Goal: Task Accomplishment & Management: Manage account settings

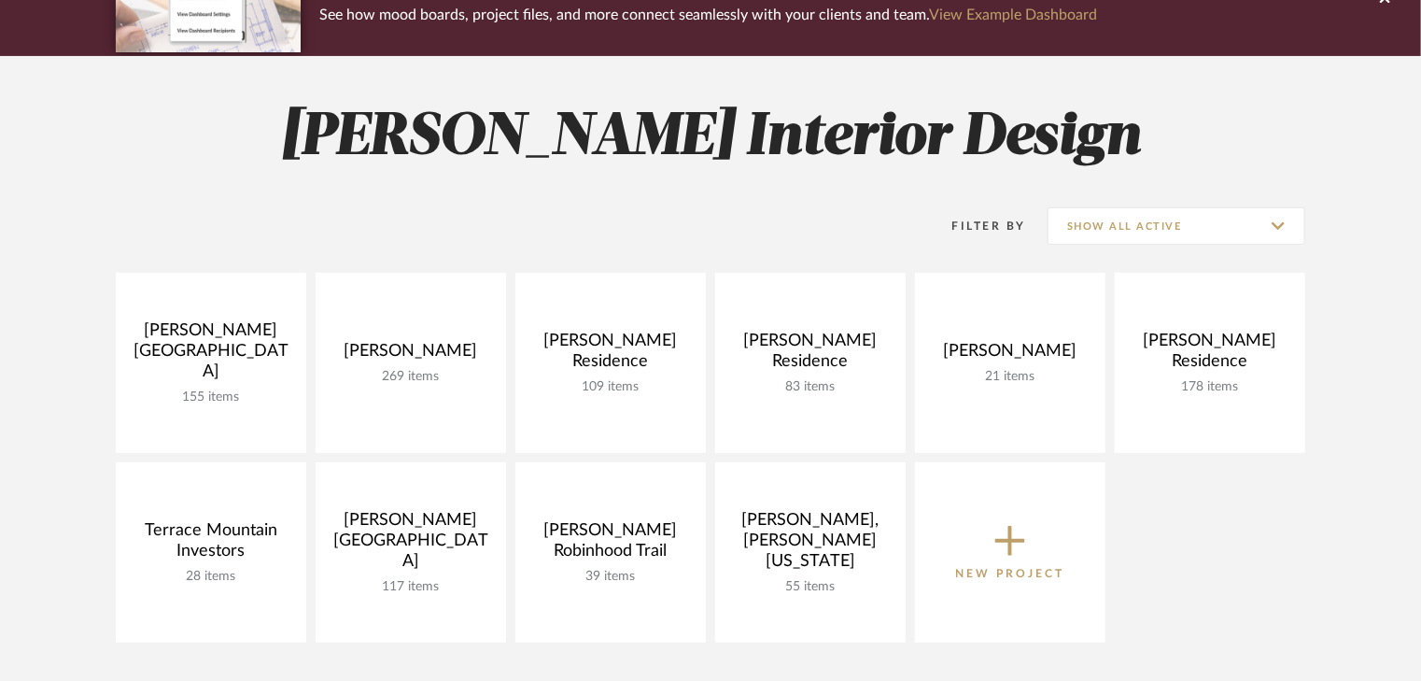
scroll to position [224, 0]
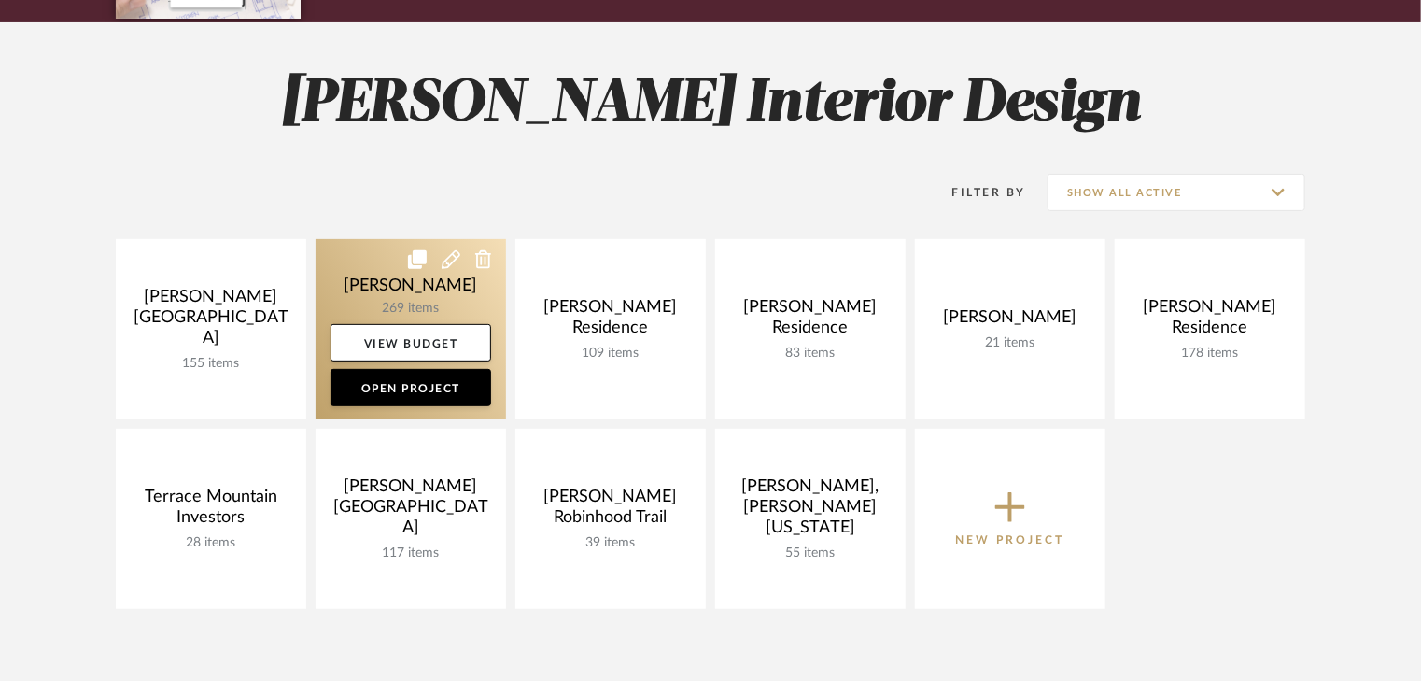
click at [459, 317] on link at bounding box center [411, 329] width 190 height 180
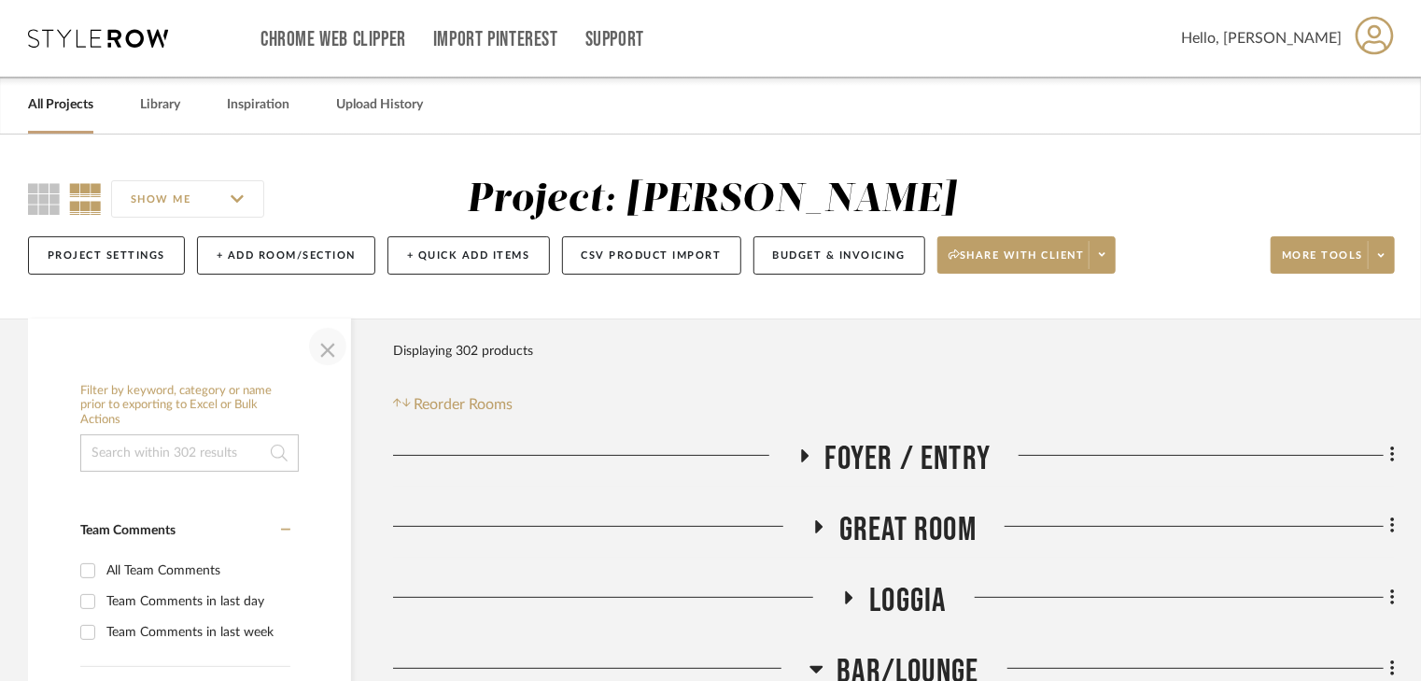
click at [321, 351] on span "button" at bounding box center [327, 346] width 45 height 45
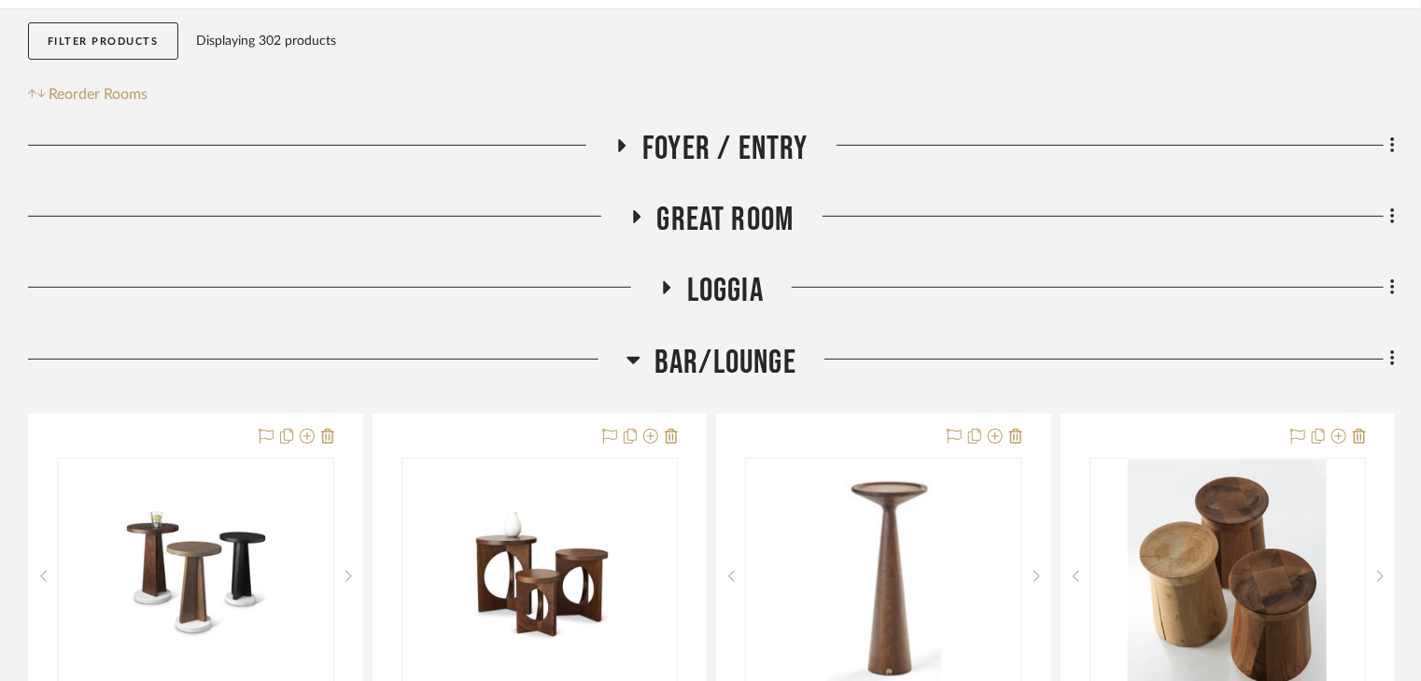
scroll to position [448, 0]
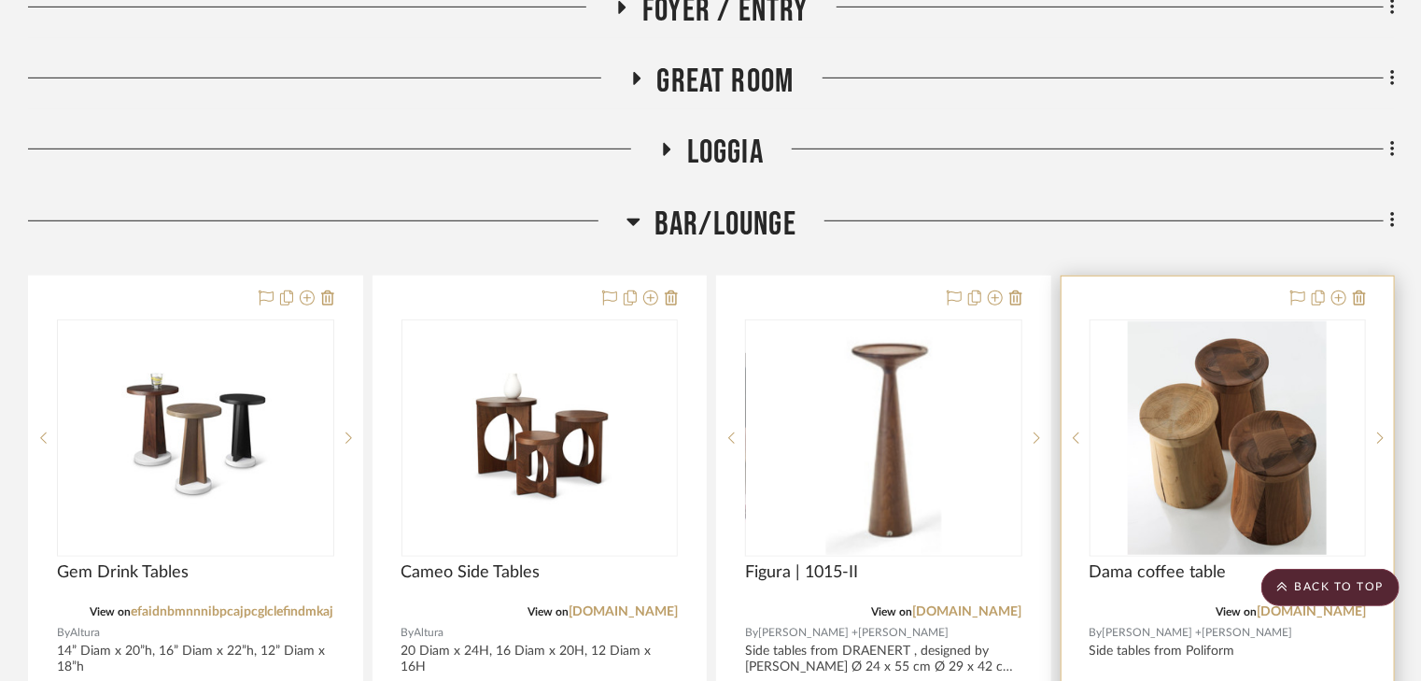
click at [1390, 618] on div at bounding box center [1228, 684] width 333 height 817
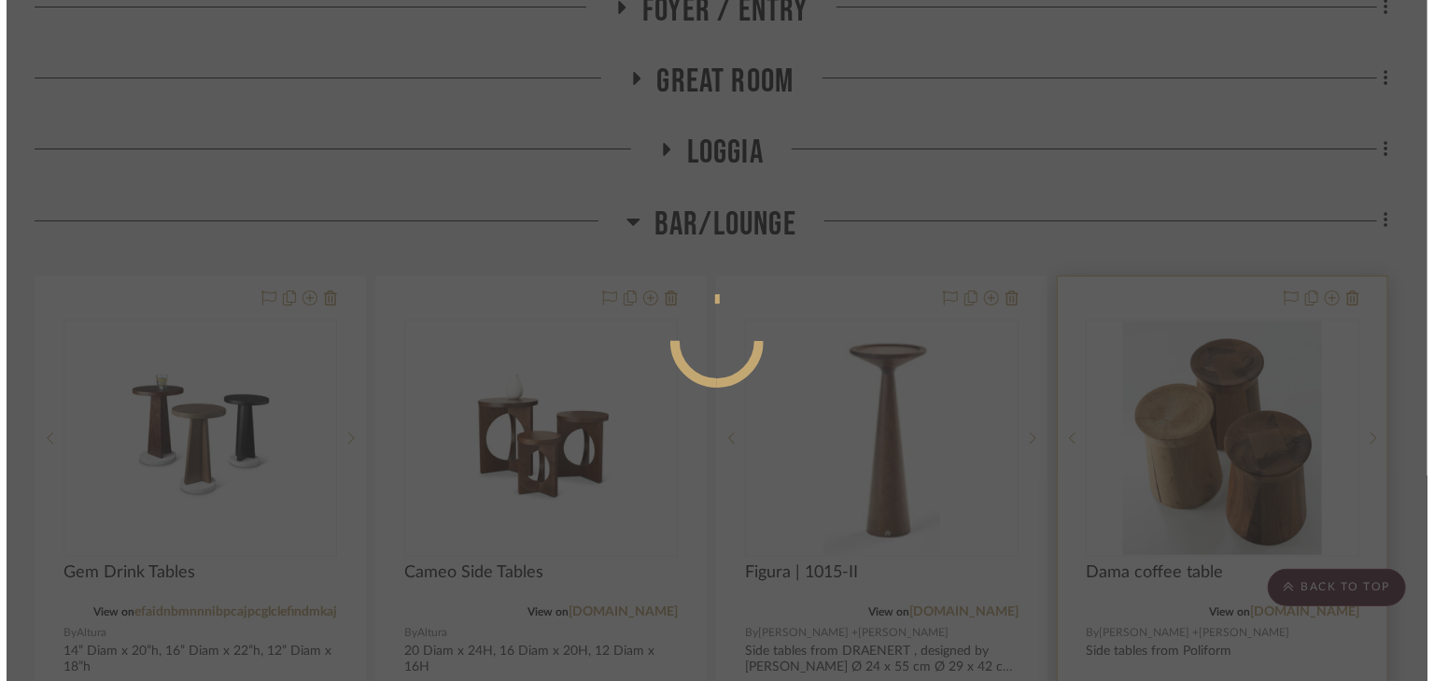
scroll to position [0, 0]
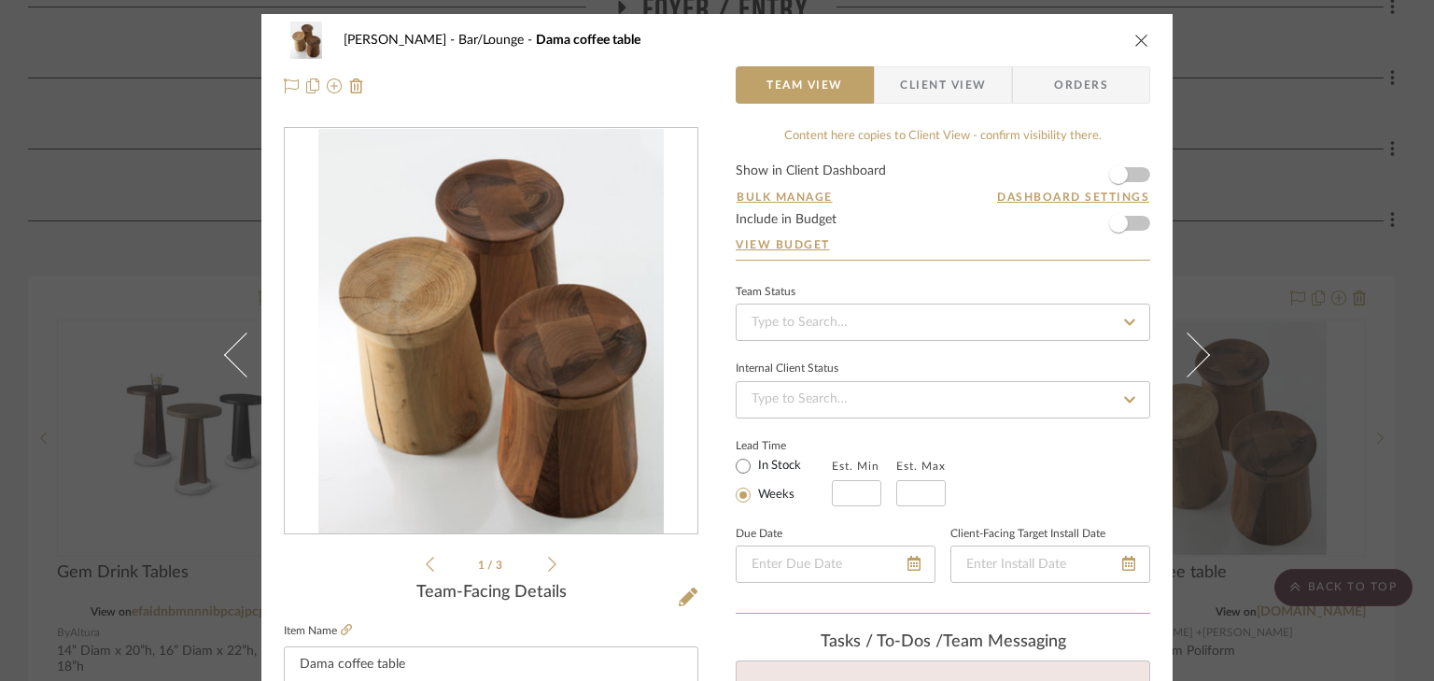
click at [1136, 46] on icon "close" at bounding box center [1142, 40] width 15 height 15
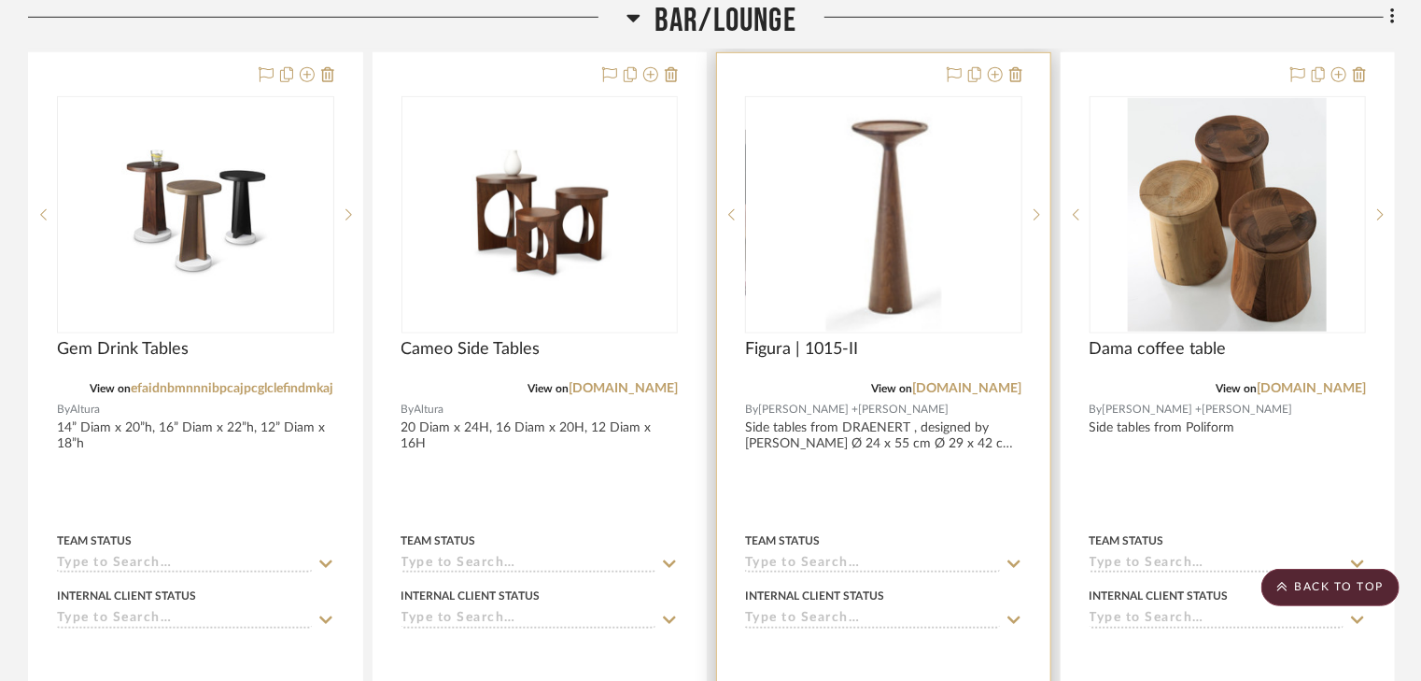
scroll to position [672, 0]
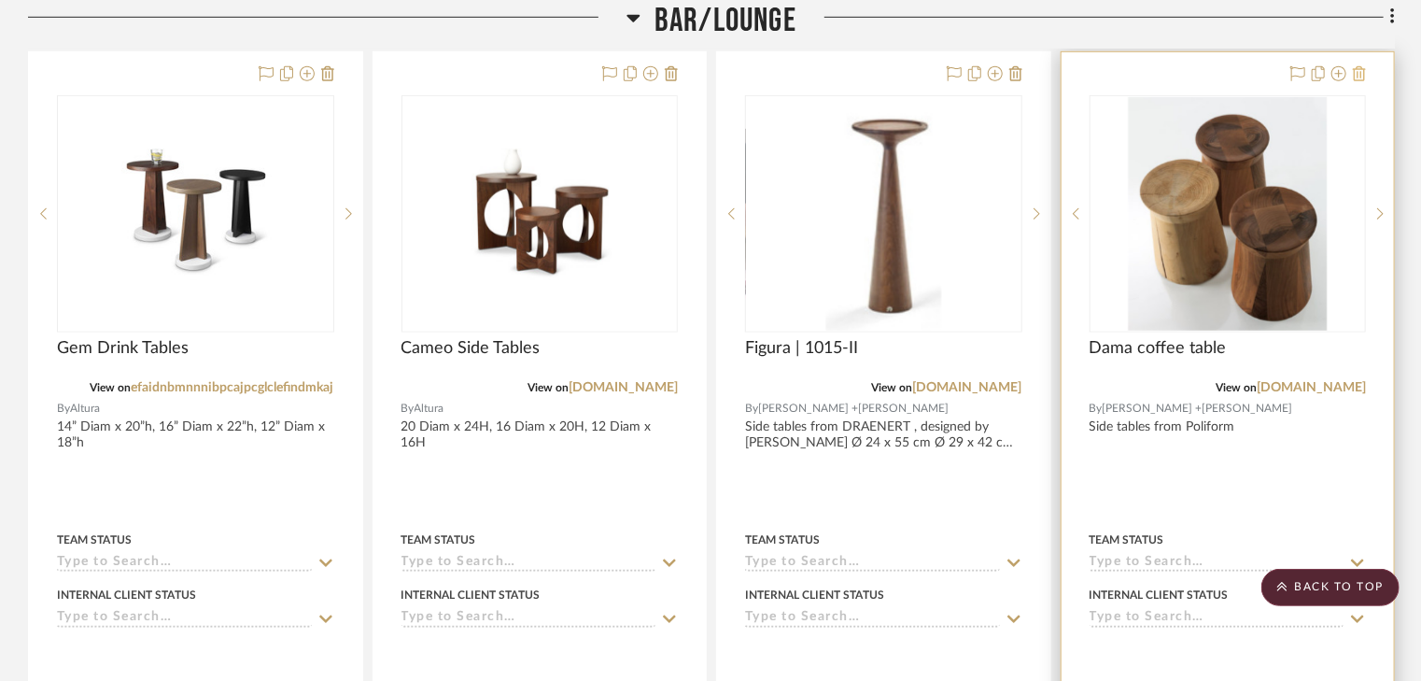
click at [1360, 71] on icon at bounding box center [1359, 73] width 13 height 15
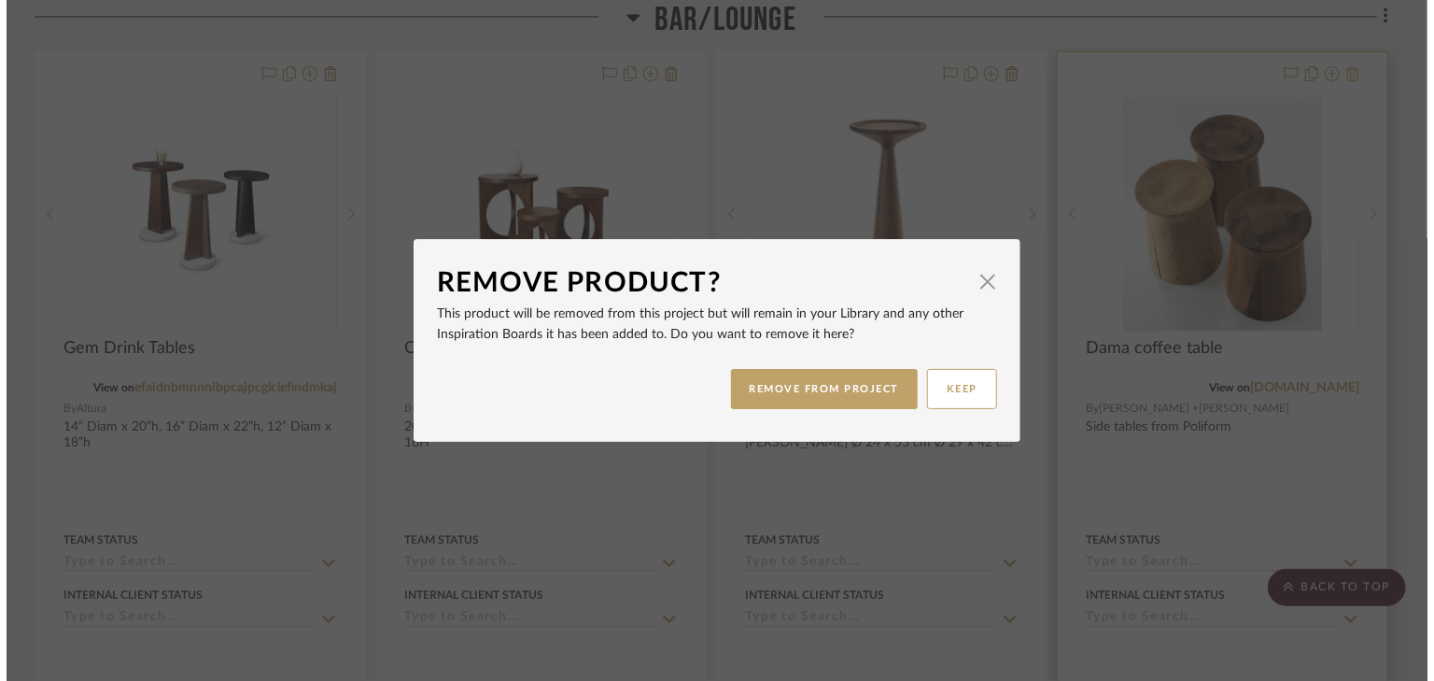
scroll to position [0, 0]
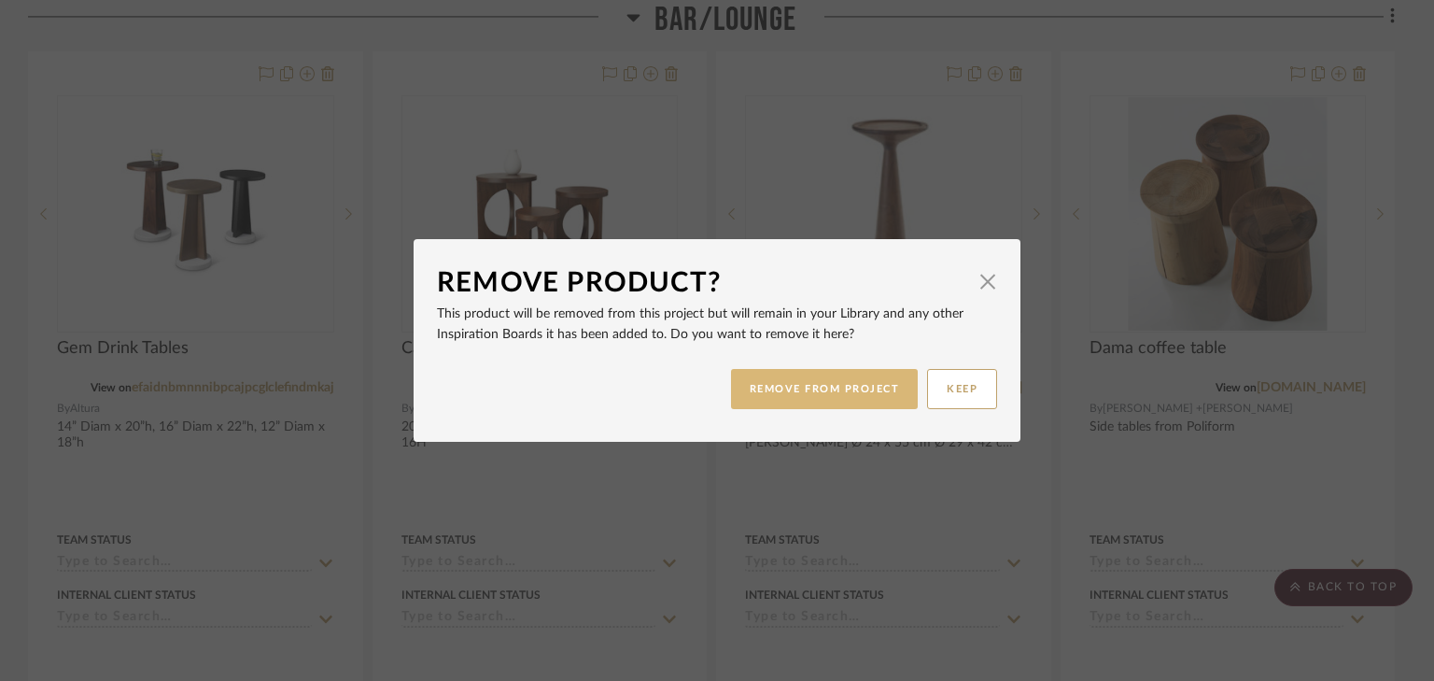
click at [823, 384] on button "REMOVE FROM PROJECT" at bounding box center [825, 389] width 188 height 40
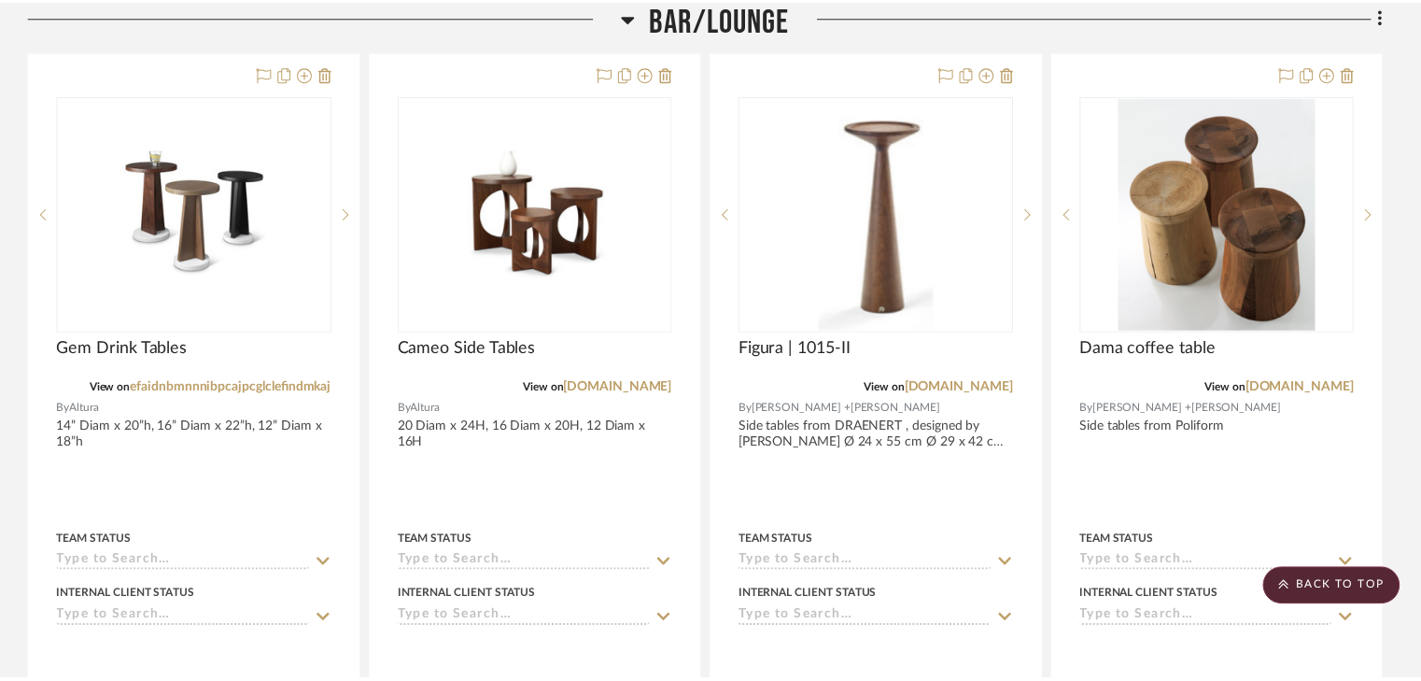
scroll to position [672, 0]
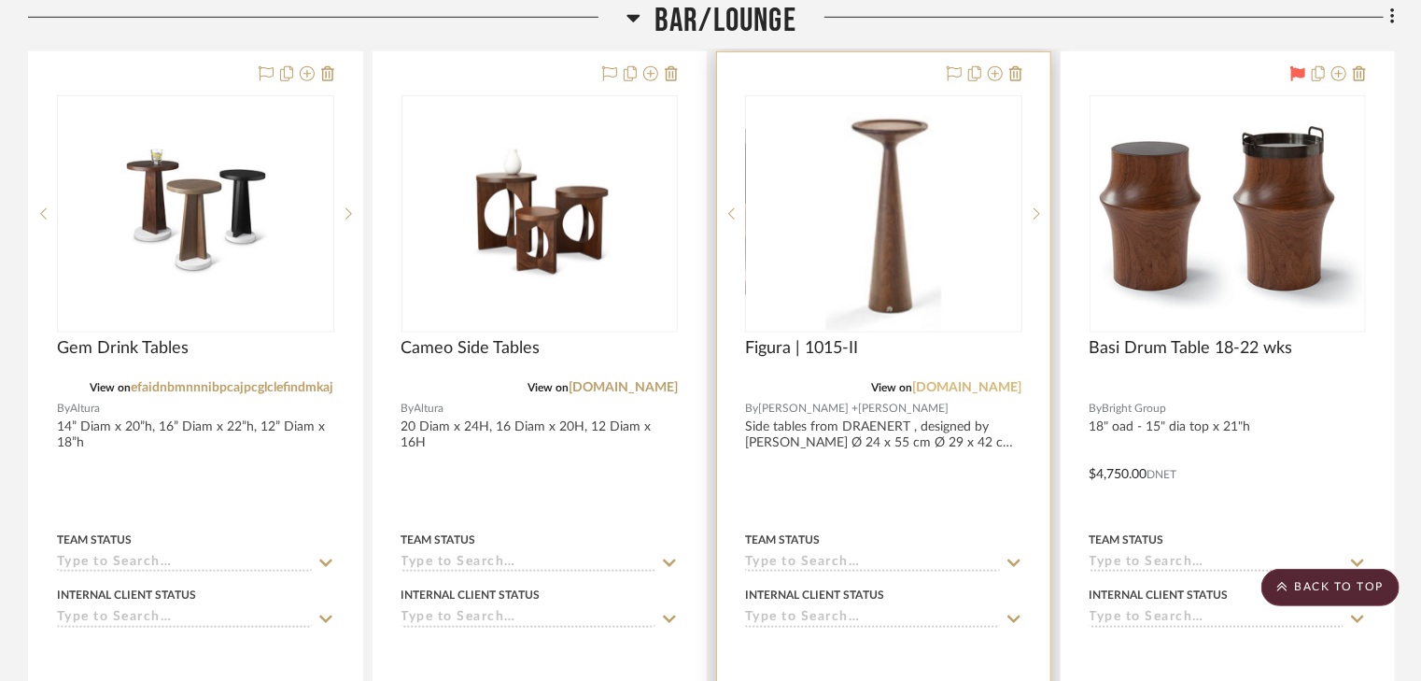
click at [981, 383] on link "[DOMAIN_NAME]" at bounding box center [967, 387] width 109 height 13
click at [1035, 211] on icon at bounding box center [1037, 213] width 7 height 13
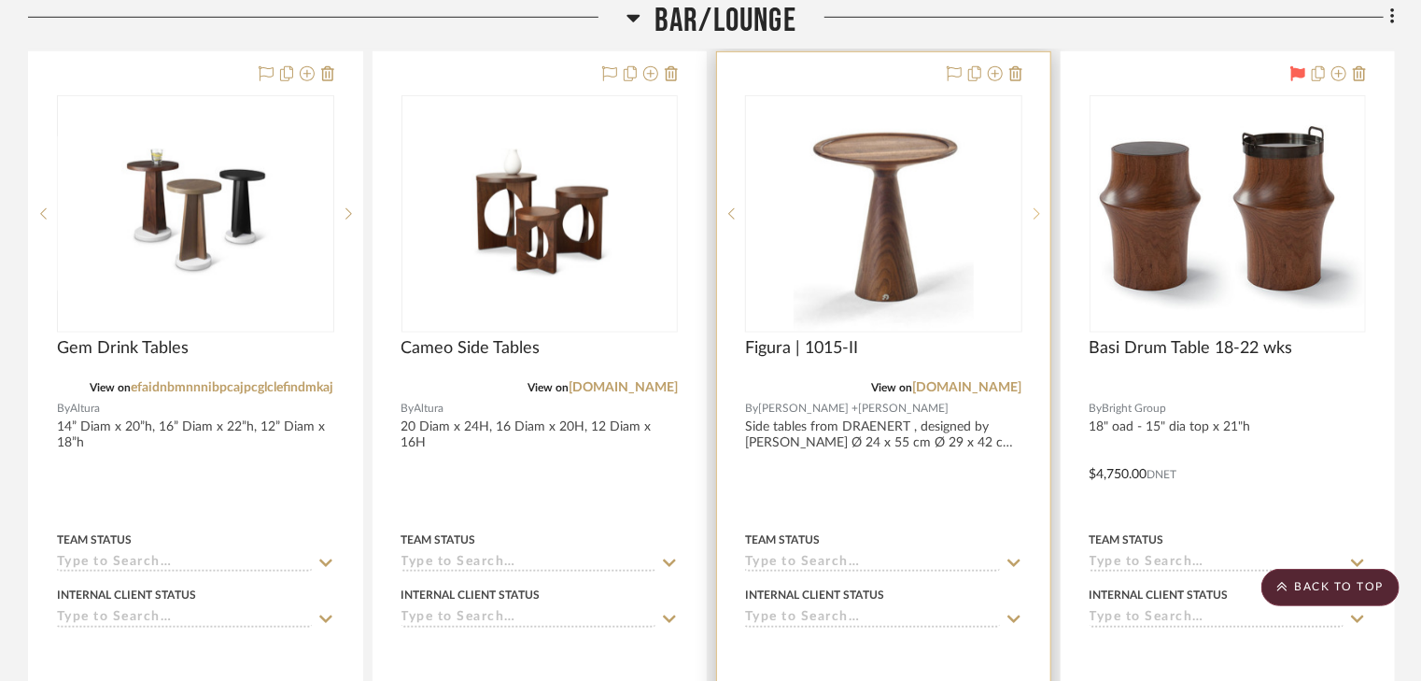
click at [1035, 211] on icon at bounding box center [1037, 213] width 7 height 13
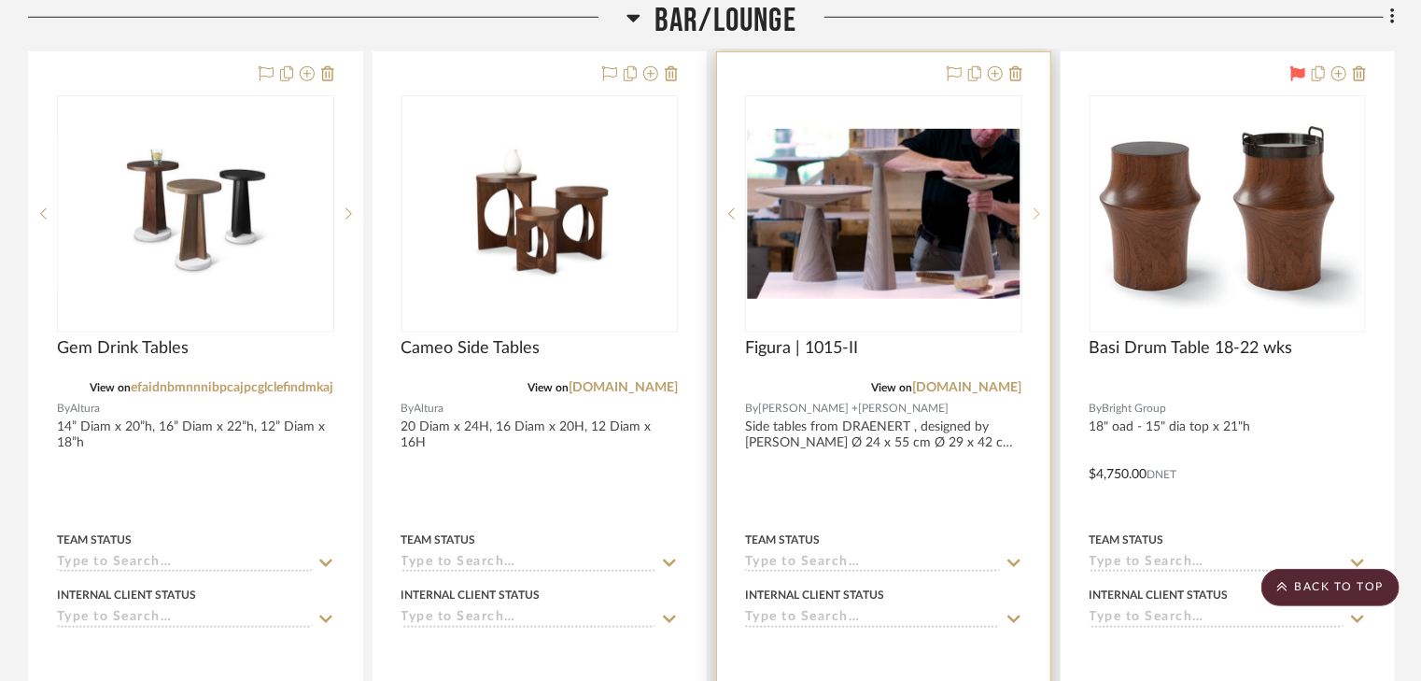
click at [1035, 211] on icon at bounding box center [1037, 213] width 7 height 13
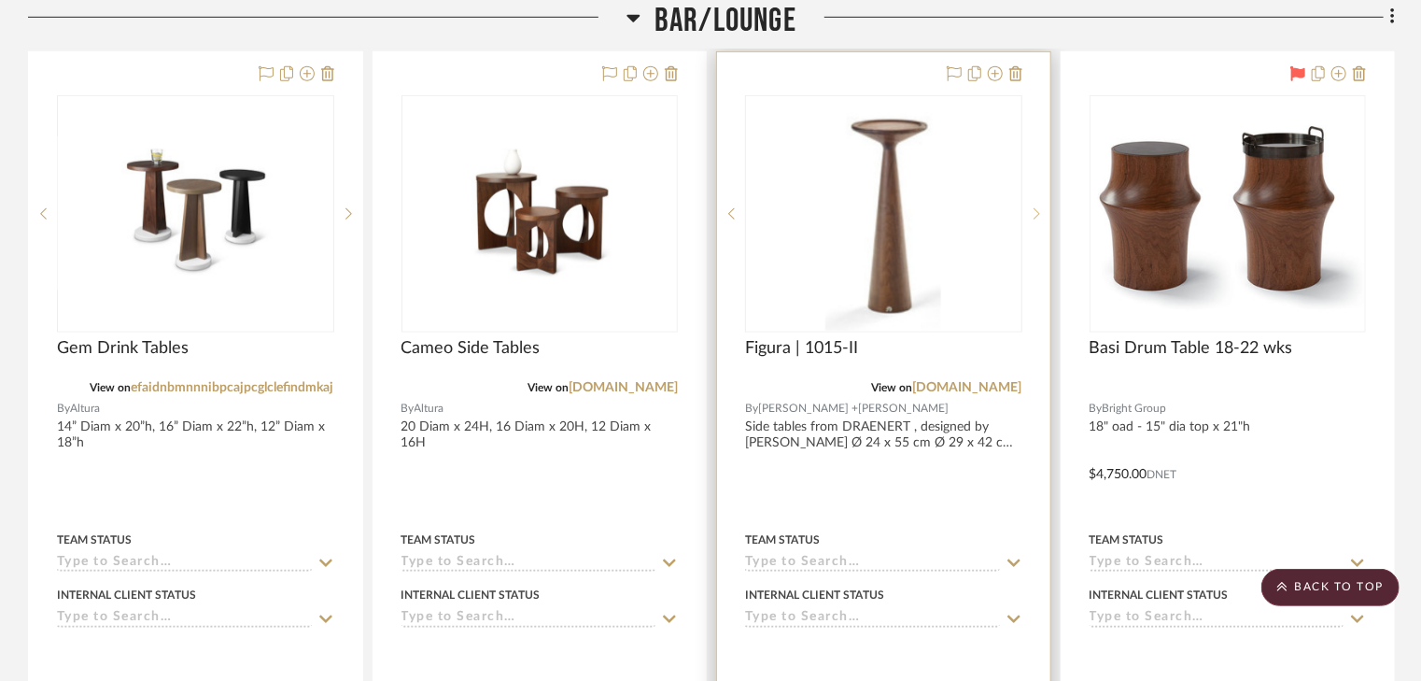
click at [1035, 211] on icon at bounding box center [1037, 213] width 7 height 13
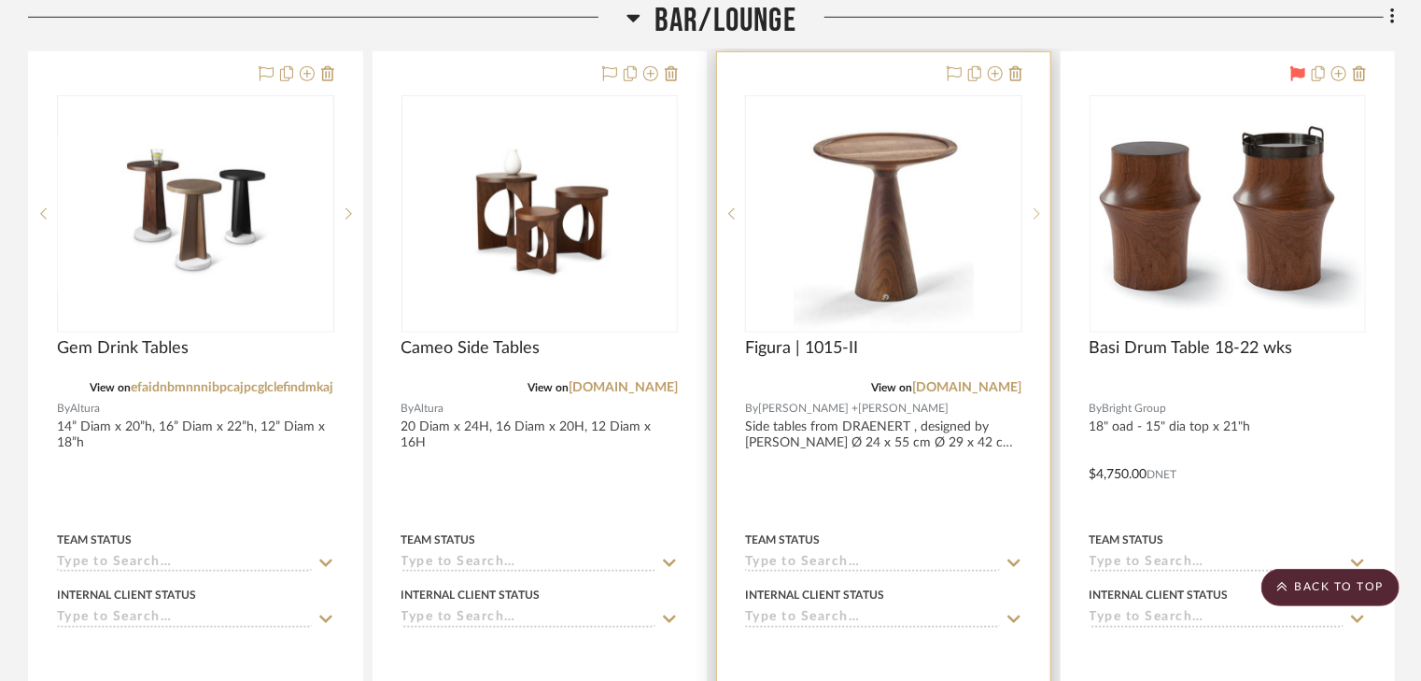
click at [1035, 211] on icon at bounding box center [1037, 213] width 7 height 13
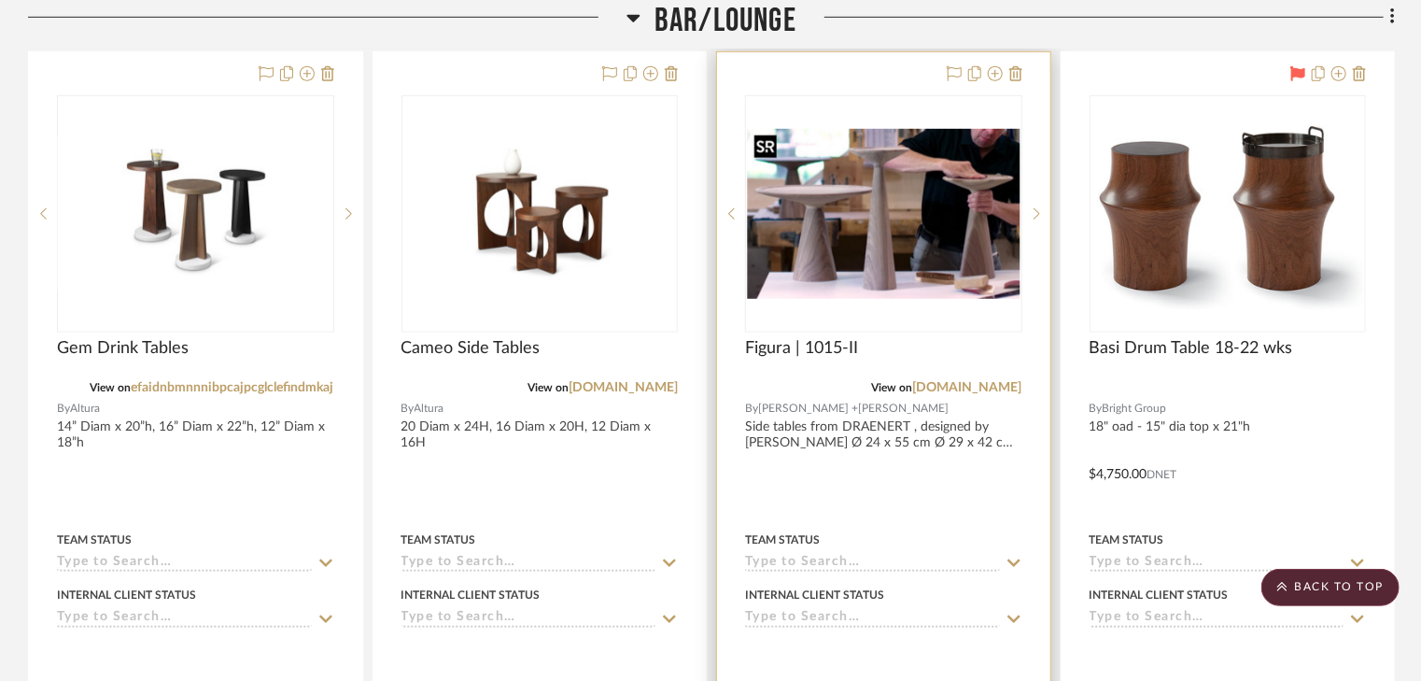
click at [911, 241] on img "2" at bounding box center [884, 214] width 274 height 170
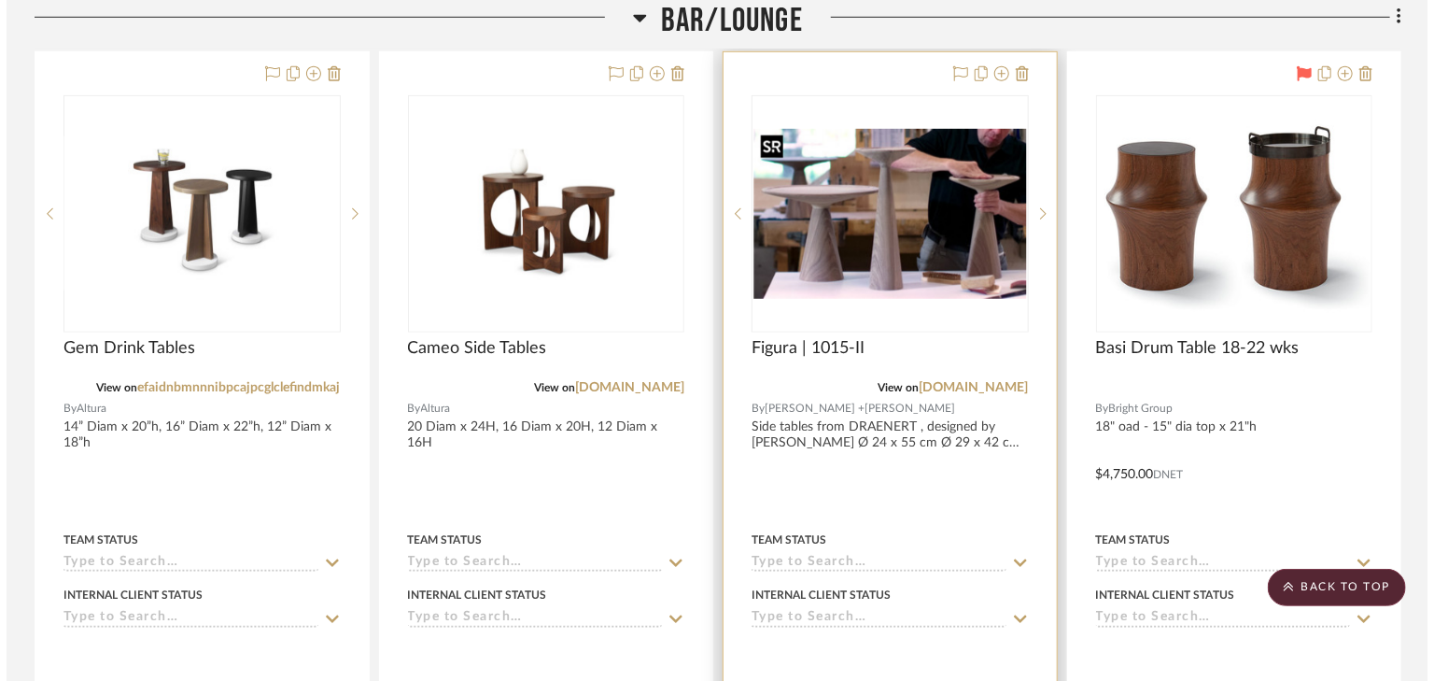
scroll to position [0, 0]
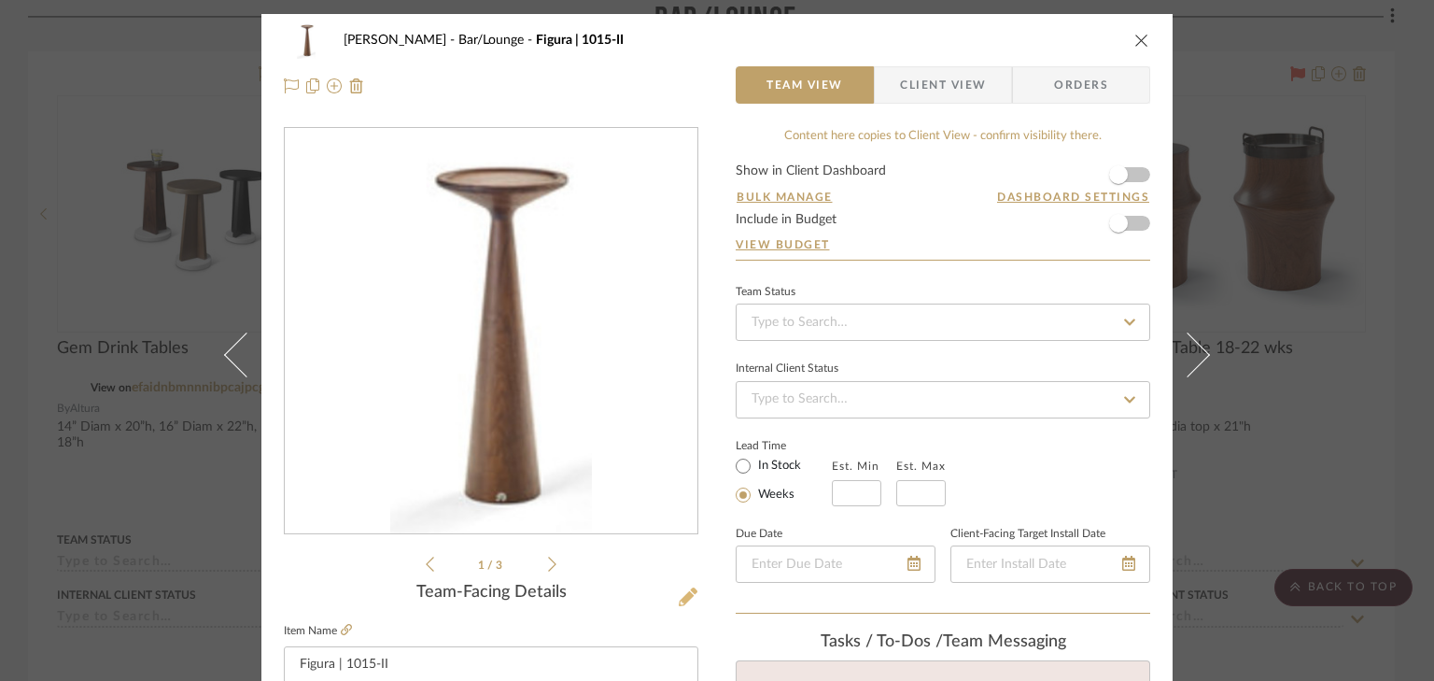
click at [687, 591] on icon at bounding box center [688, 596] width 19 height 19
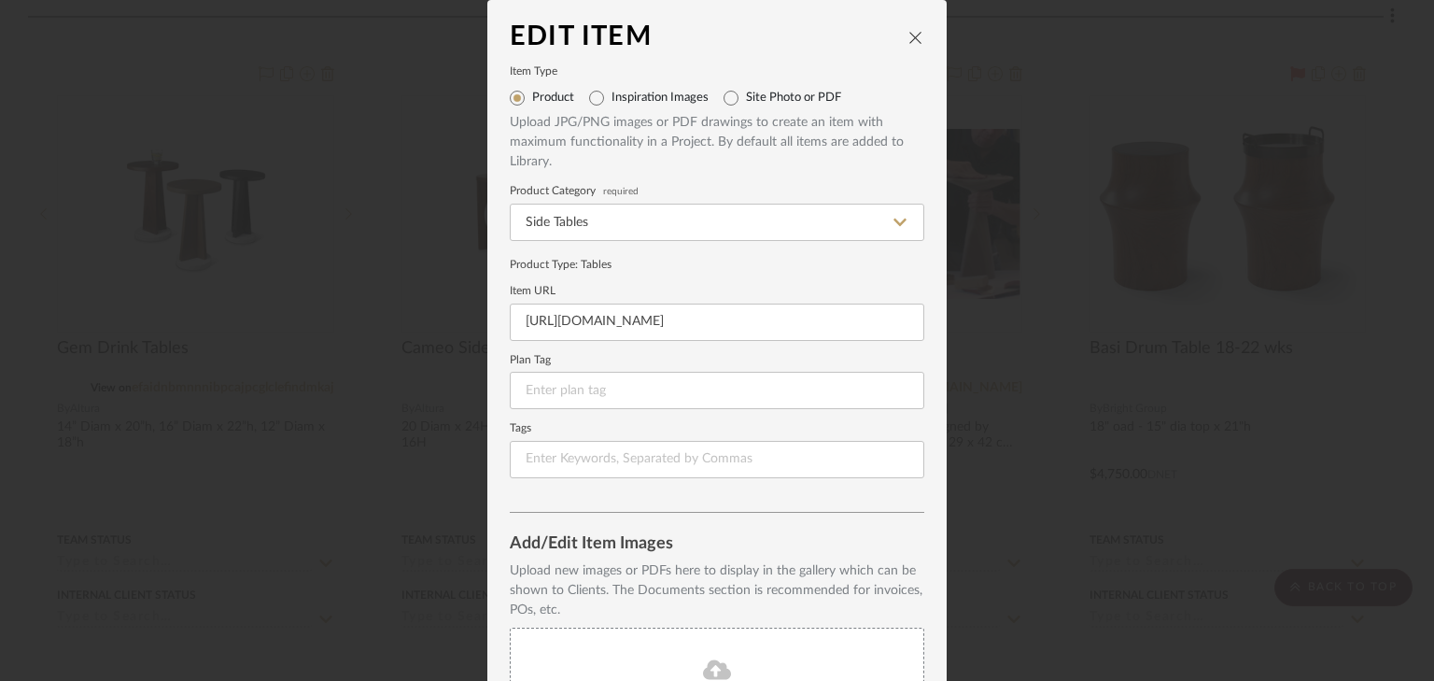
scroll to position [209, 0]
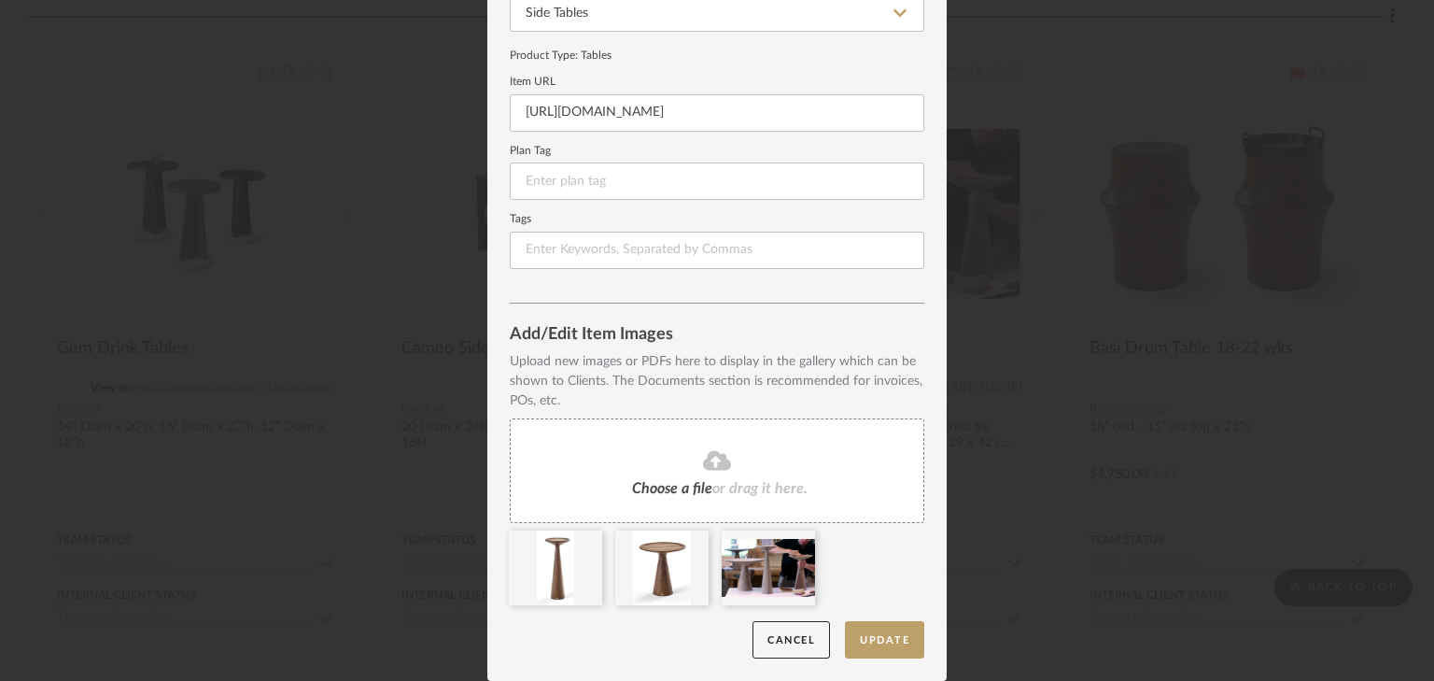
click at [762, 509] on div "Choose a file or drag it here." at bounding box center [717, 470] width 415 height 105
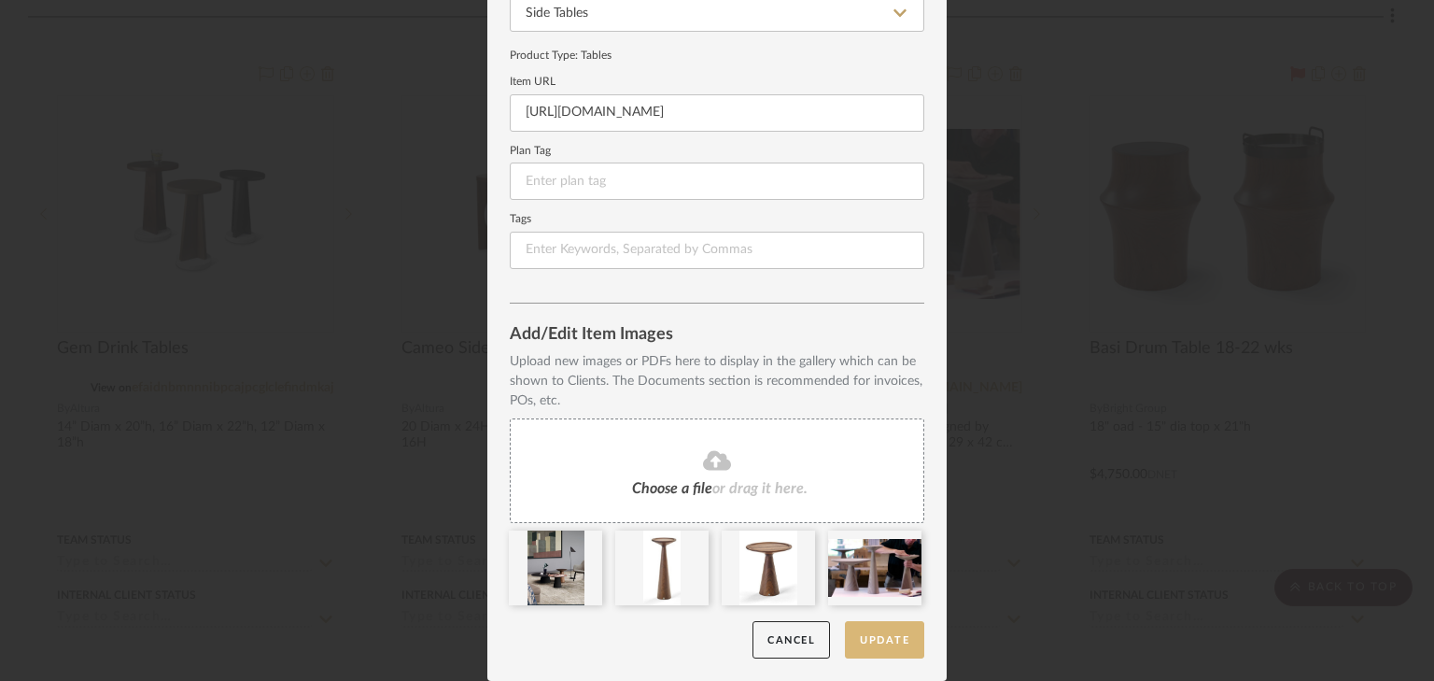
click at [888, 637] on button "Update" at bounding box center [884, 640] width 79 height 38
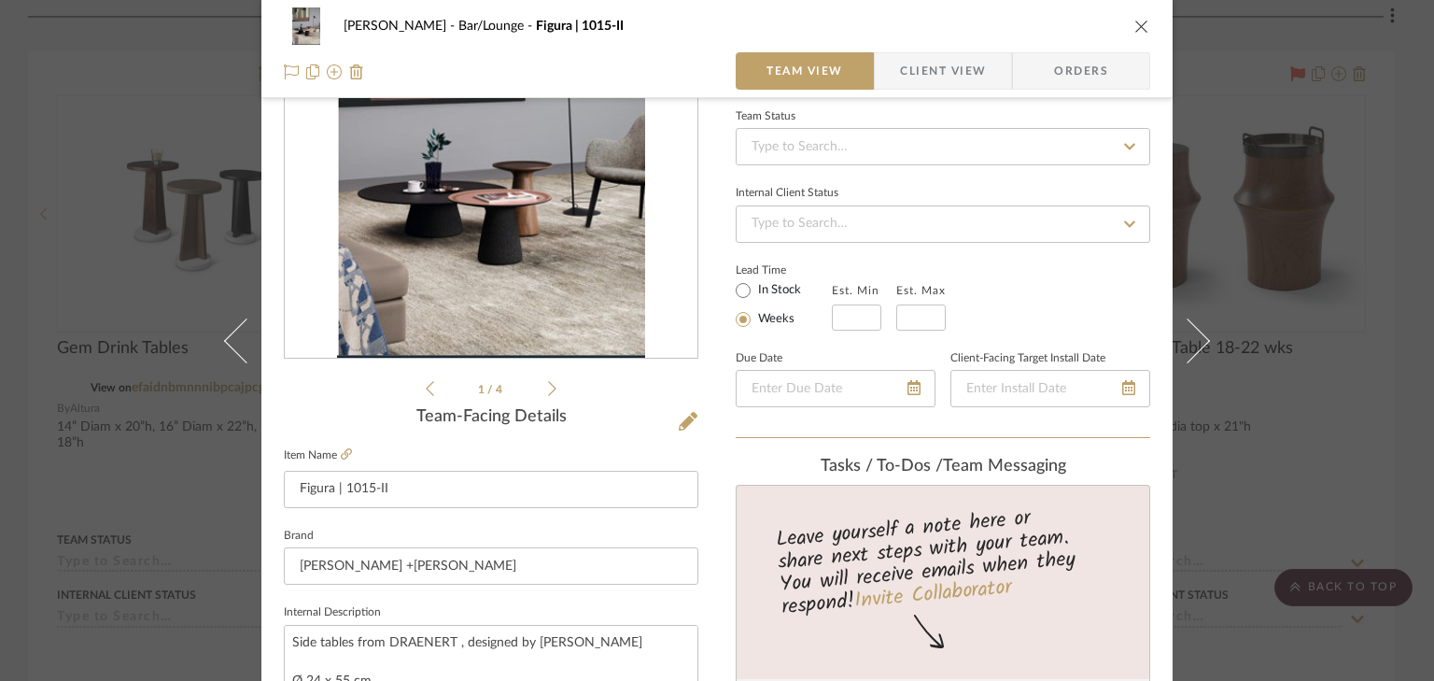
scroll to position [299, 0]
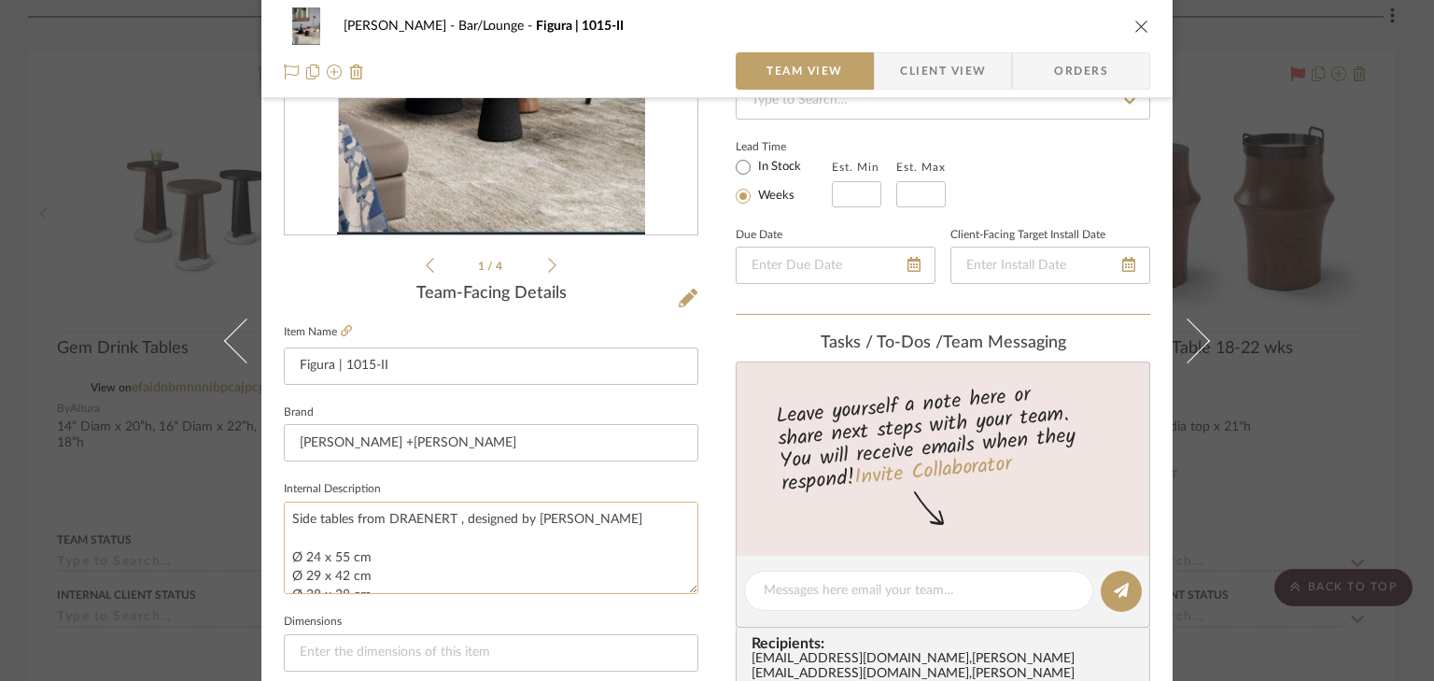
click at [425, 557] on textarea "Side tables from DRAENERT , designed by Stephan Veit Ø 24 x 55 cm Ø 29 x 42 cm …" at bounding box center [491, 547] width 415 height 92
click at [413, 553] on textarea "Side tables from DRAENERT , designed by Stephan Veit Ø 24 x 55 cm Ø 29 x 42 cm …" at bounding box center [491, 547] width 415 height 92
click at [388, 571] on textarea "Side tables from DRAENERT , designed by Stephan Veit Ø 24 x 55 cm Ø 29 x 42 cm …" at bounding box center [491, 547] width 415 height 92
click at [364, 573] on textarea "Side tables from DRAENERT , designed by Stephan Veit Ø 24 x 55 cm Ø 29 x 42 cm …" at bounding box center [491, 547] width 415 height 92
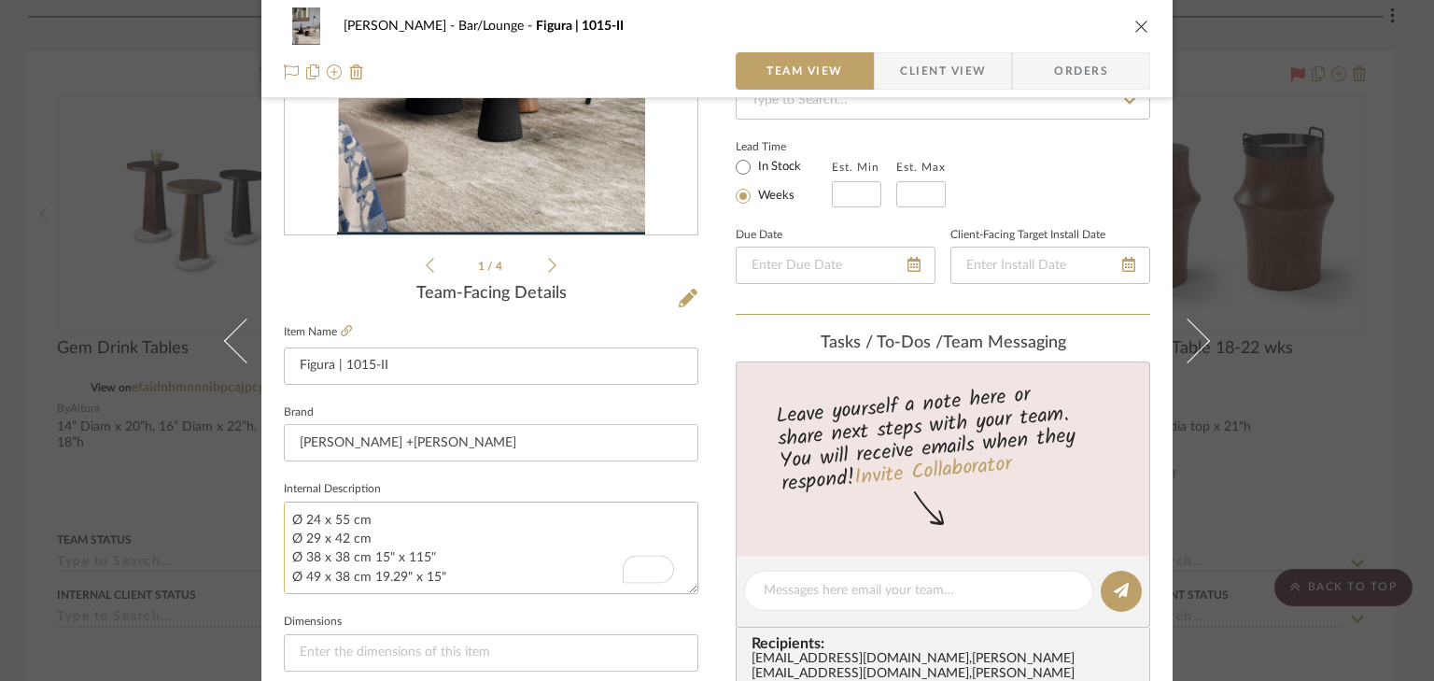
click at [403, 553] on textarea "Side tables from DRAENERT , designed by Stephan Veit Ø 24 x 55 cm Ø 29 x 42 cm …" at bounding box center [491, 547] width 415 height 92
click at [463, 549] on textarea "Side tables from DRAENERT , designed by Stephan Veit Ø 24 x 55 cm Ø 29 x 42 cm …" at bounding box center [491, 547] width 415 height 92
click at [392, 531] on textarea "Side tables from DRAENERT , designed by Stephan Veit Ø 24 x 55 cm Ø 29 x 42 cm …" at bounding box center [491, 547] width 415 height 92
click at [380, 519] on textarea "Side tables from DRAENERT , designed by Stephan Veit Ø 24 x 55 cm Ø 29 x 42 cm …" at bounding box center [491, 547] width 415 height 92
click at [497, 539] on textarea "Side tables from DRAENERT , designed by [PERSON_NAME] Ø 24 x 55 cm 9.44" x 21.6…" at bounding box center [491, 547] width 415 height 92
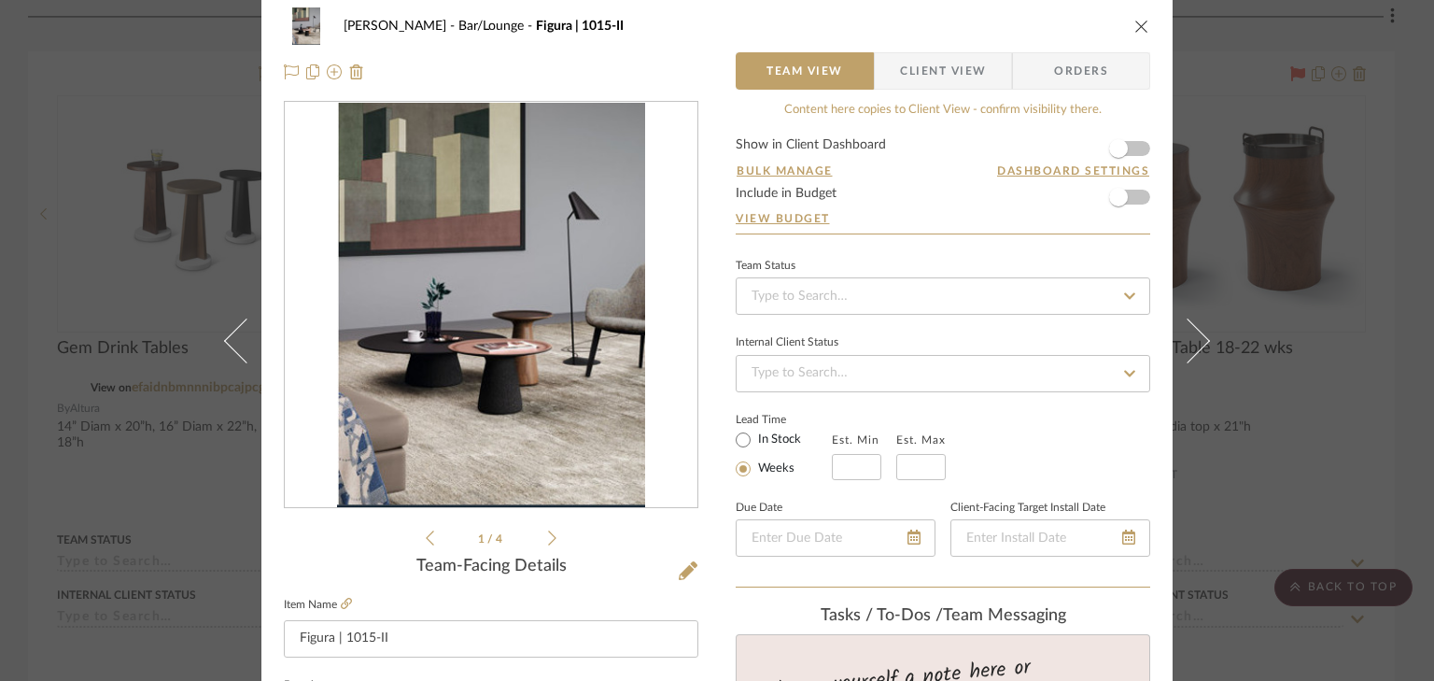
scroll to position [0, 0]
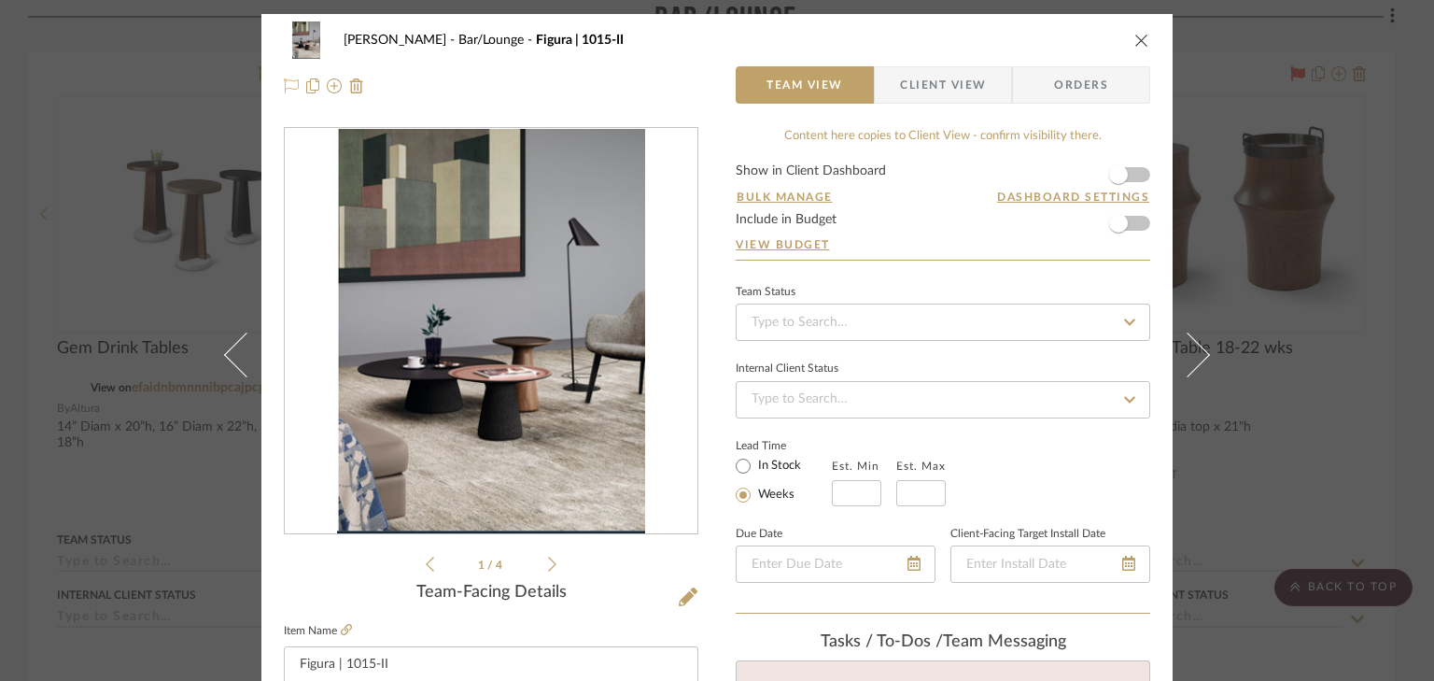
type textarea "Side tables from DRAENERT , designed by [PERSON_NAME] Ø 24 x 55 cm 9.44" x 21.6…"
click at [284, 80] on icon at bounding box center [291, 85] width 15 height 15
click at [284, 84] on icon at bounding box center [291, 85] width 15 height 15
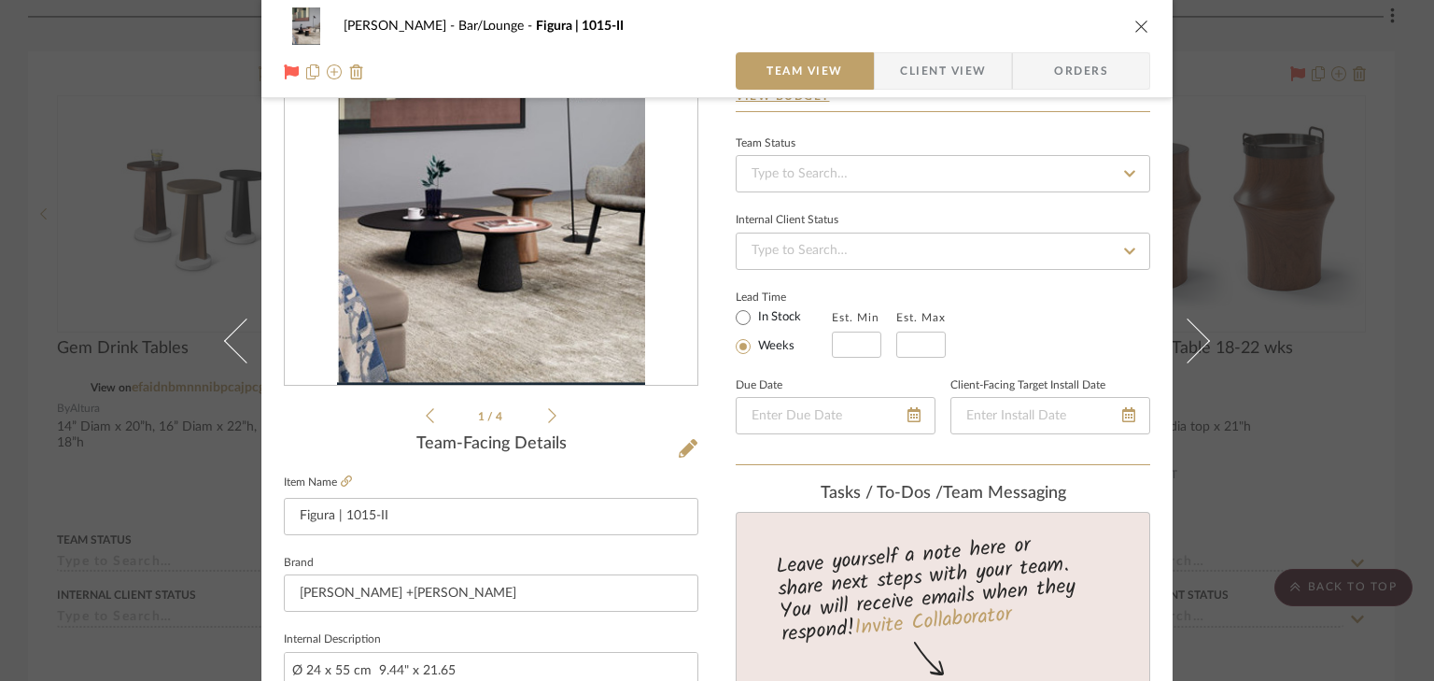
scroll to position [149, 0]
click at [1135, 23] on icon "close" at bounding box center [1142, 26] width 15 height 15
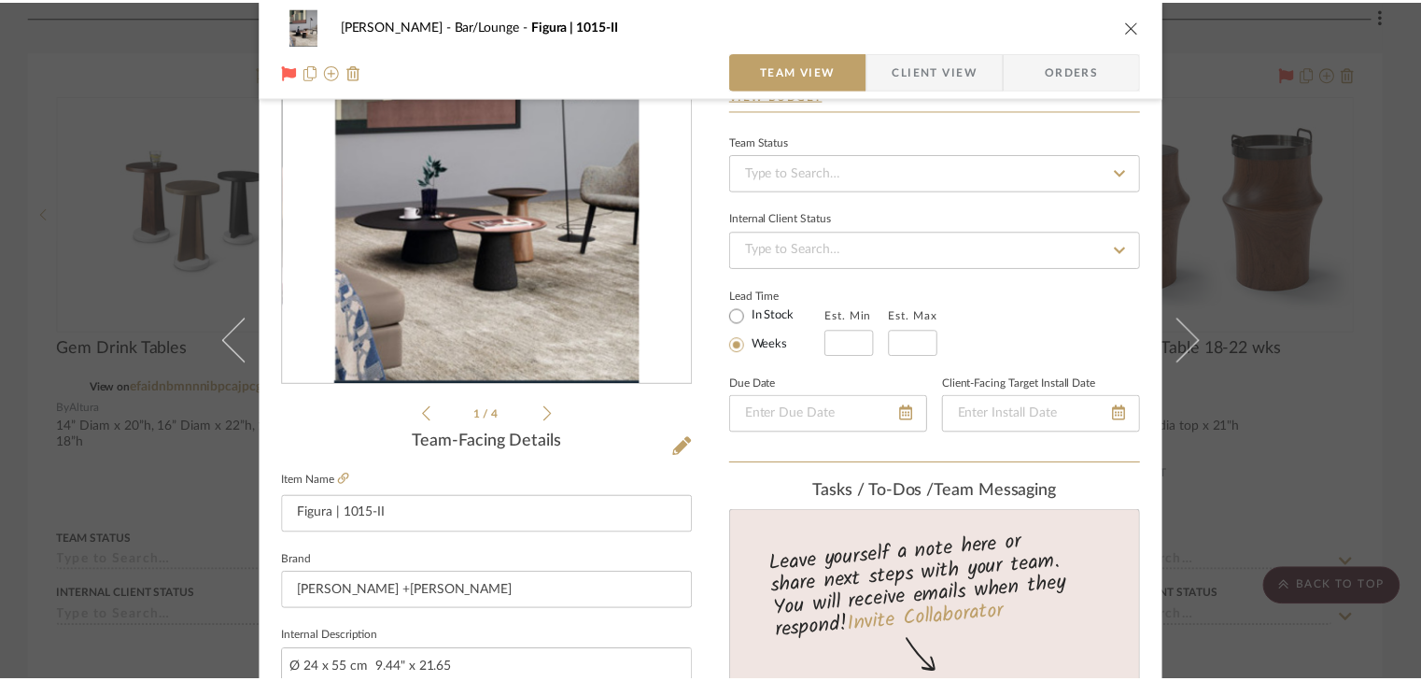
scroll to position [672, 0]
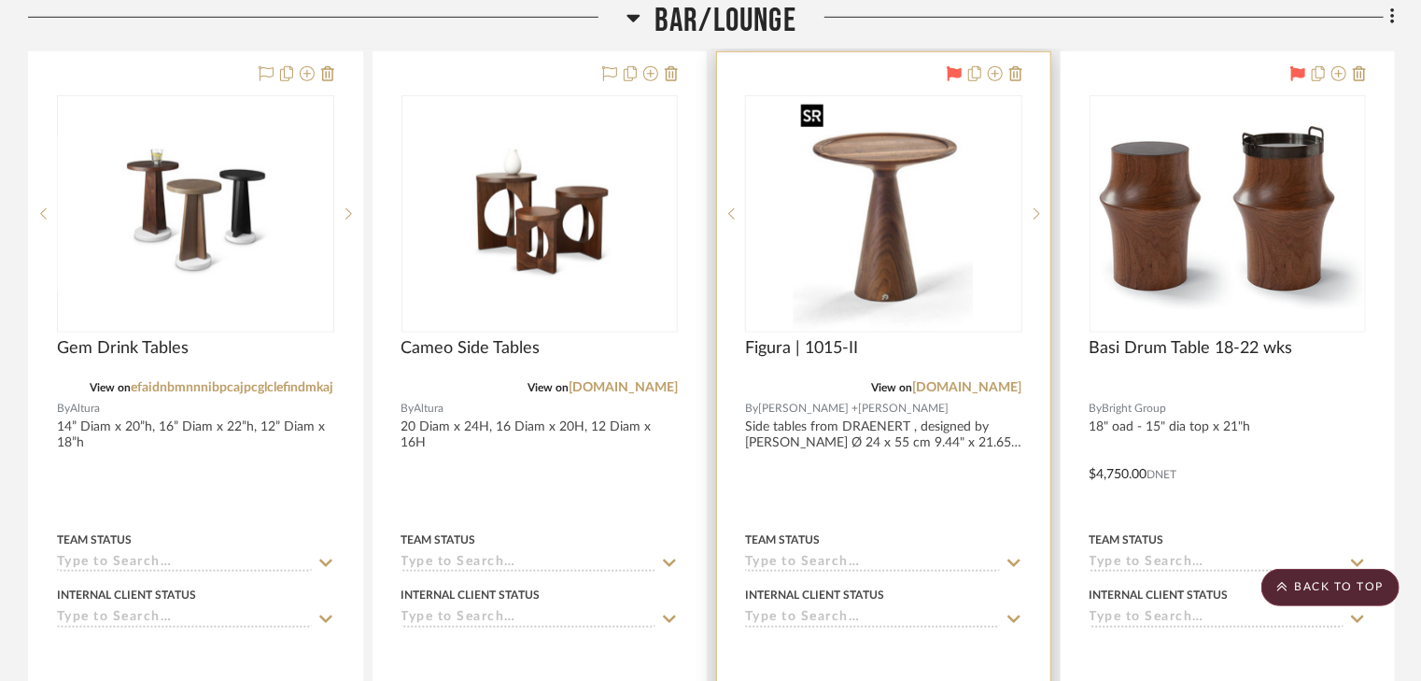
click at [934, 206] on img "2" at bounding box center [884, 213] width 180 height 233
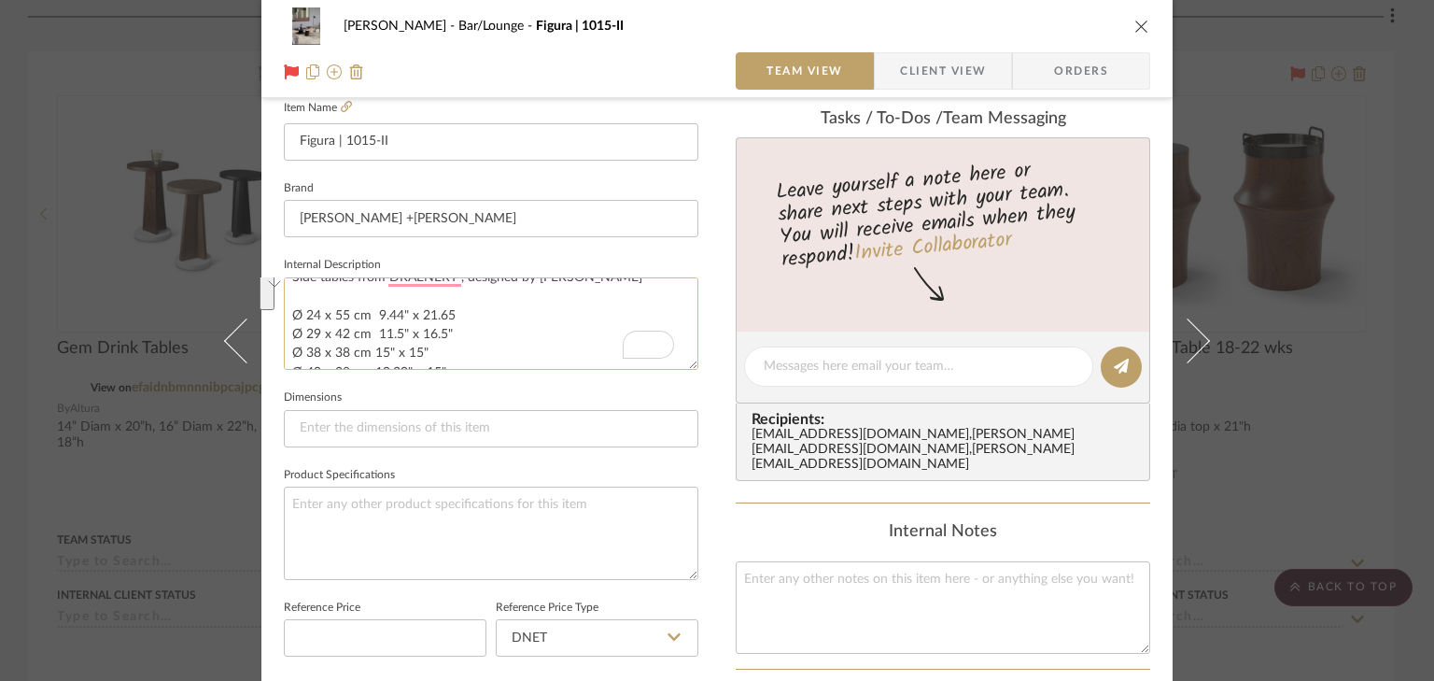
scroll to position [0, 0]
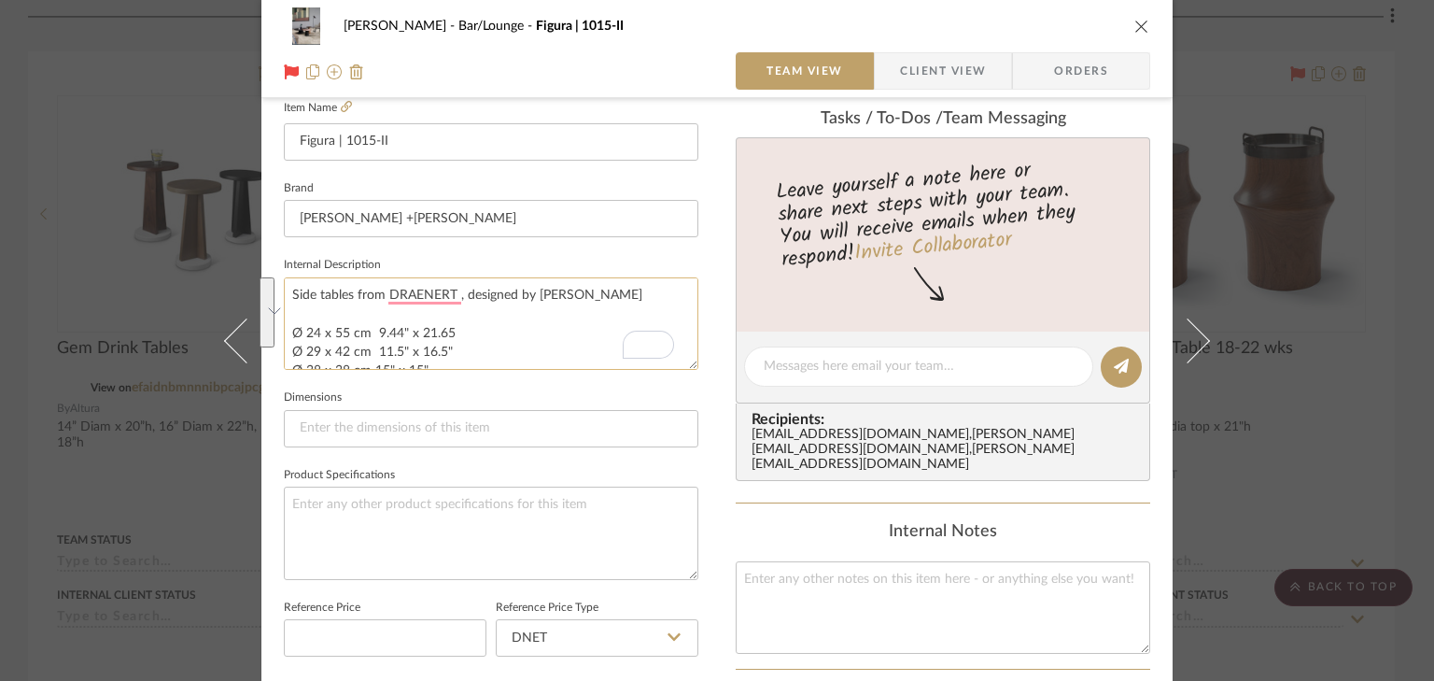
click at [276, 288] on dialog-content "Cawley Gillon Bar/Lounge Figura | 1015-II Team View Client View Orders 1 / 4 Te…" at bounding box center [717, 353] width 1016 height 1725
click at [597, 261] on fieldset "Internal Description Side tables from DRAENERT , designed by Stephan Veit Ø 24 …" at bounding box center [491, 311] width 415 height 118
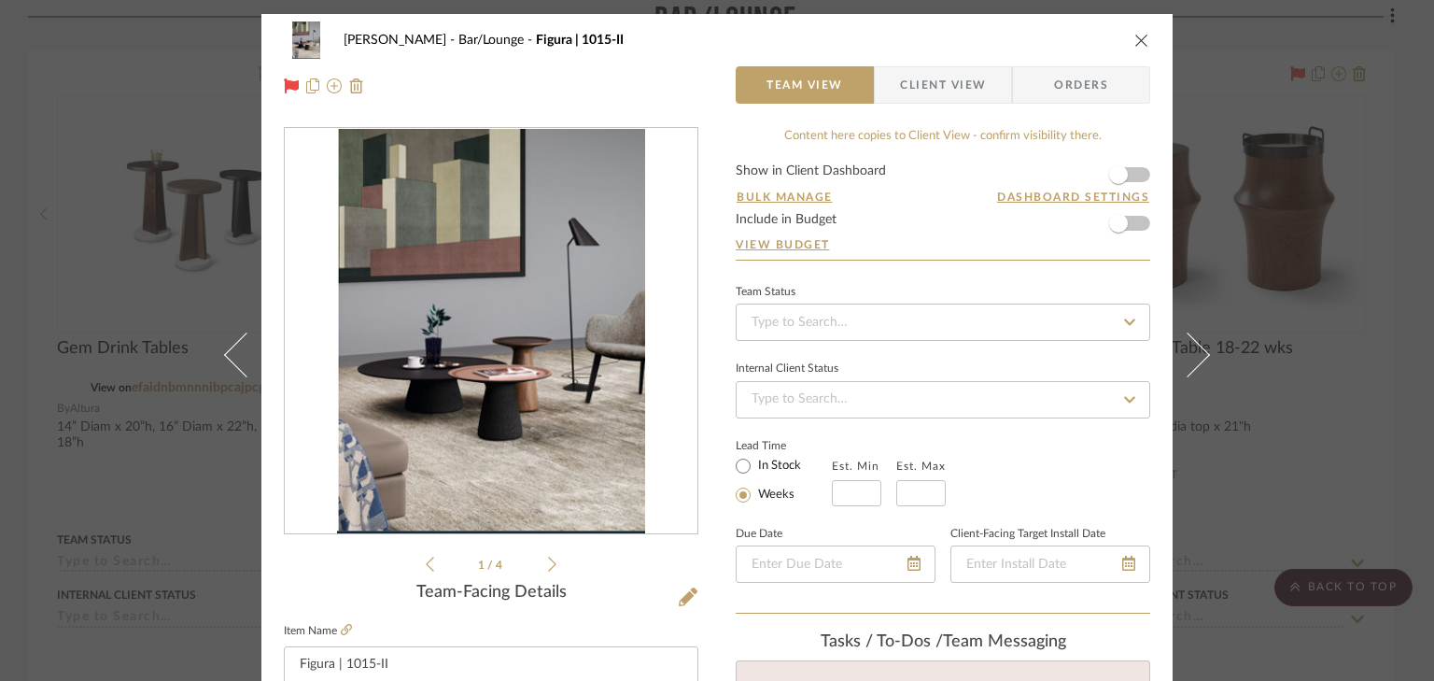
click at [1135, 39] on icon "close" at bounding box center [1142, 40] width 15 height 15
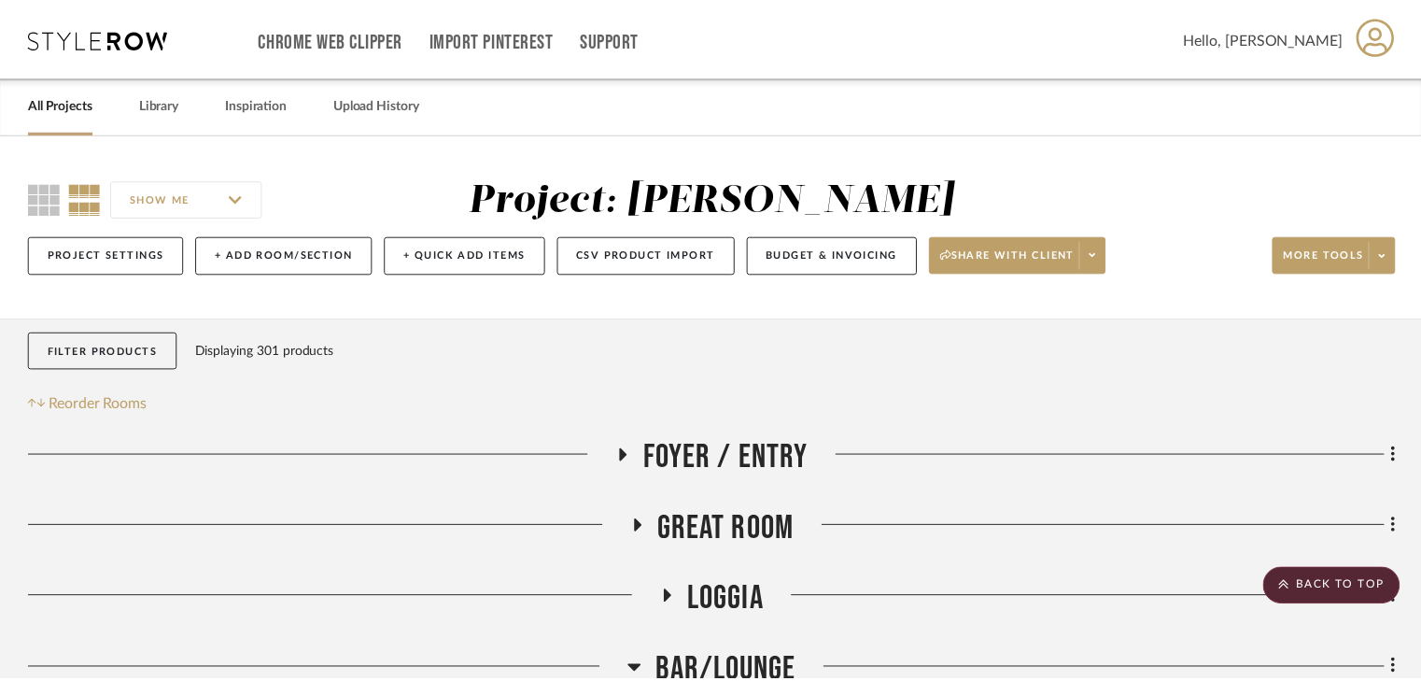
scroll to position [672, 0]
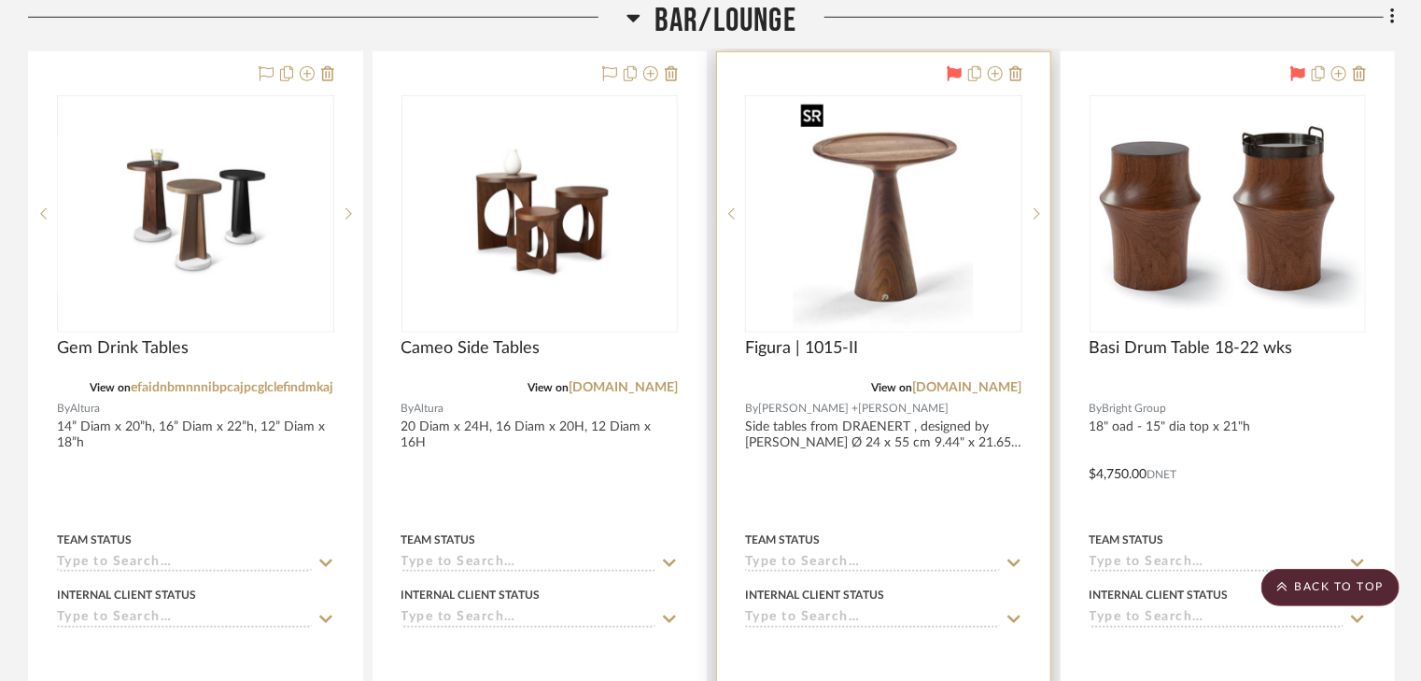
click at [889, 223] on img "2" at bounding box center [884, 213] width 180 height 233
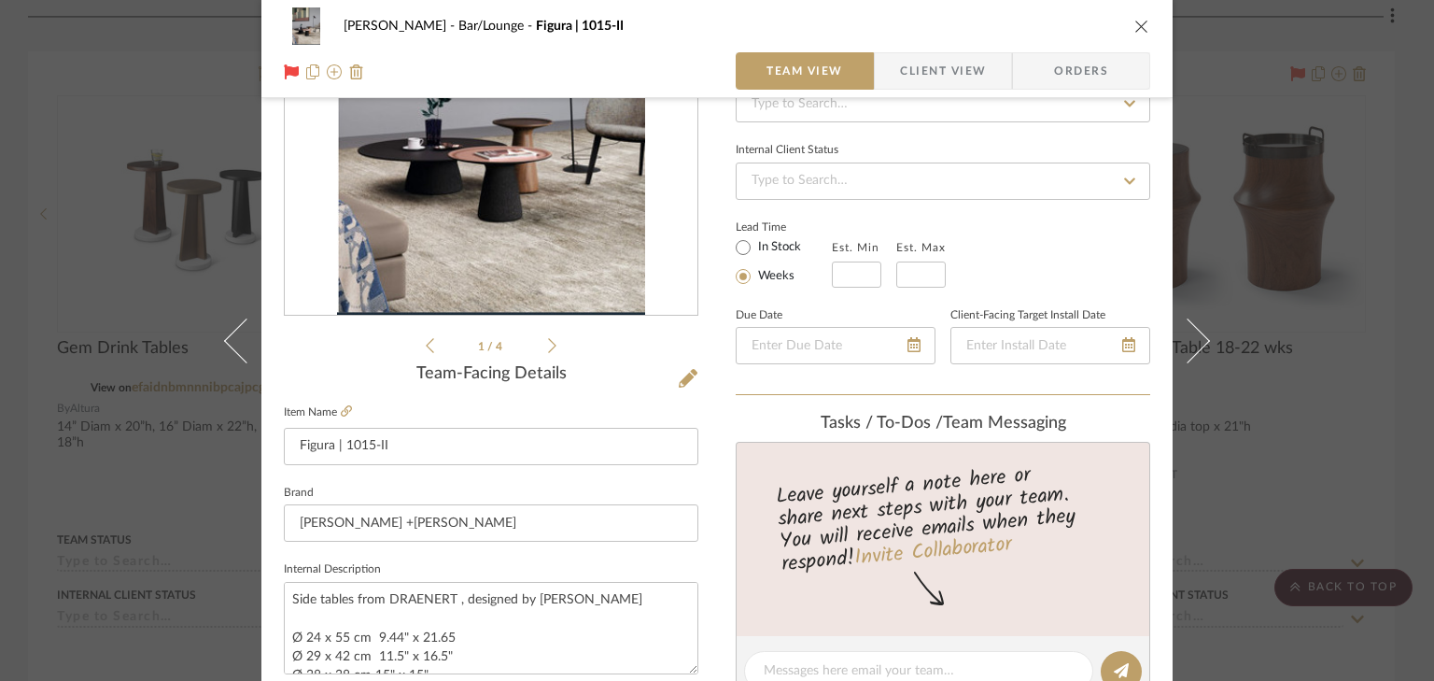
scroll to position [224, 0]
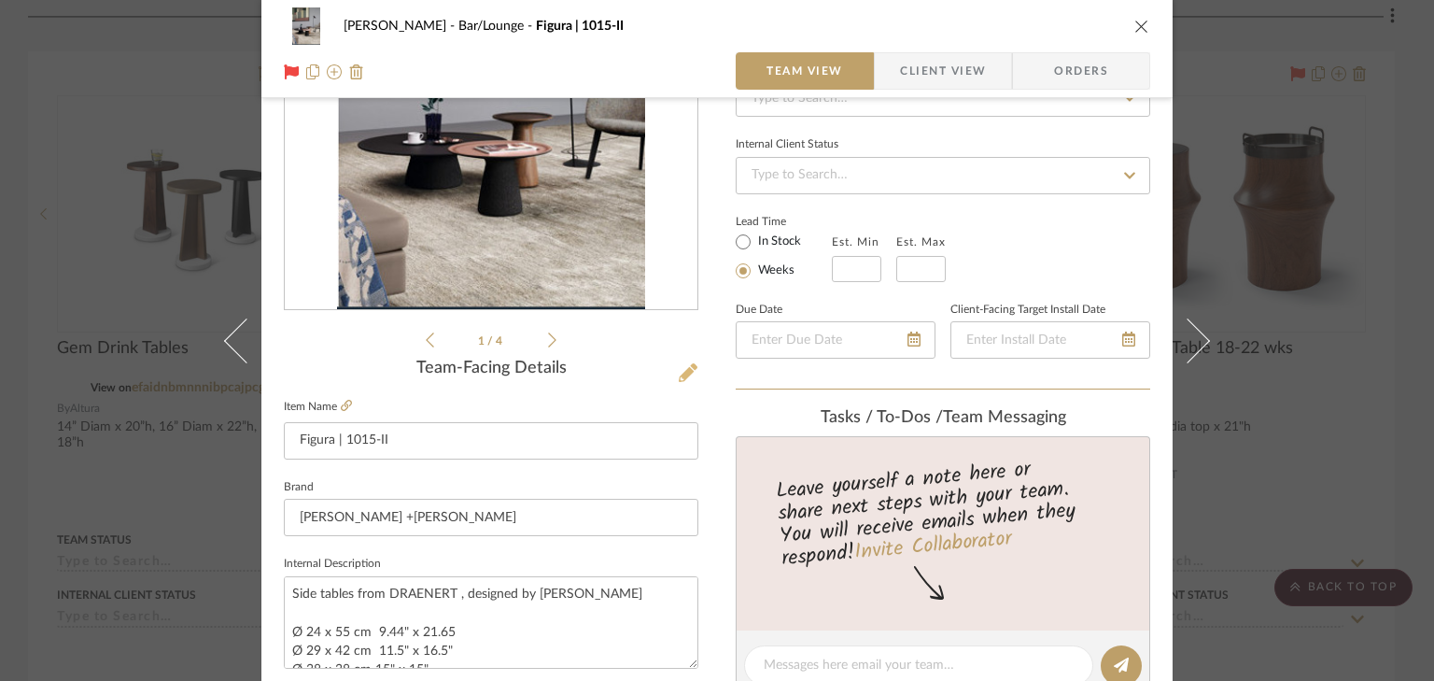
click at [679, 374] on icon at bounding box center [688, 372] width 19 height 19
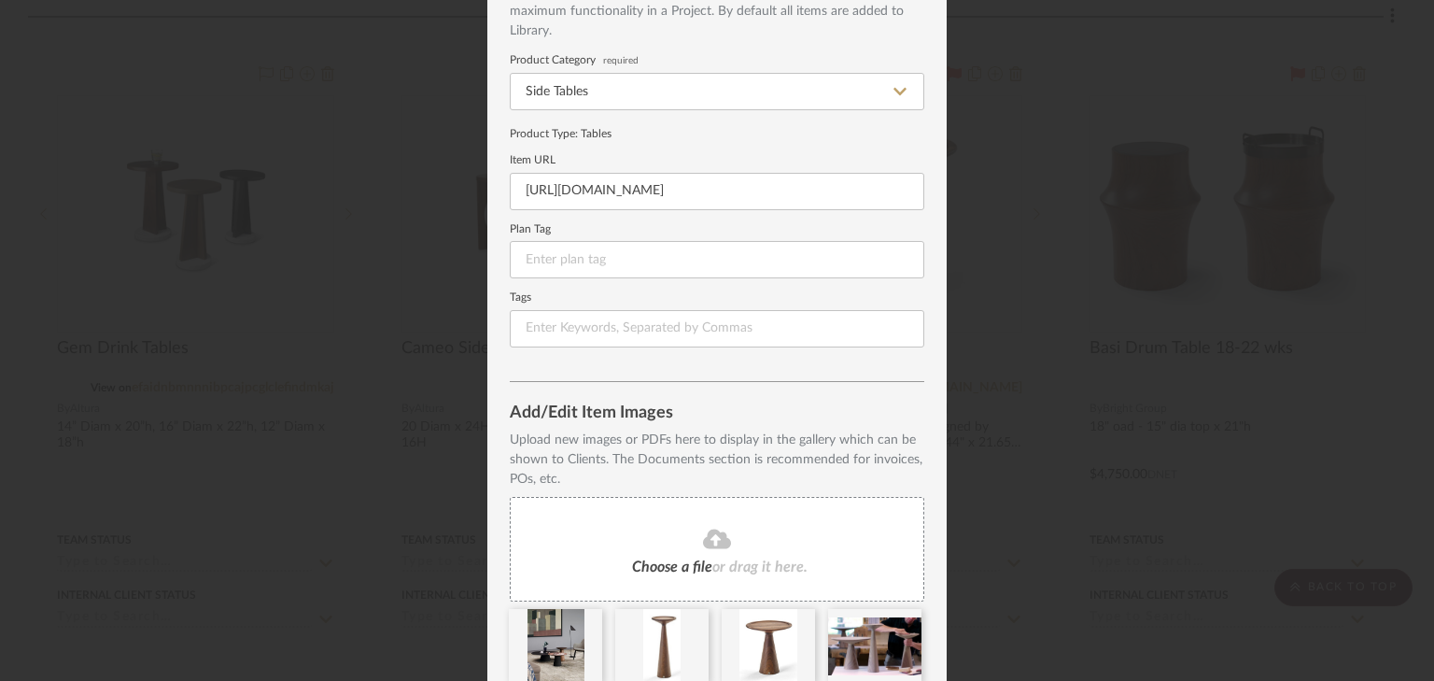
scroll to position [209, 0]
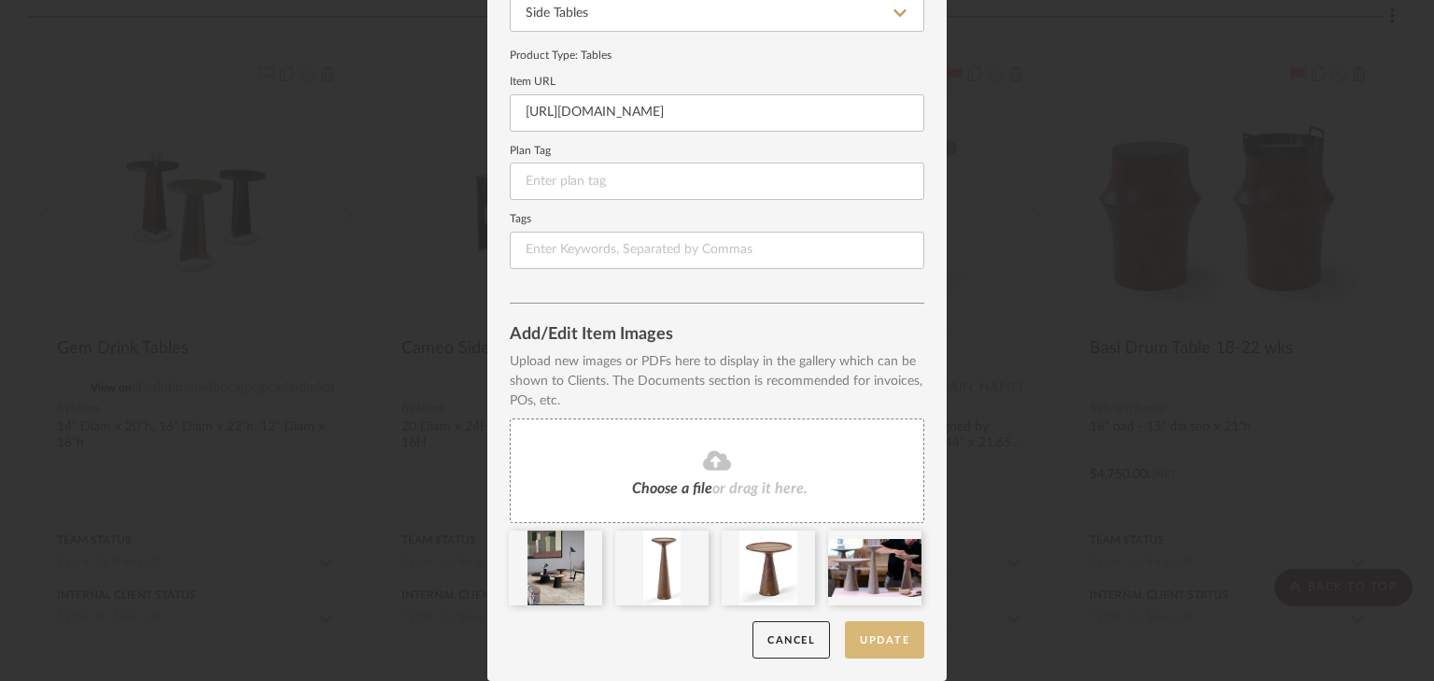
click at [859, 640] on button "Update" at bounding box center [884, 640] width 79 height 38
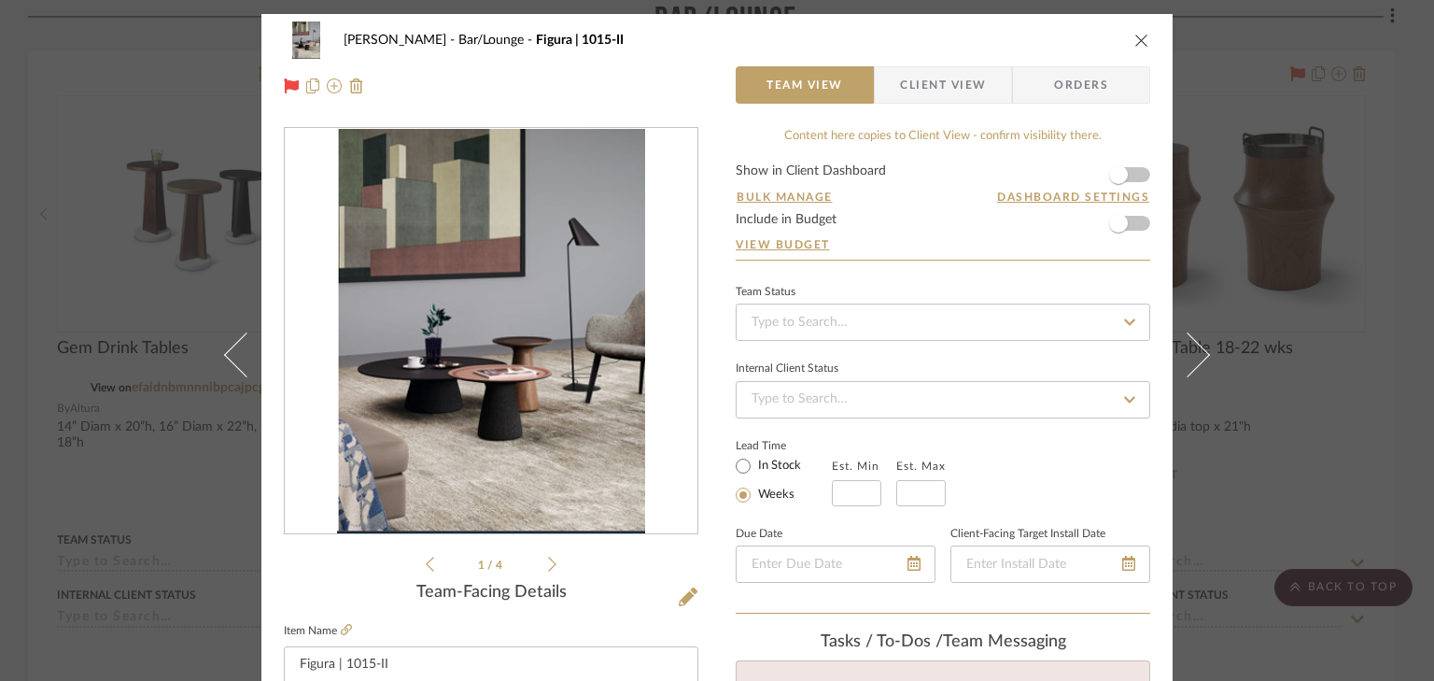
click at [1135, 36] on icon "close" at bounding box center [1142, 40] width 15 height 15
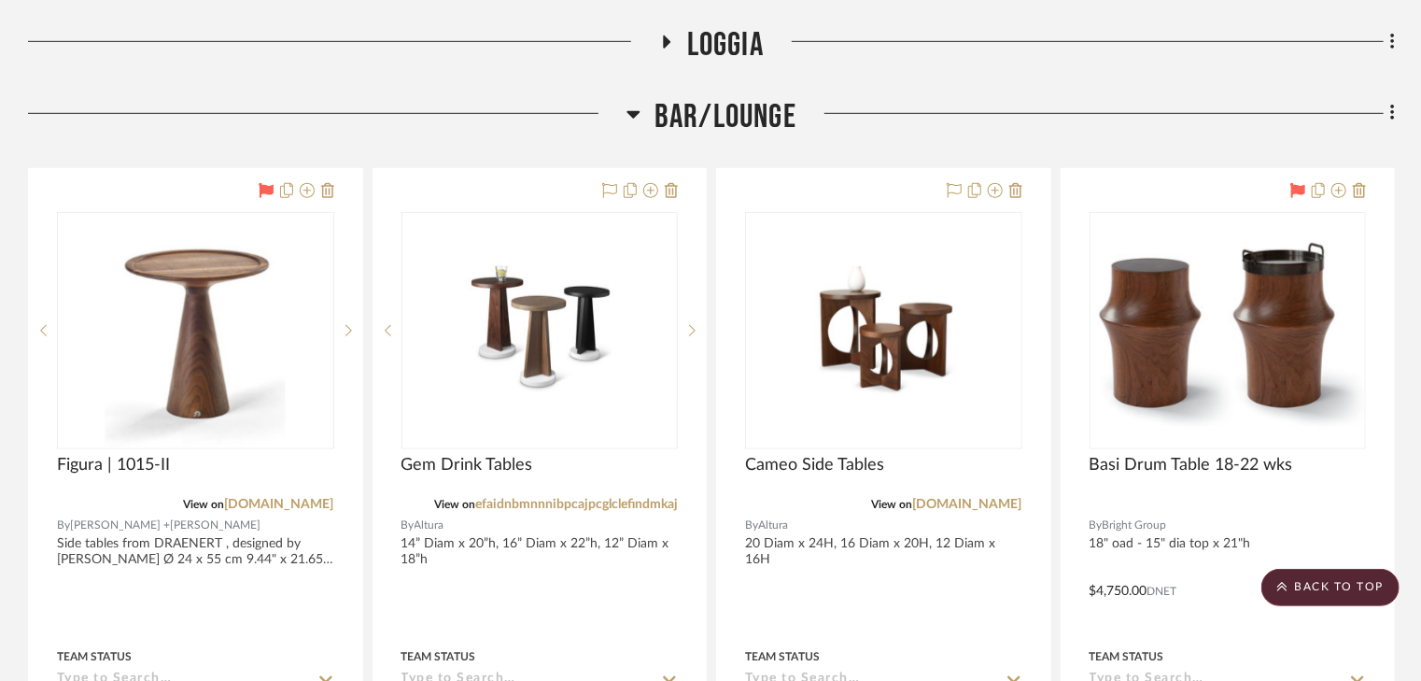
scroll to position [549, 0]
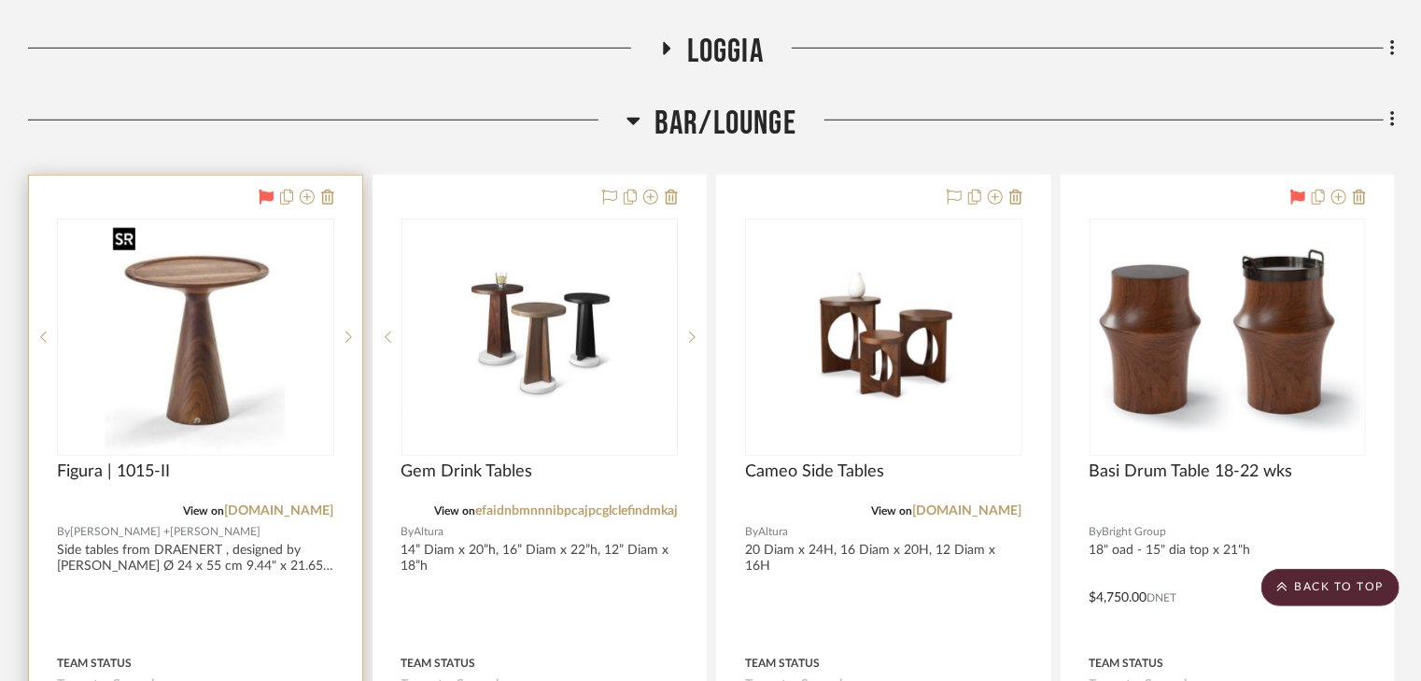
click at [209, 330] on img "2" at bounding box center [196, 336] width 180 height 233
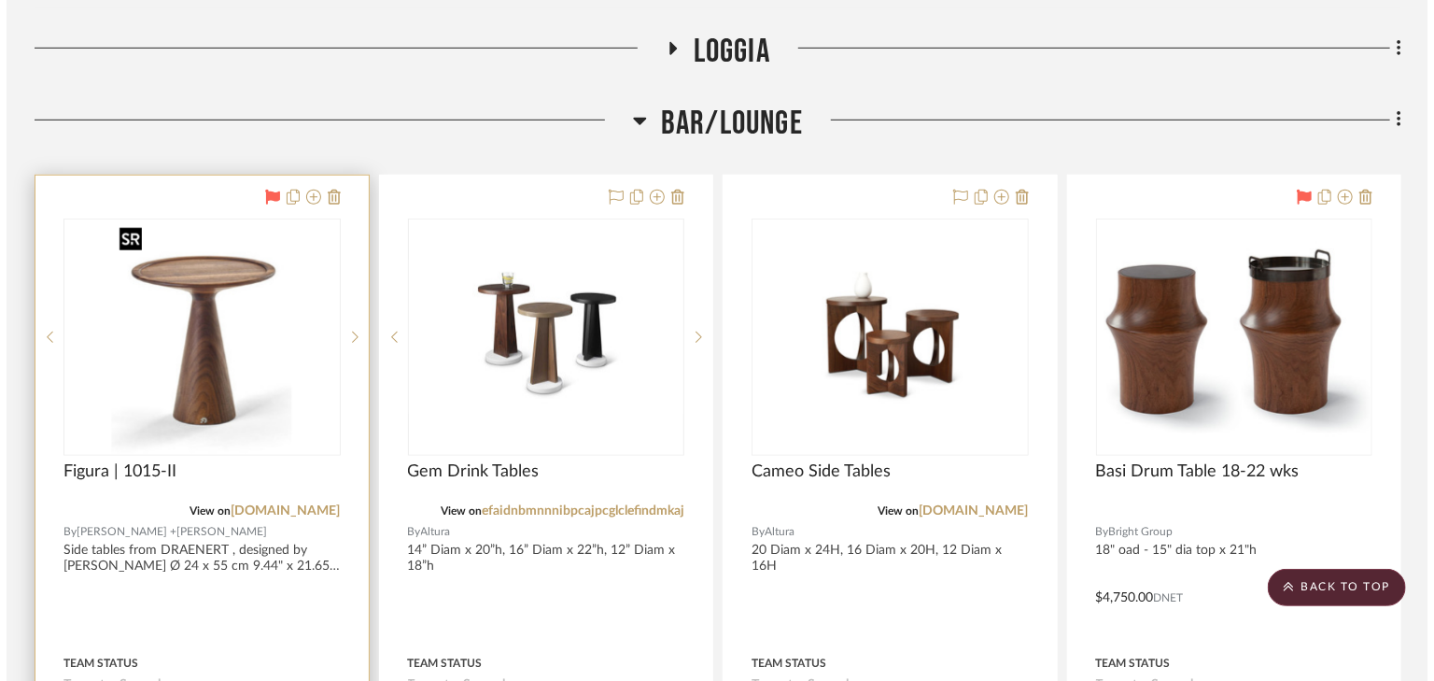
scroll to position [0, 0]
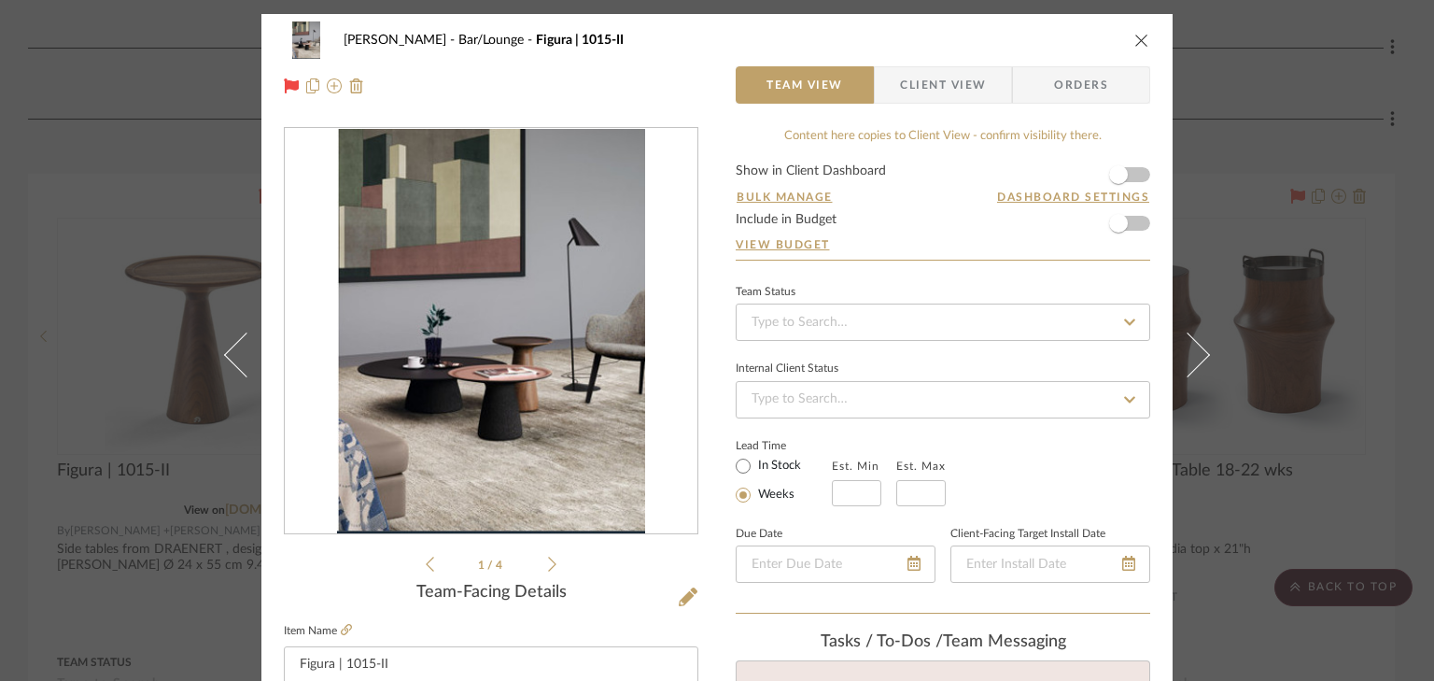
click at [548, 568] on icon at bounding box center [552, 564] width 8 height 17
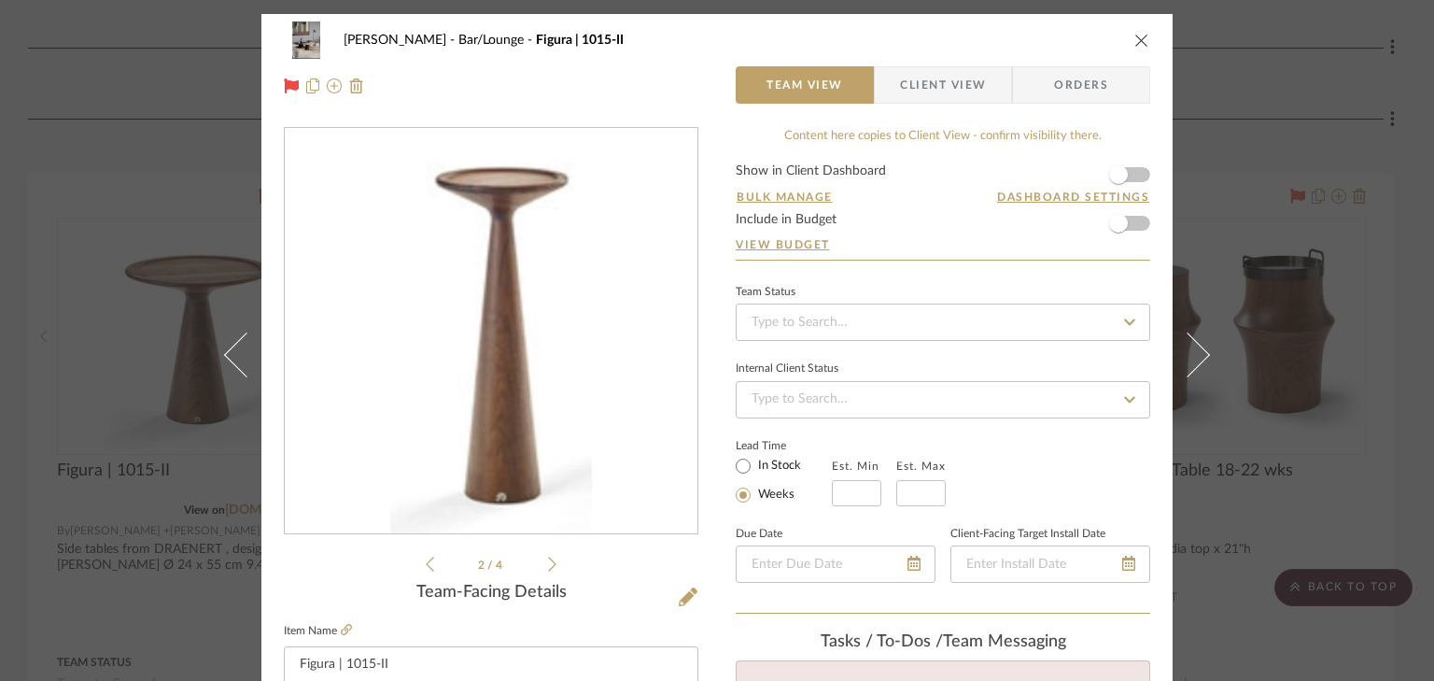
click at [548, 568] on icon at bounding box center [552, 564] width 8 height 17
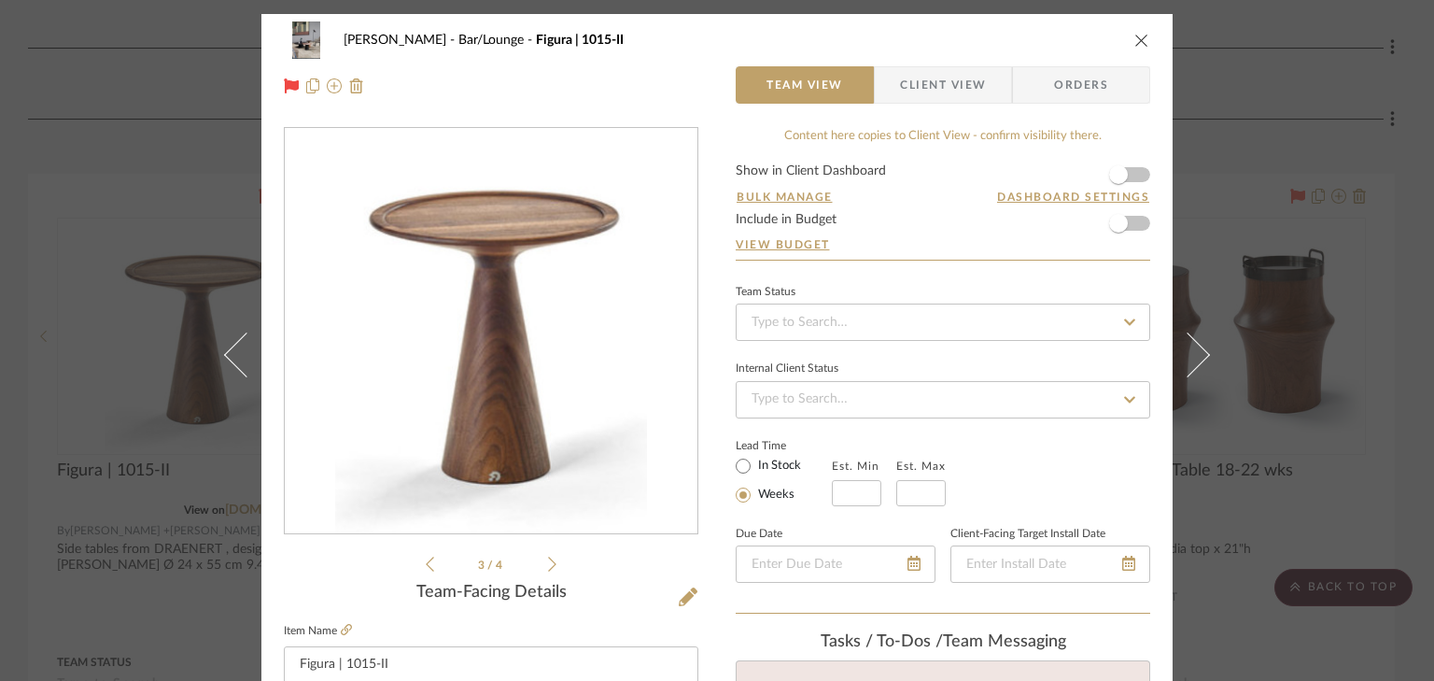
click at [548, 568] on icon at bounding box center [552, 564] width 8 height 17
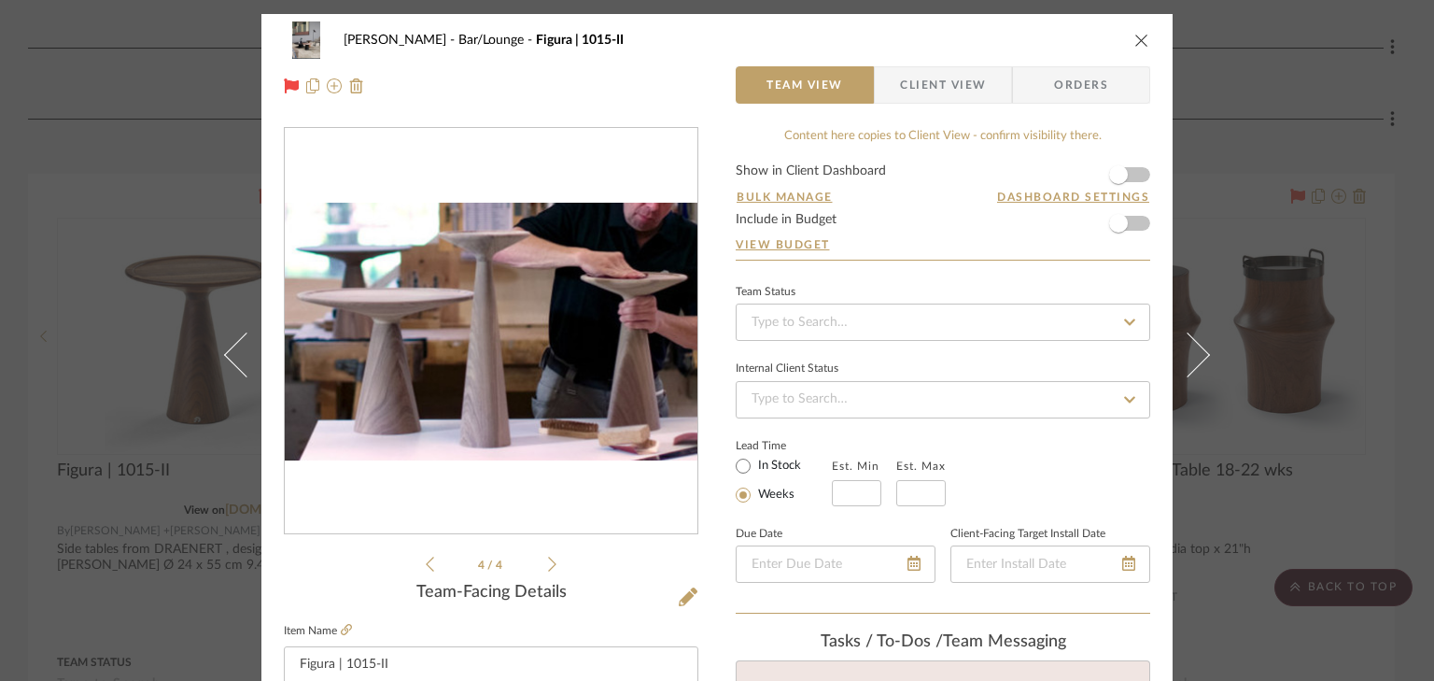
click at [548, 567] on icon at bounding box center [552, 564] width 8 height 17
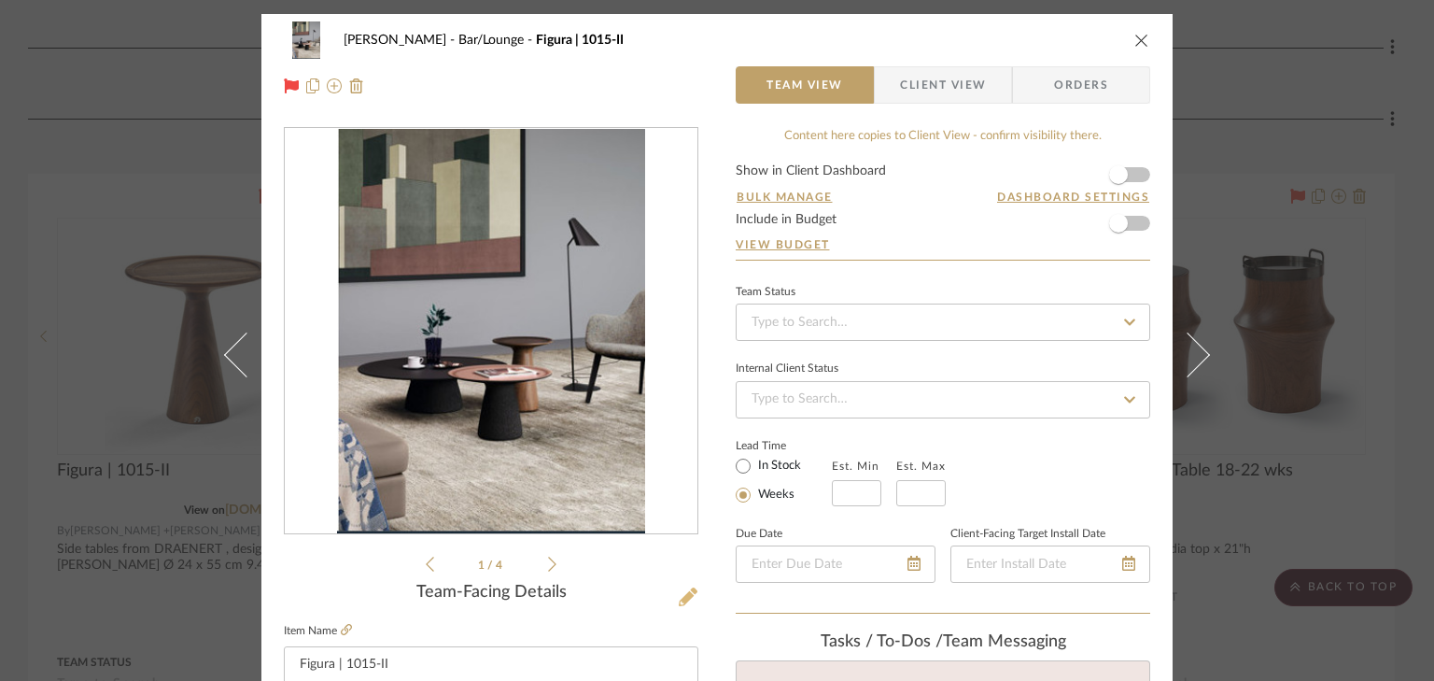
click at [680, 597] on icon at bounding box center [688, 596] width 19 height 19
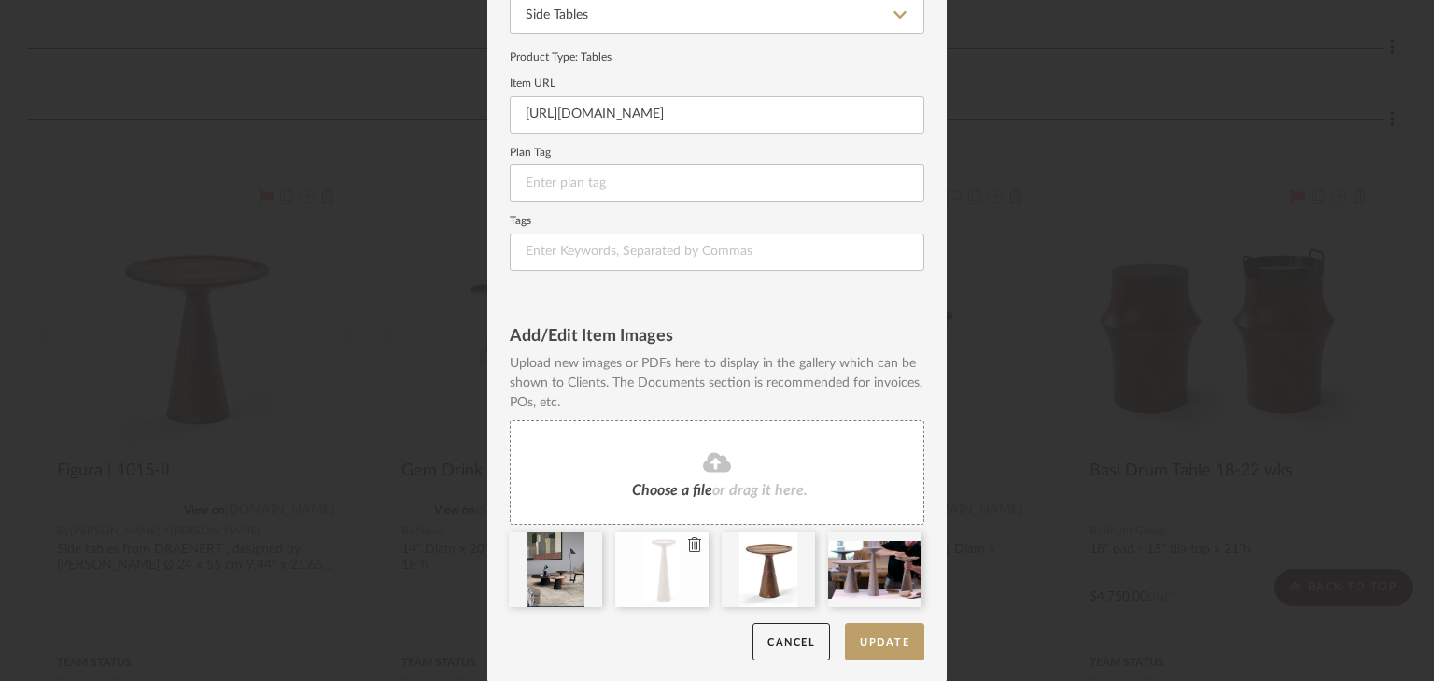
scroll to position [209, 0]
click at [901, 542] on icon at bounding box center [907, 542] width 13 height 15
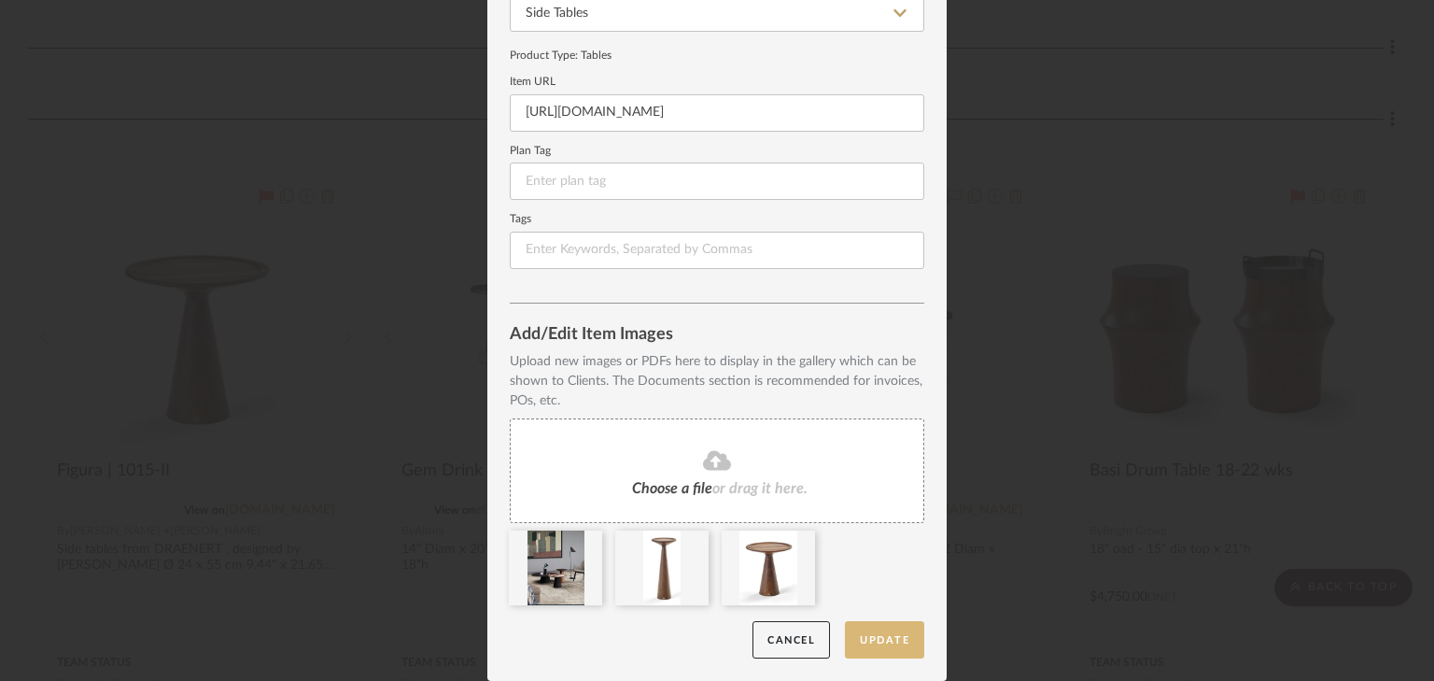
click at [878, 633] on button "Update" at bounding box center [884, 640] width 79 height 38
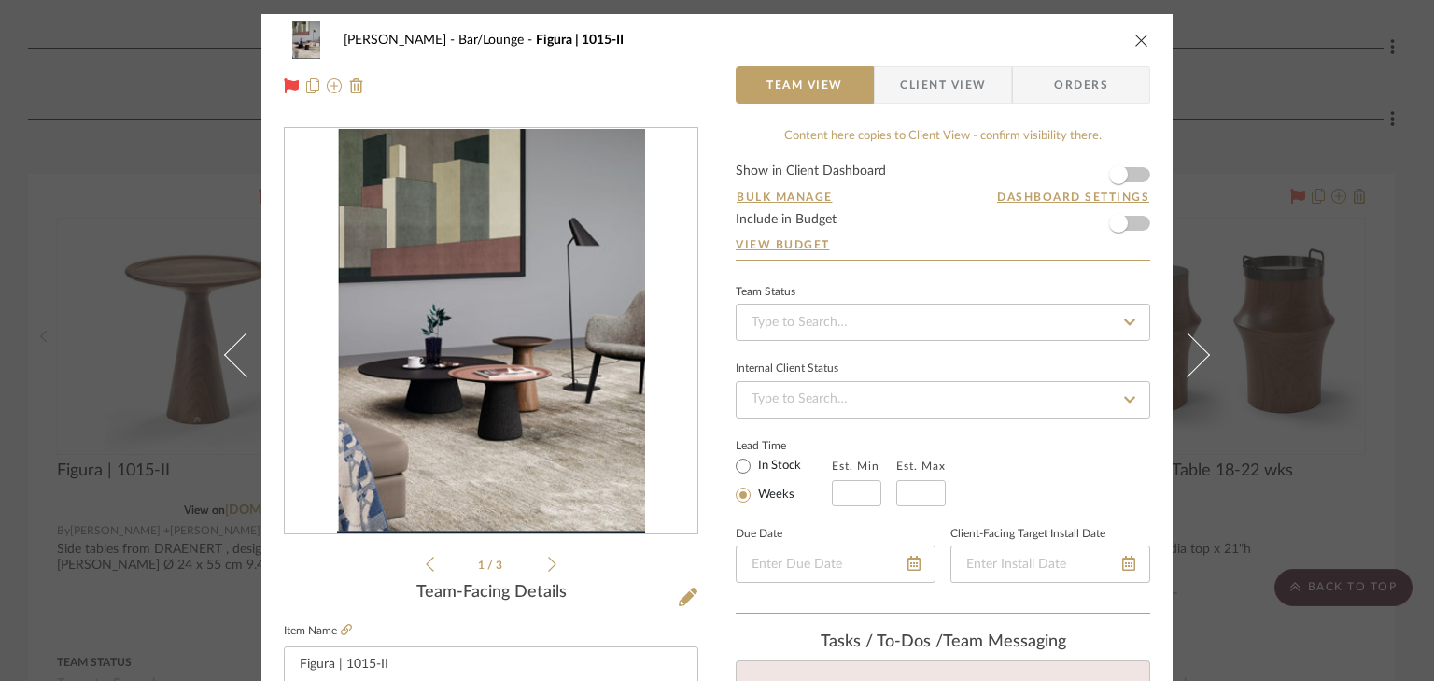
click at [1138, 38] on icon "close" at bounding box center [1142, 40] width 15 height 15
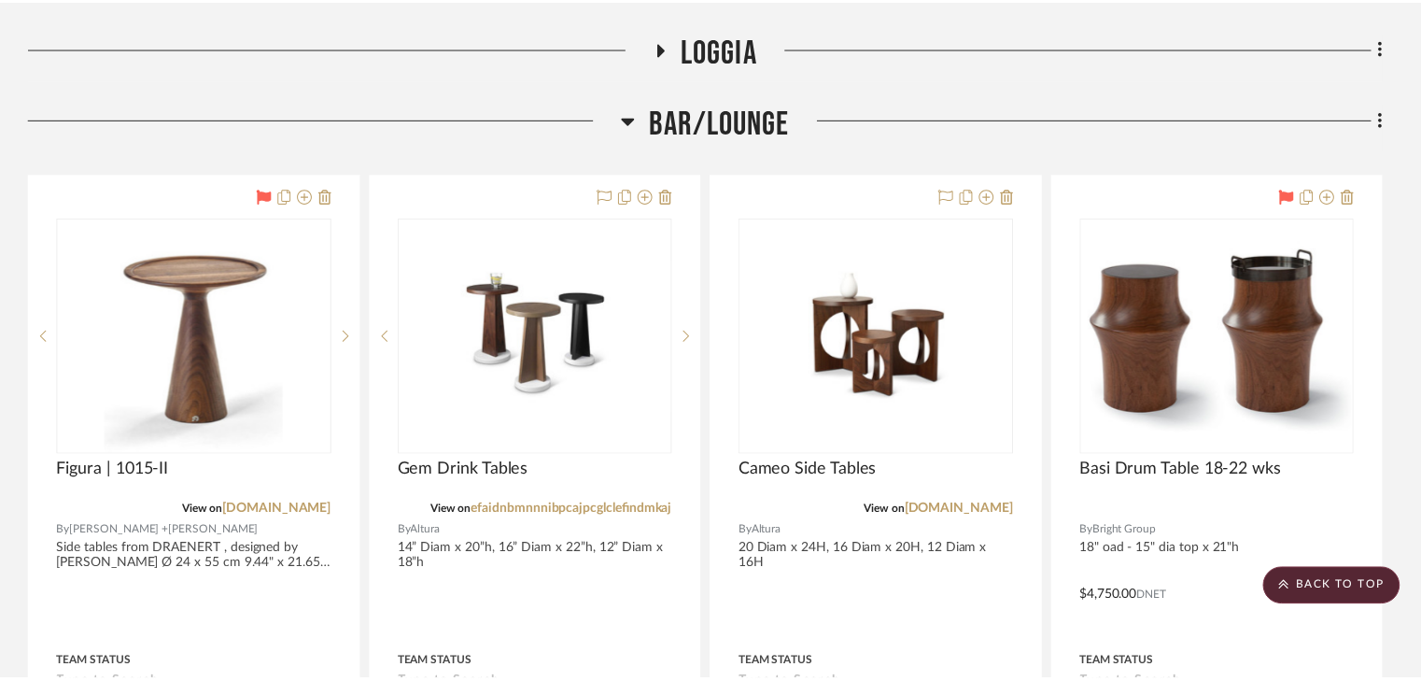
scroll to position [549, 0]
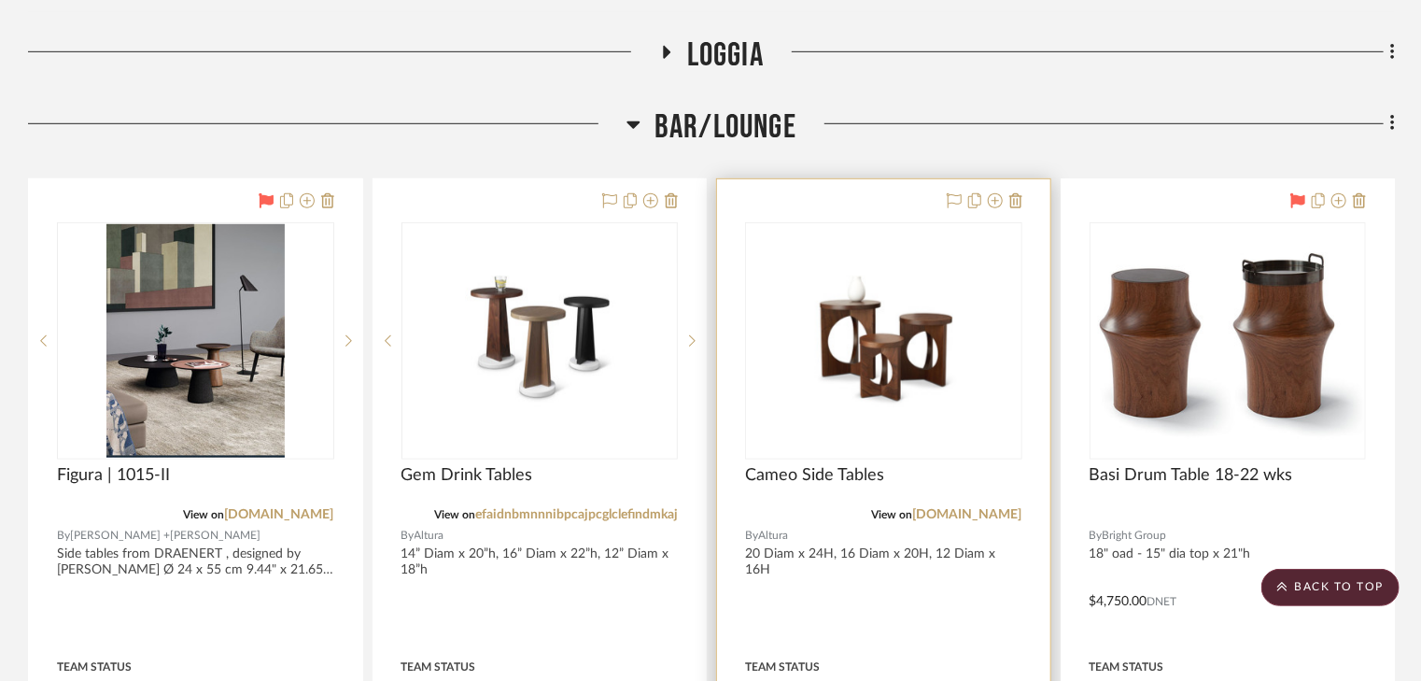
scroll to position [536, 0]
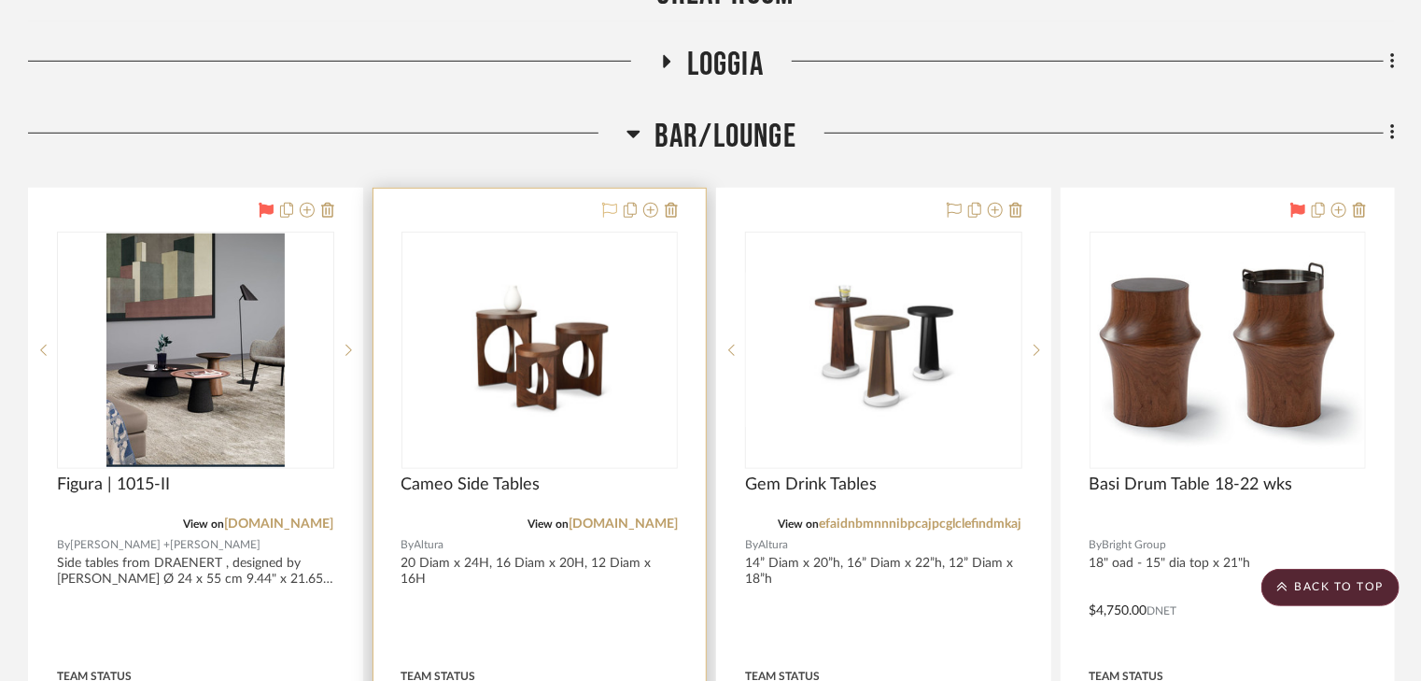
click at [614, 209] on icon at bounding box center [609, 210] width 15 height 15
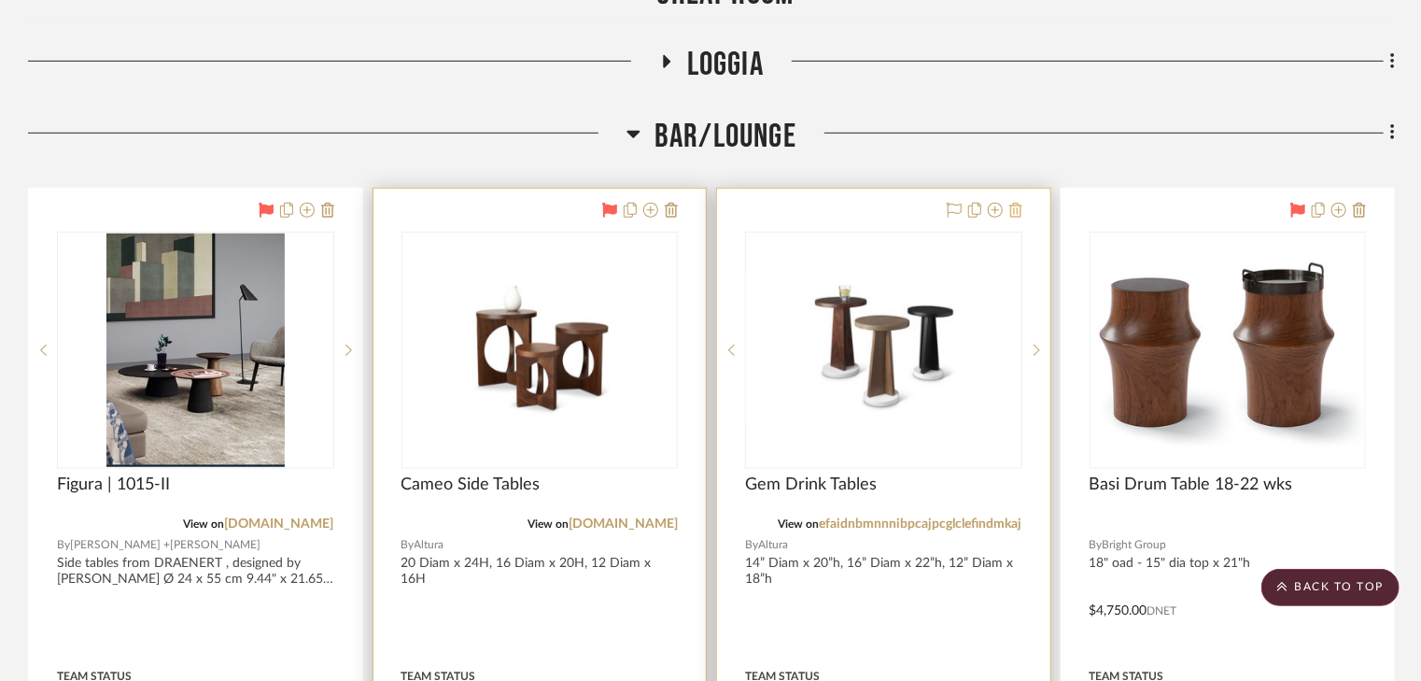
click at [1018, 210] on icon at bounding box center [1015, 210] width 13 height 15
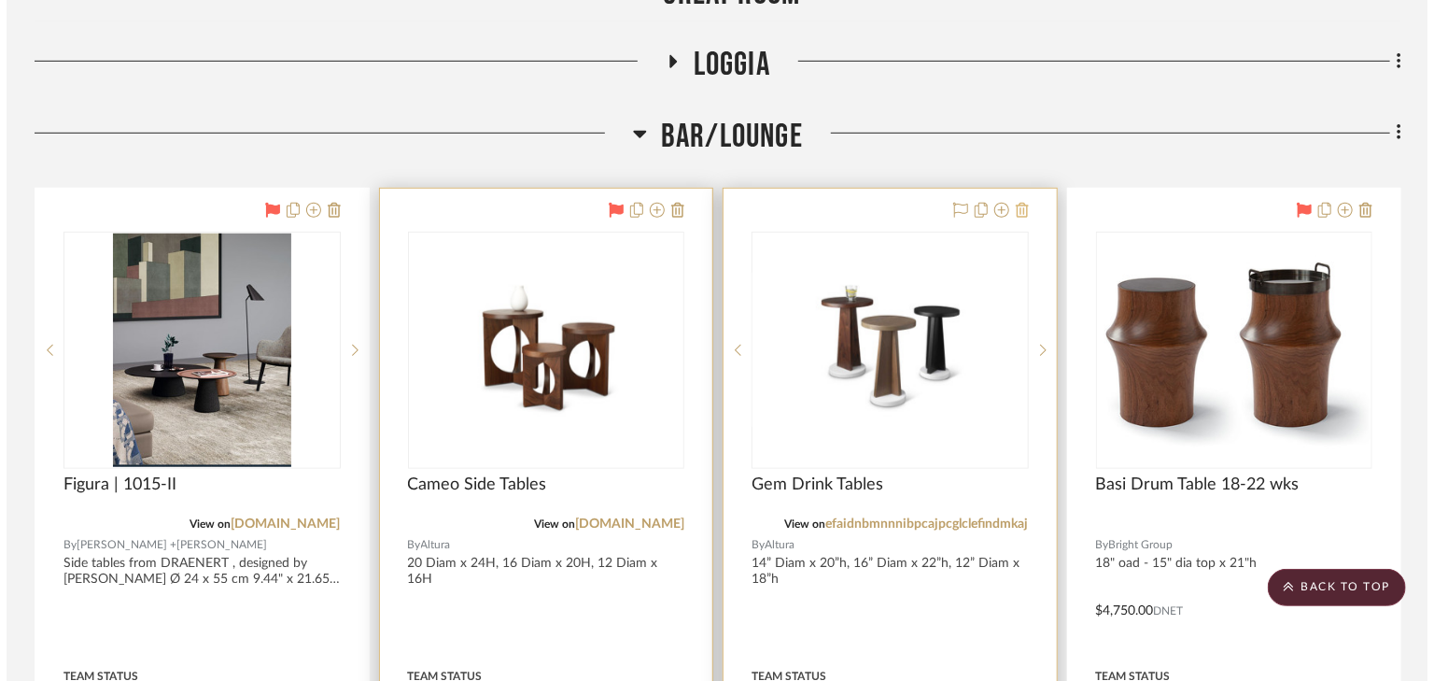
scroll to position [0, 0]
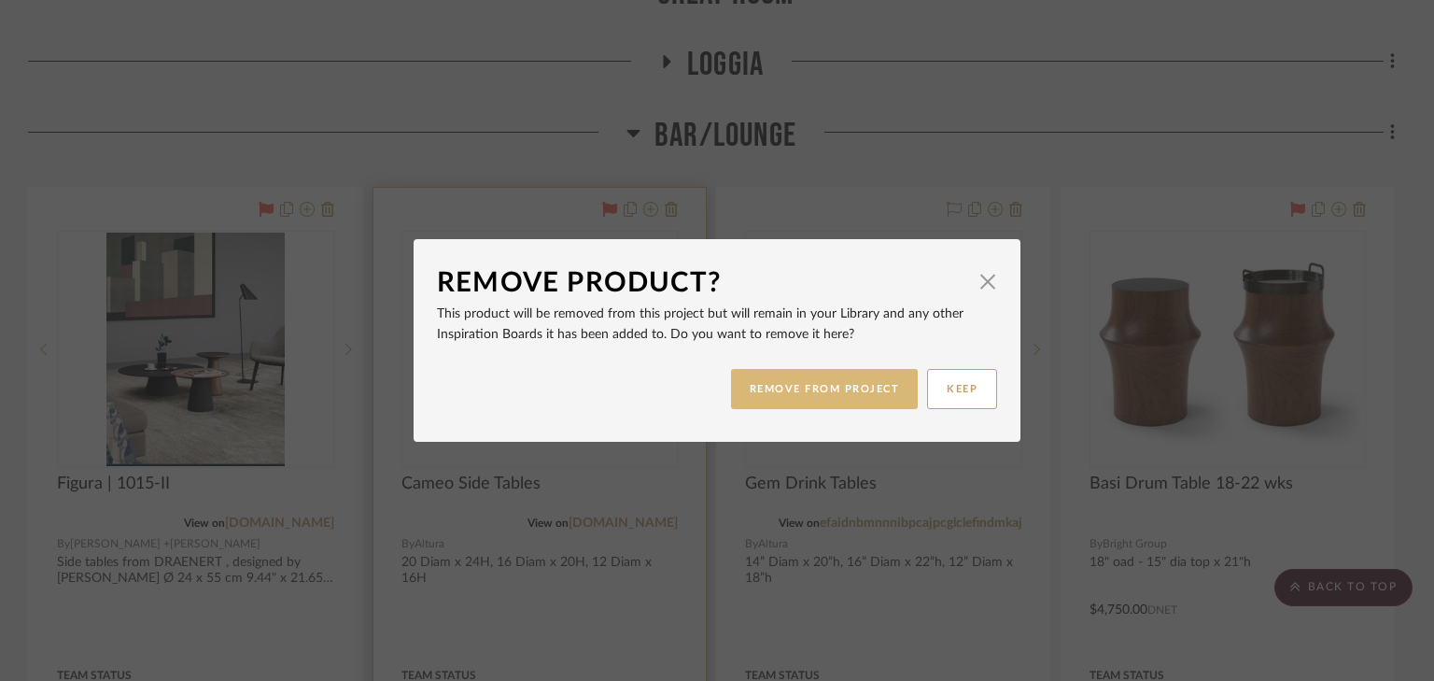
click at [867, 381] on button "REMOVE FROM PROJECT" at bounding box center [825, 389] width 188 height 40
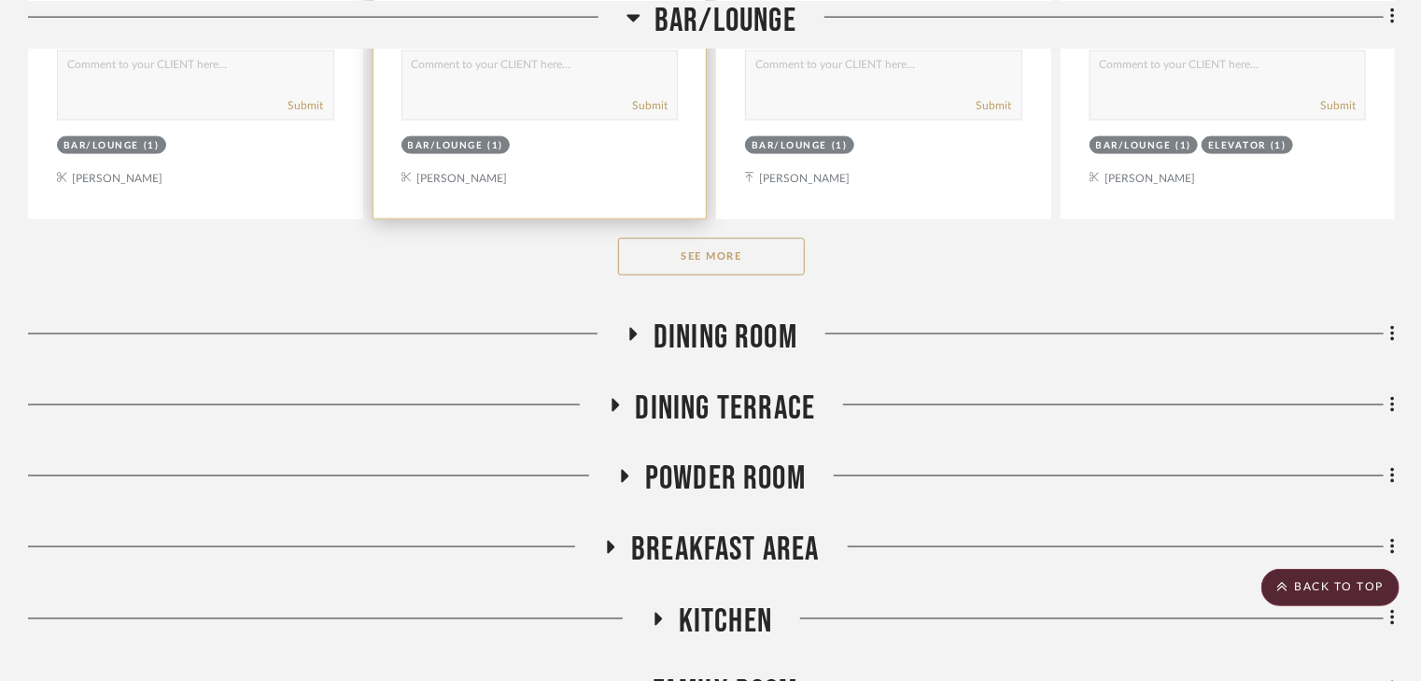
scroll to position [1358, 0]
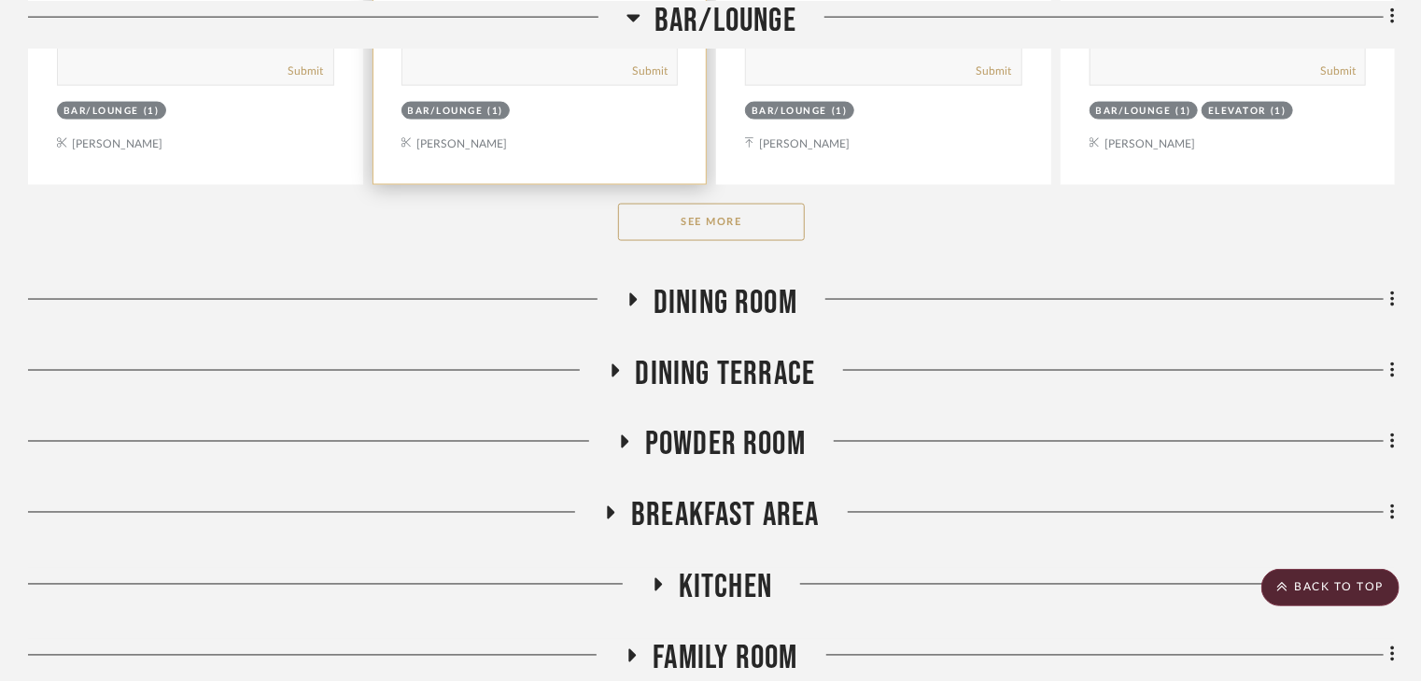
click at [679, 218] on button "See More" at bounding box center [711, 222] width 187 height 37
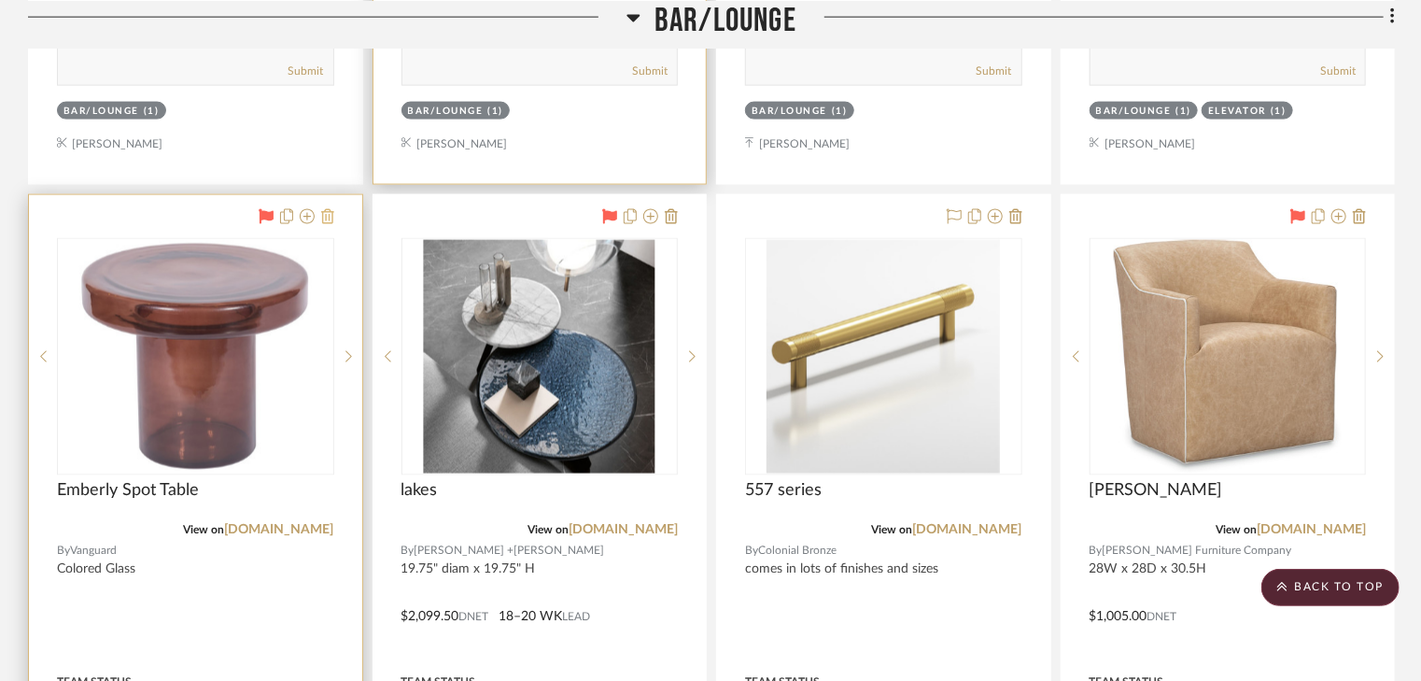
click at [323, 218] on icon at bounding box center [327, 216] width 13 height 15
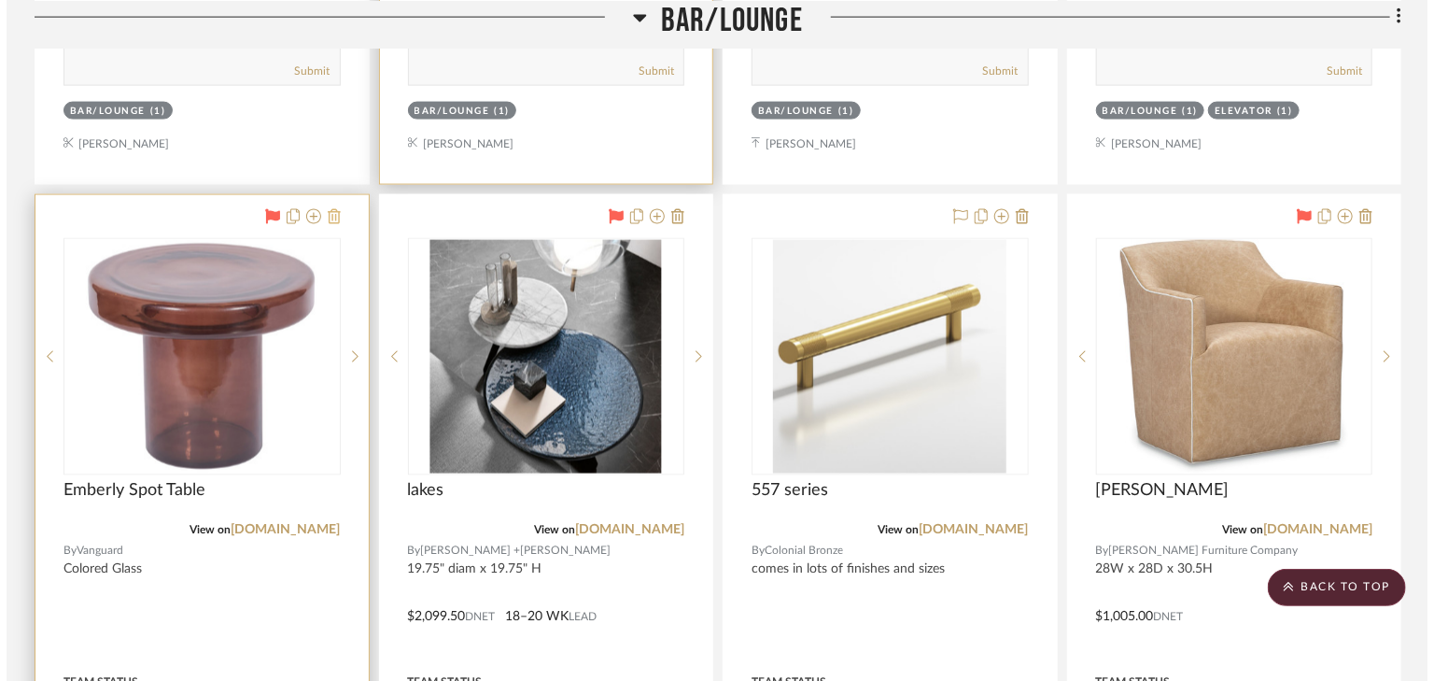
scroll to position [0, 0]
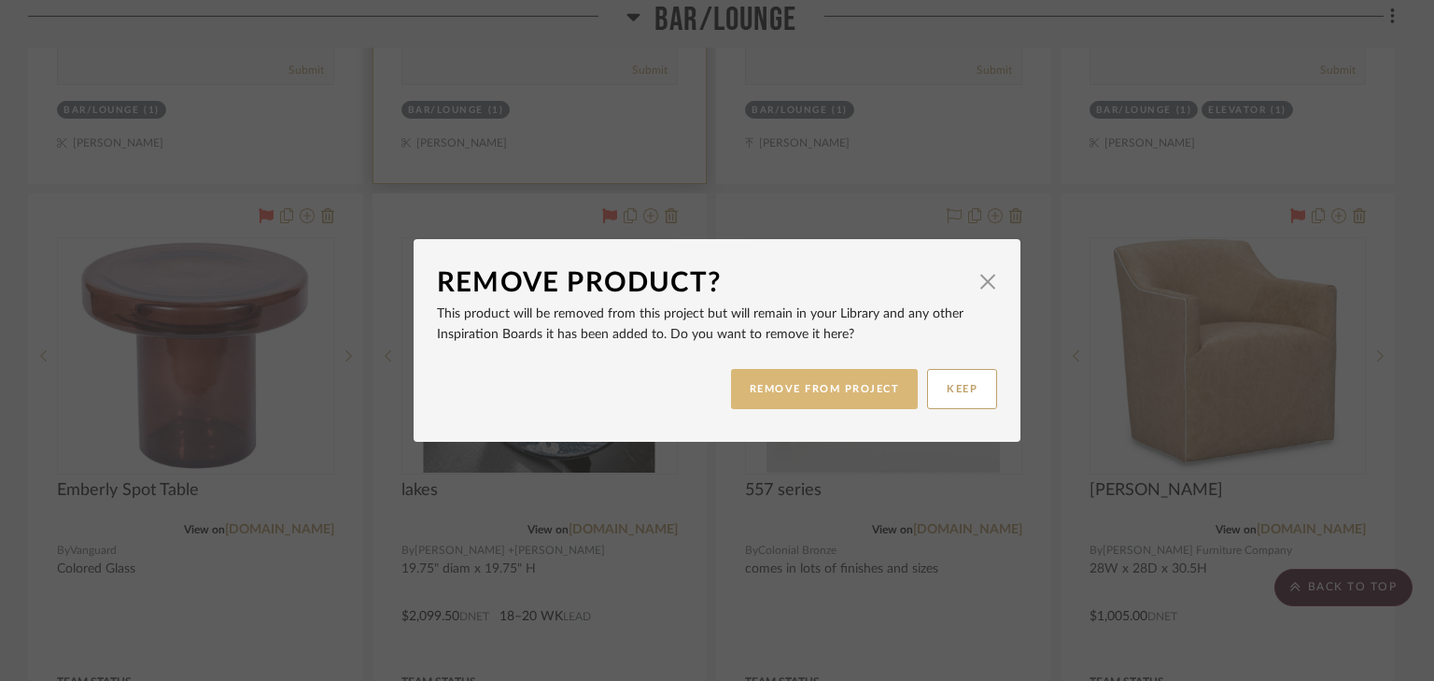
click at [758, 396] on button "REMOVE FROM PROJECT" at bounding box center [825, 389] width 188 height 40
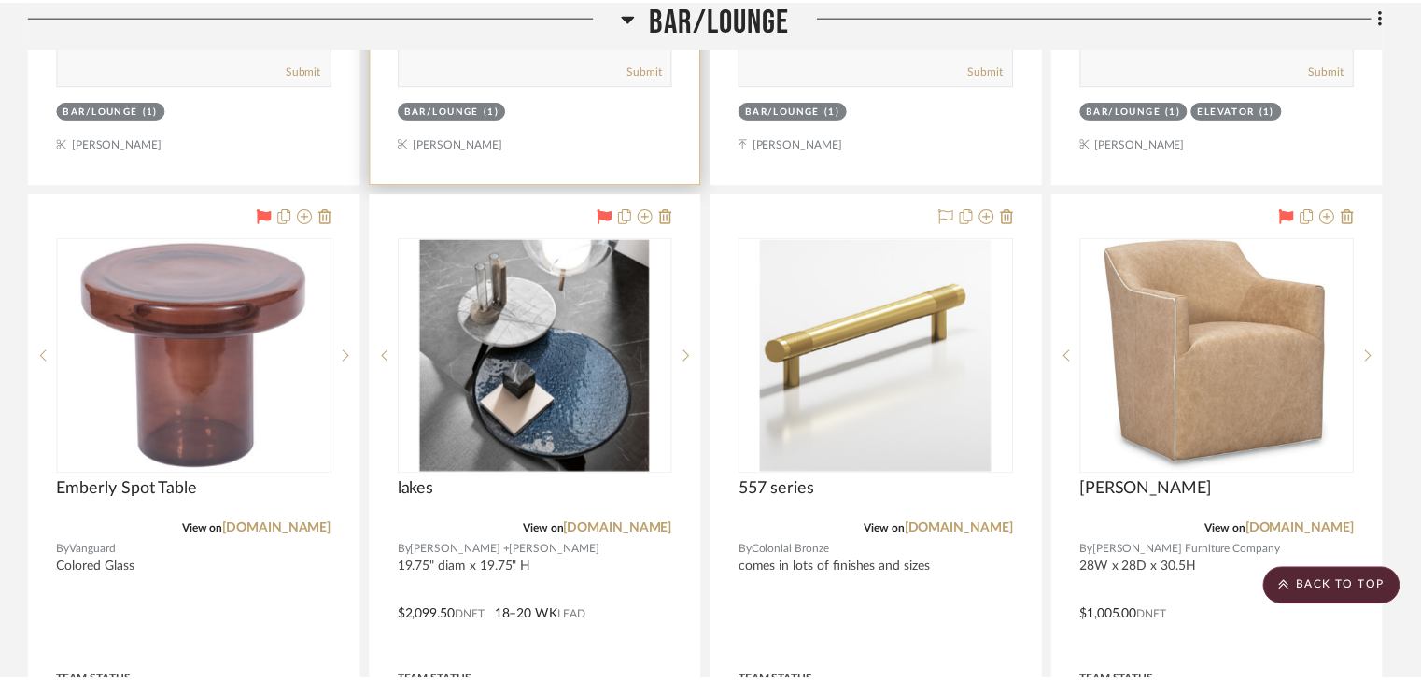
scroll to position [1358, 0]
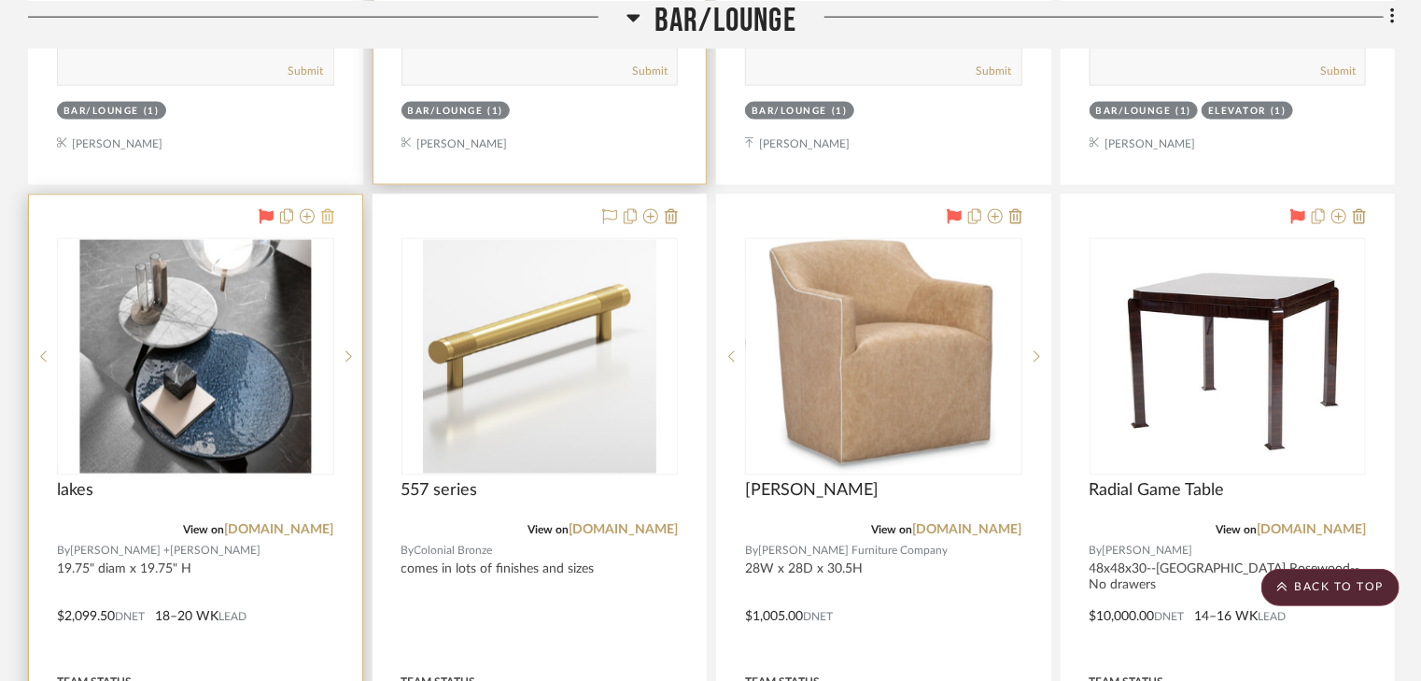
click at [321, 217] on icon at bounding box center [327, 216] width 13 height 15
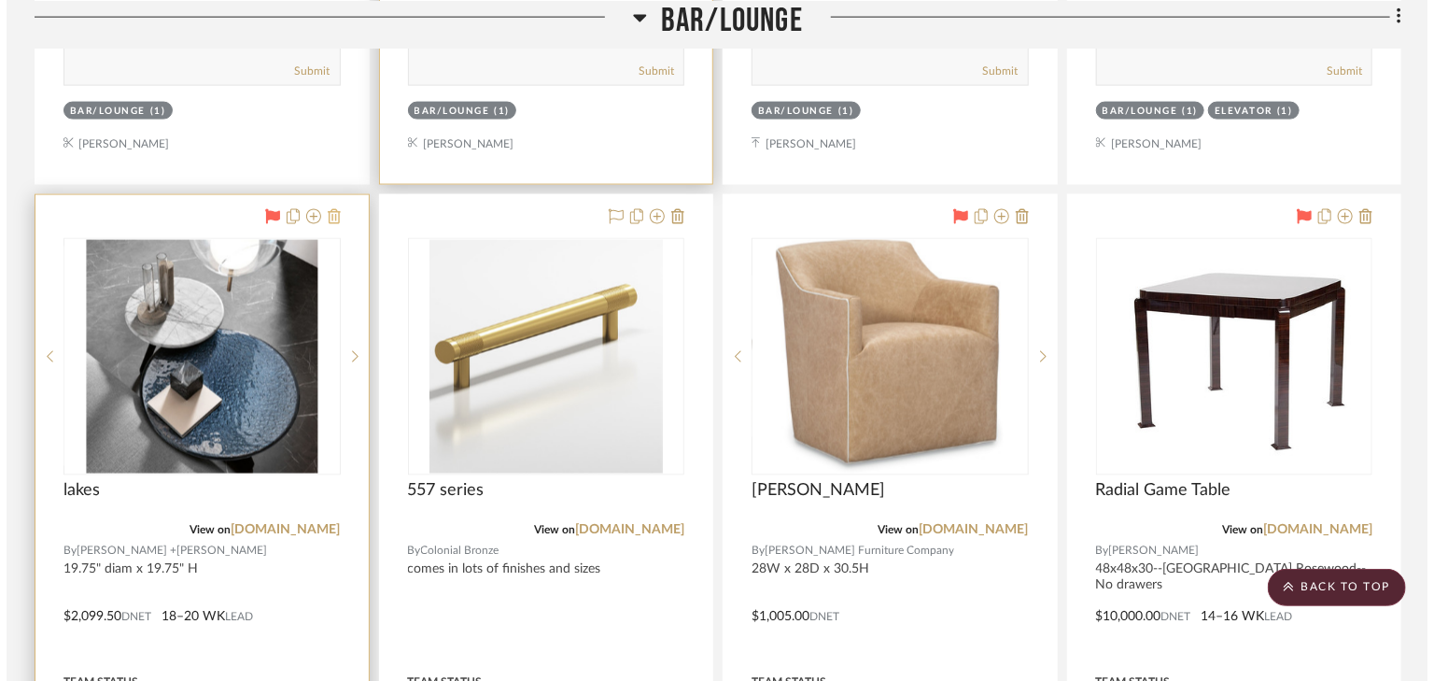
scroll to position [0, 0]
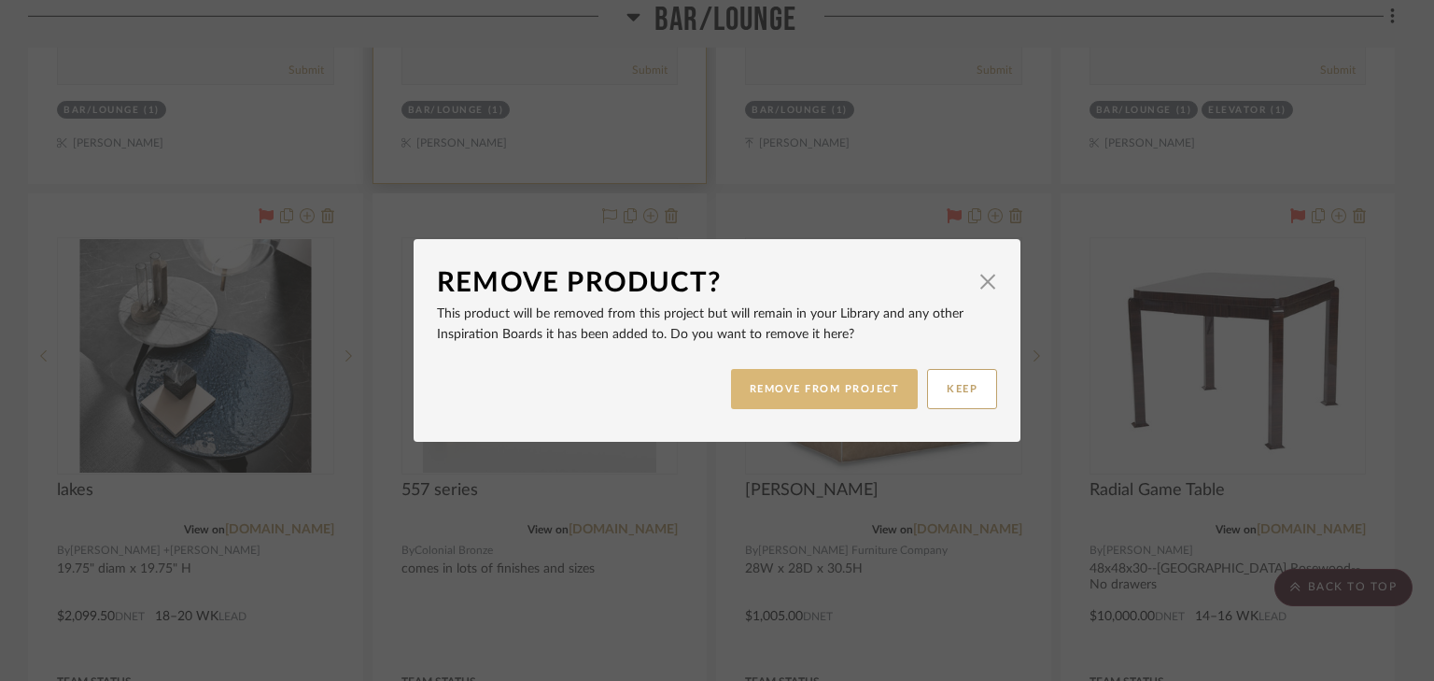
click at [777, 392] on button "REMOVE FROM PROJECT" at bounding box center [825, 389] width 188 height 40
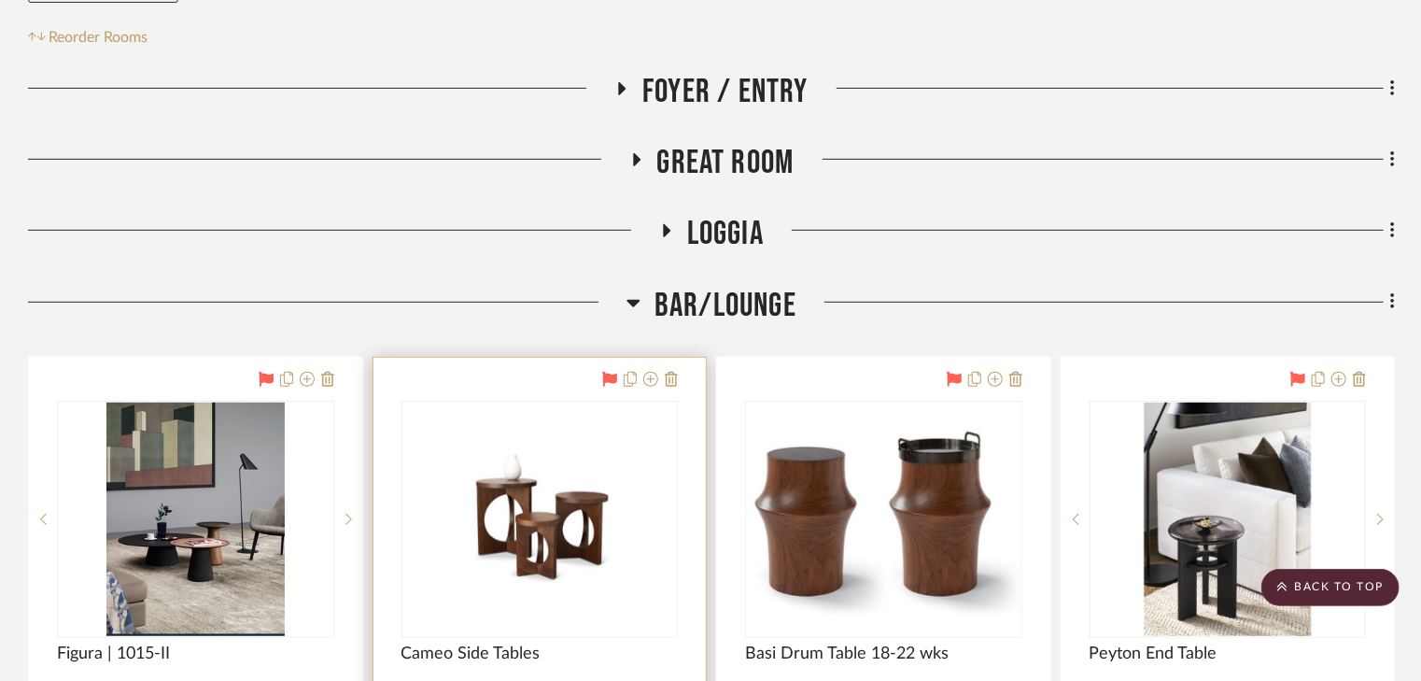
scroll to position [312, 0]
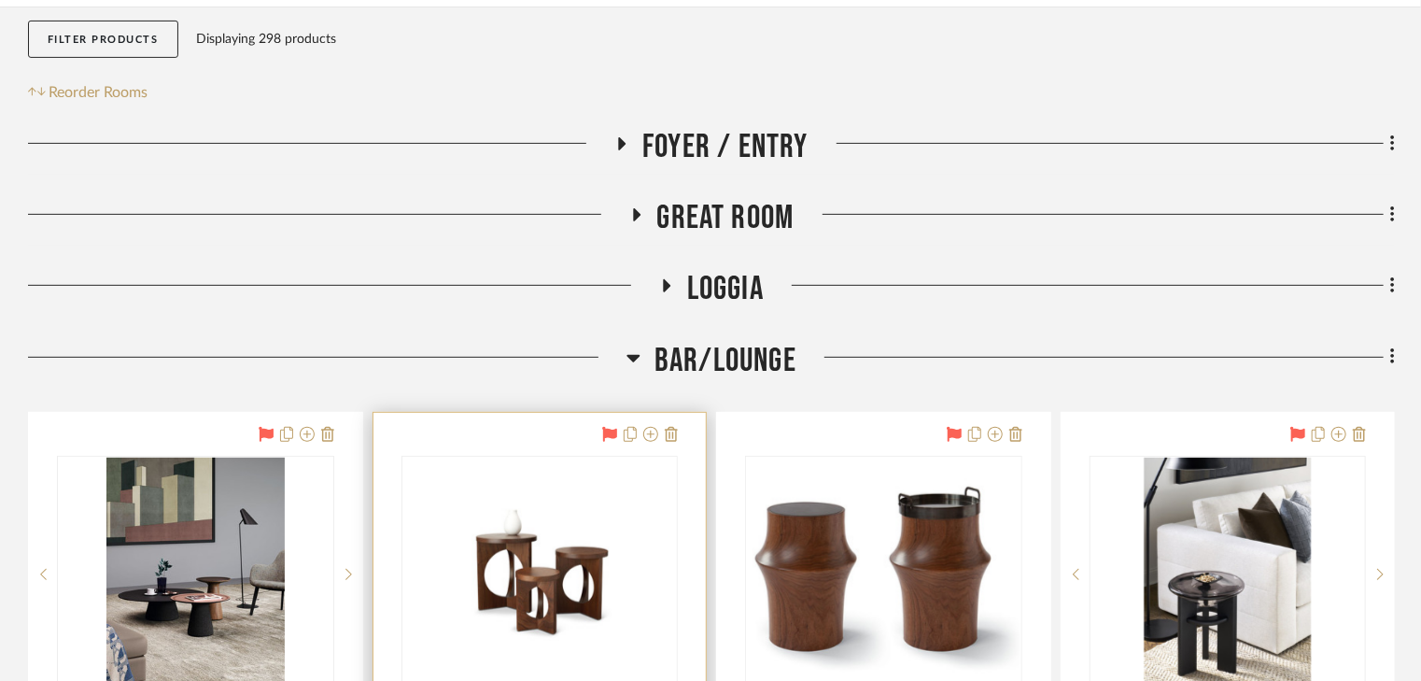
click at [628, 355] on icon at bounding box center [634, 358] width 13 height 7
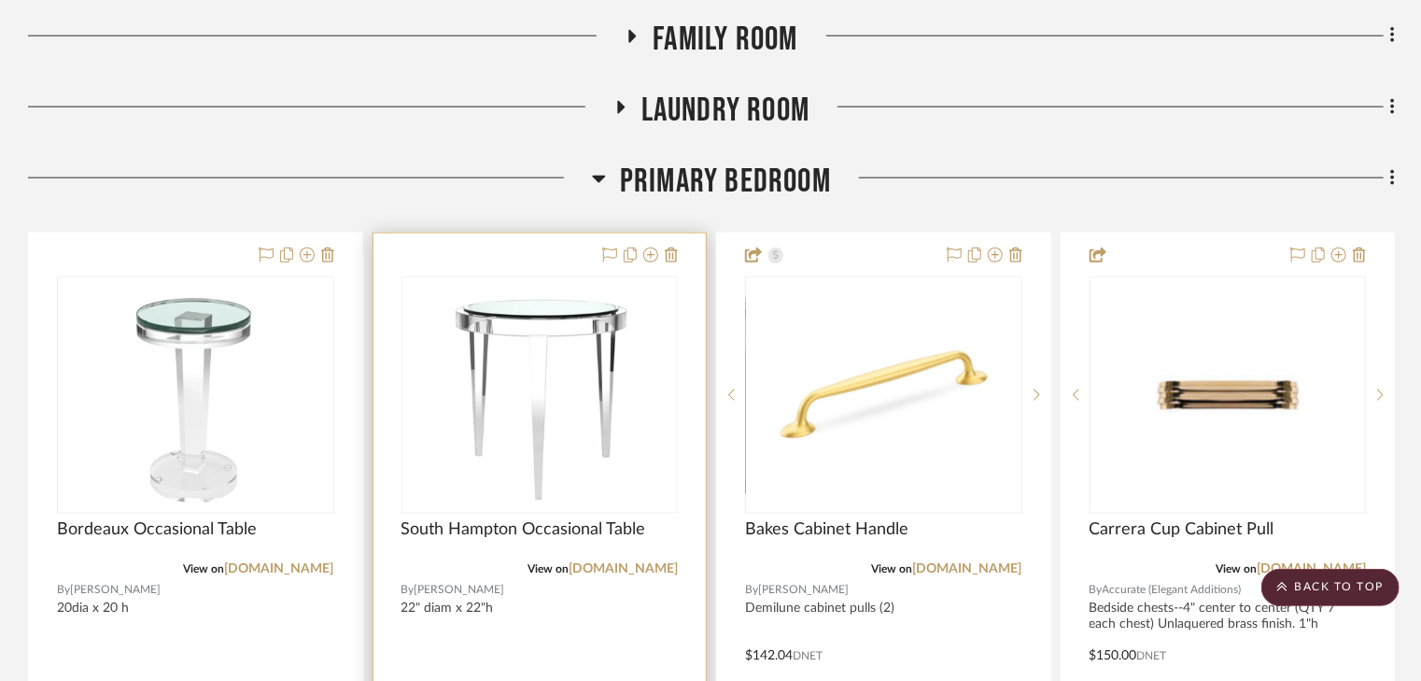
scroll to position [984, 0]
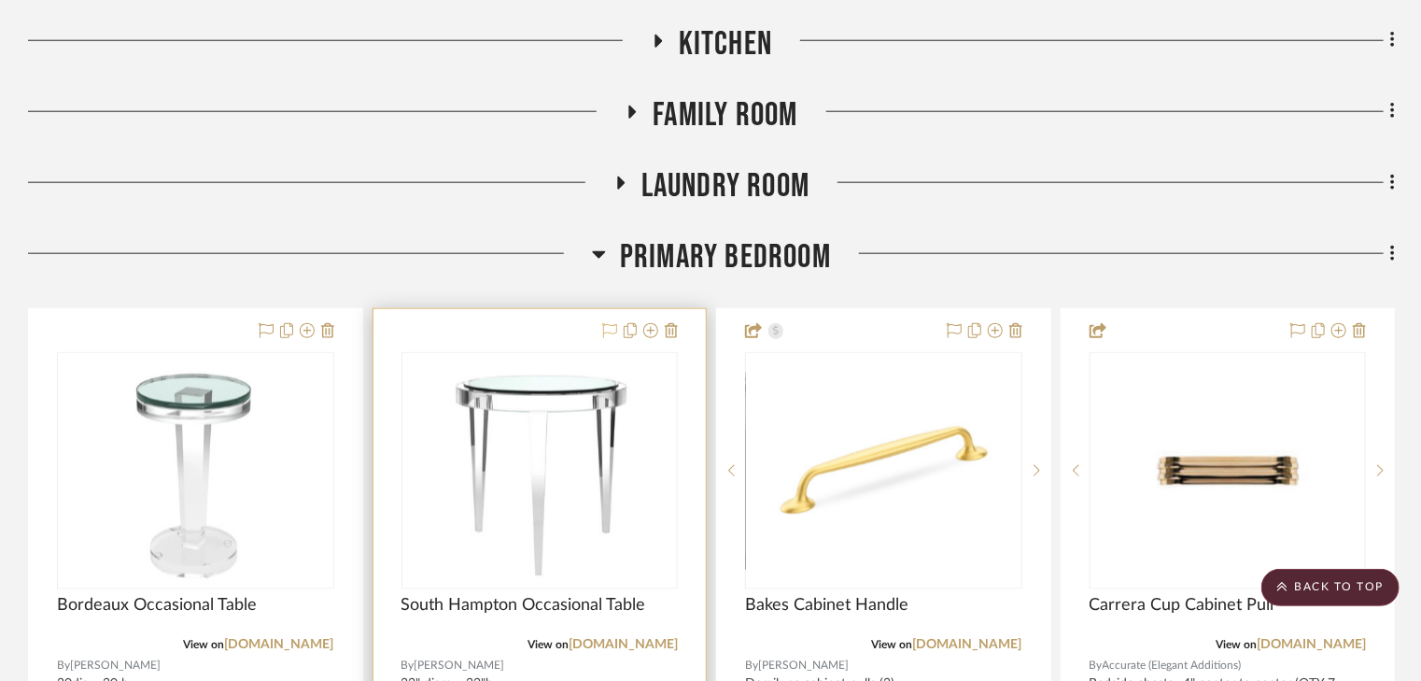
click at [614, 326] on icon at bounding box center [609, 330] width 15 height 15
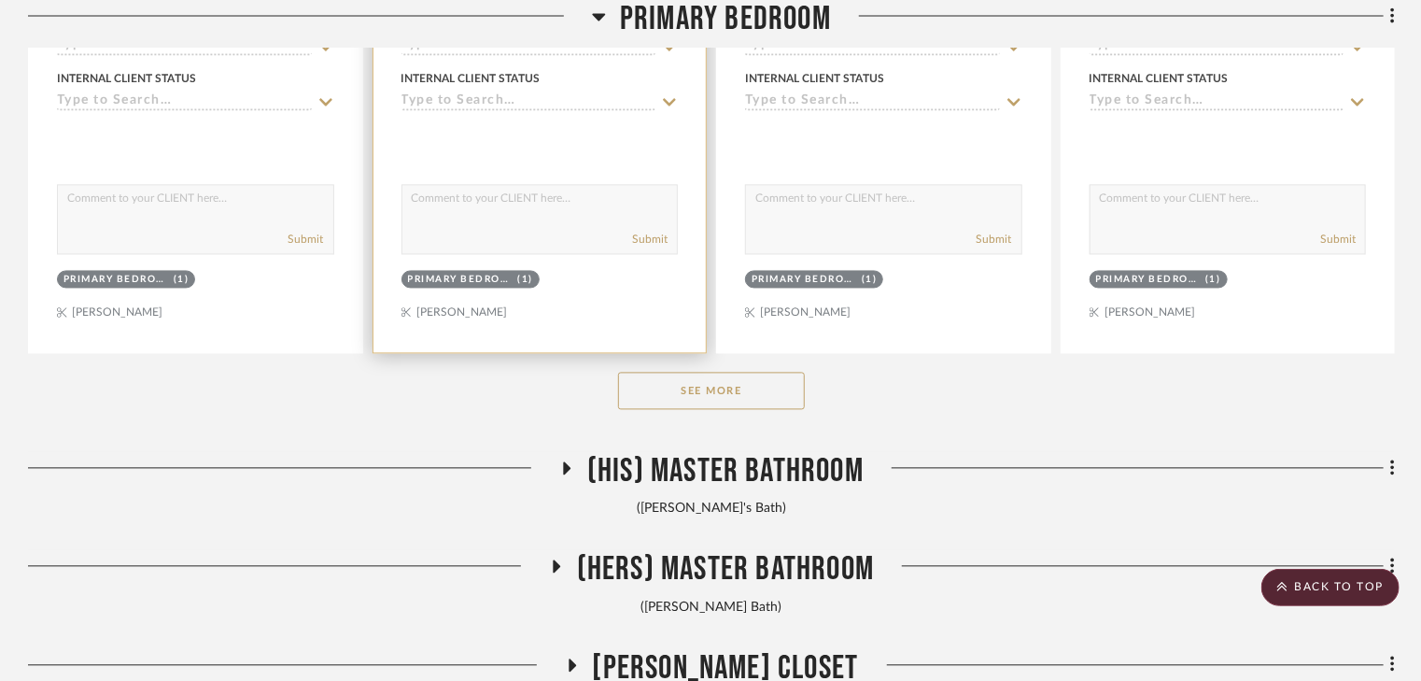
scroll to position [1881, 0]
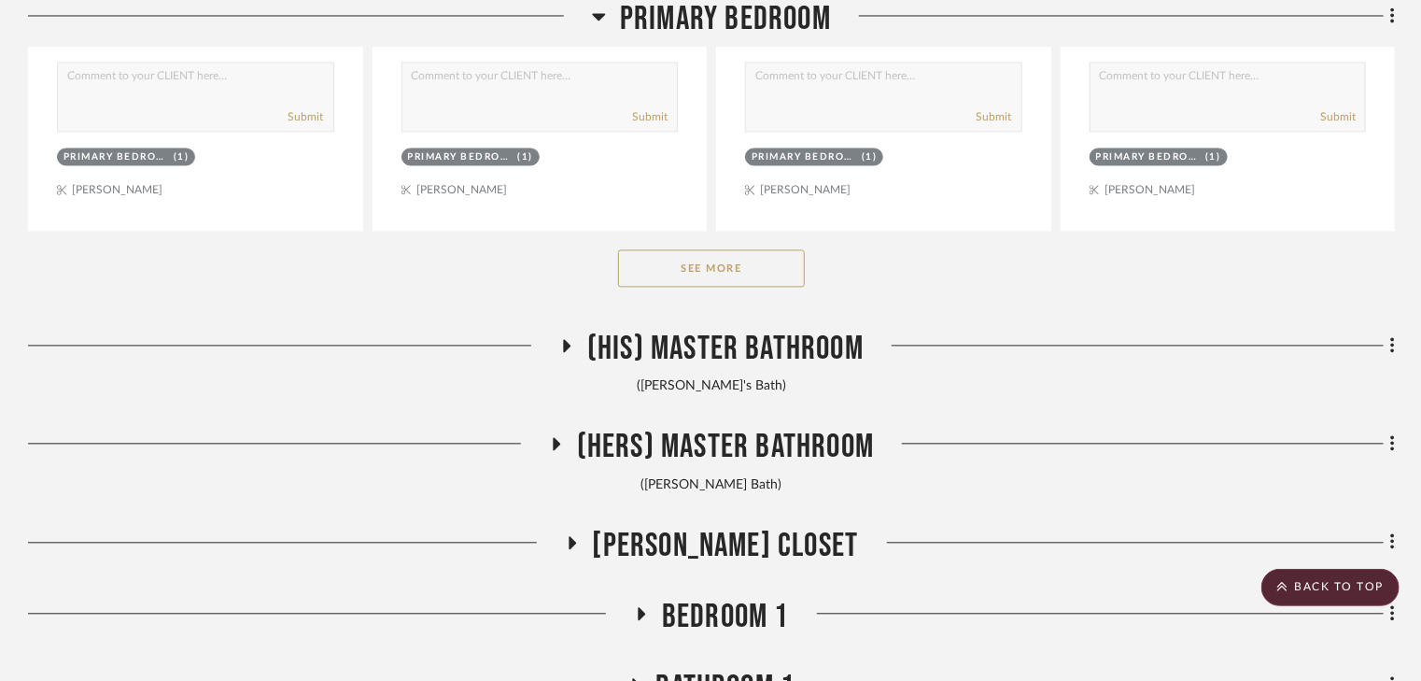
click at [688, 266] on button "See More" at bounding box center [711, 267] width 187 height 37
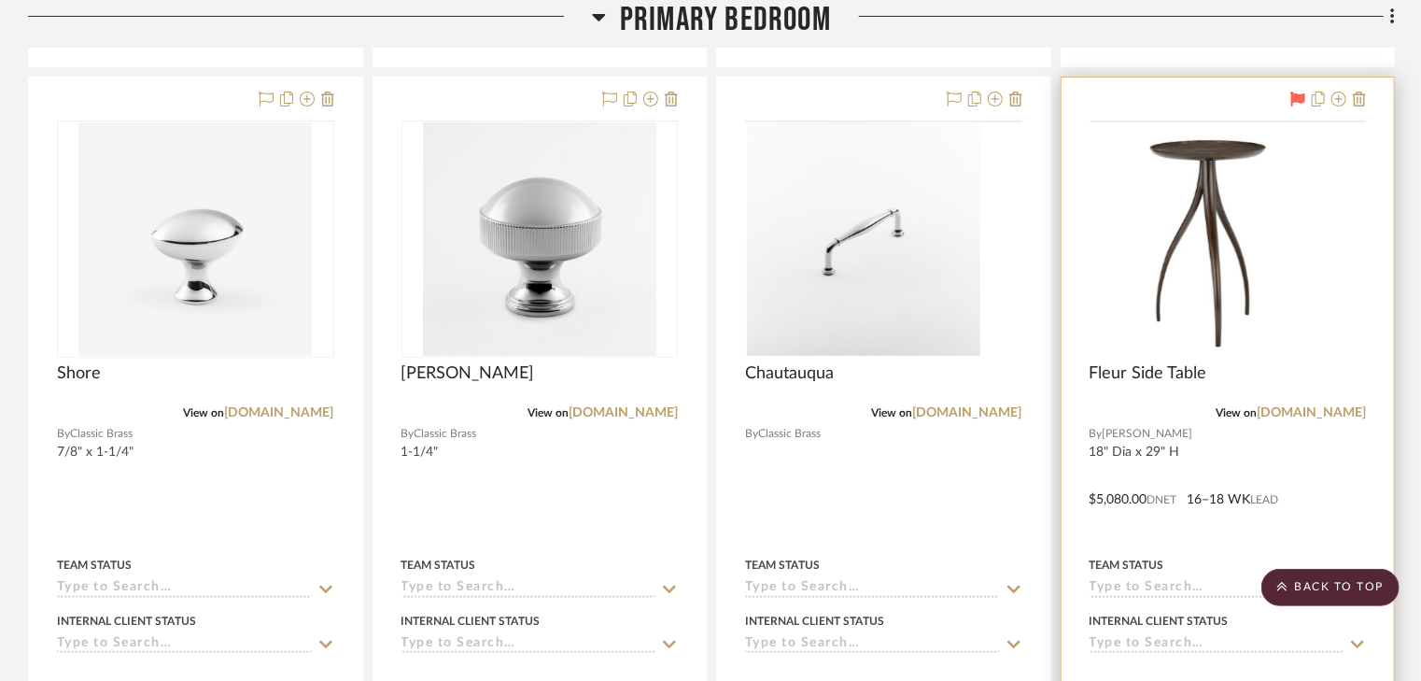
scroll to position [3674, 0]
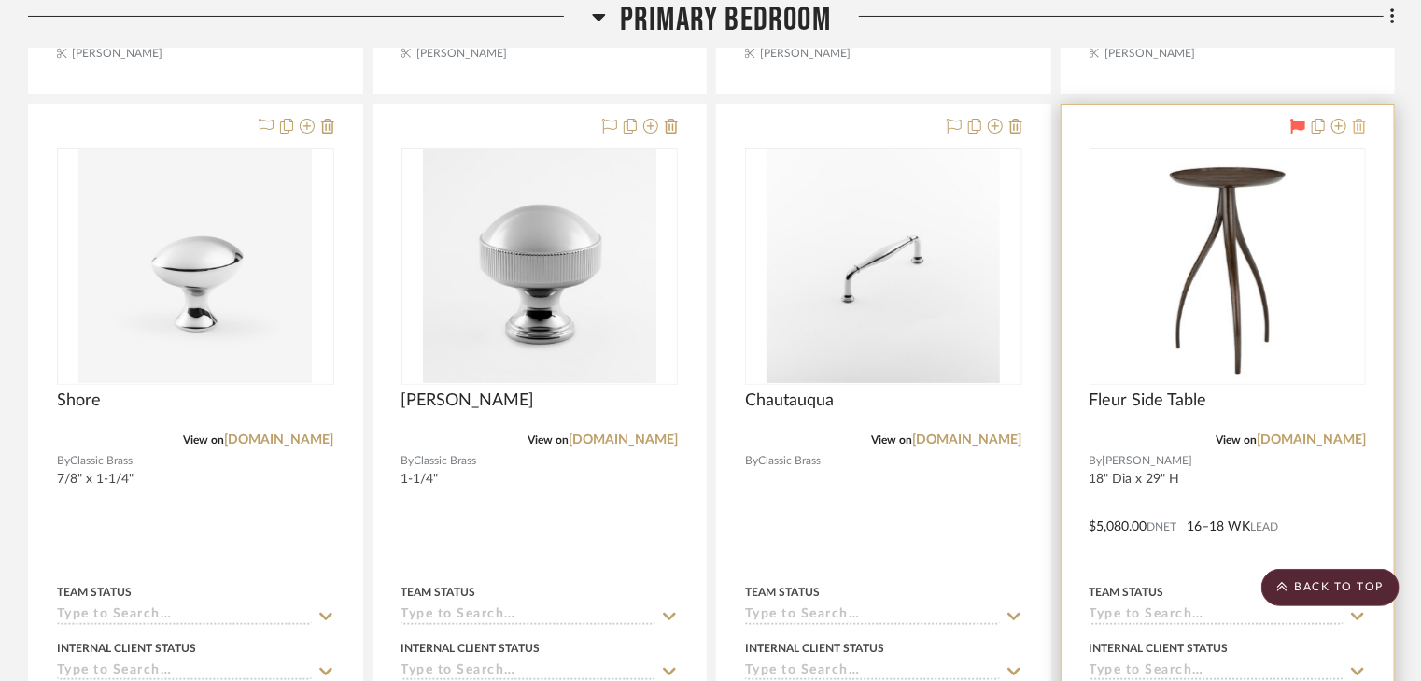
click at [1356, 123] on icon at bounding box center [1359, 126] width 13 height 15
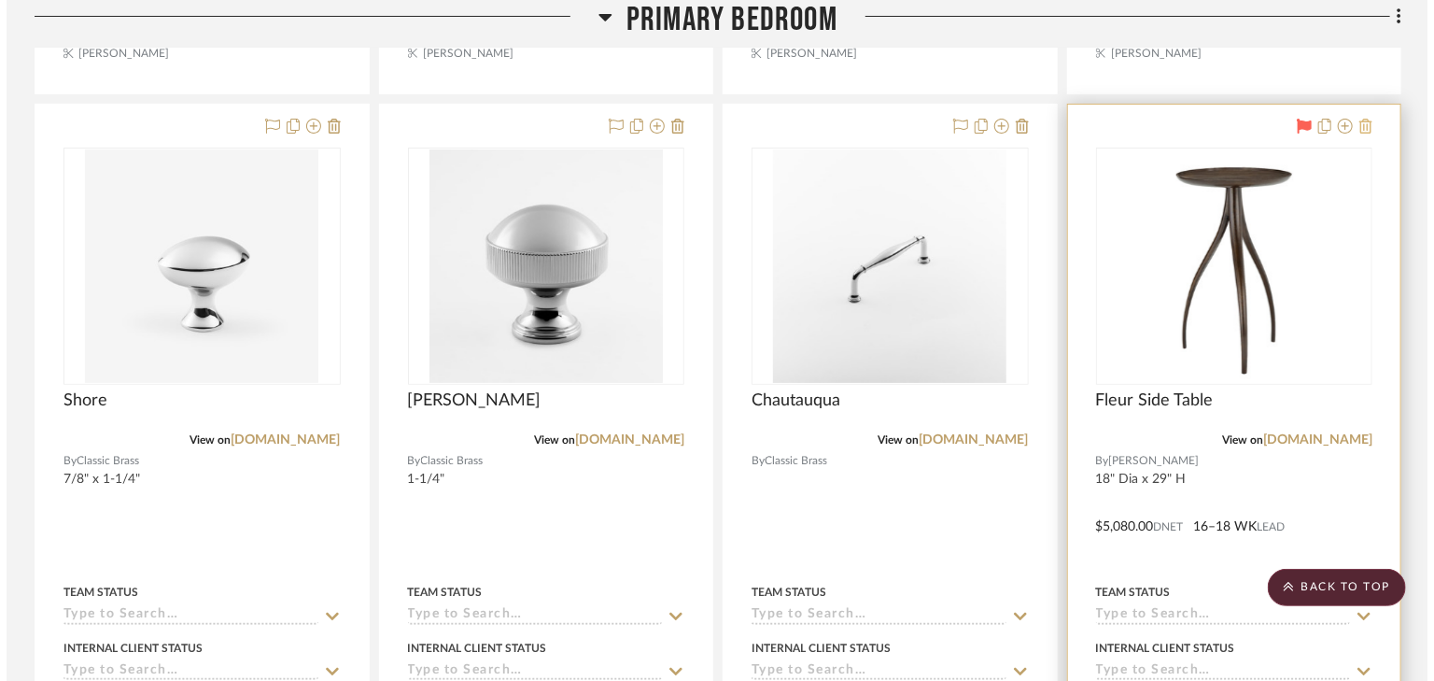
scroll to position [0, 0]
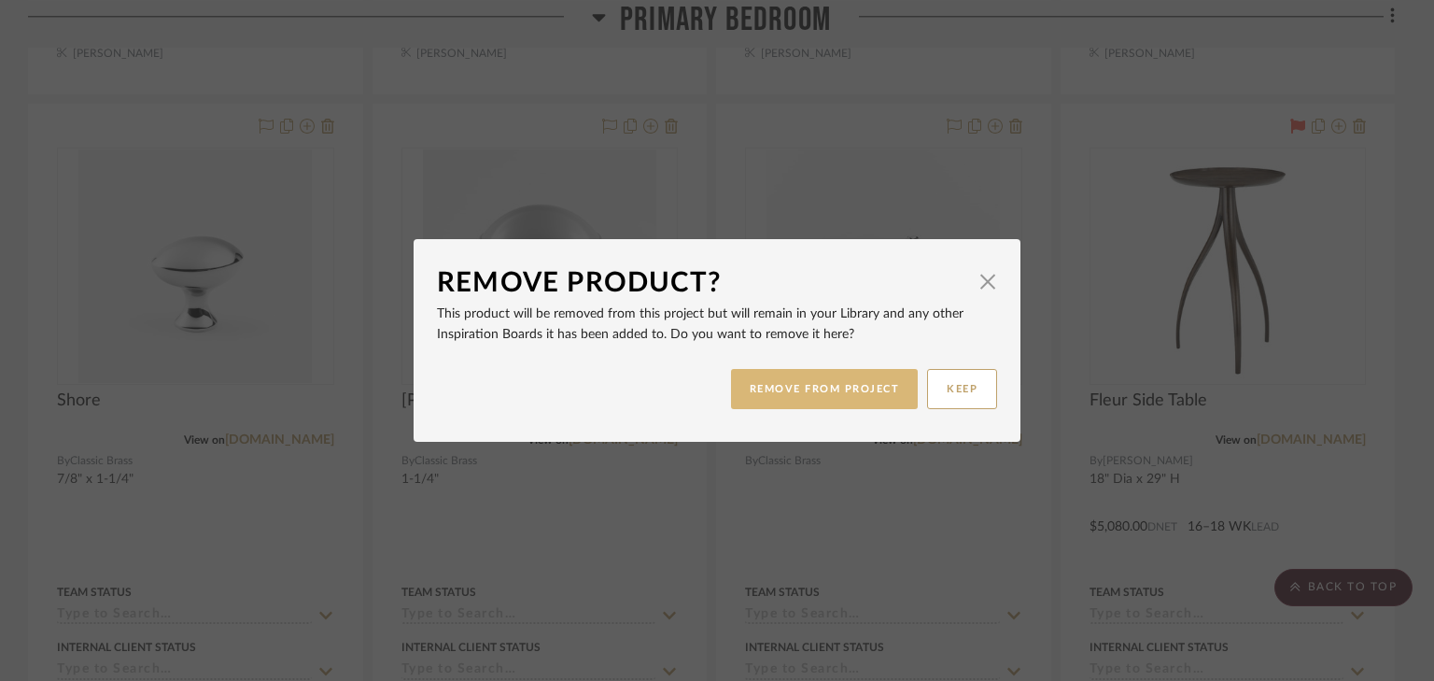
click at [866, 389] on button "REMOVE FROM PROJECT" at bounding box center [825, 389] width 188 height 40
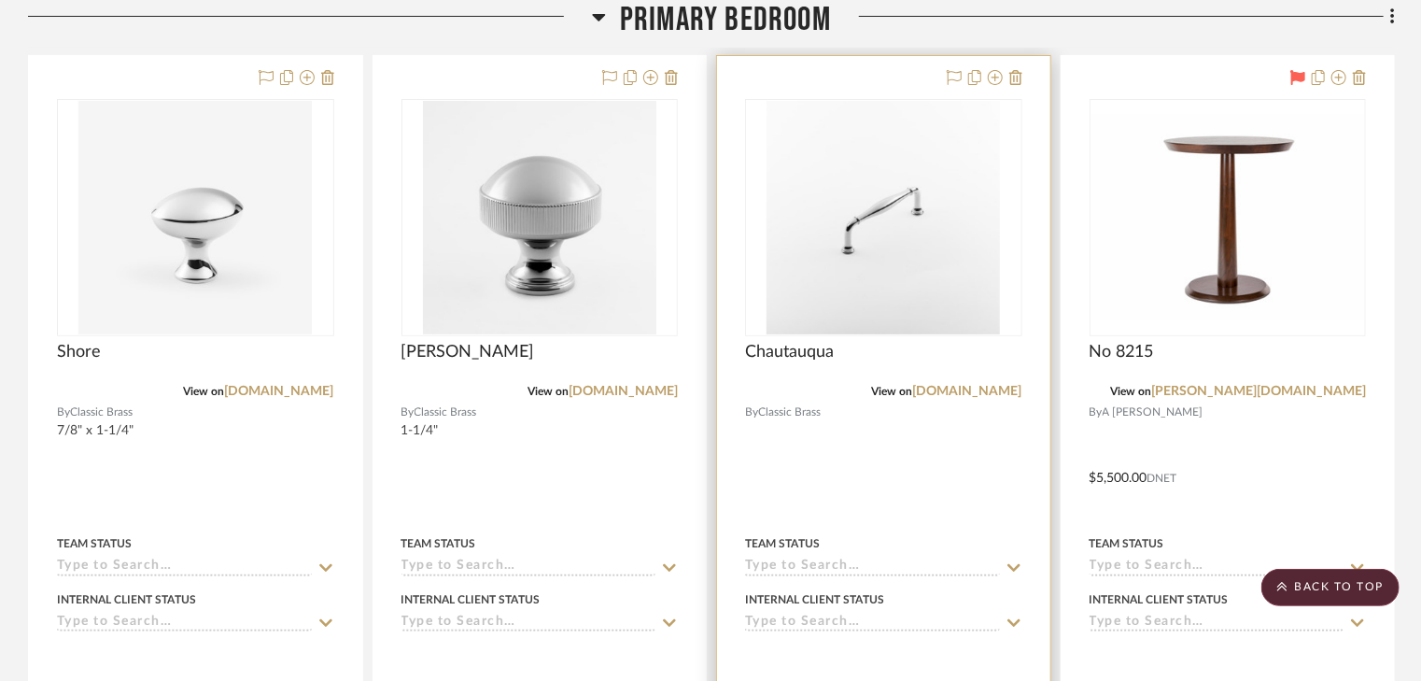
scroll to position [3748, 0]
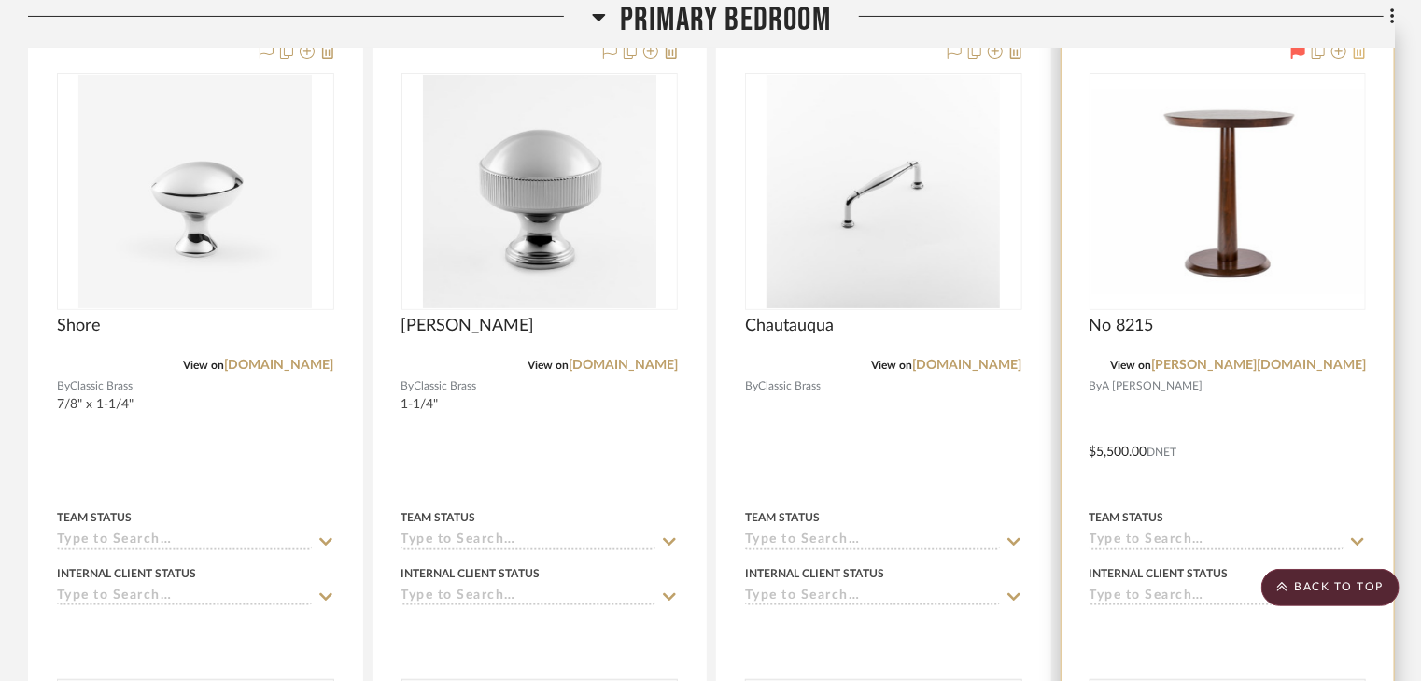
click at [1357, 50] on icon at bounding box center [1359, 51] width 13 height 15
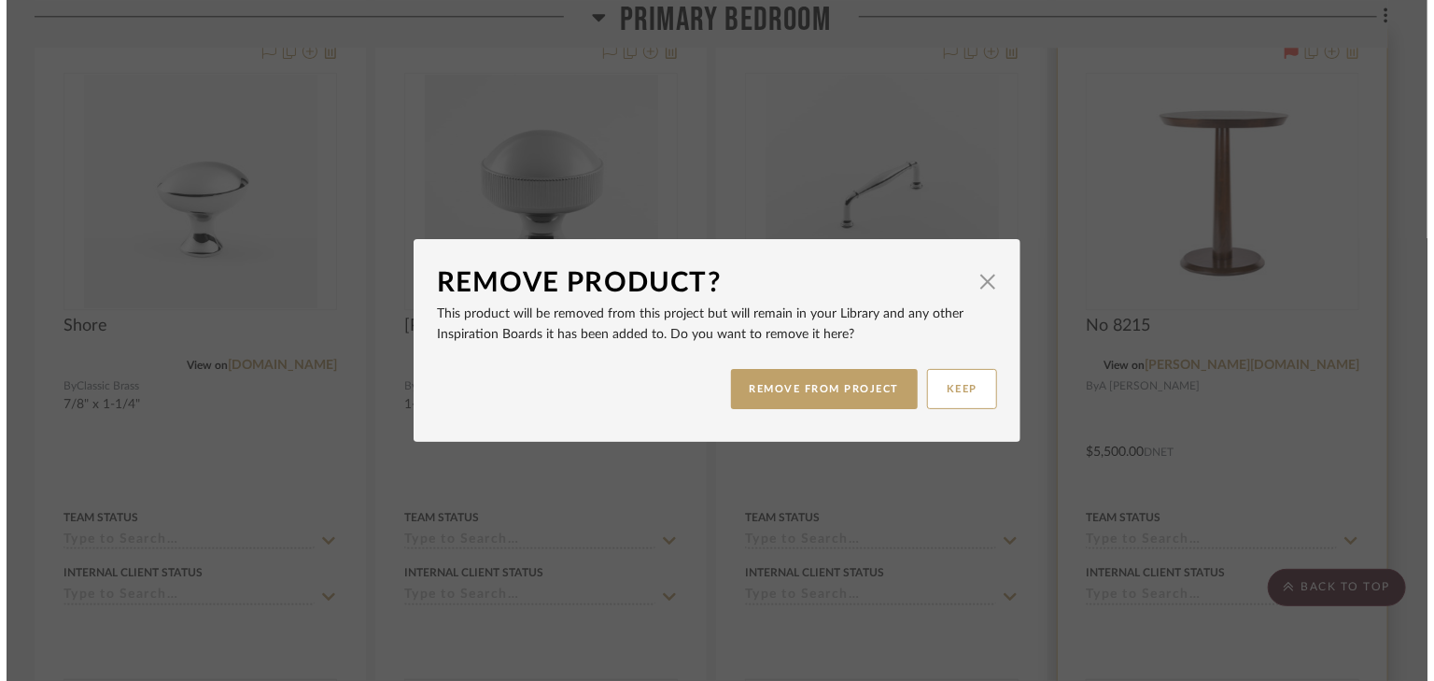
scroll to position [0, 0]
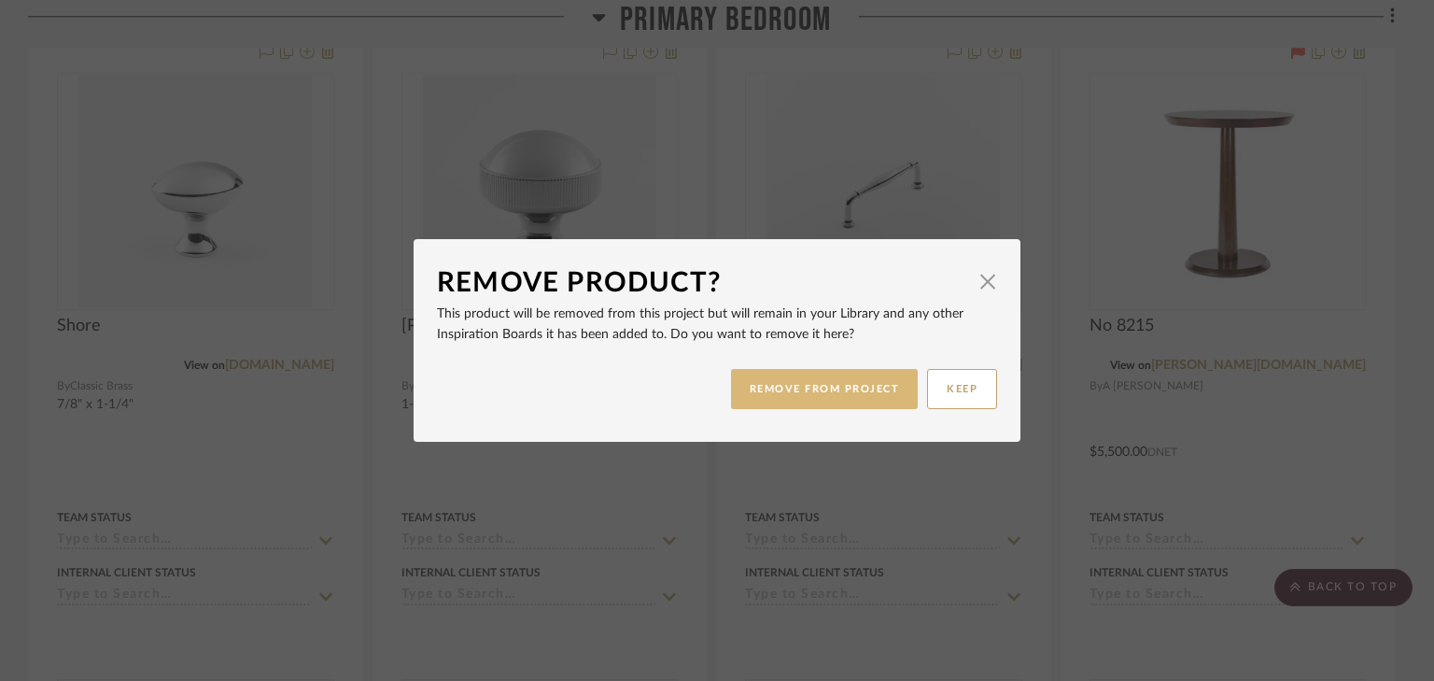
click at [878, 388] on button "REMOVE FROM PROJECT" at bounding box center [825, 389] width 188 height 40
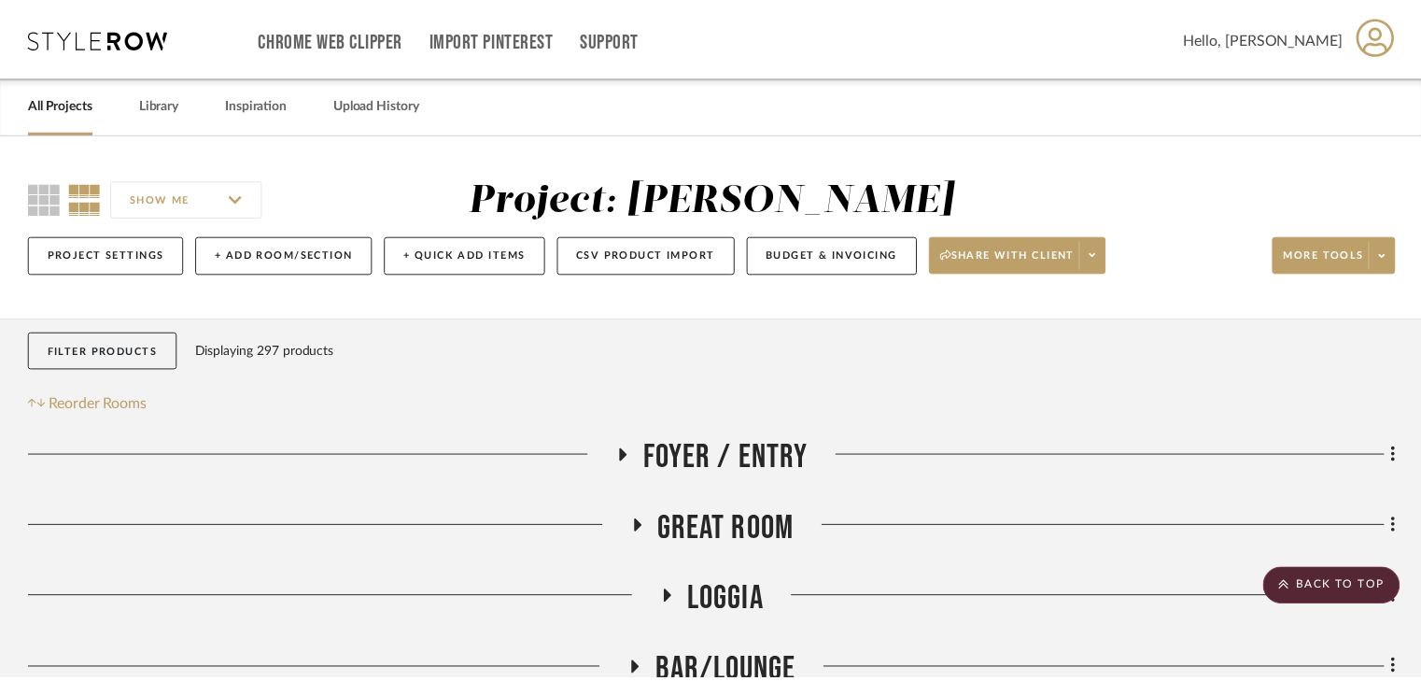
scroll to position [3748, 0]
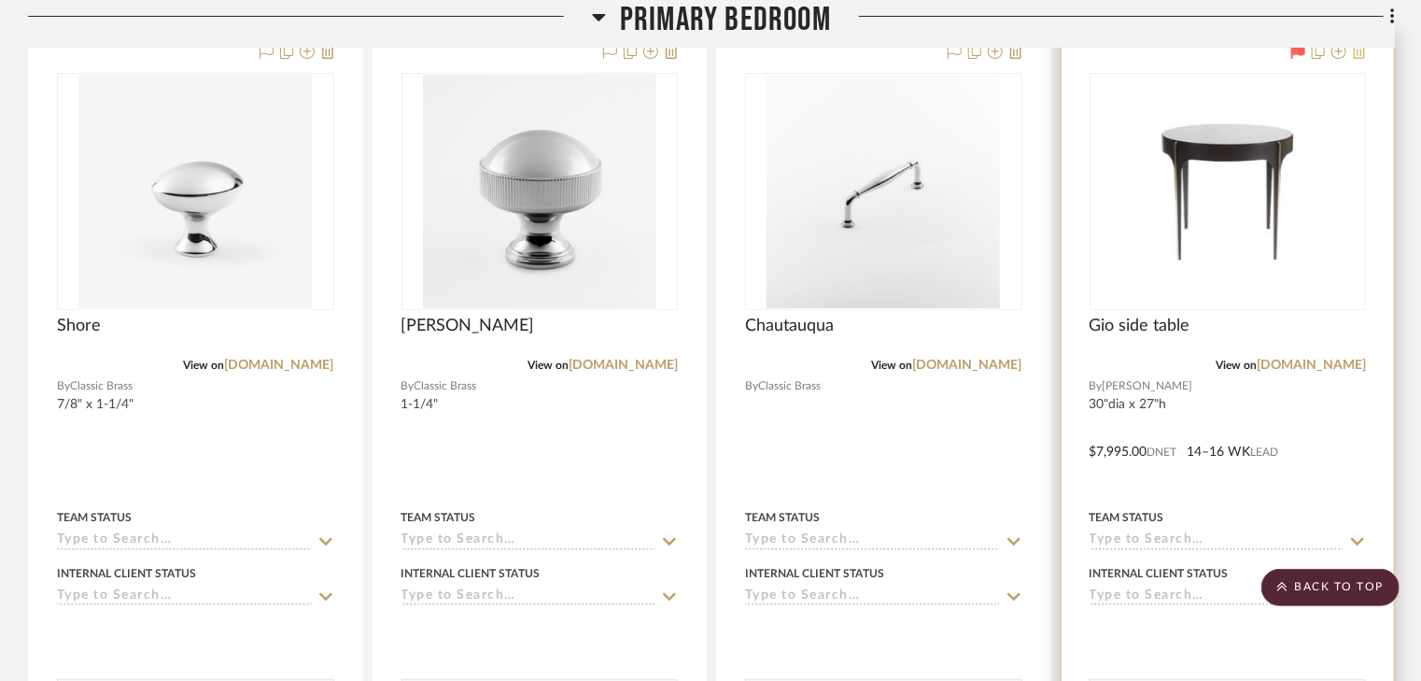
click at [1360, 51] on icon at bounding box center [1359, 51] width 13 height 15
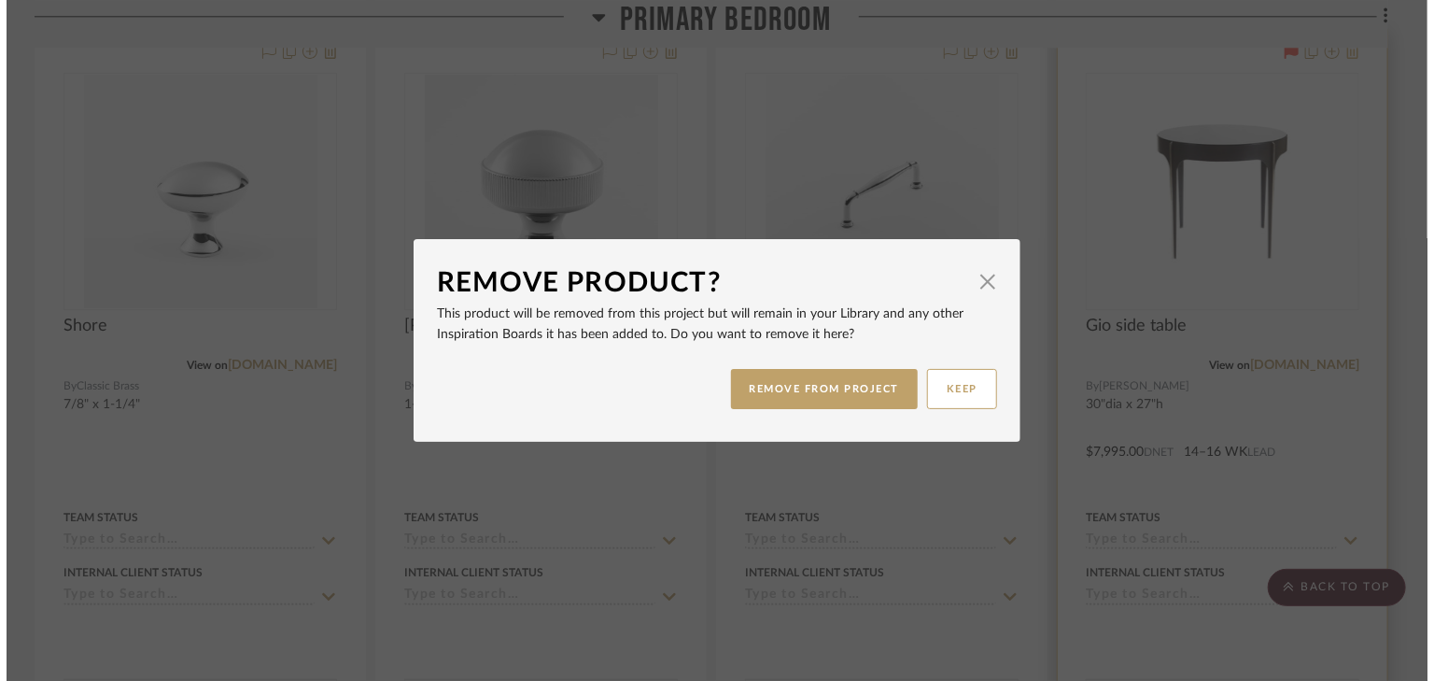
scroll to position [0, 0]
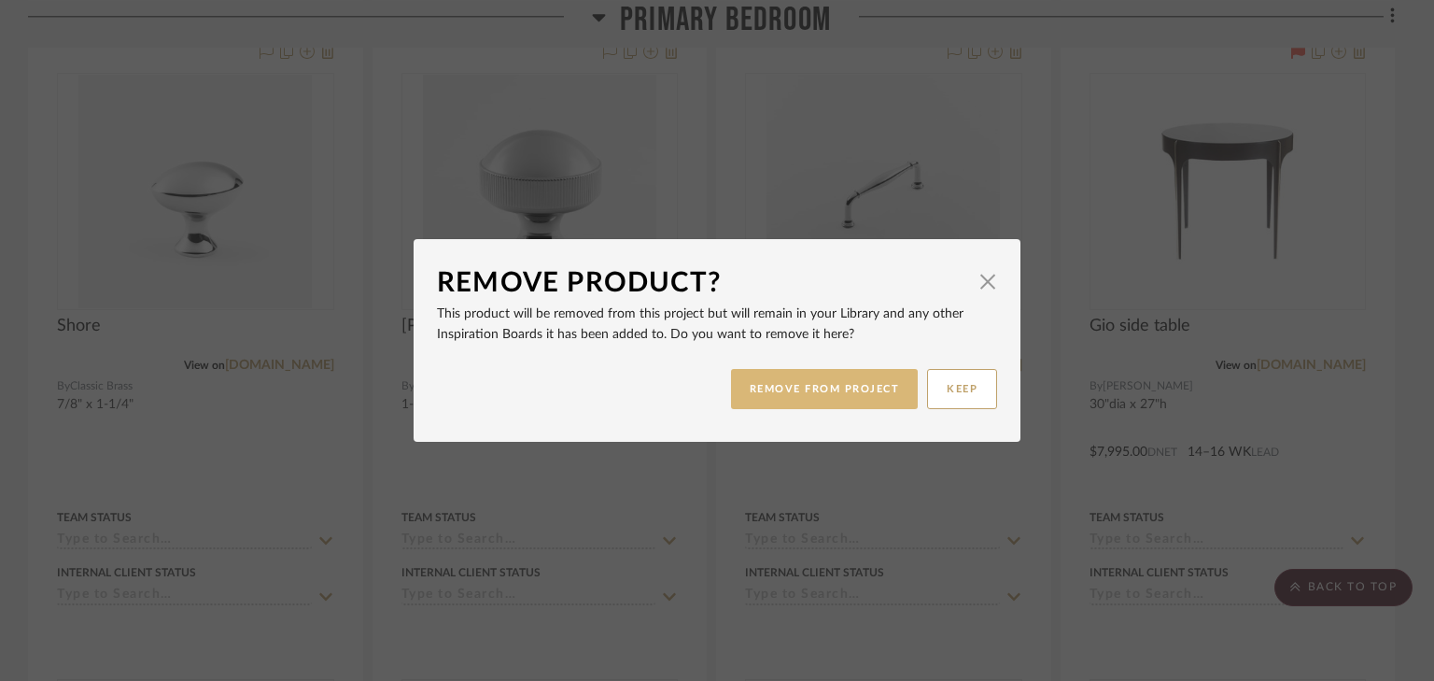
click at [882, 392] on button "REMOVE FROM PROJECT" at bounding box center [825, 389] width 188 height 40
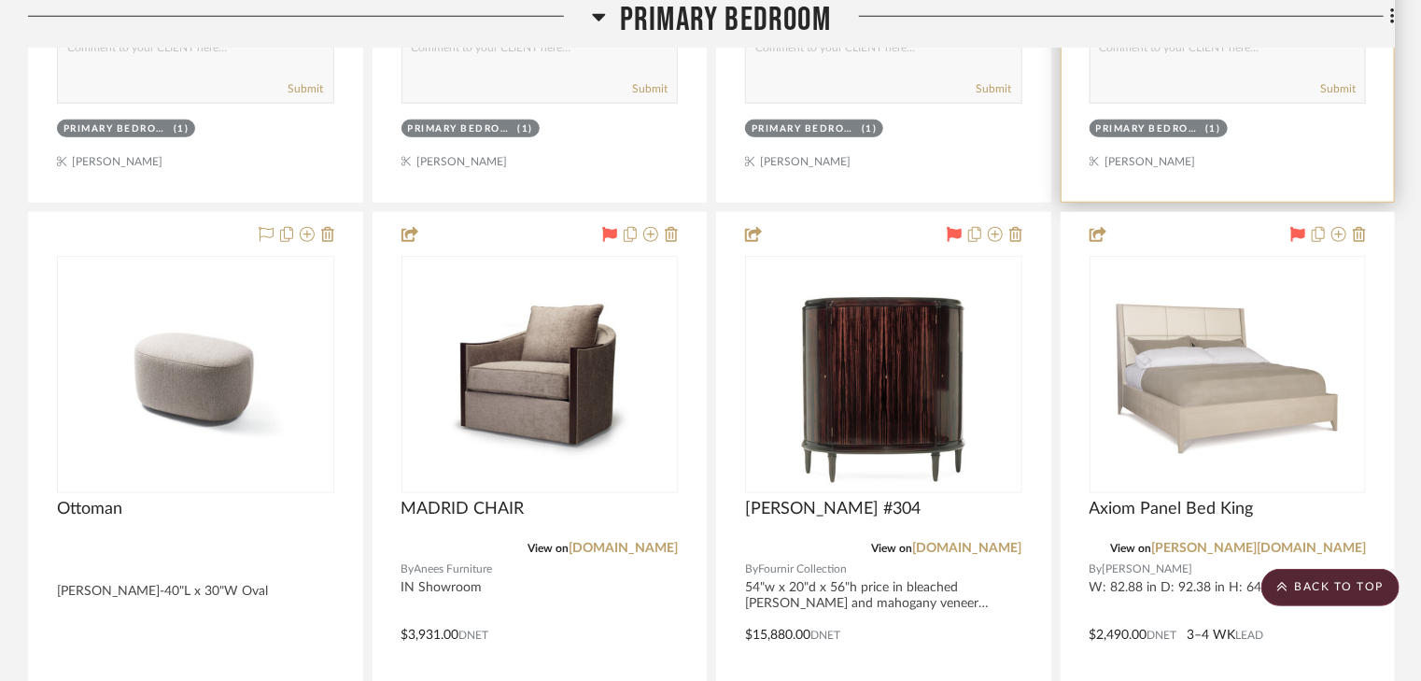
scroll to position [4421, 0]
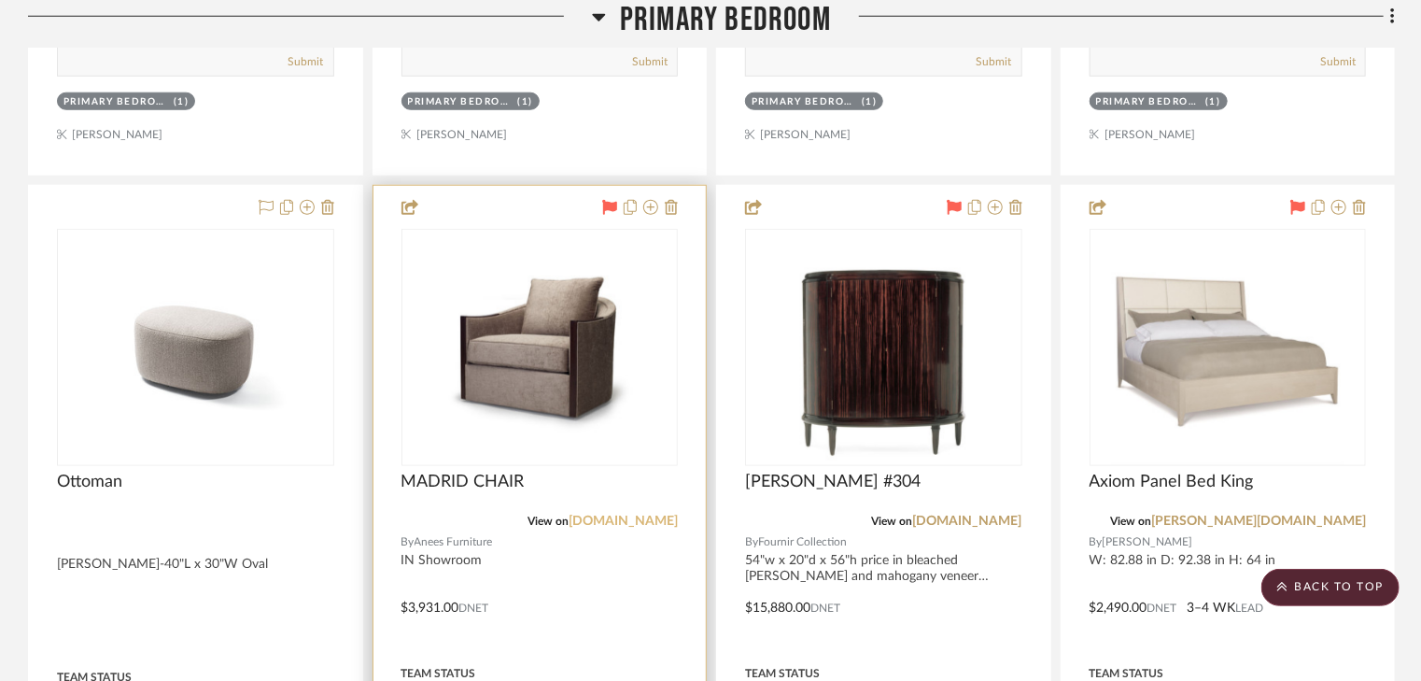
click at [594, 520] on link "[DOMAIN_NAME]" at bounding box center [623, 521] width 109 height 13
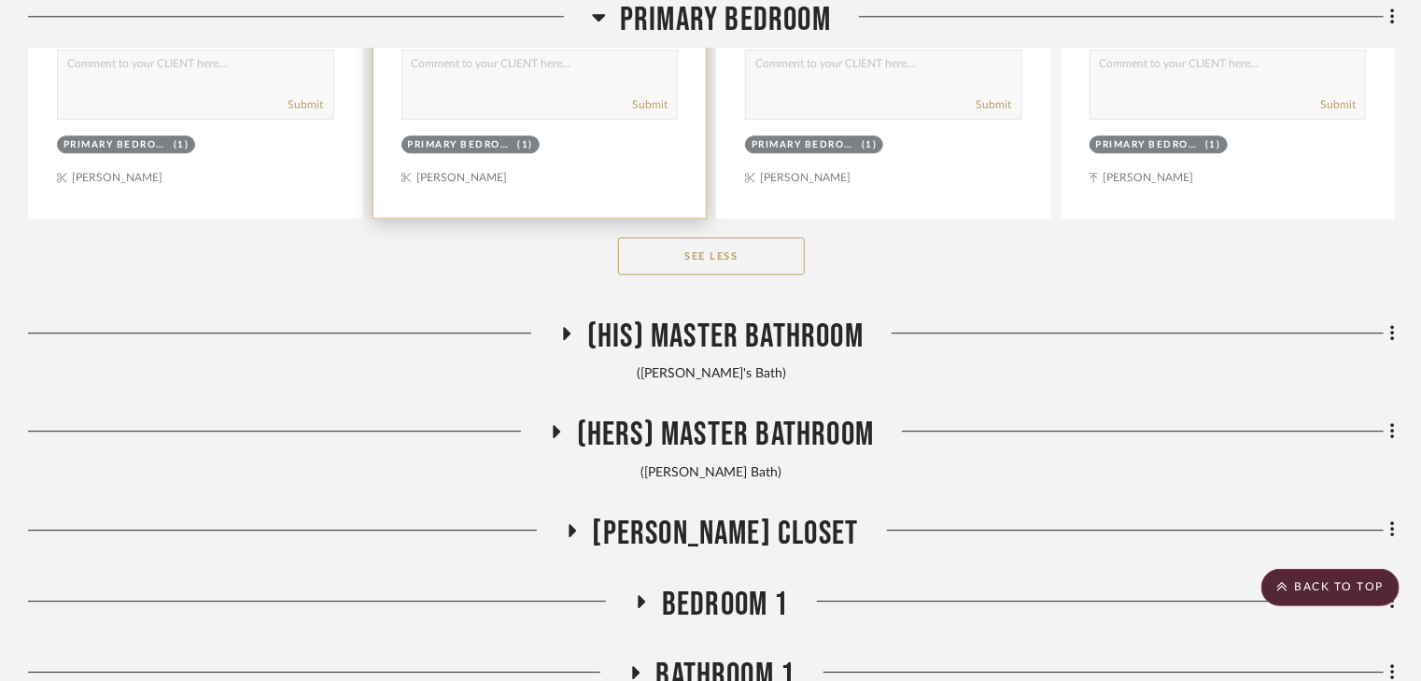
scroll to position [6064, 0]
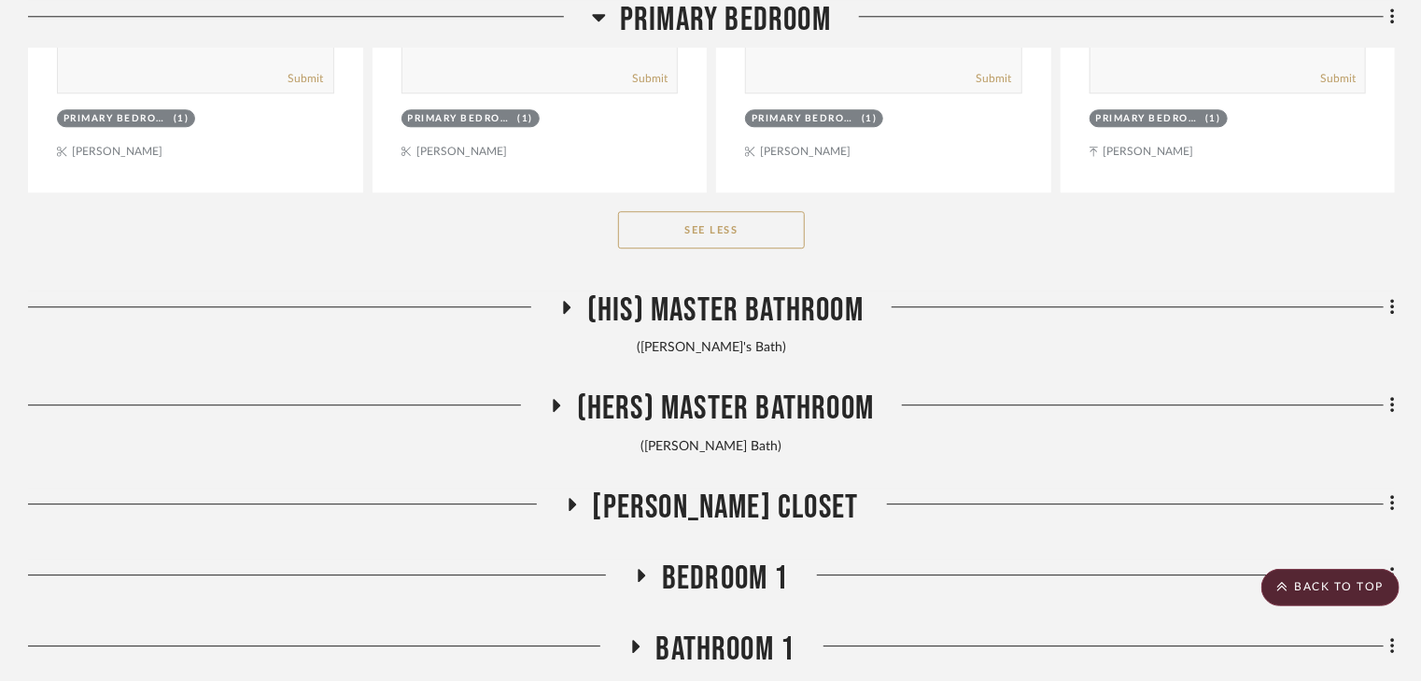
click at [568, 306] on icon at bounding box center [566, 307] width 7 height 13
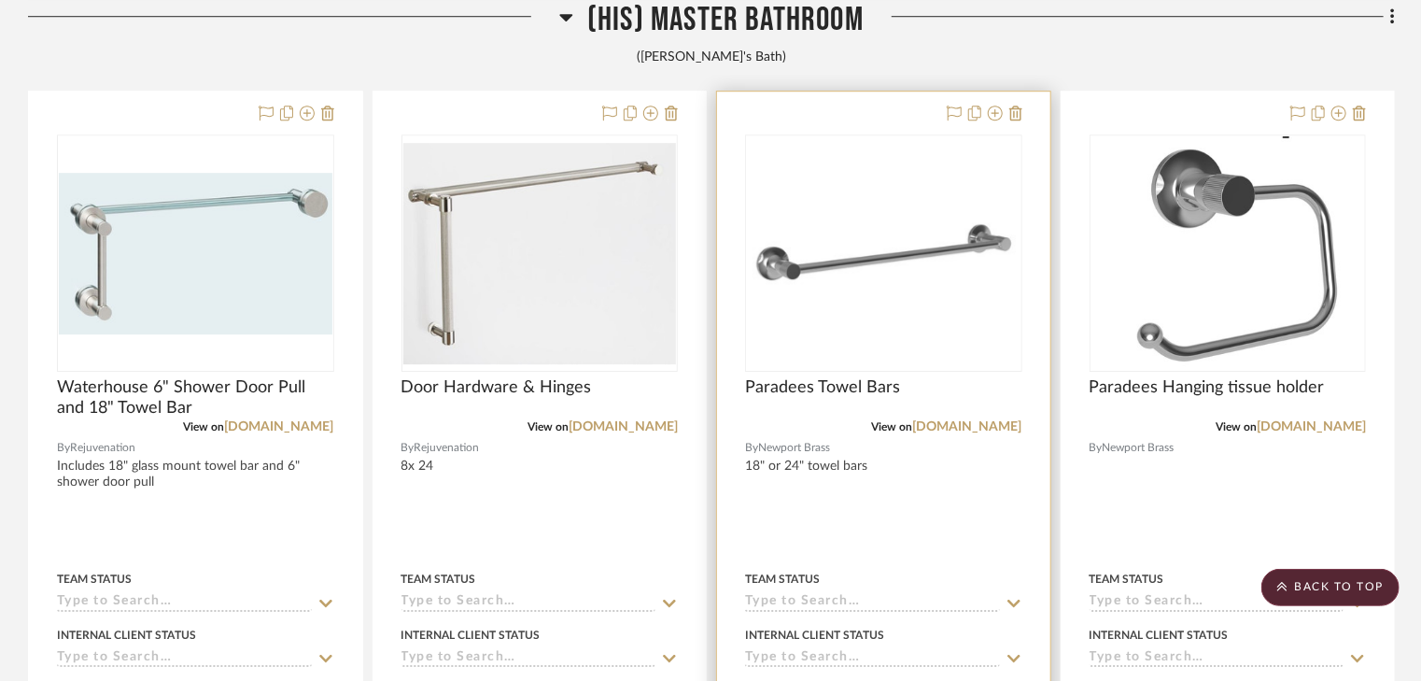
scroll to position [6363, 0]
click at [982, 428] on link "[DOMAIN_NAME]" at bounding box center [967, 425] width 109 height 13
click at [851, 385] on span "Paradees Towel Bars" at bounding box center [822, 386] width 155 height 21
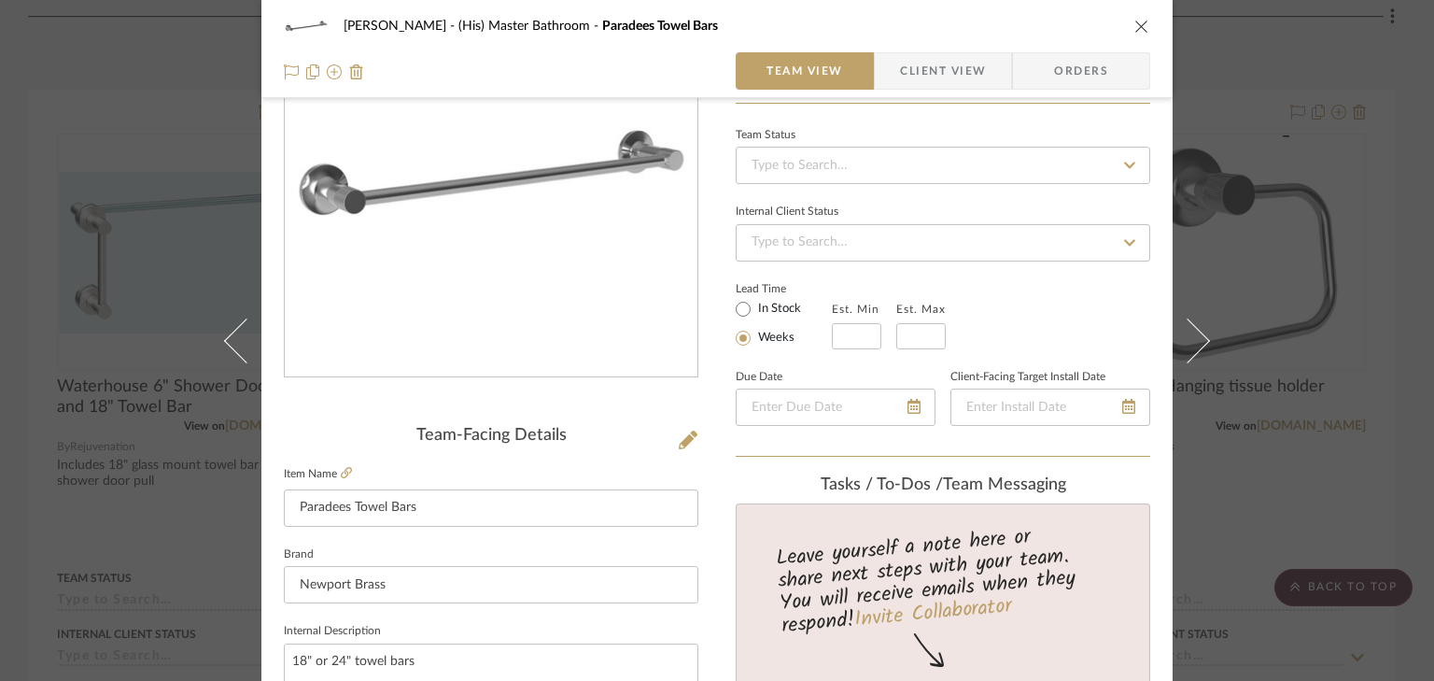
scroll to position [224, 0]
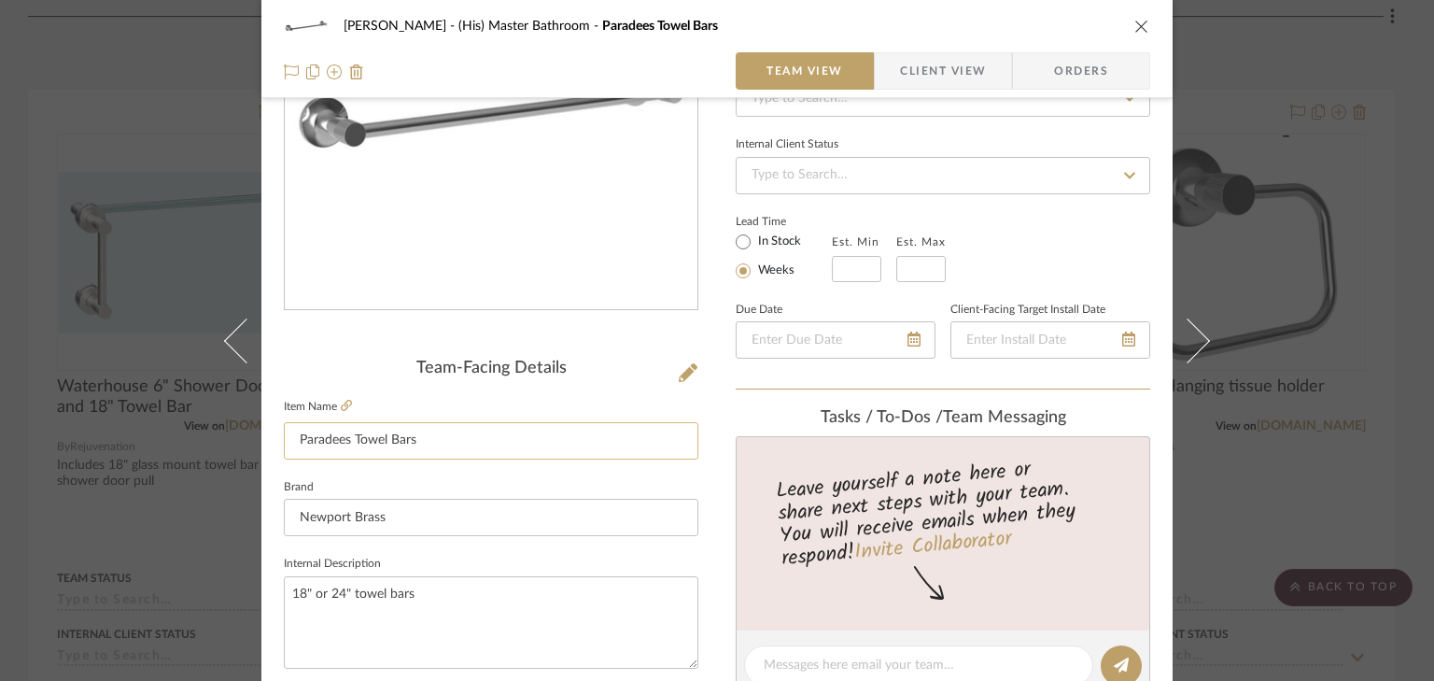
click at [317, 442] on input "Paradees Towel Bars" at bounding box center [491, 440] width 415 height 37
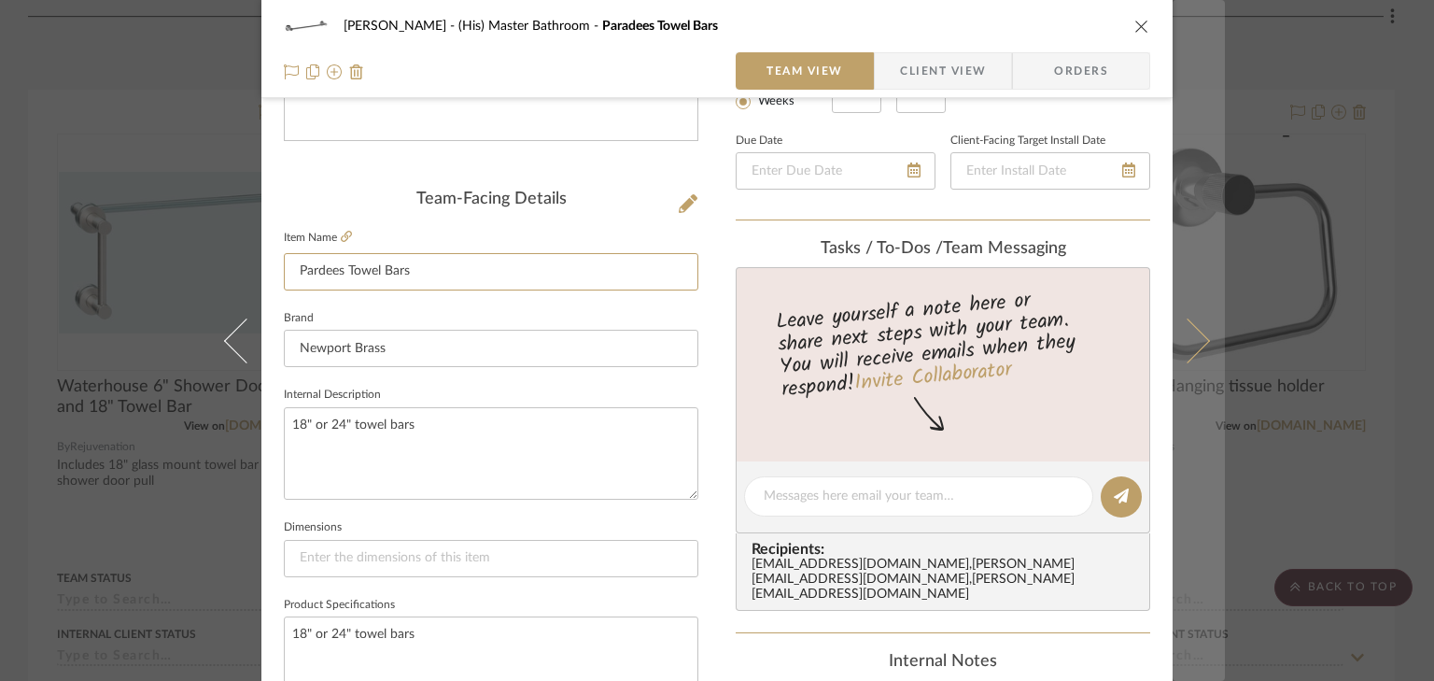
scroll to position [374, 0]
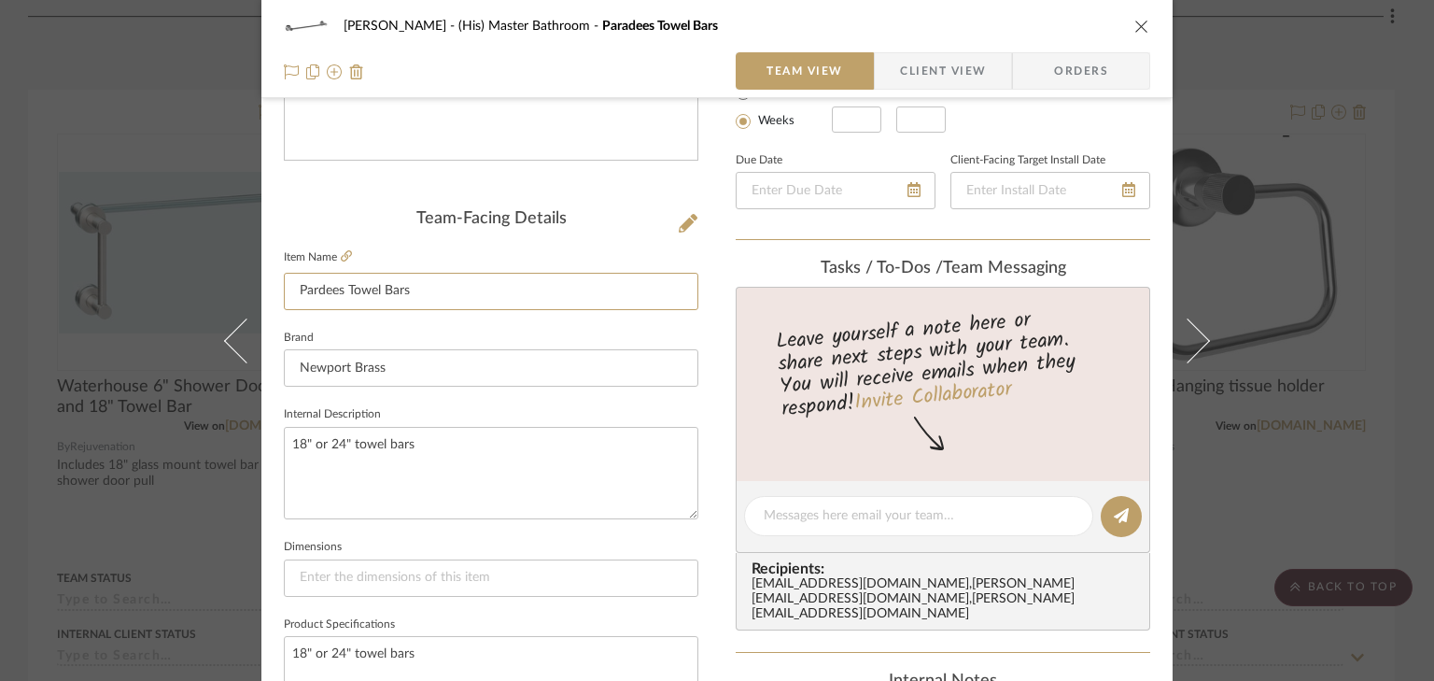
type input "Pardees Towel Bars"
click at [1137, 23] on icon "close" at bounding box center [1142, 26] width 15 height 15
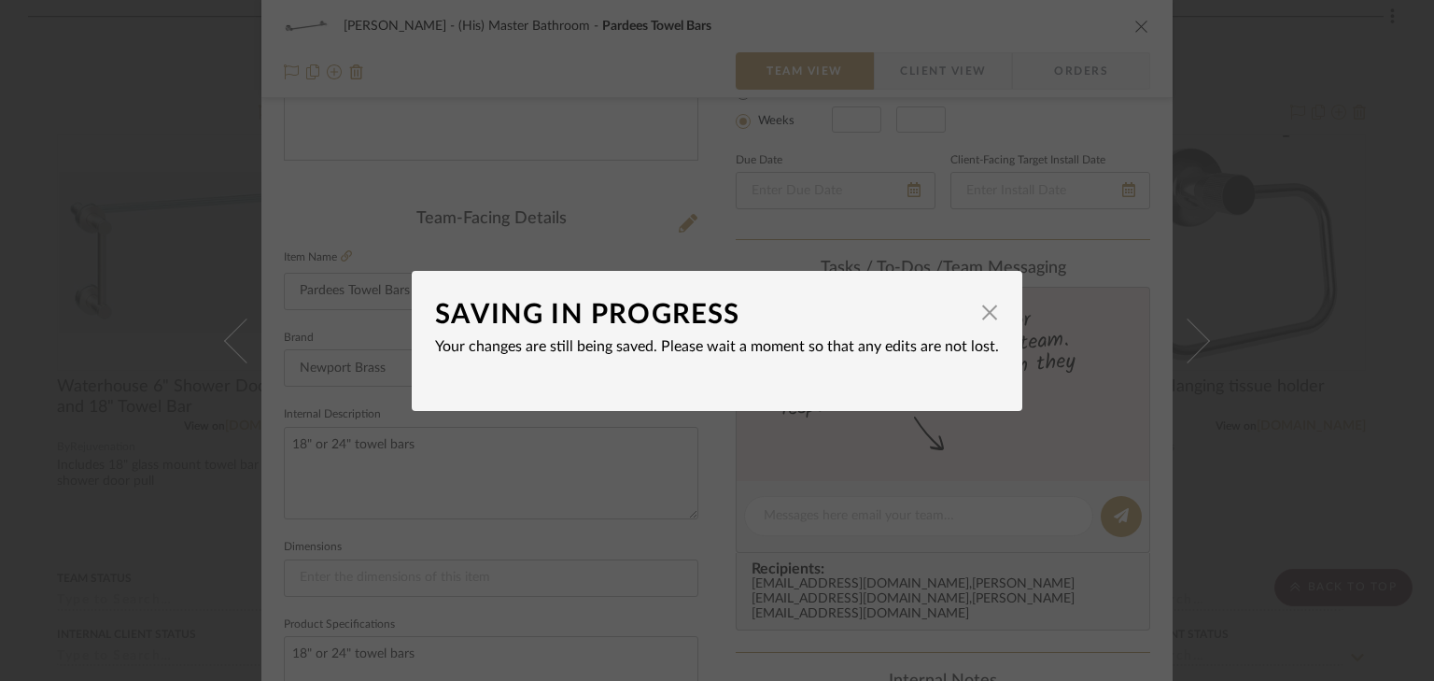
click at [1215, 464] on div "SAVING IN PROGRESS × Your changes are still being saved. Please wait a moment s…" at bounding box center [717, 340] width 1434 height 681
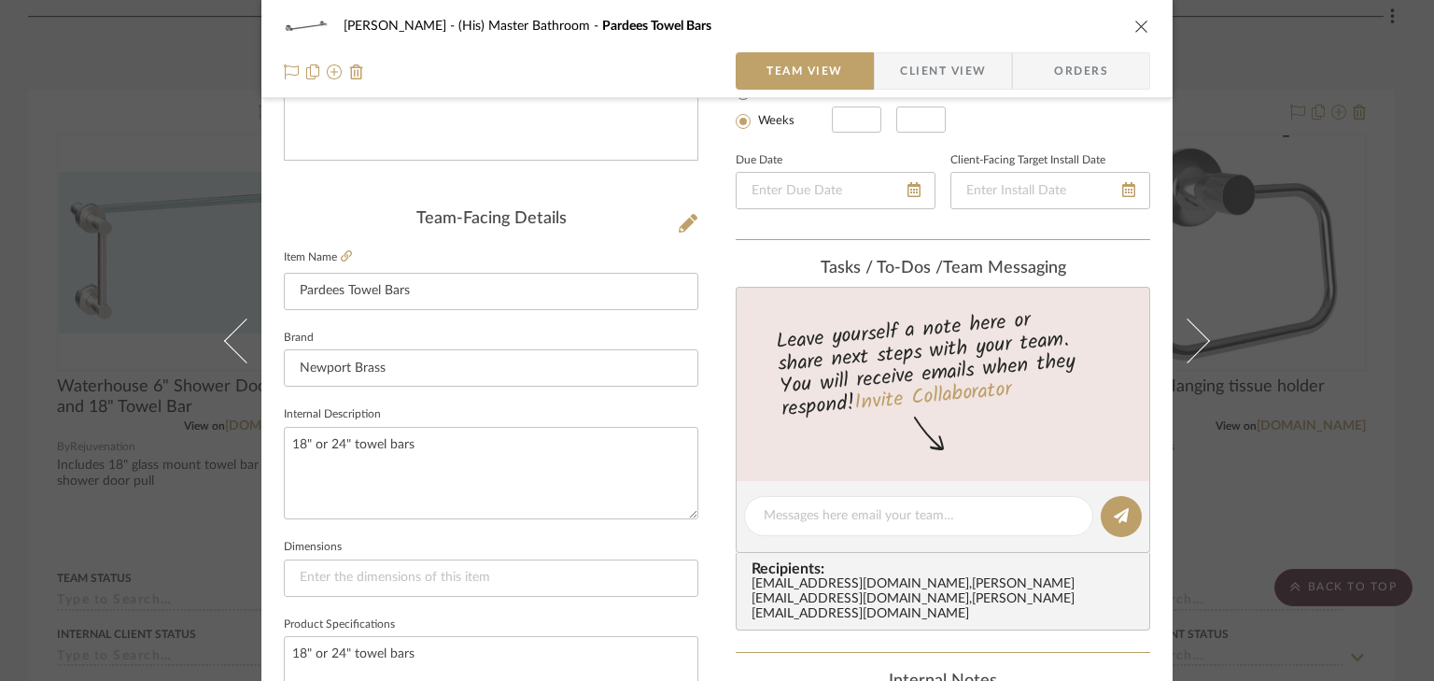
click at [1215, 464] on button at bounding box center [1199, 340] width 52 height 681
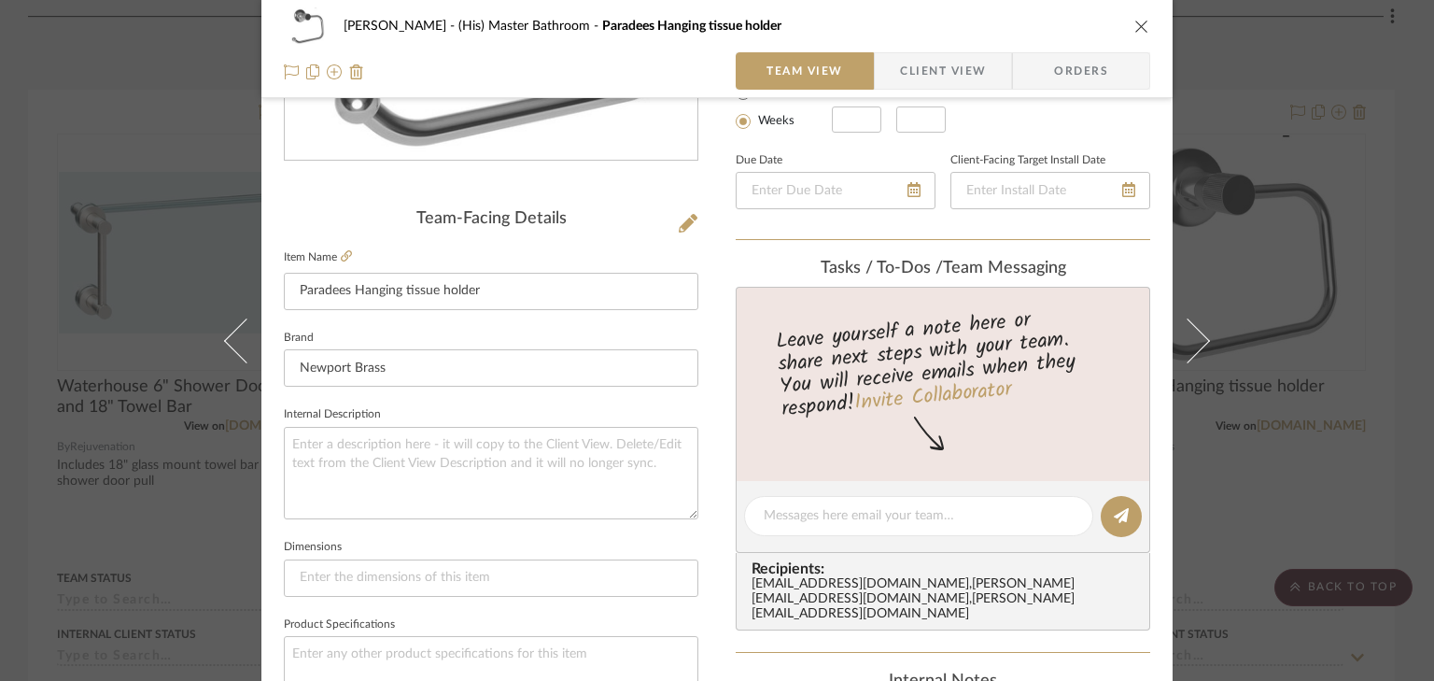
click at [1136, 24] on icon "close" at bounding box center [1142, 26] width 15 height 15
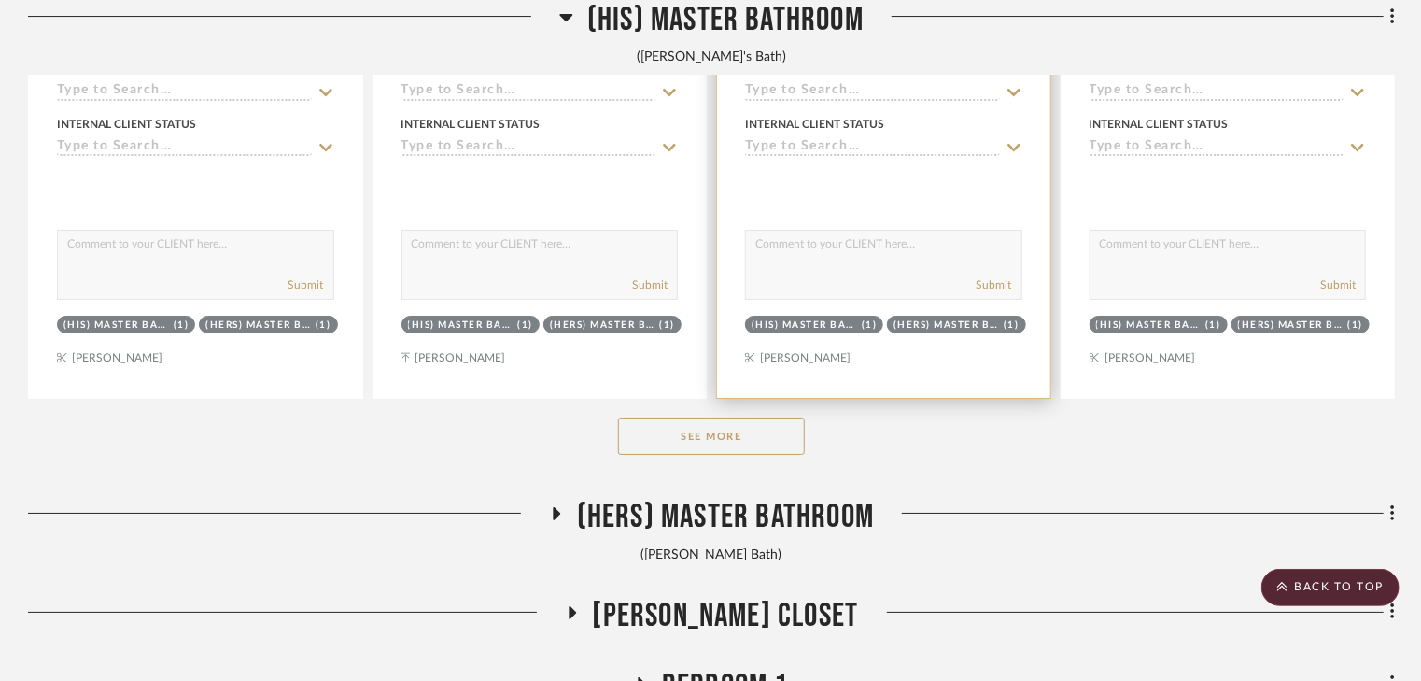
scroll to position [6961, 0]
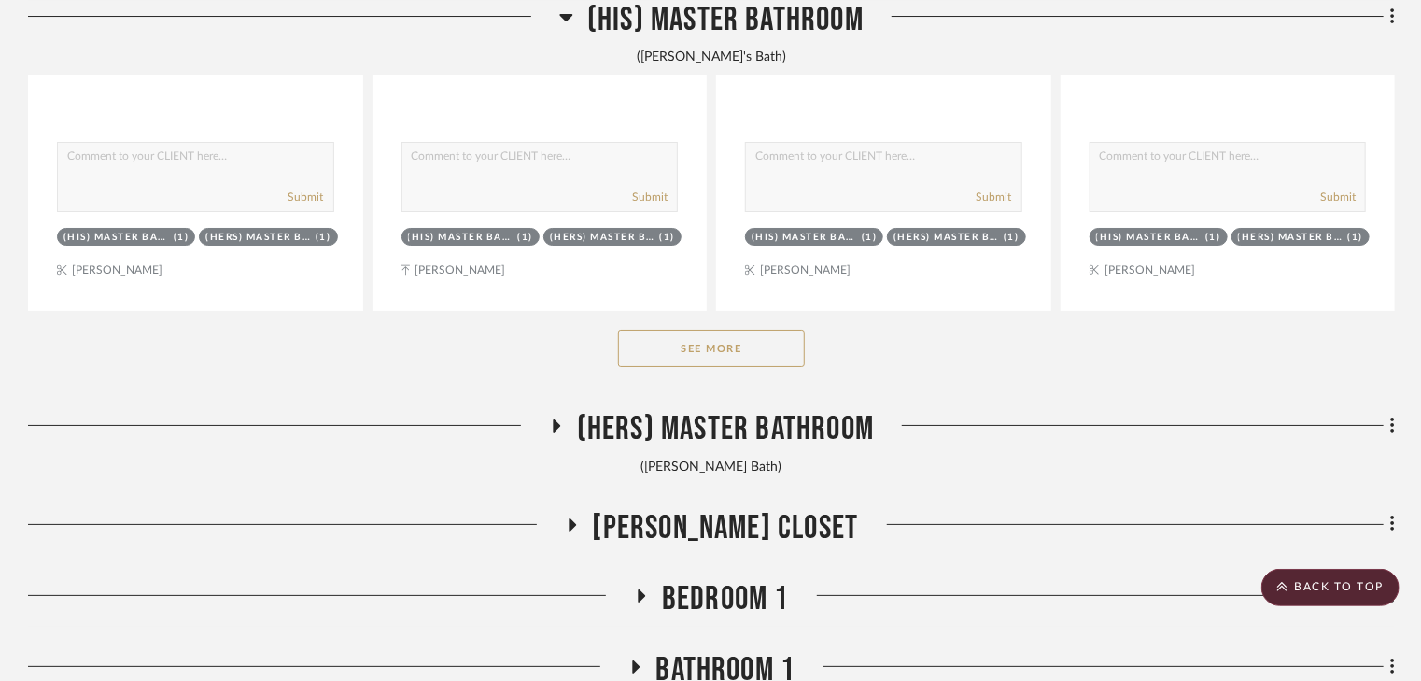
click at [717, 348] on button "See More" at bounding box center [711, 348] width 187 height 37
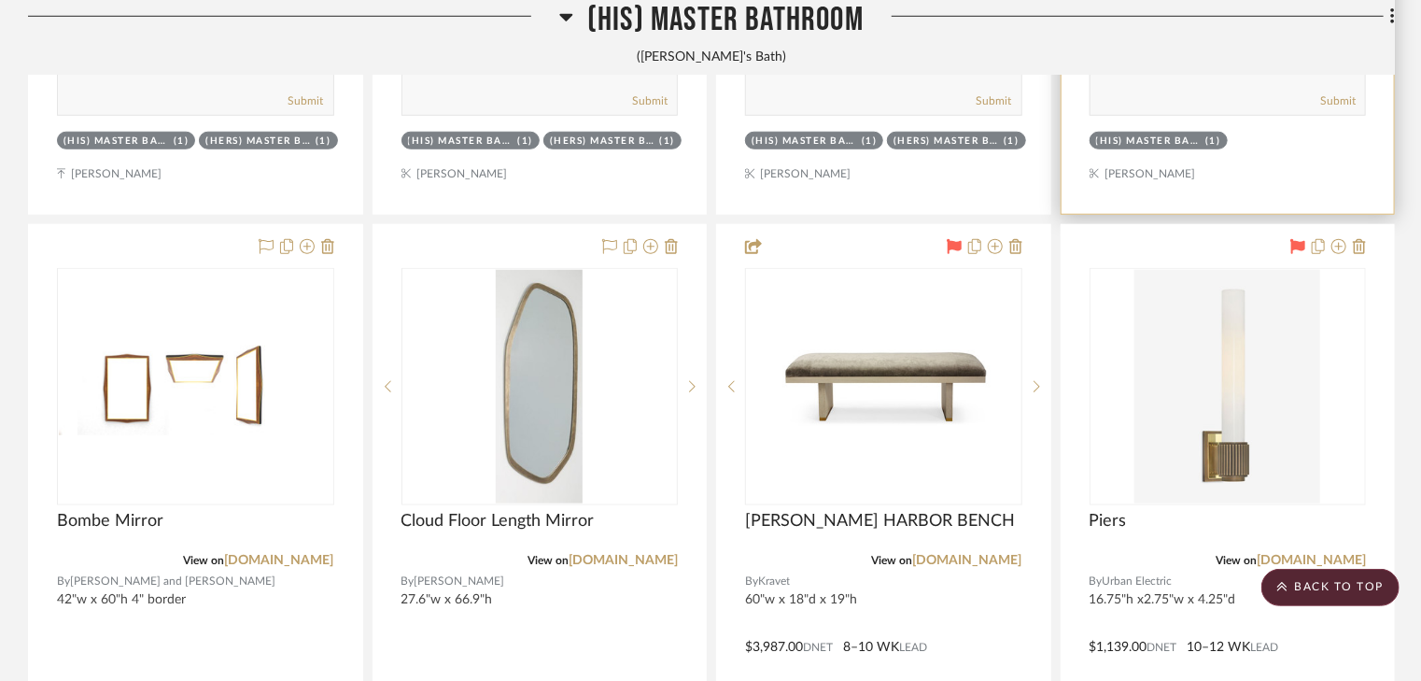
scroll to position [7932, 0]
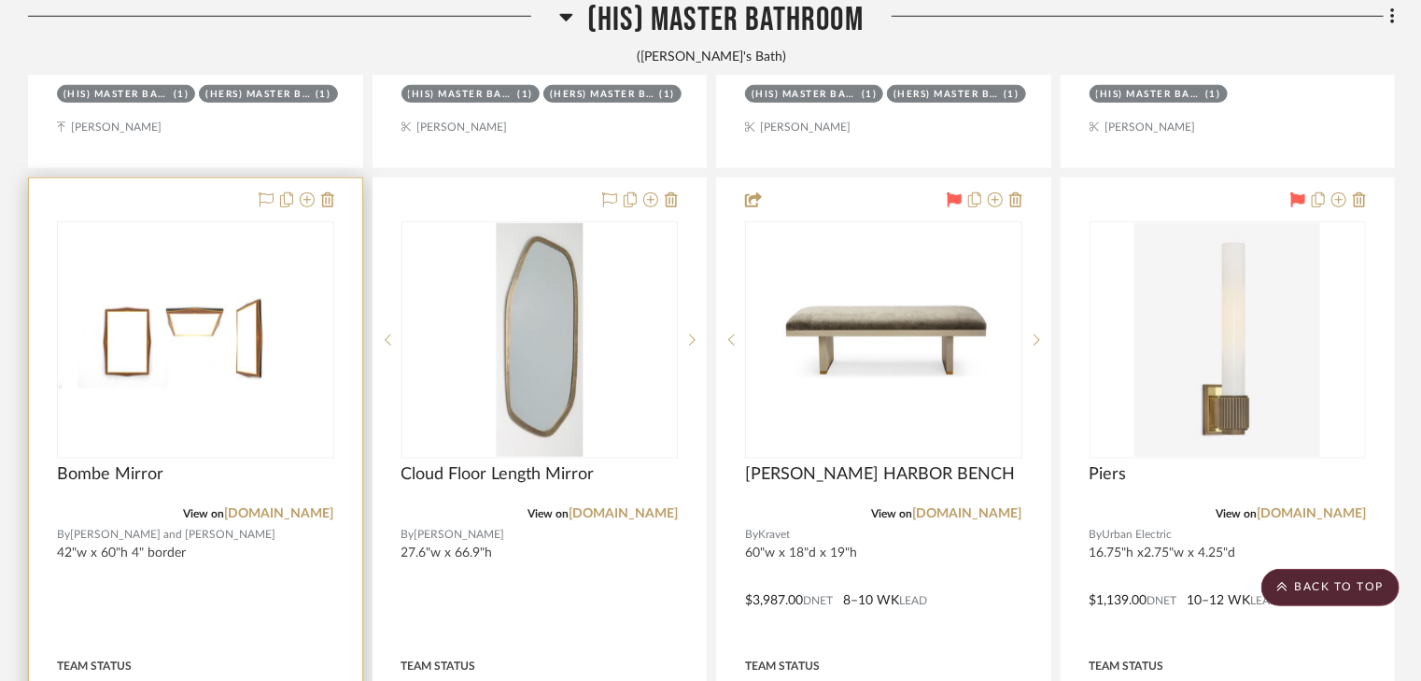
click at [164, 354] on img "0" at bounding box center [196, 340] width 274 height 97
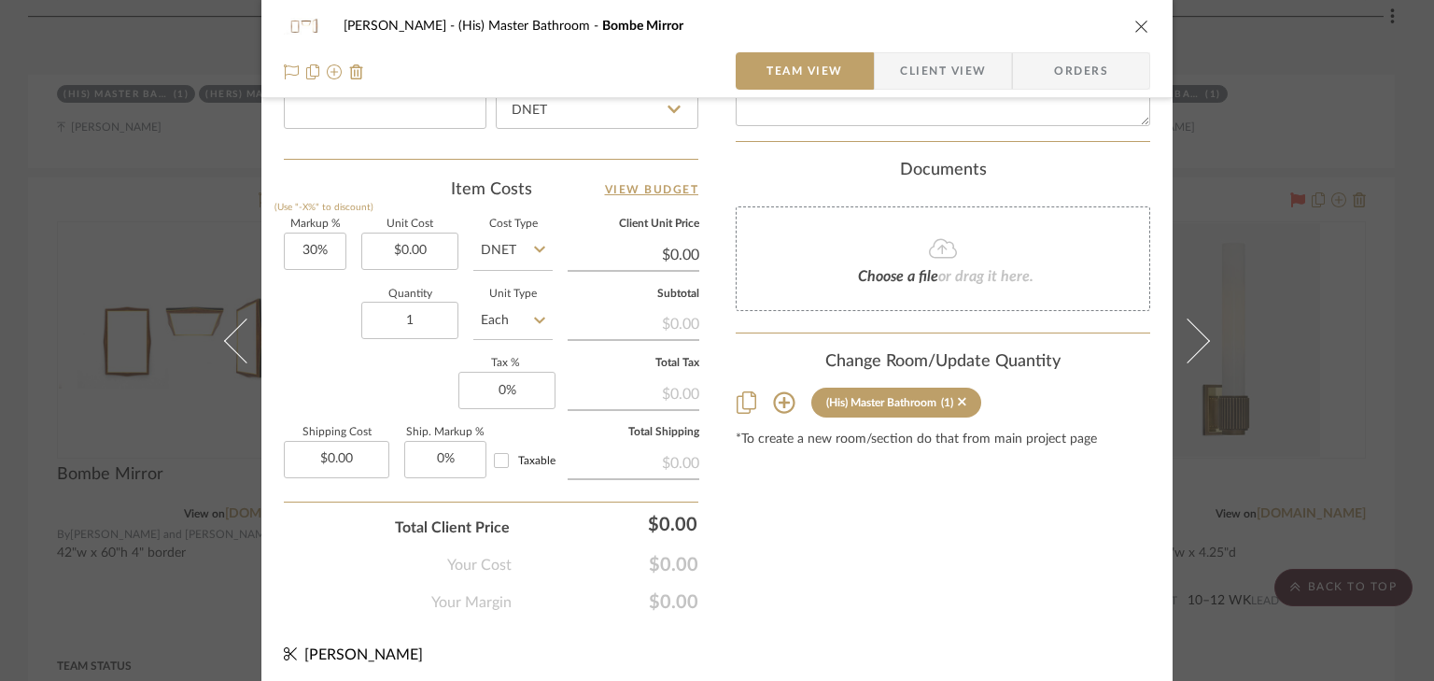
scroll to position [1055, 0]
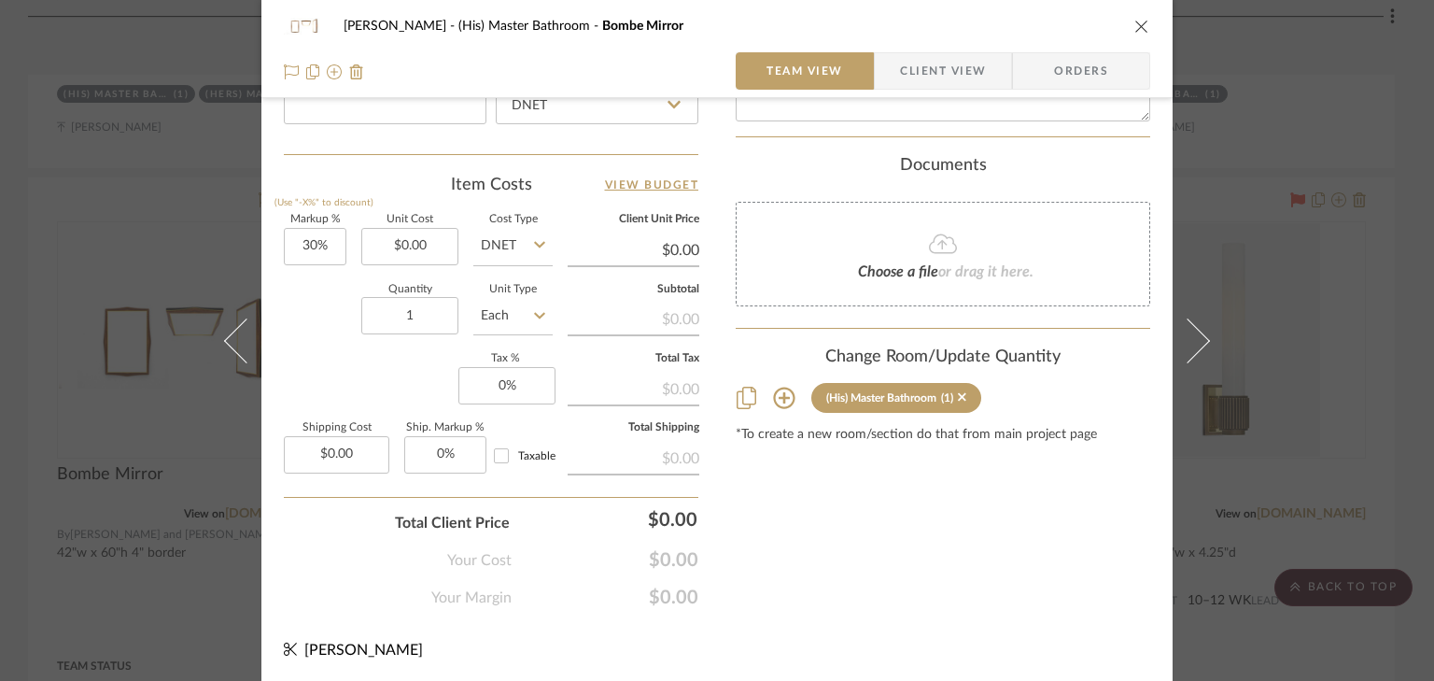
click at [1136, 24] on icon "close" at bounding box center [1142, 26] width 15 height 15
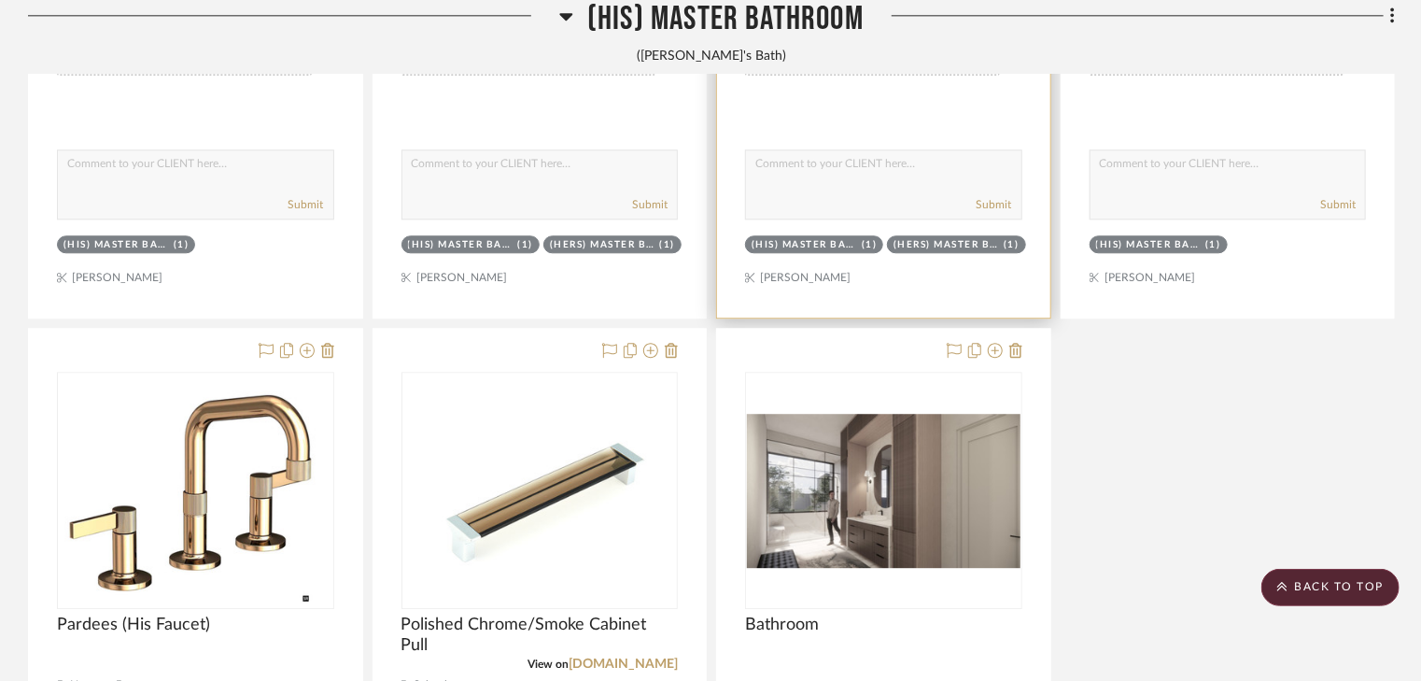
scroll to position [9501, 0]
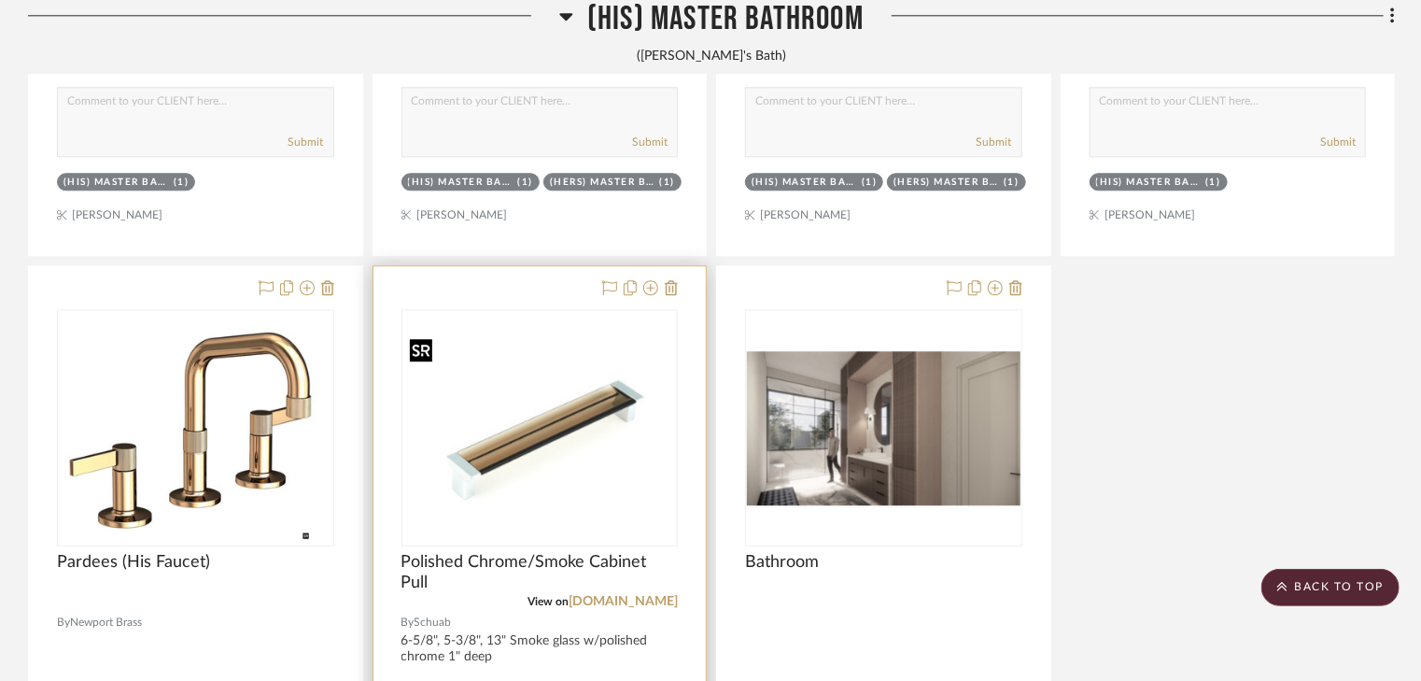
click at [517, 466] on img "0" at bounding box center [540, 428] width 274 height 200
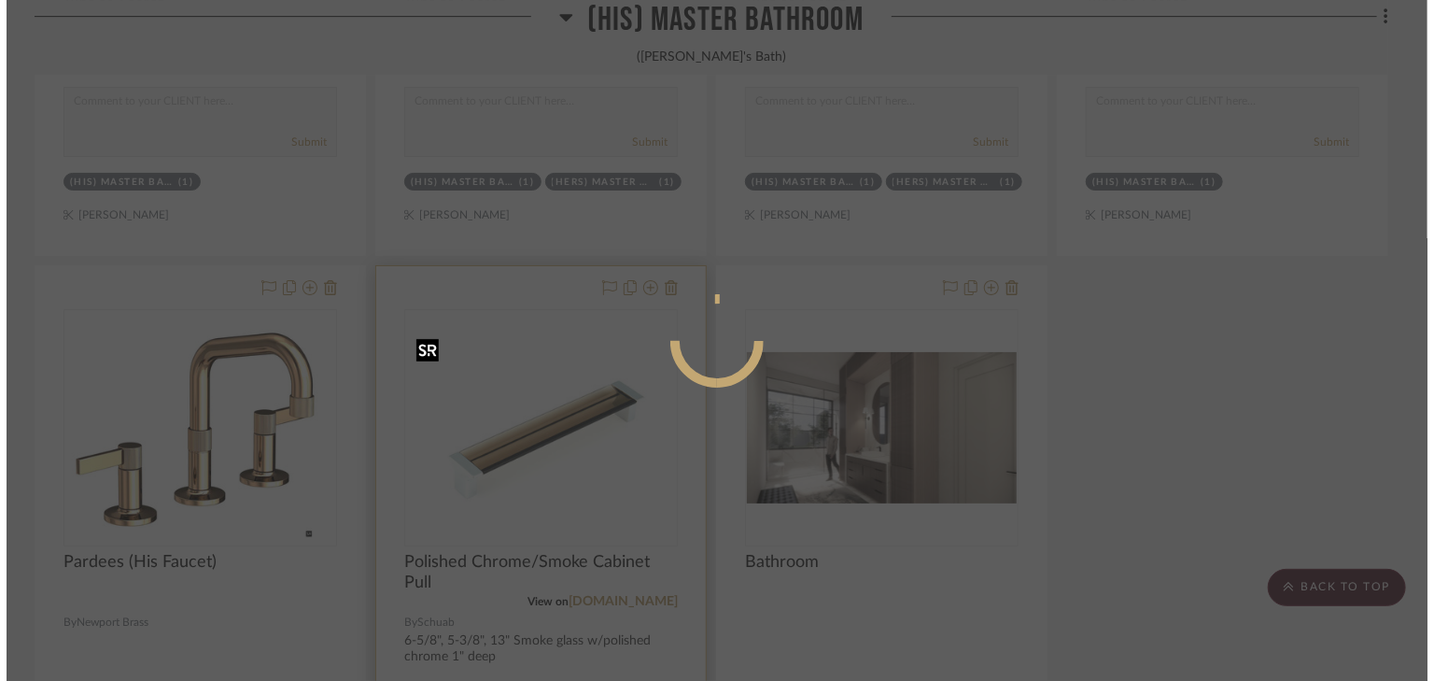
scroll to position [0, 0]
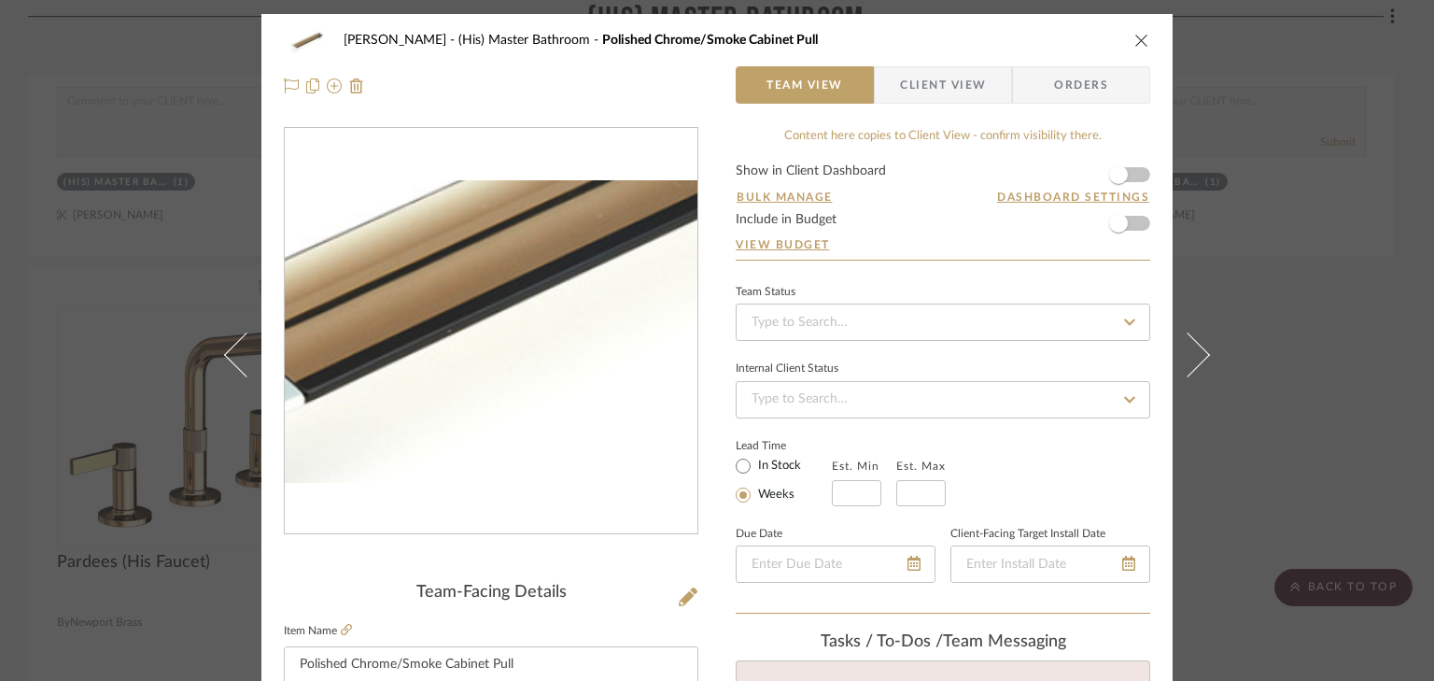
click at [459, 378] on img "0" at bounding box center [491, 331] width 413 height 302
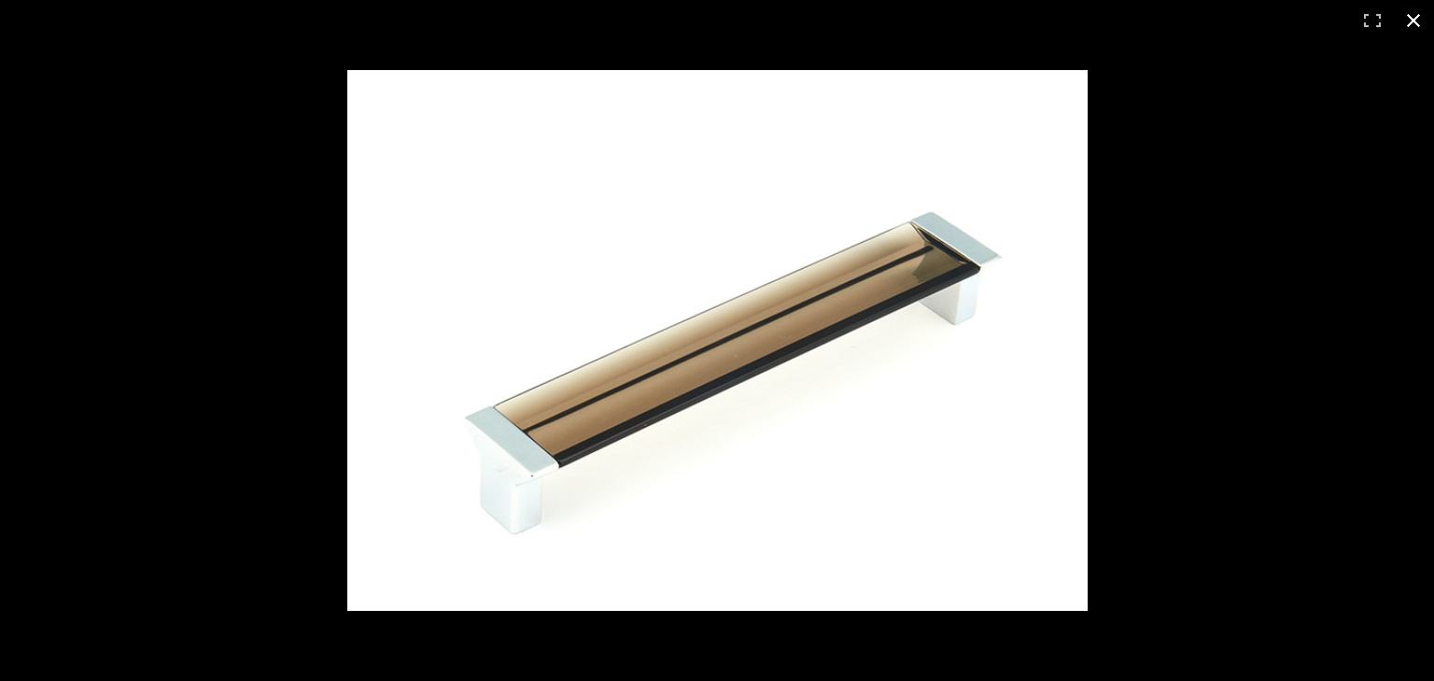
click at [1417, 16] on button at bounding box center [1413, 20] width 41 height 41
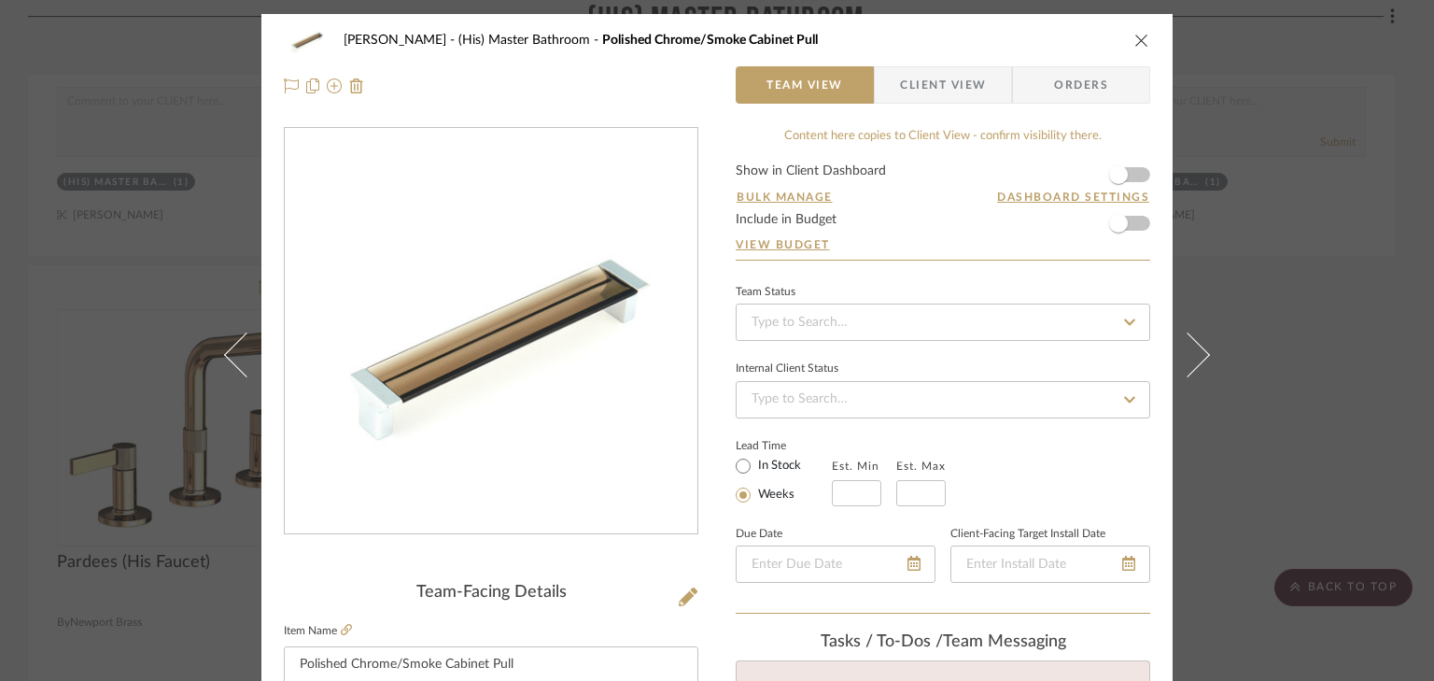
click at [1135, 42] on icon "close" at bounding box center [1142, 40] width 15 height 15
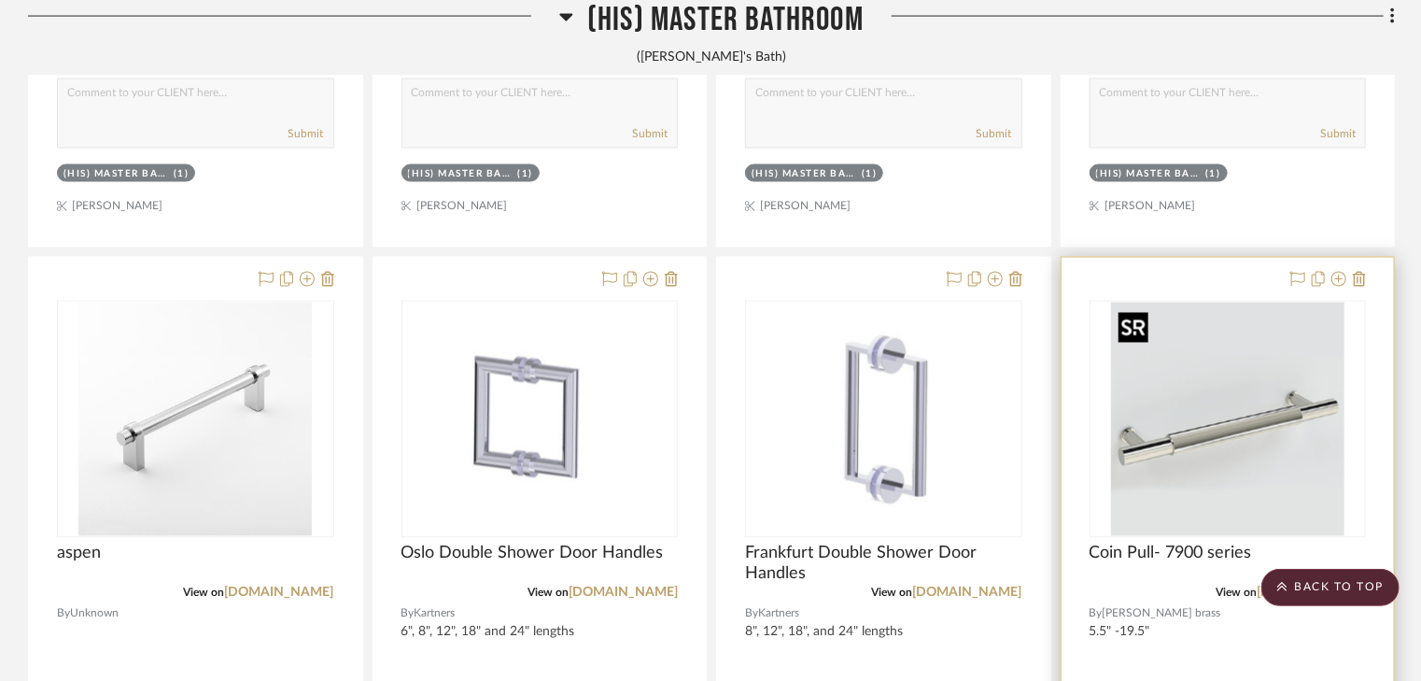
scroll to position [8679, 0]
click at [1193, 450] on img "0" at bounding box center [1227, 420] width 233 height 233
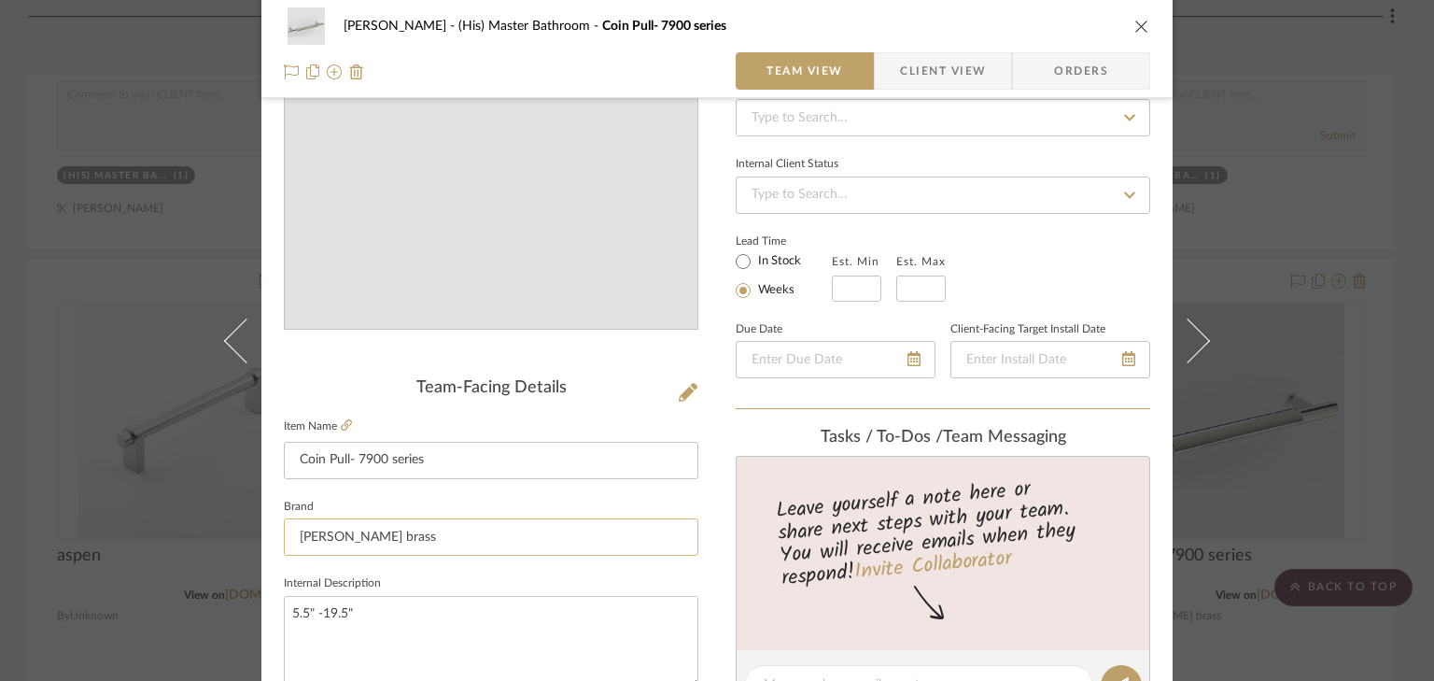
scroll to position [224, 0]
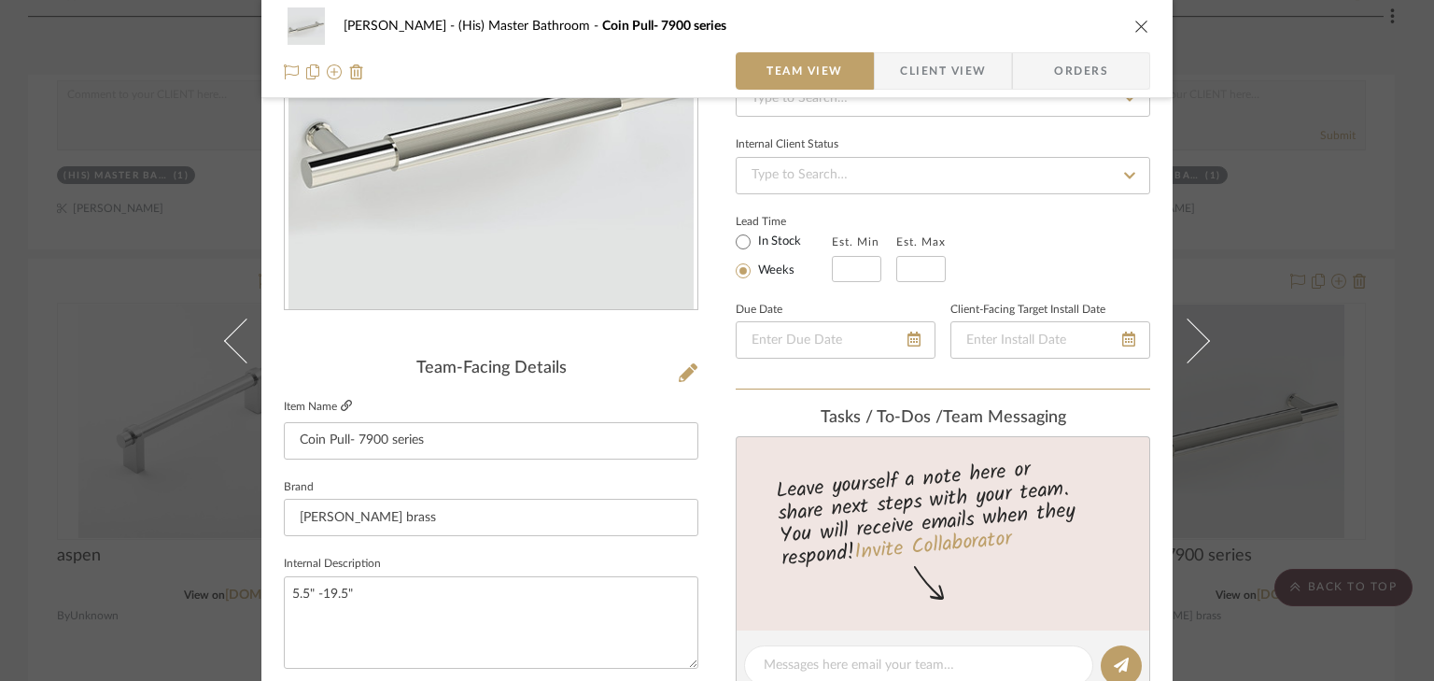
click at [341, 402] on icon at bounding box center [346, 405] width 11 height 11
click at [1135, 22] on icon "close" at bounding box center [1142, 26] width 15 height 15
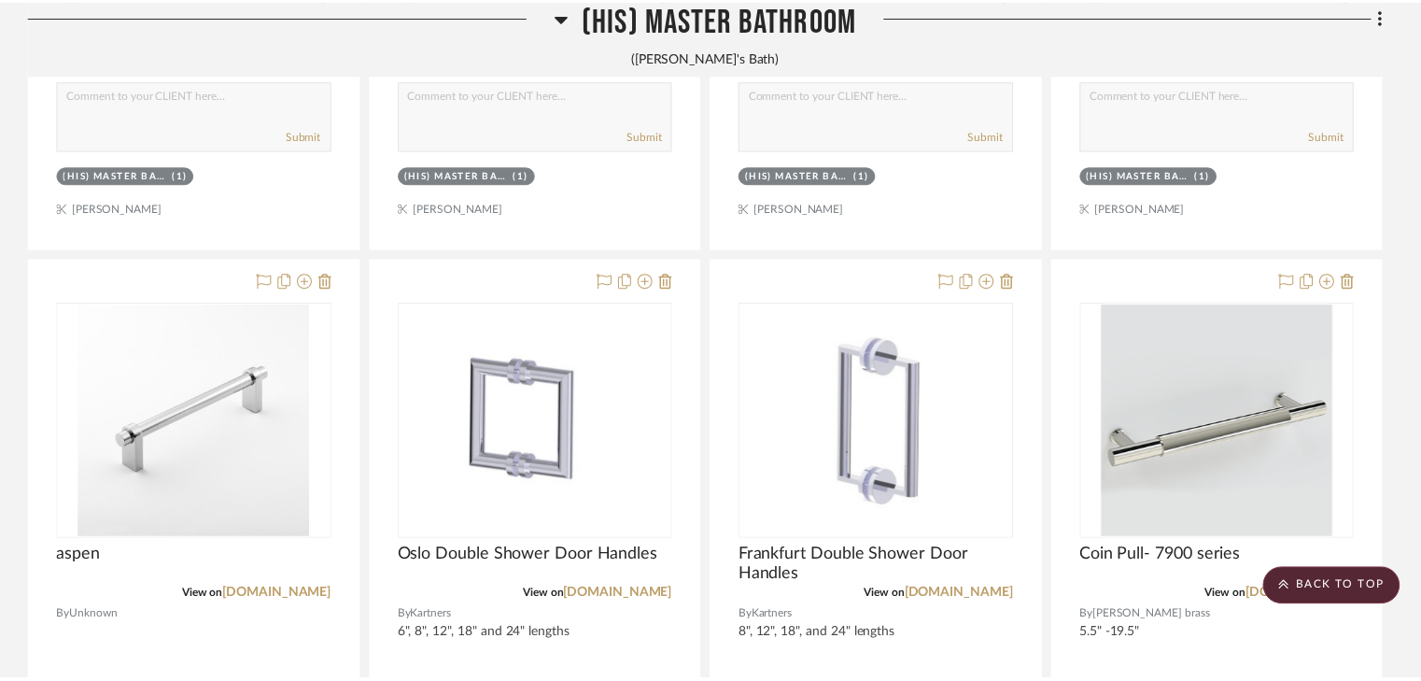
scroll to position [8679, 0]
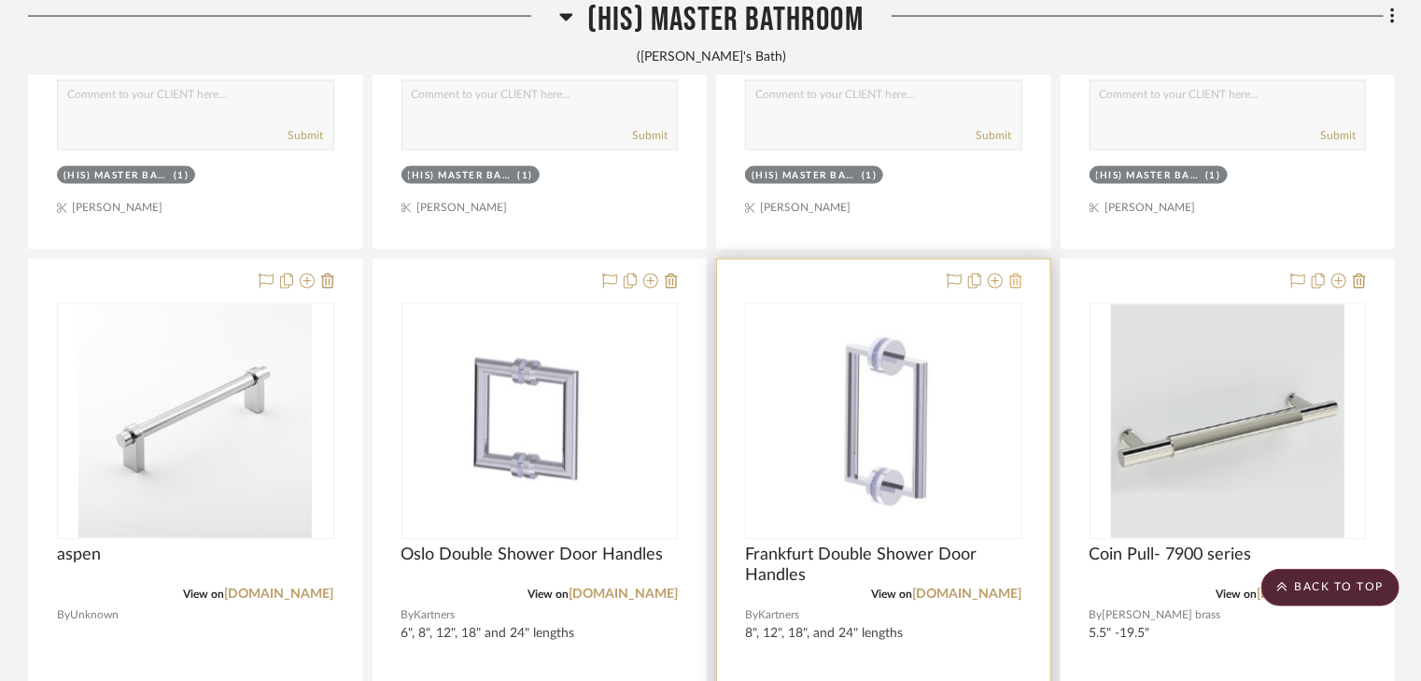
click at [1020, 282] on icon at bounding box center [1015, 281] width 13 height 15
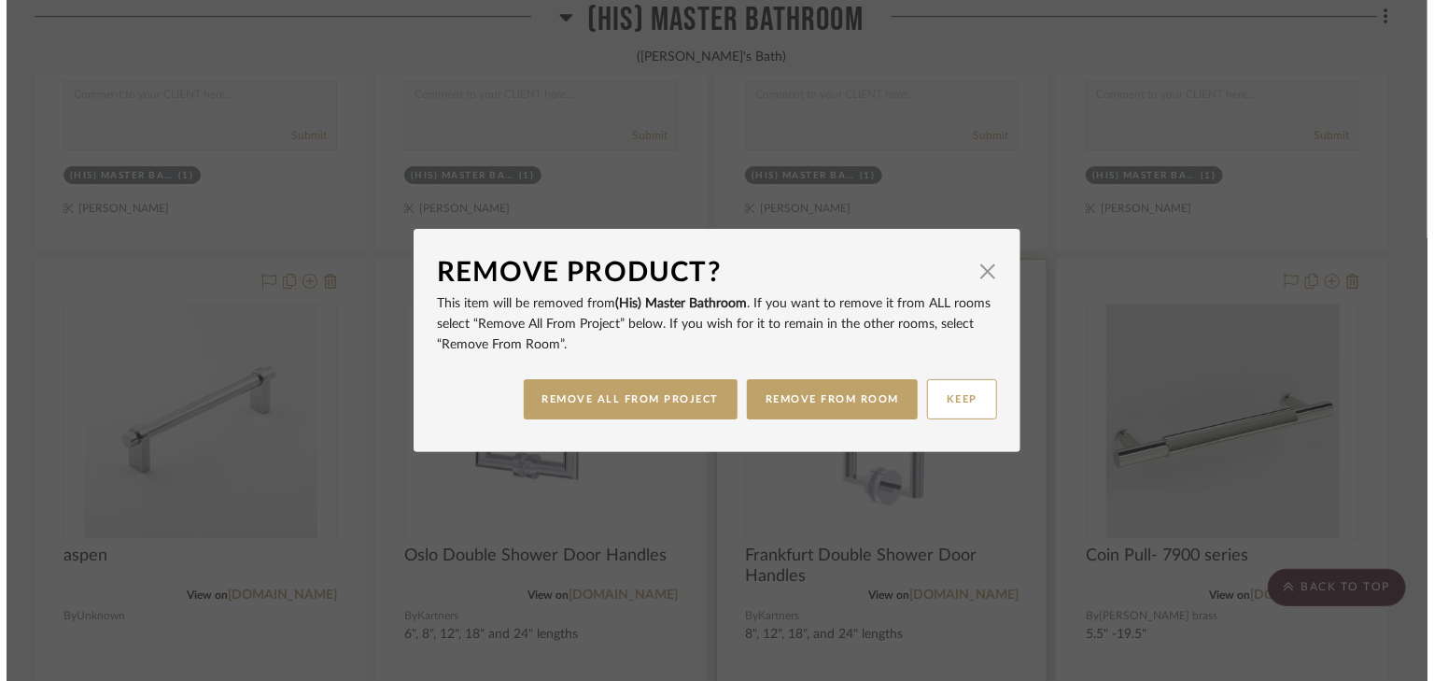
scroll to position [0, 0]
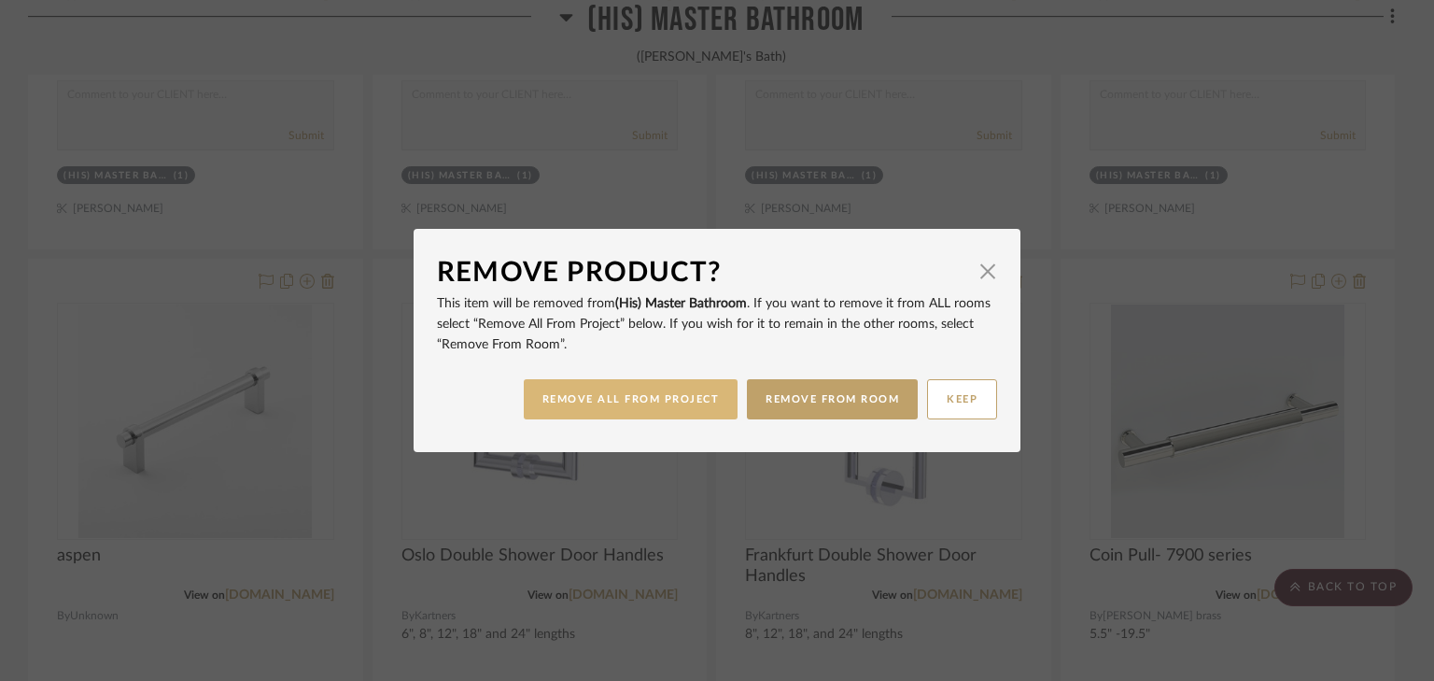
click at [631, 403] on button "REMOVE ALL FROM PROJECT" at bounding box center [631, 399] width 215 height 40
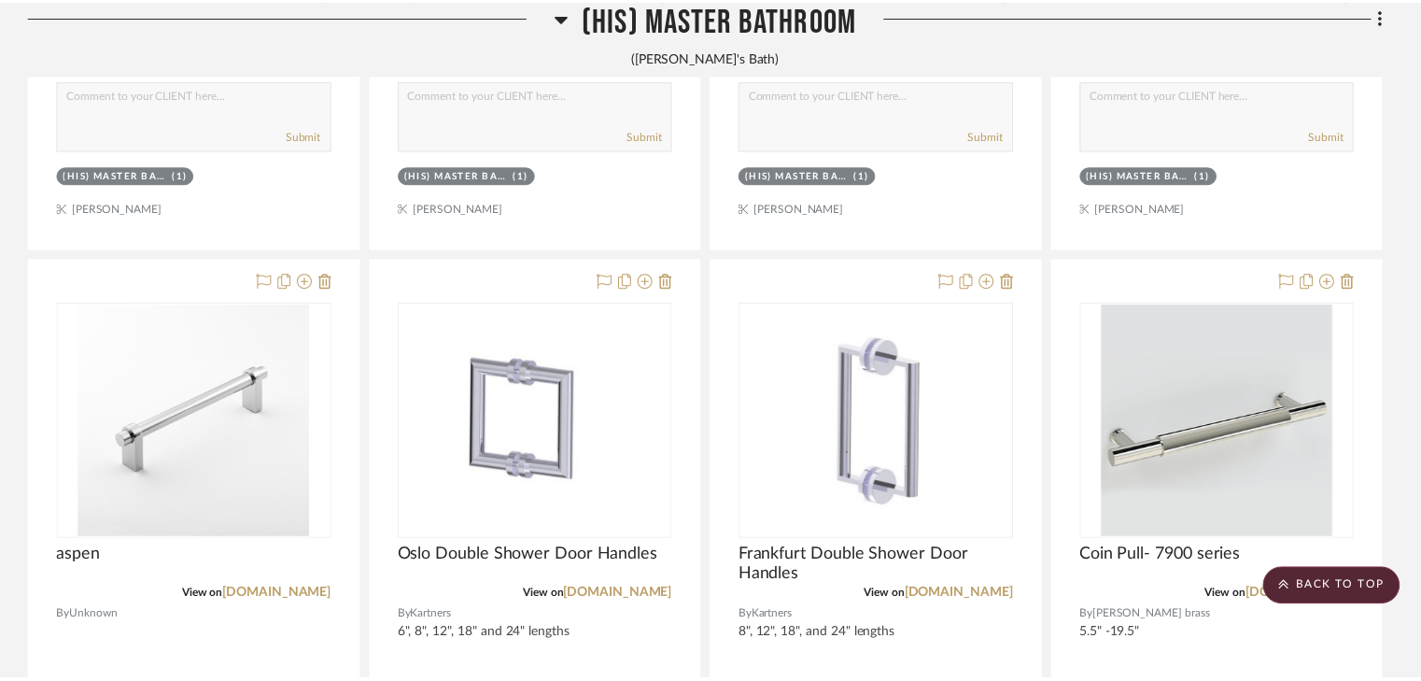
scroll to position [8679, 0]
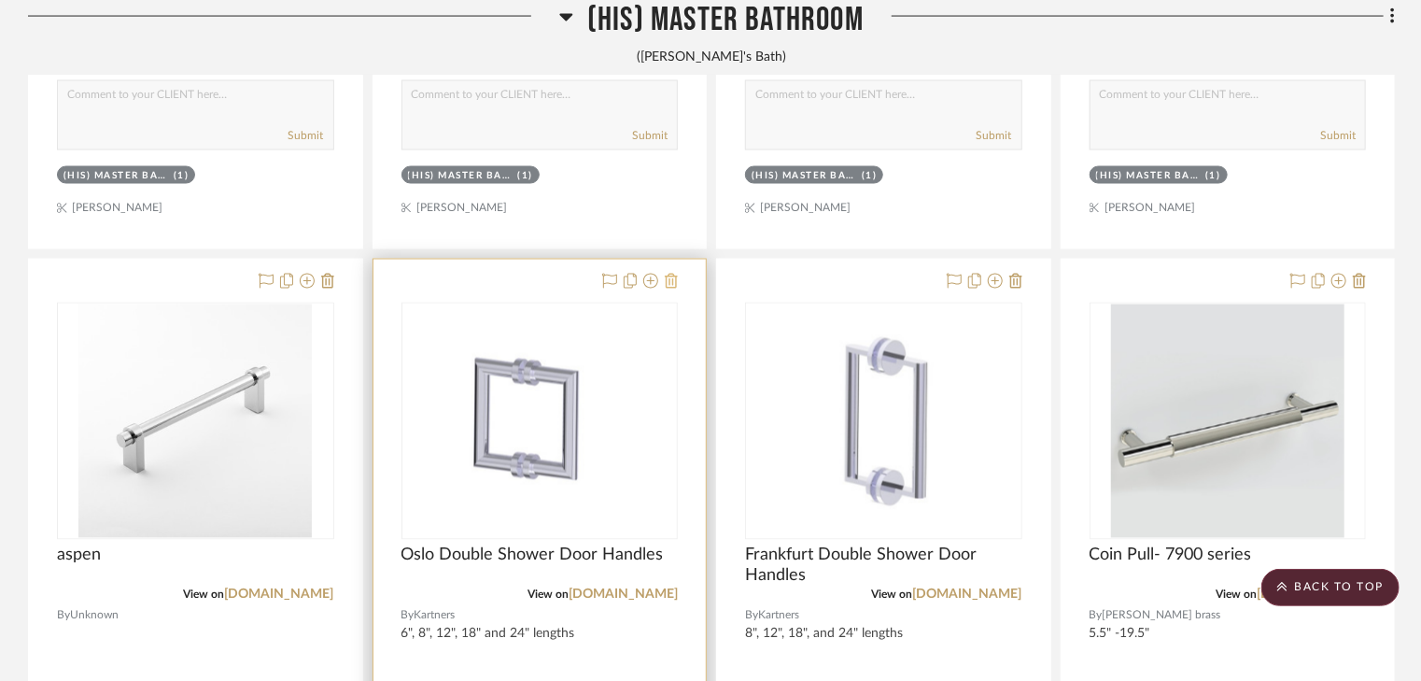
click at [673, 280] on icon at bounding box center [671, 281] width 13 height 15
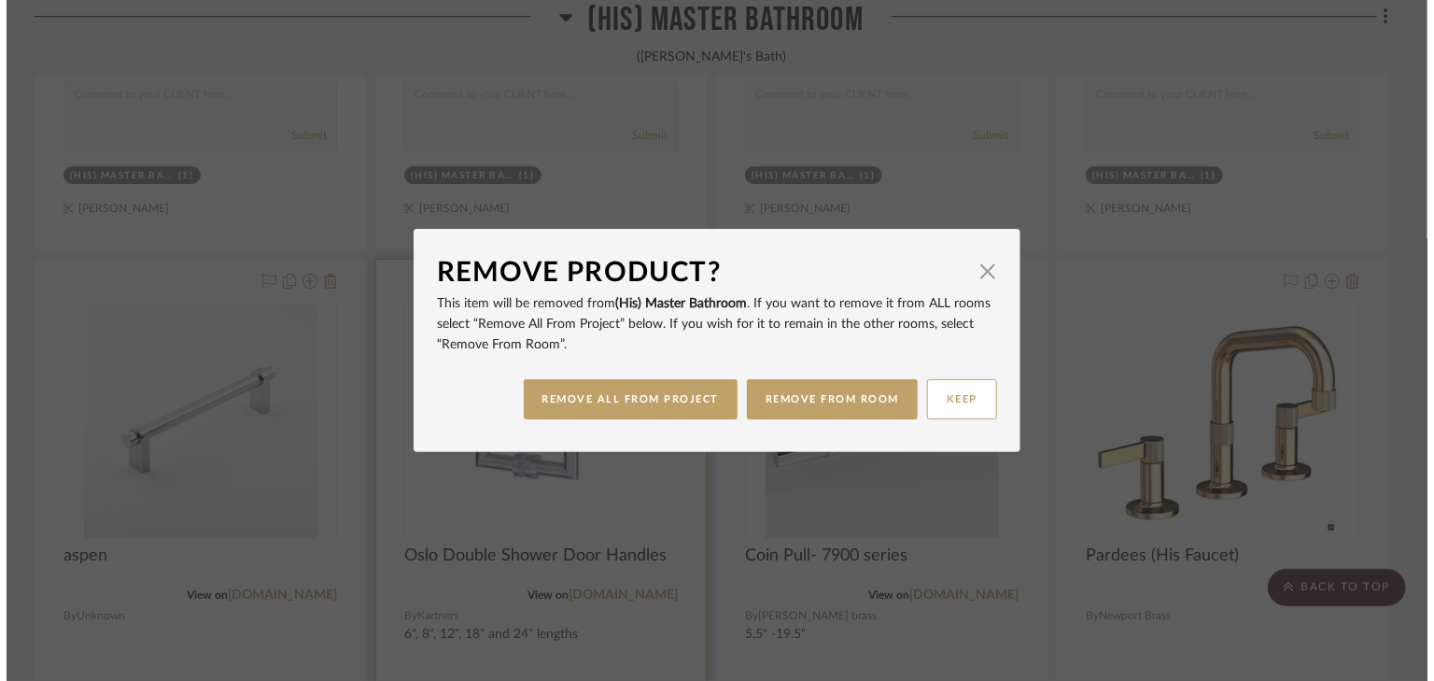
scroll to position [0, 0]
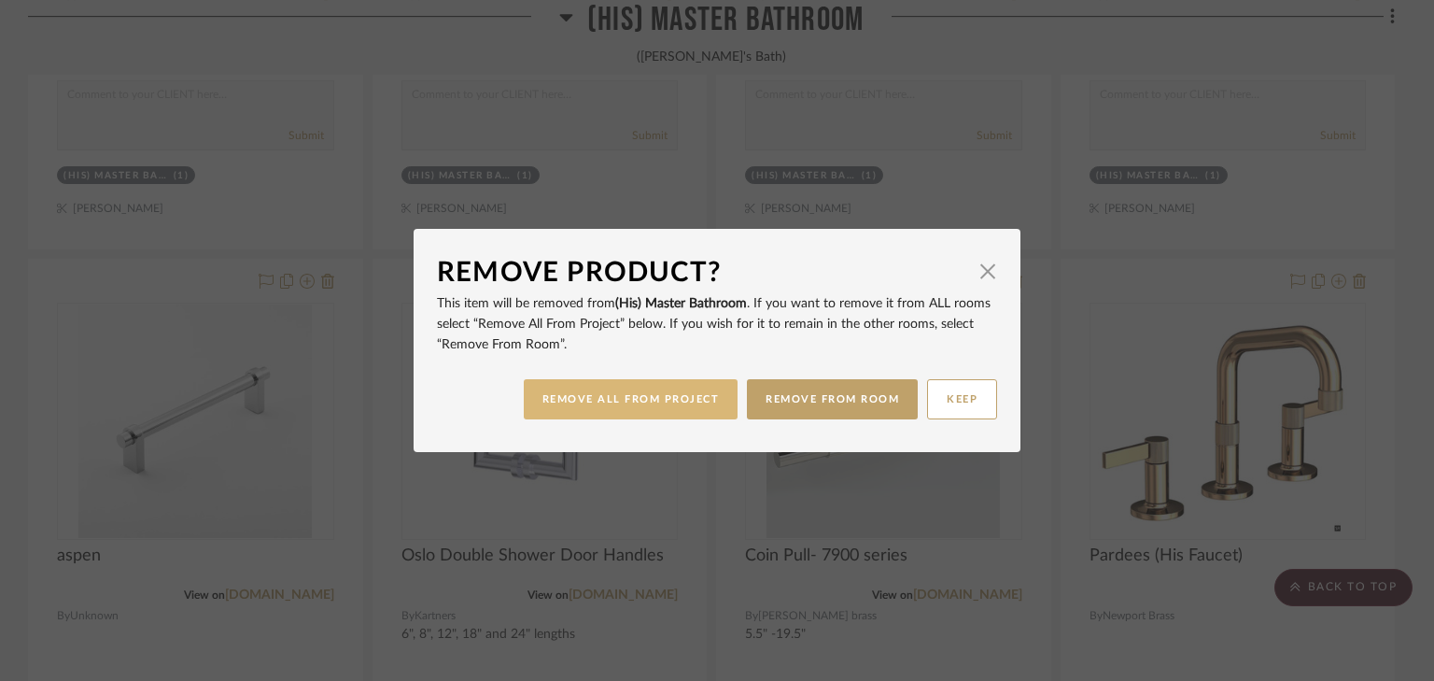
click at [637, 397] on button "REMOVE ALL FROM PROJECT" at bounding box center [631, 399] width 215 height 40
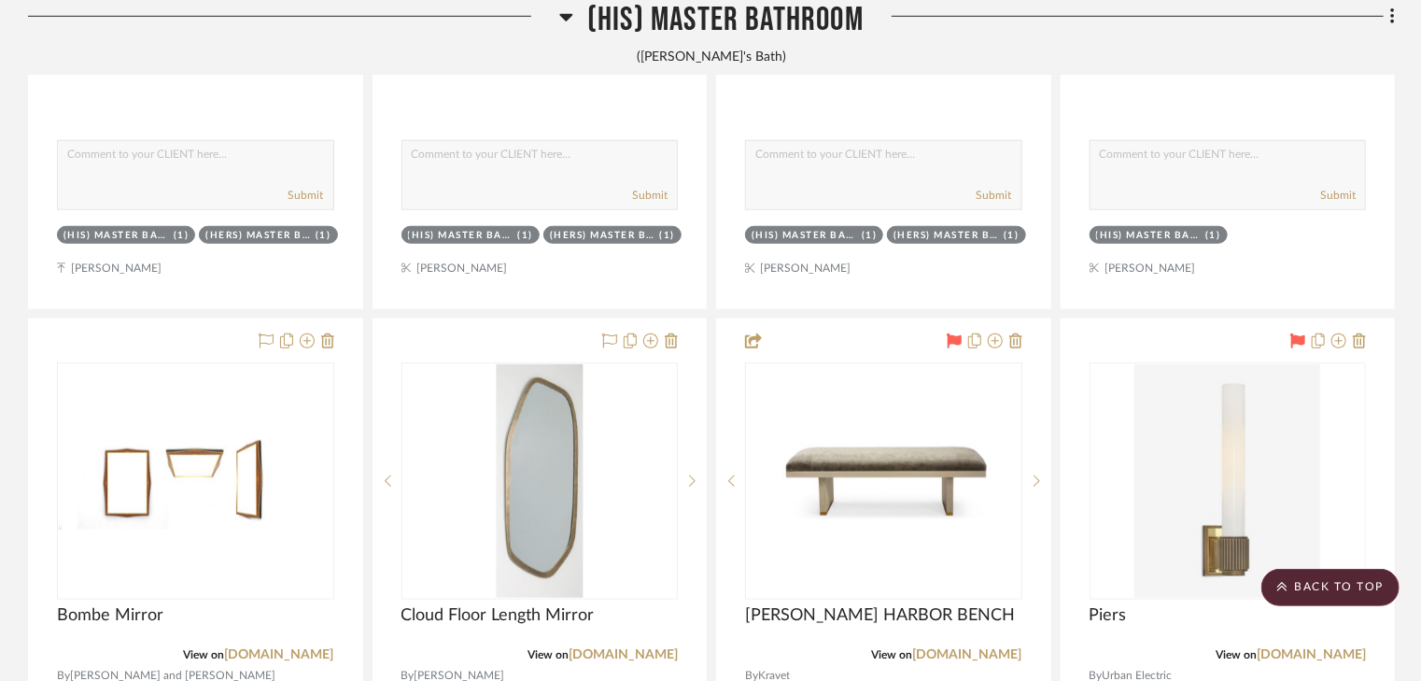
scroll to position [7782, 0]
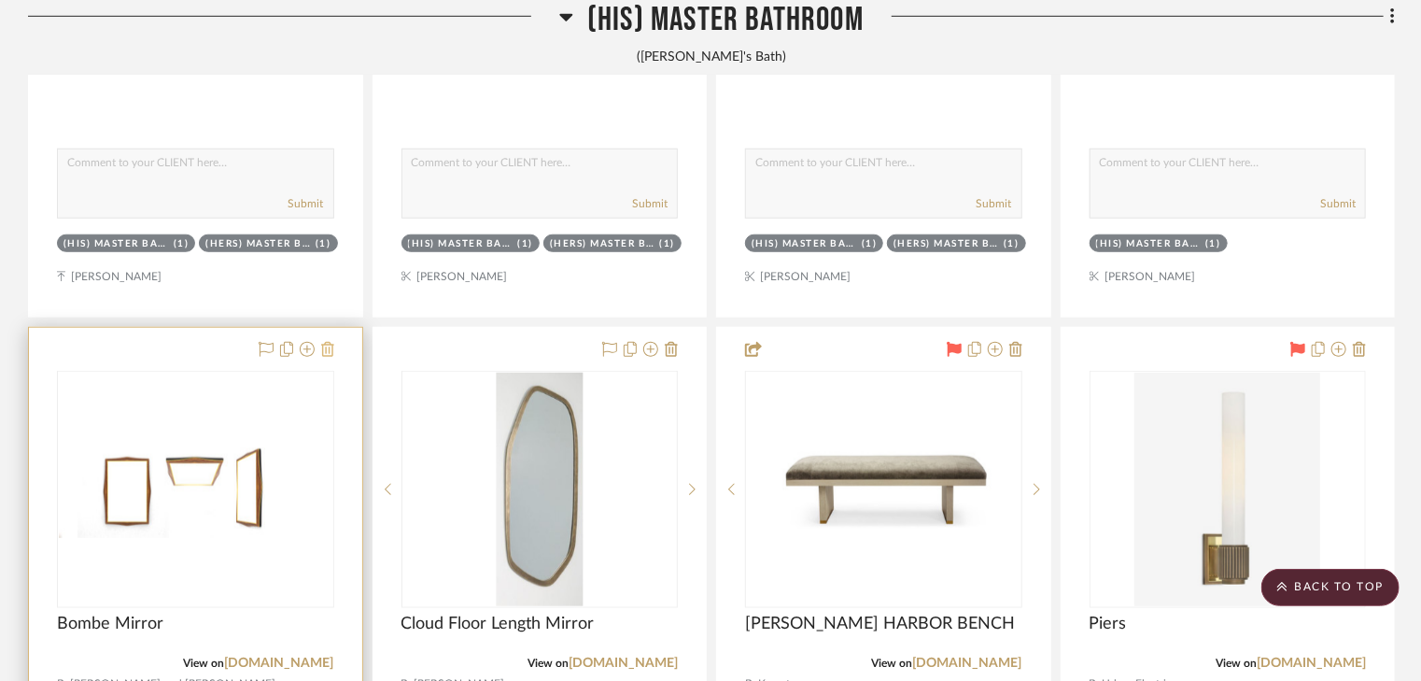
click at [327, 347] on icon at bounding box center [327, 349] width 13 height 15
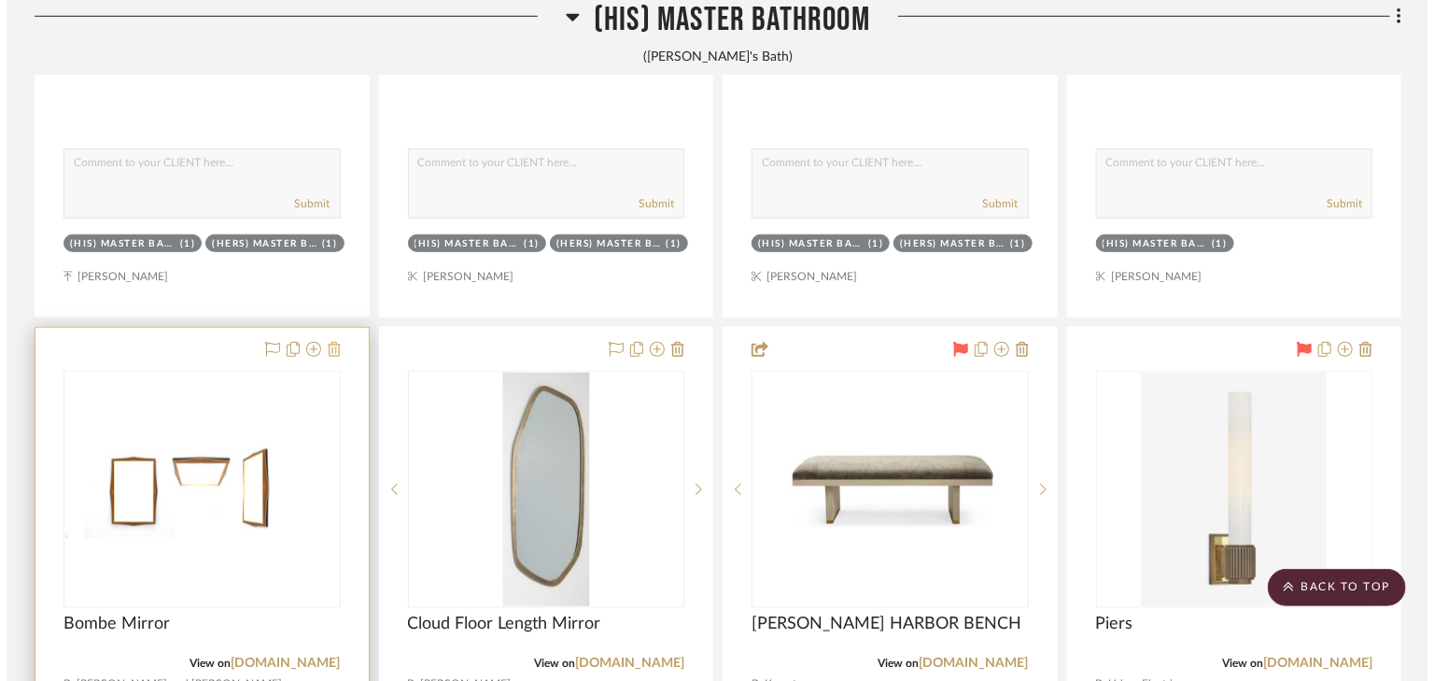
scroll to position [0, 0]
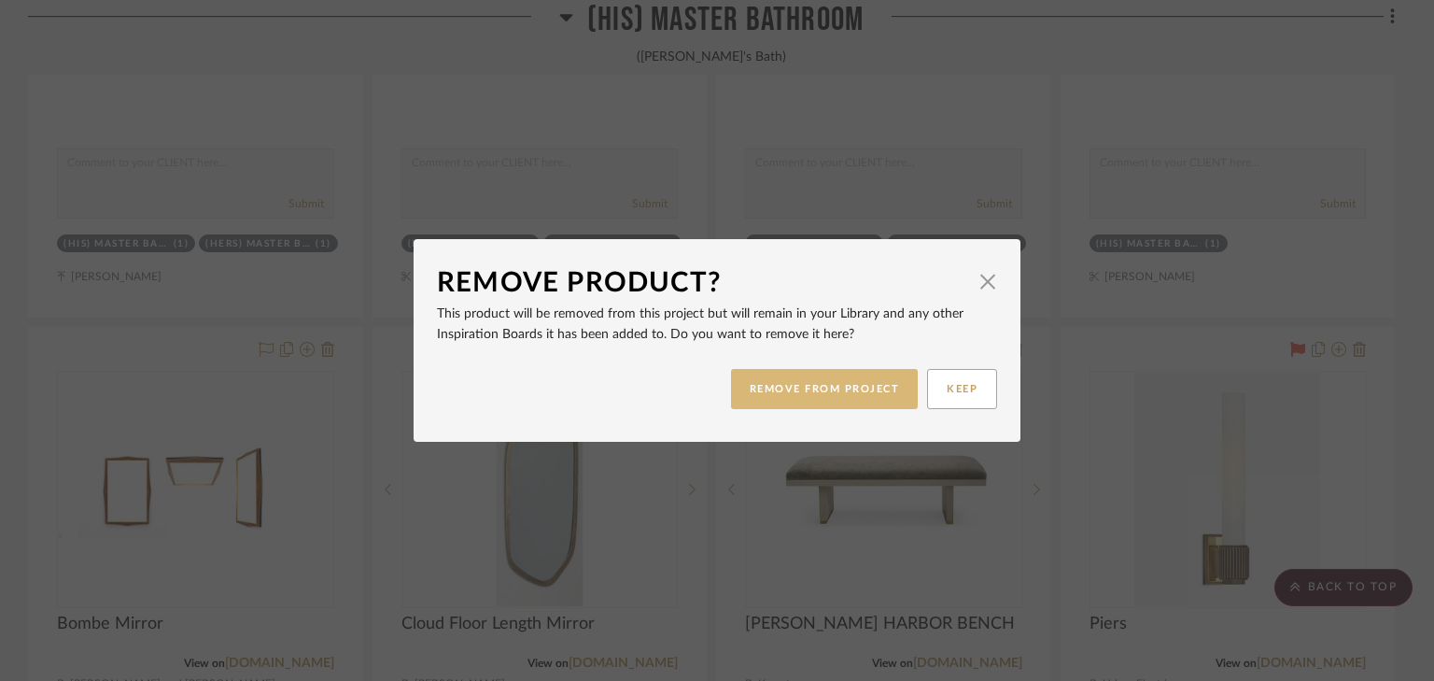
click at [782, 385] on button "REMOVE FROM PROJECT" at bounding box center [825, 389] width 188 height 40
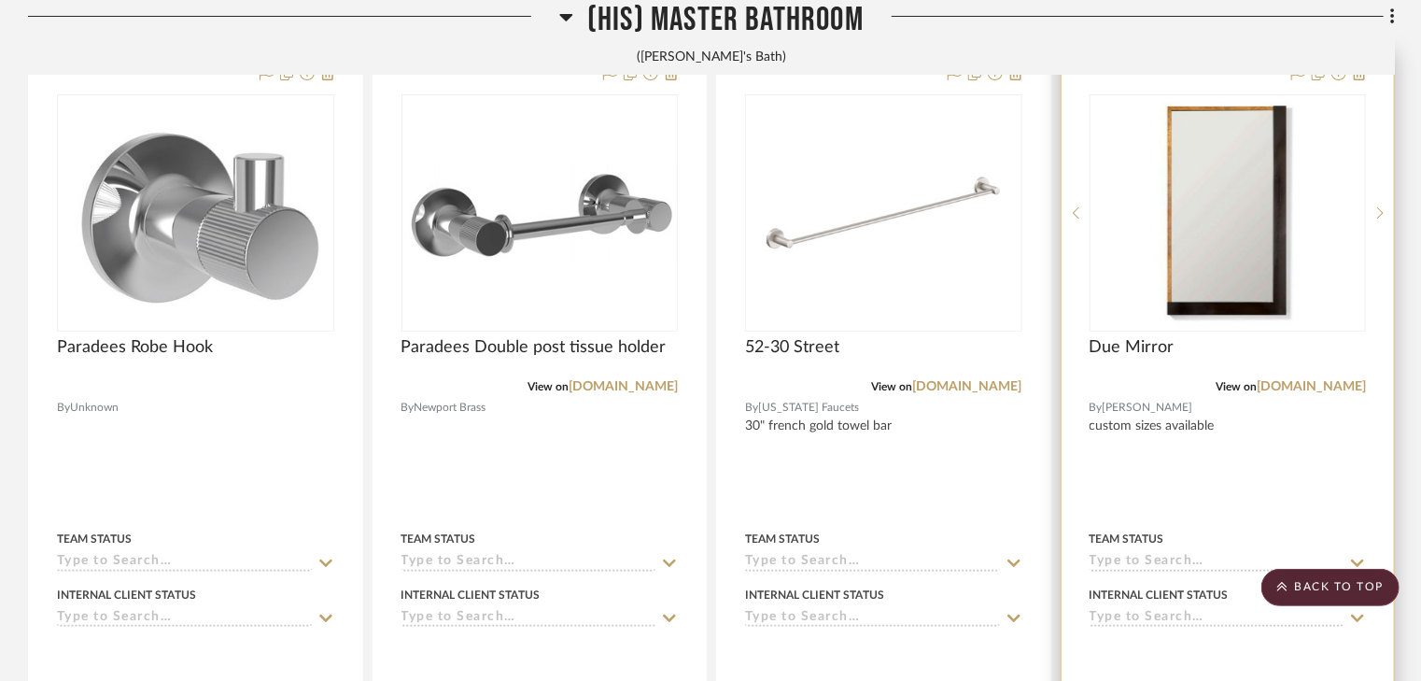
scroll to position [7110, 0]
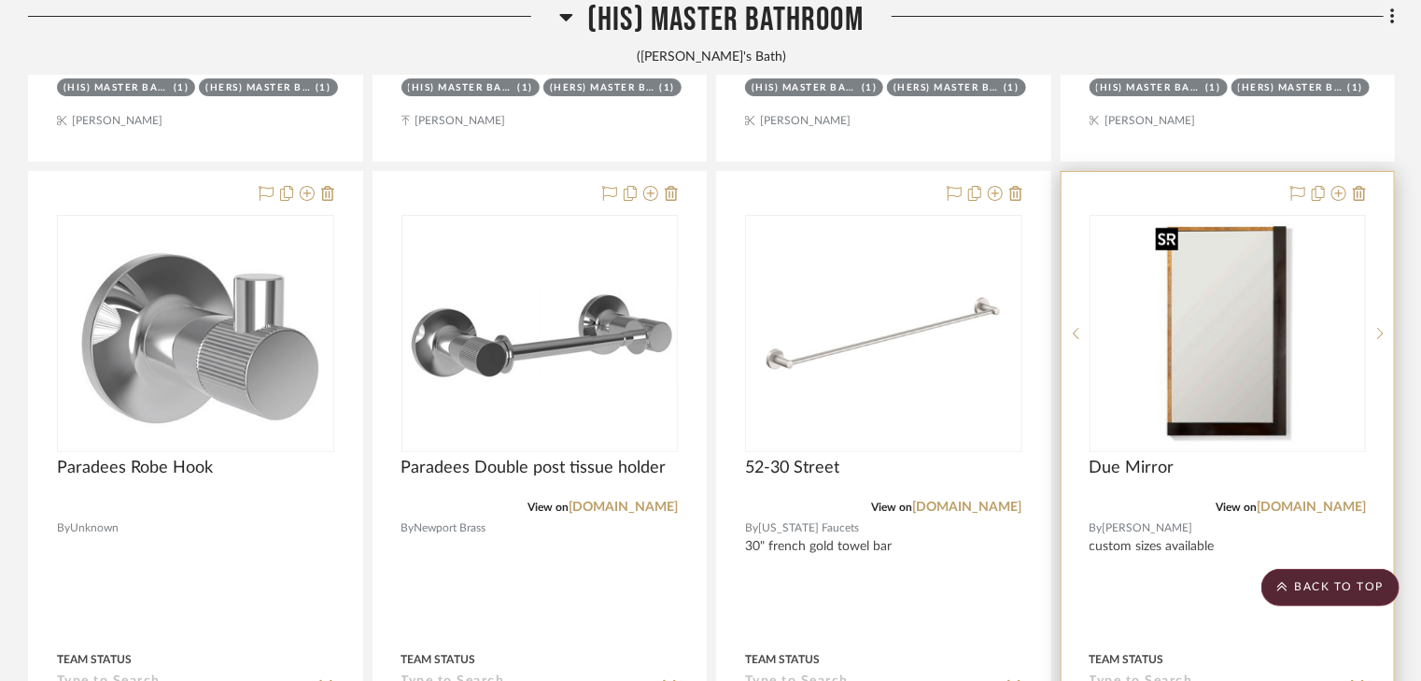
click at [1270, 350] on img "0" at bounding box center [1228, 333] width 158 height 233
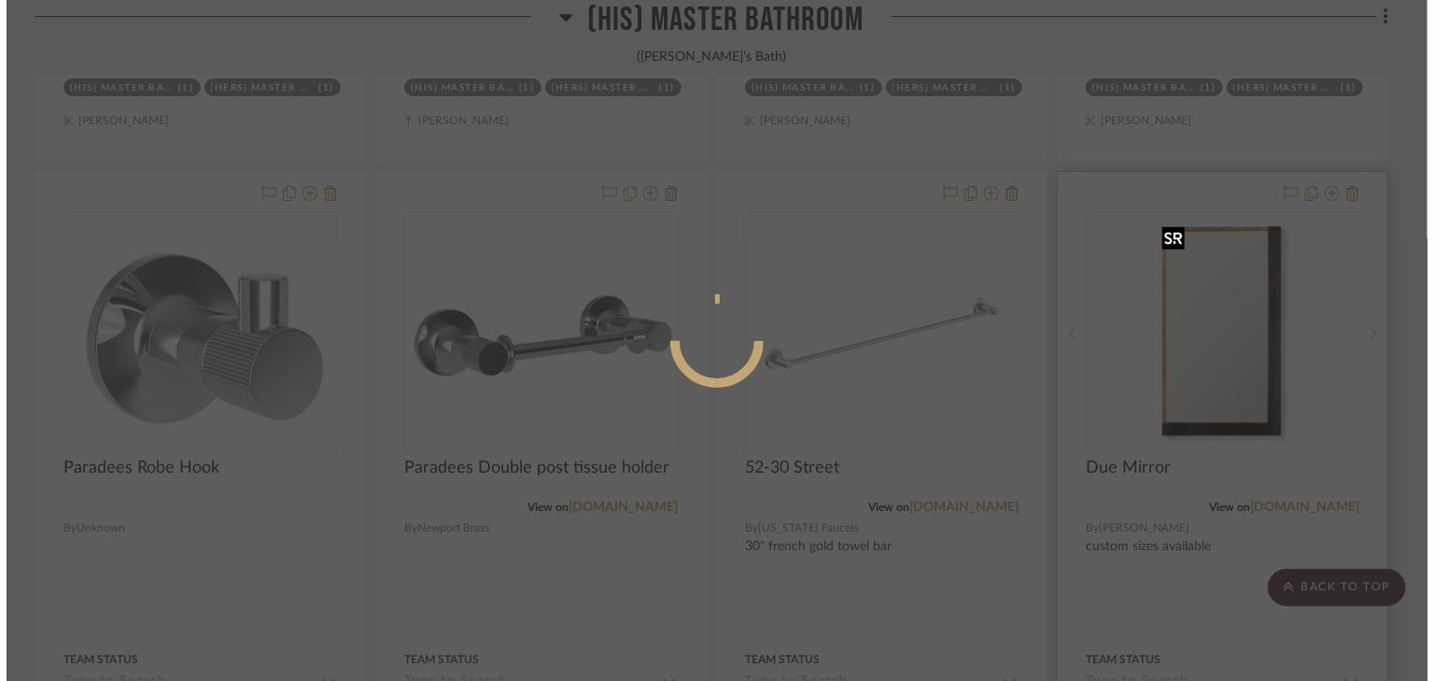
scroll to position [0, 0]
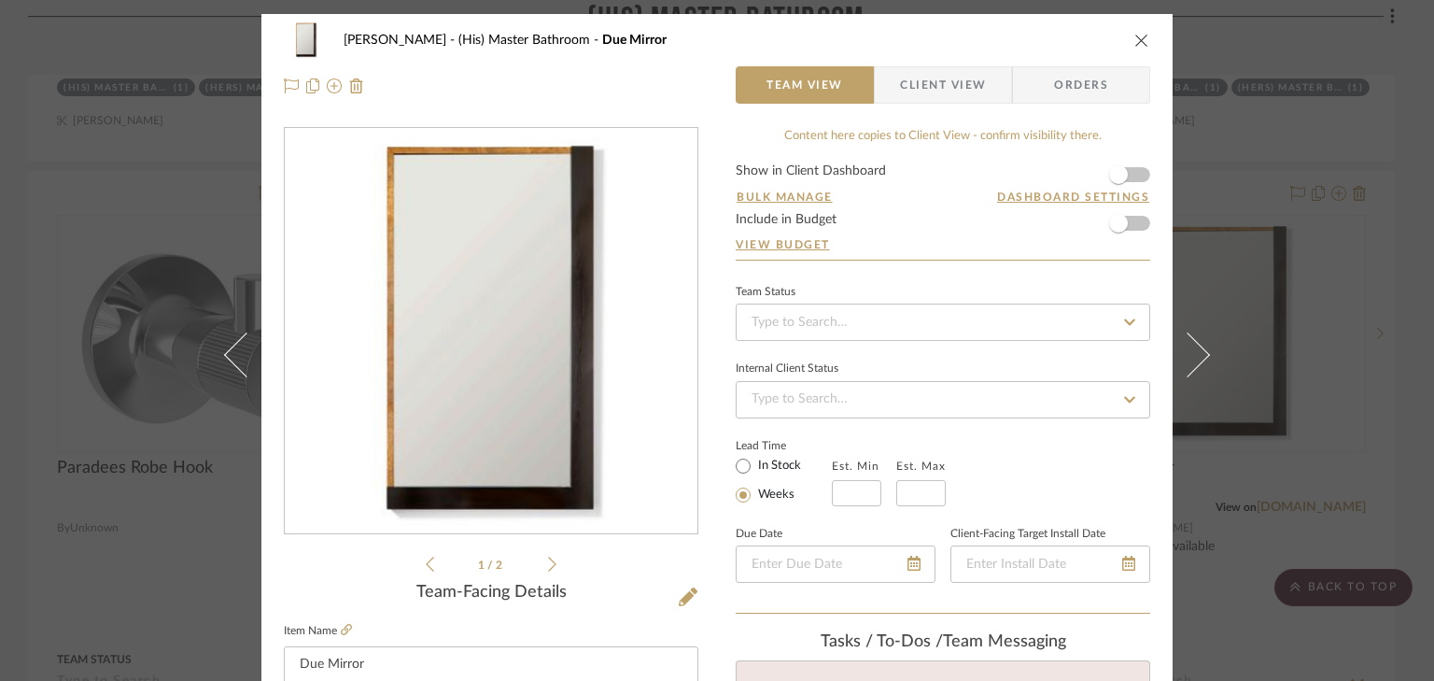
click at [548, 564] on icon at bounding box center [552, 564] width 8 height 17
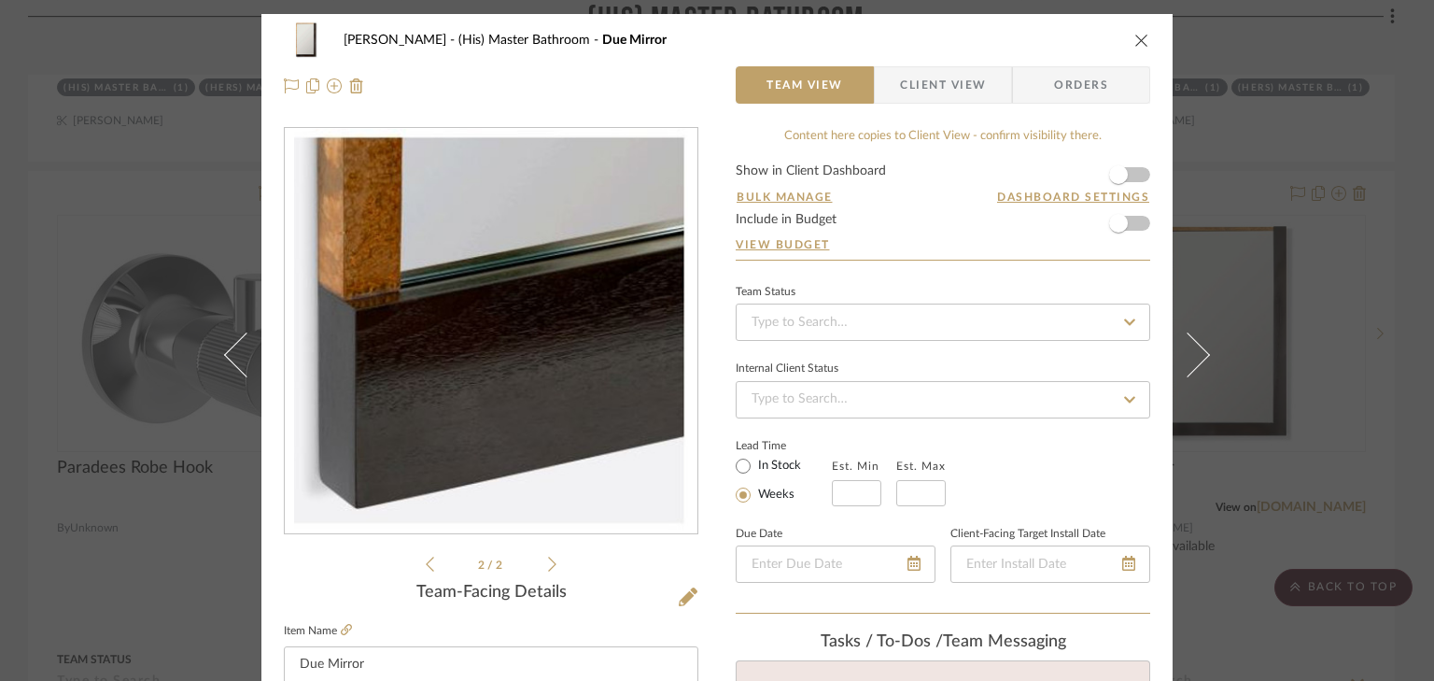
click at [426, 567] on icon at bounding box center [430, 564] width 8 height 17
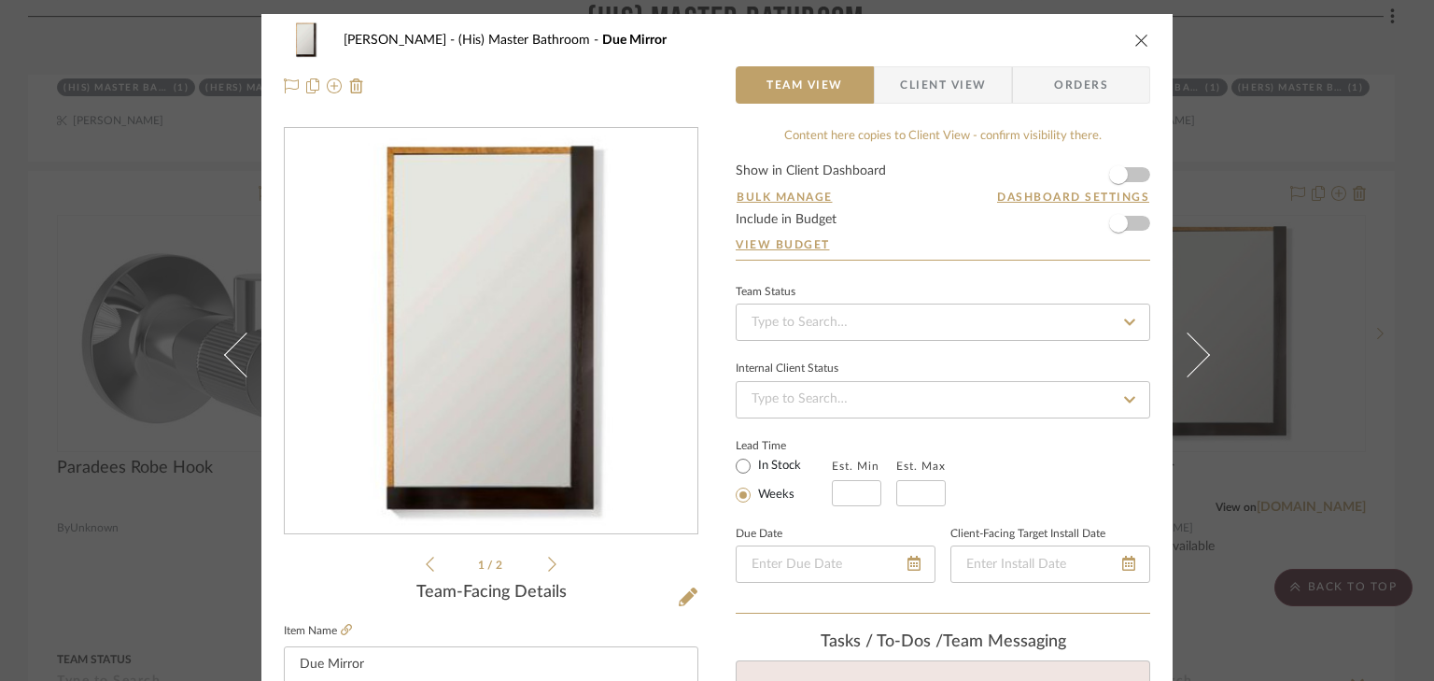
click at [1135, 37] on icon "close" at bounding box center [1142, 40] width 15 height 15
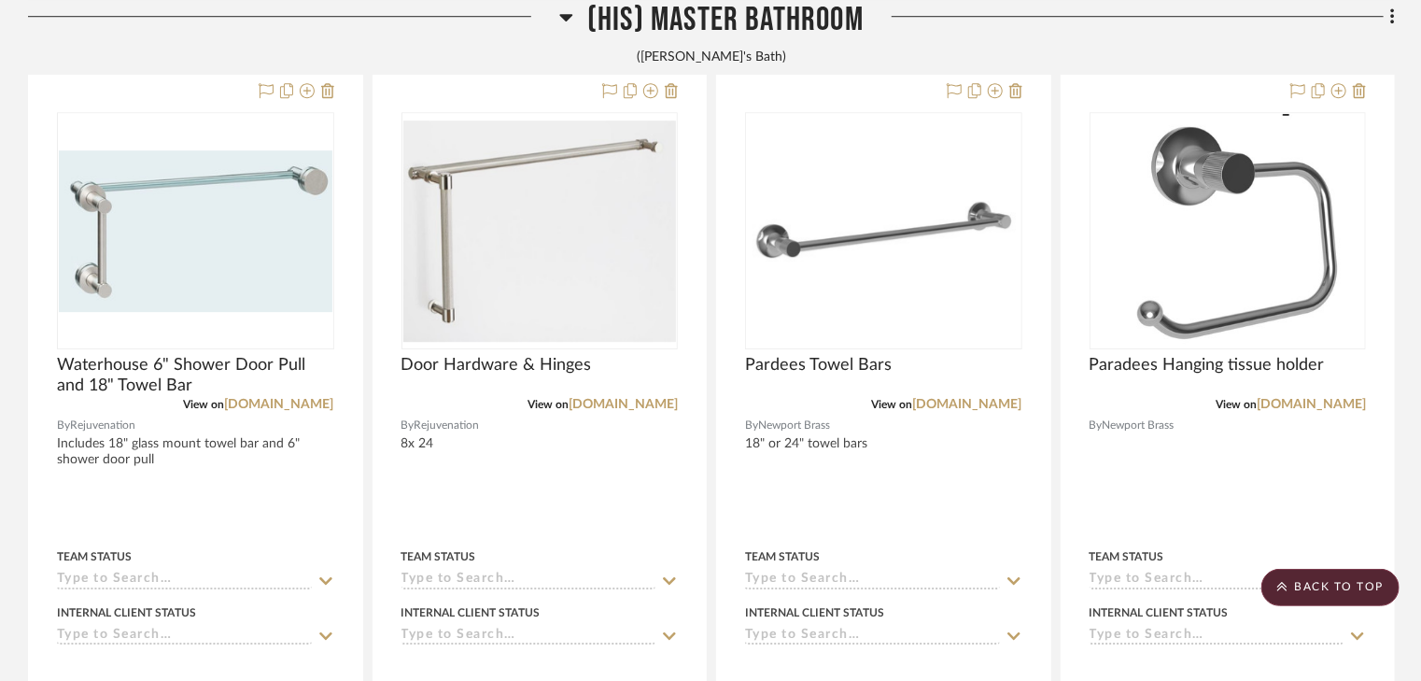
scroll to position [6363, 0]
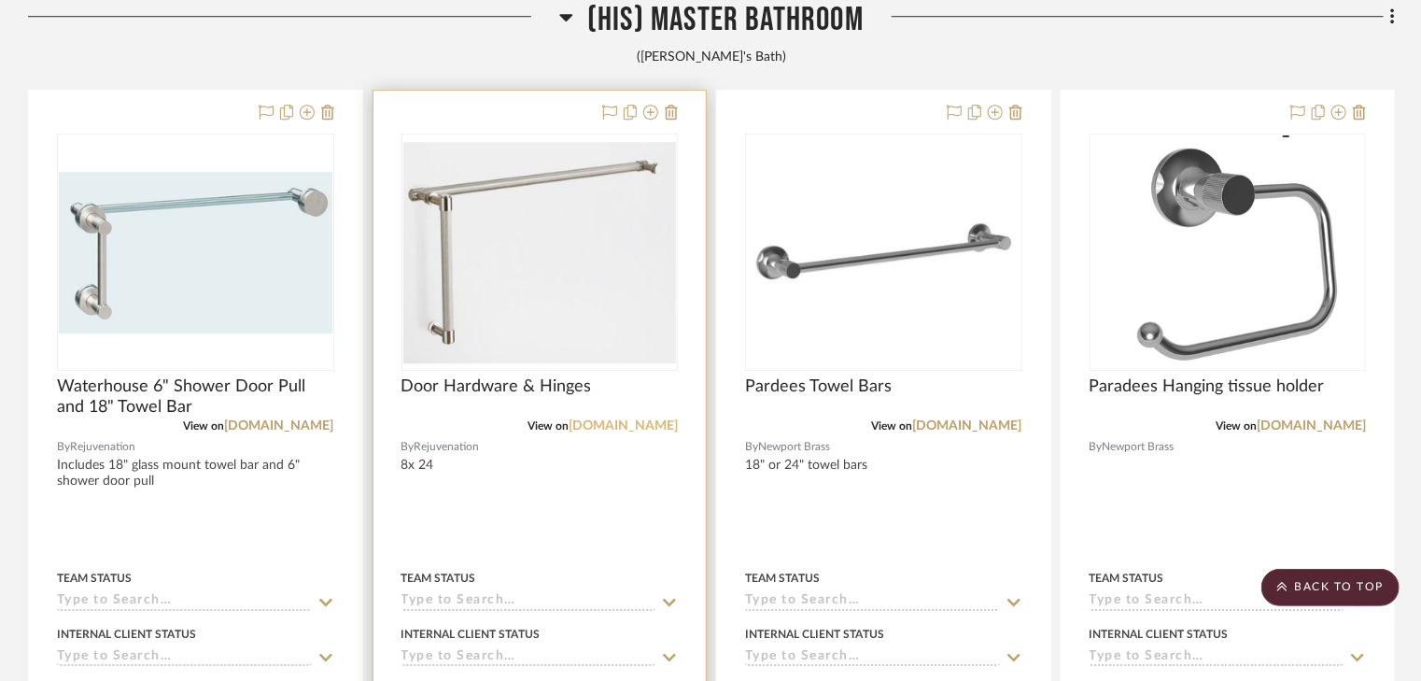
click at [605, 429] on link "[DOMAIN_NAME]" at bounding box center [623, 425] width 109 height 13
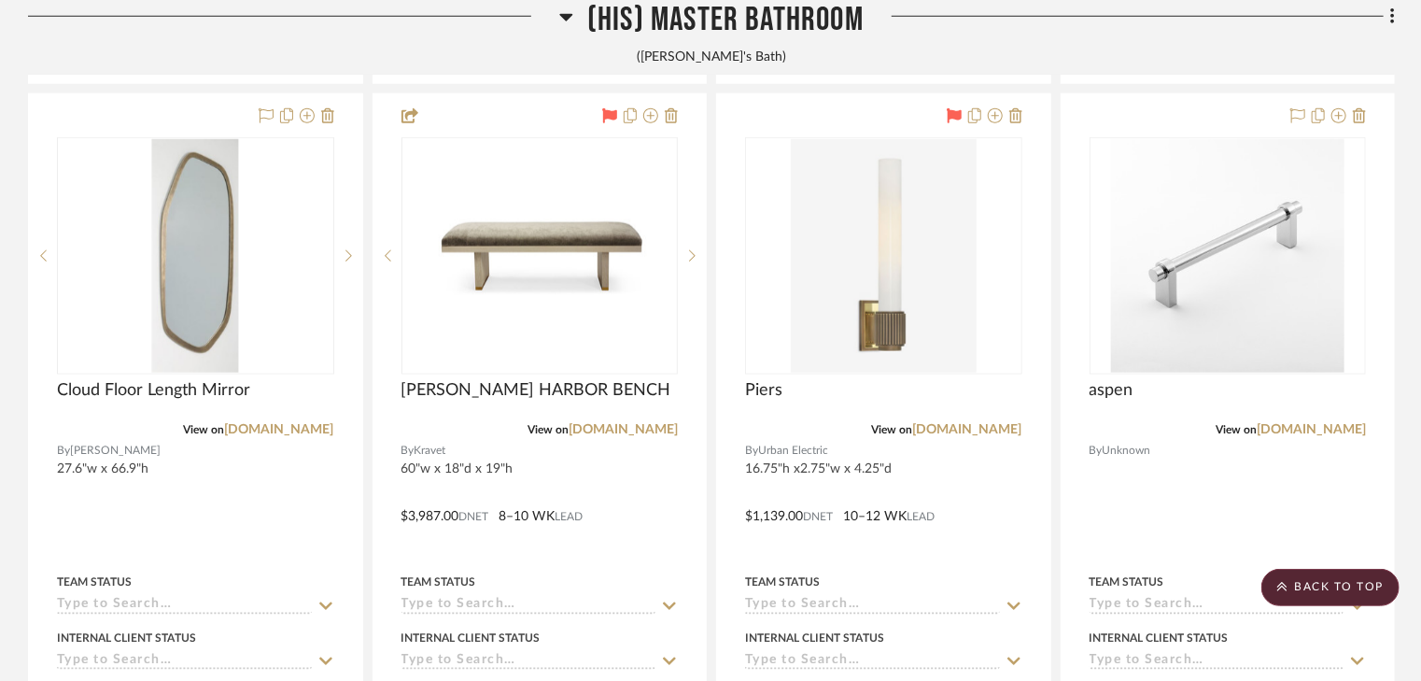
scroll to position [8007, 0]
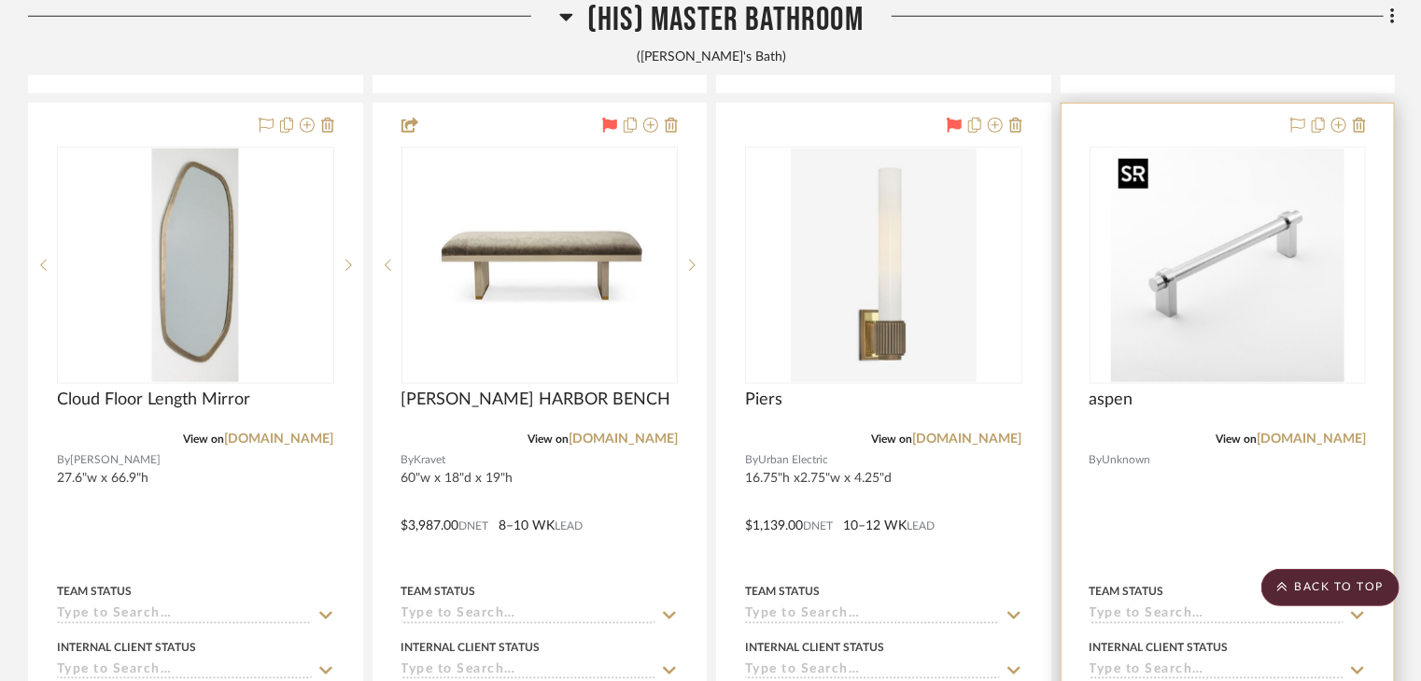
click at [0, 0] on img at bounding box center [0, 0] width 0 height 0
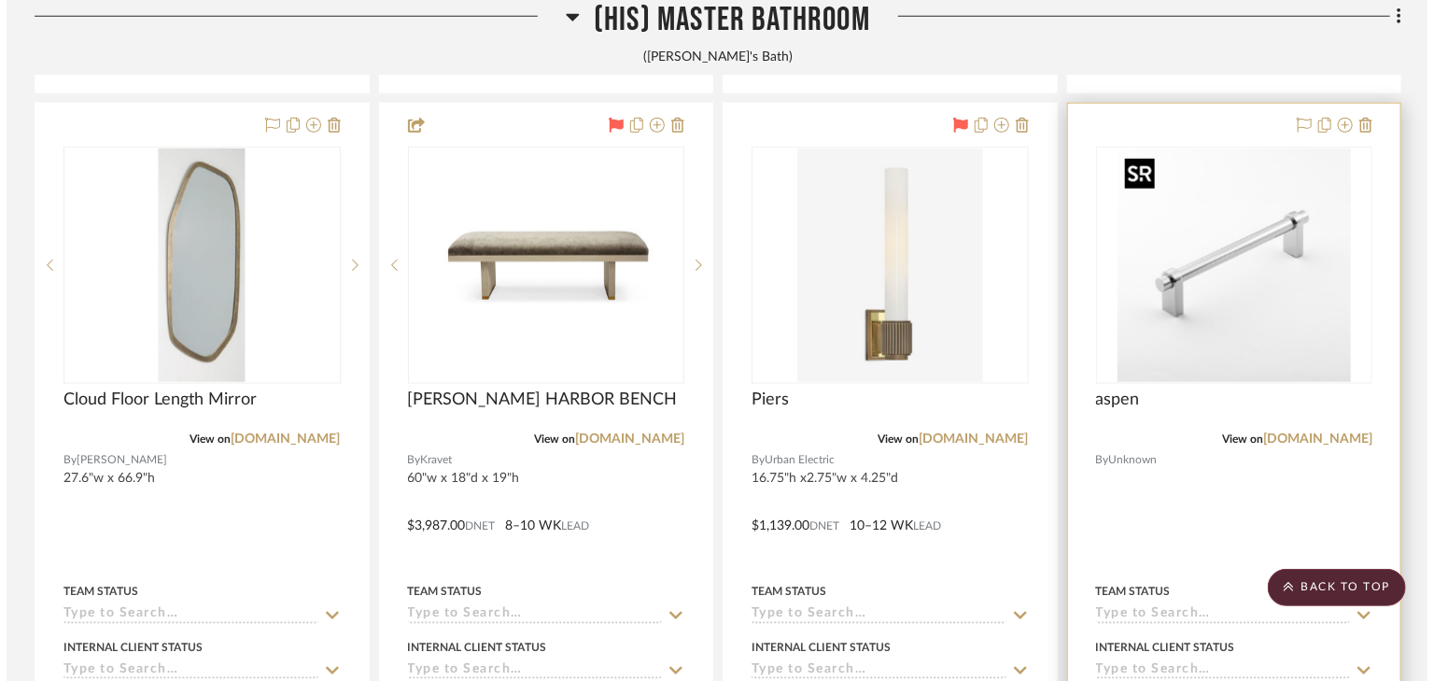
scroll to position [0, 0]
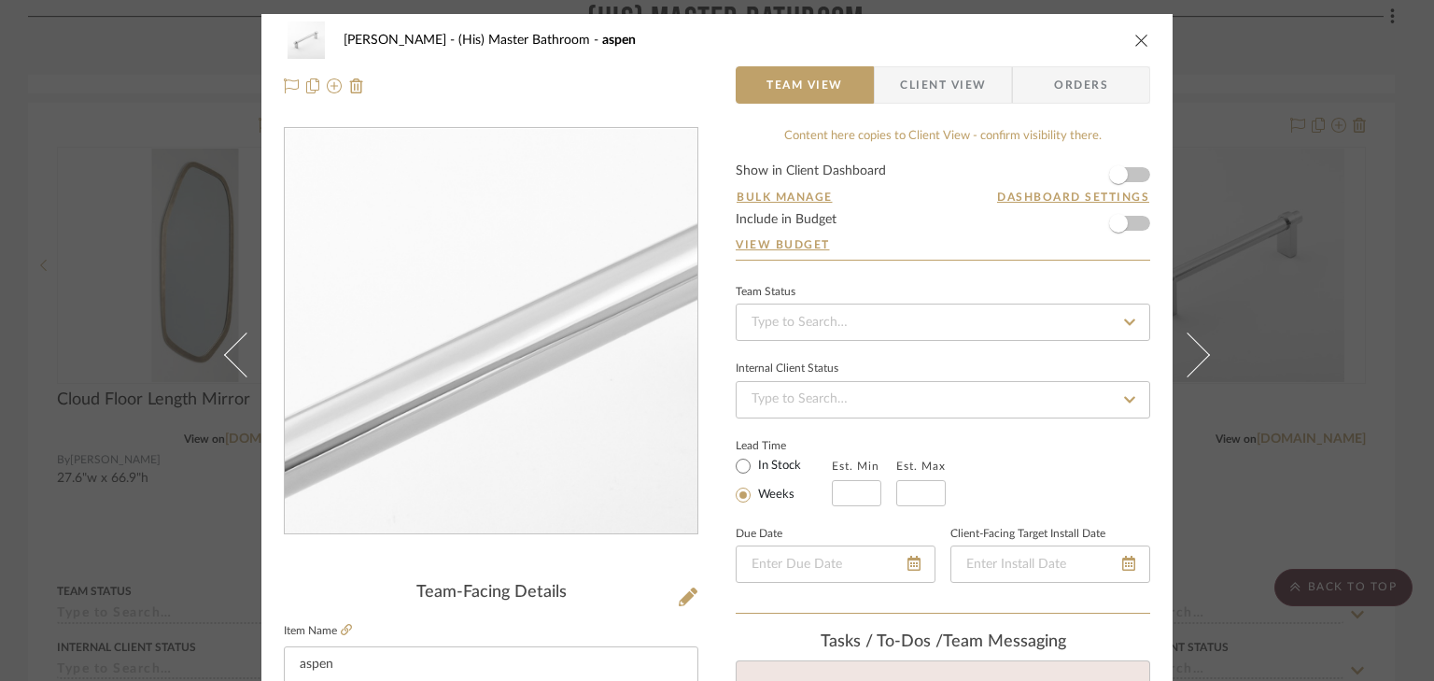
click at [476, 300] on img "0" at bounding box center [491, 331] width 405 height 405
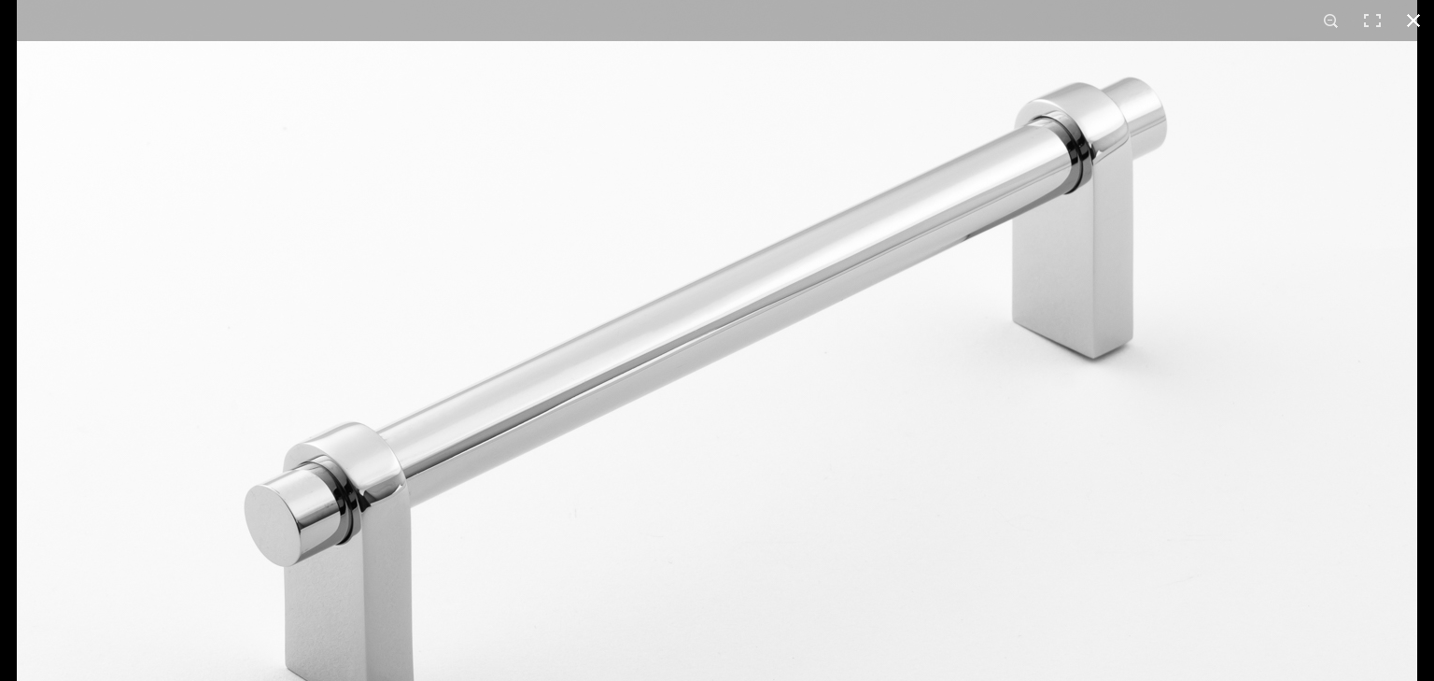
click at [1415, 19] on button at bounding box center [1413, 20] width 41 height 41
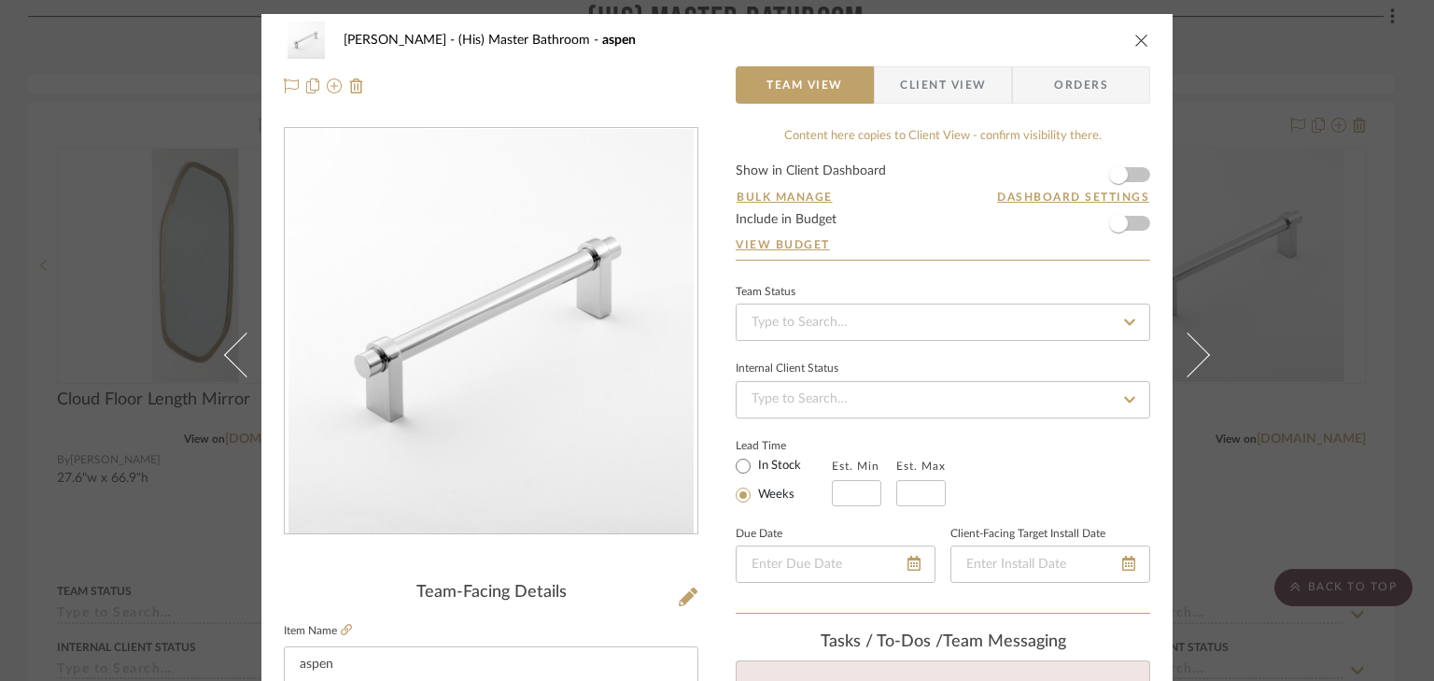
click at [1135, 40] on icon "close" at bounding box center [1142, 40] width 15 height 15
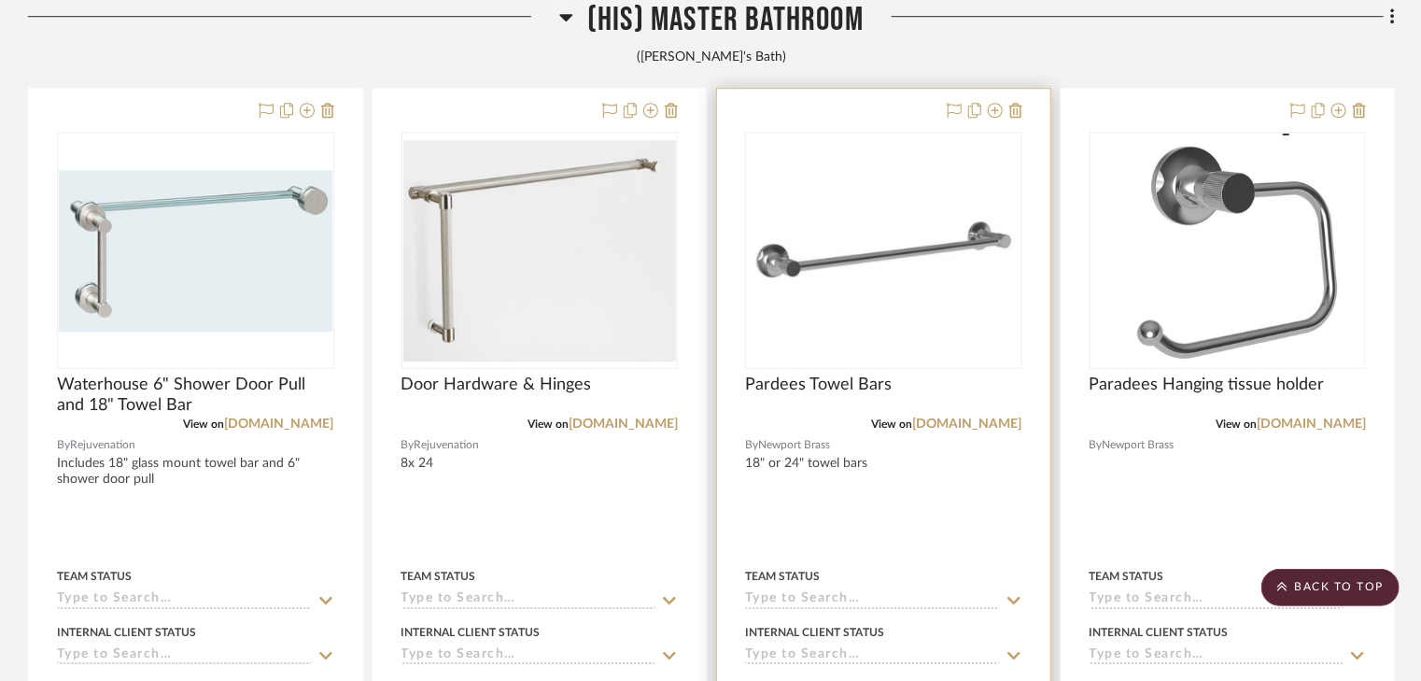
scroll to position [6363, 0]
click at [945, 430] on link "[DOMAIN_NAME]" at bounding box center [967, 425] width 109 height 13
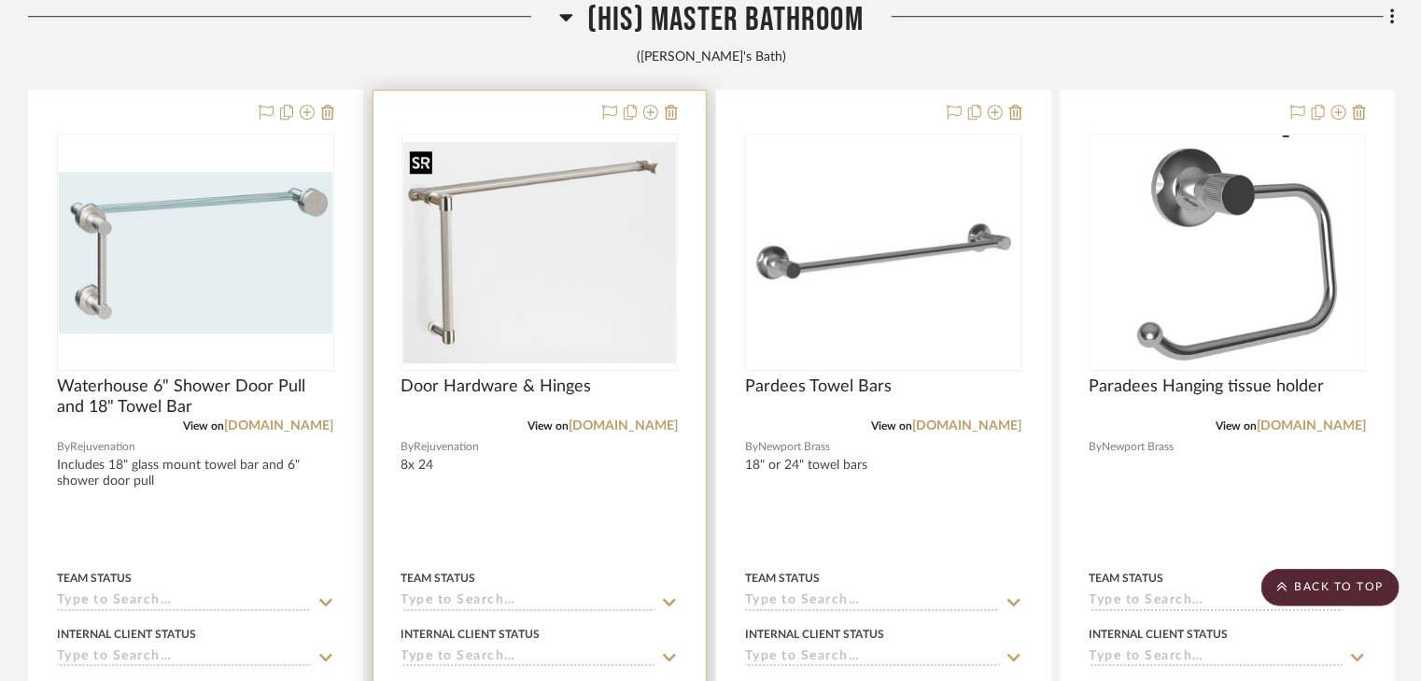
click at [446, 267] on img "0" at bounding box center [540, 252] width 274 height 221
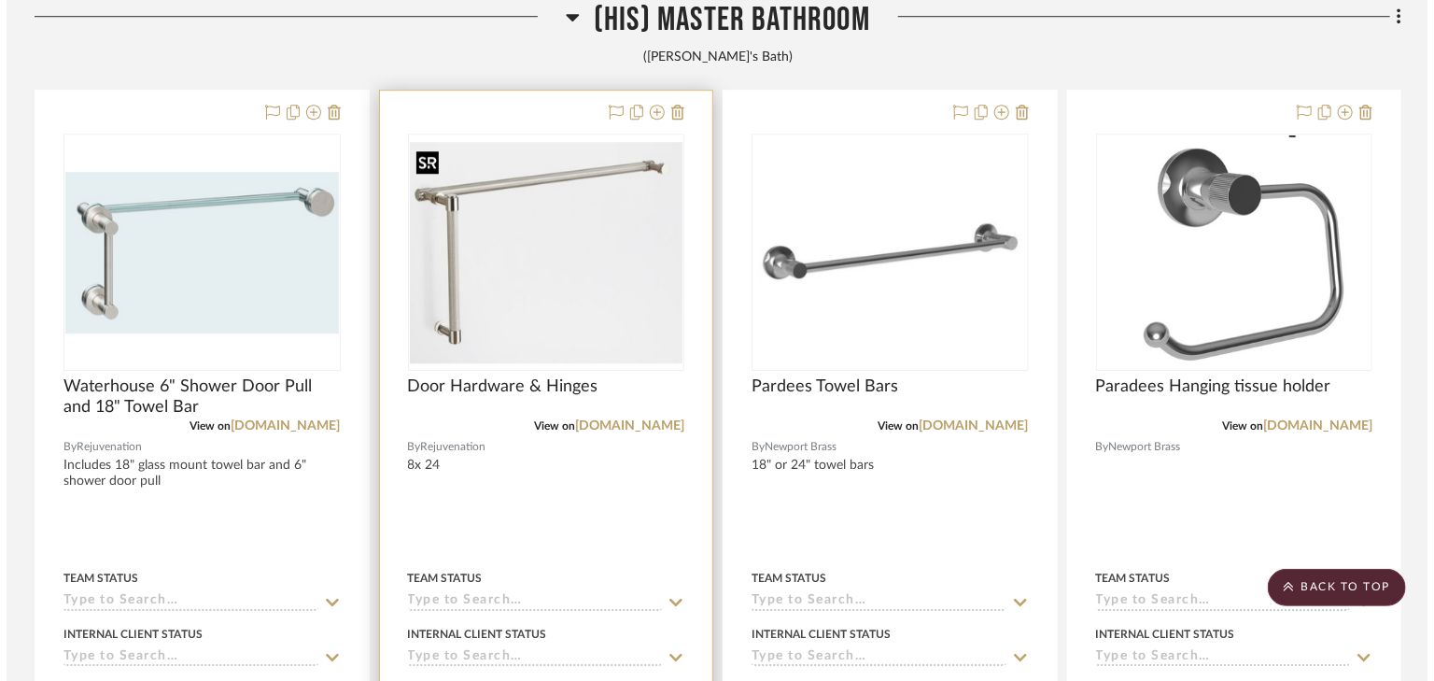
scroll to position [0, 0]
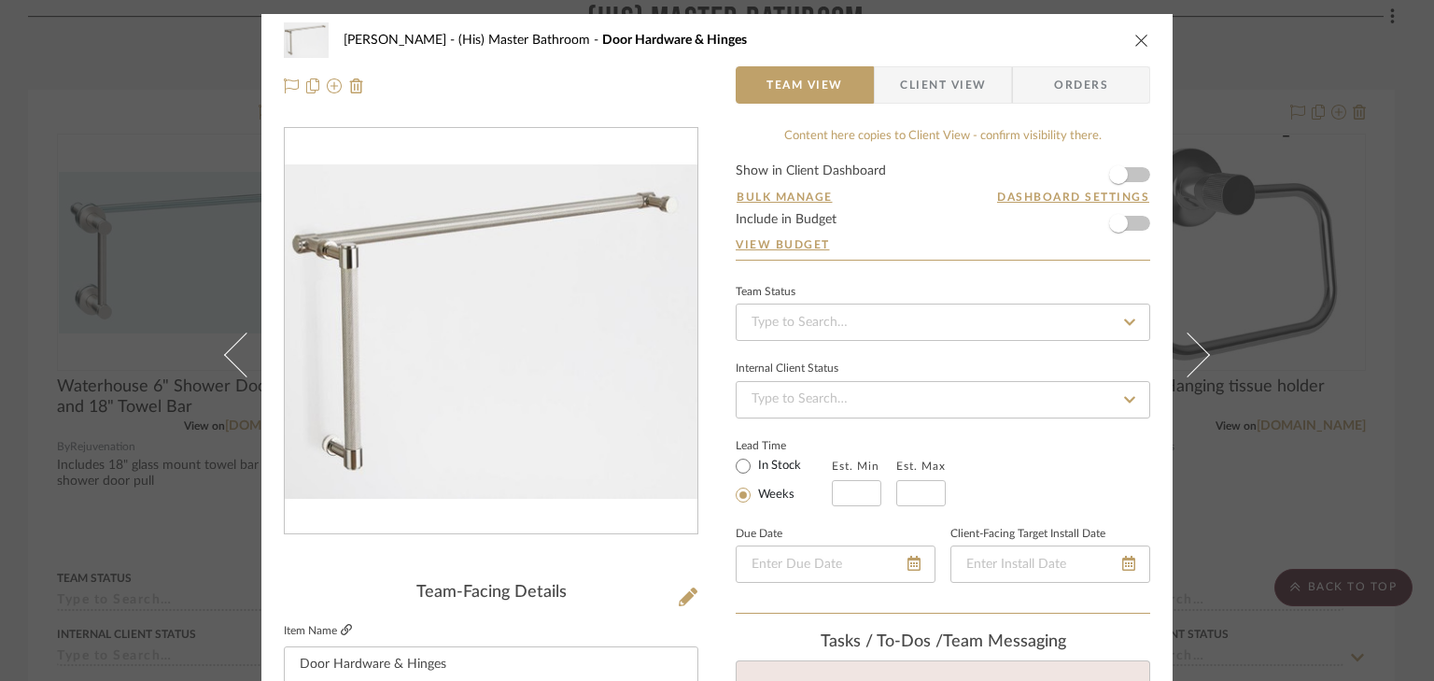
click at [341, 628] on icon at bounding box center [346, 629] width 11 height 11
